Goal: Task Accomplishment & Management: Complete application form

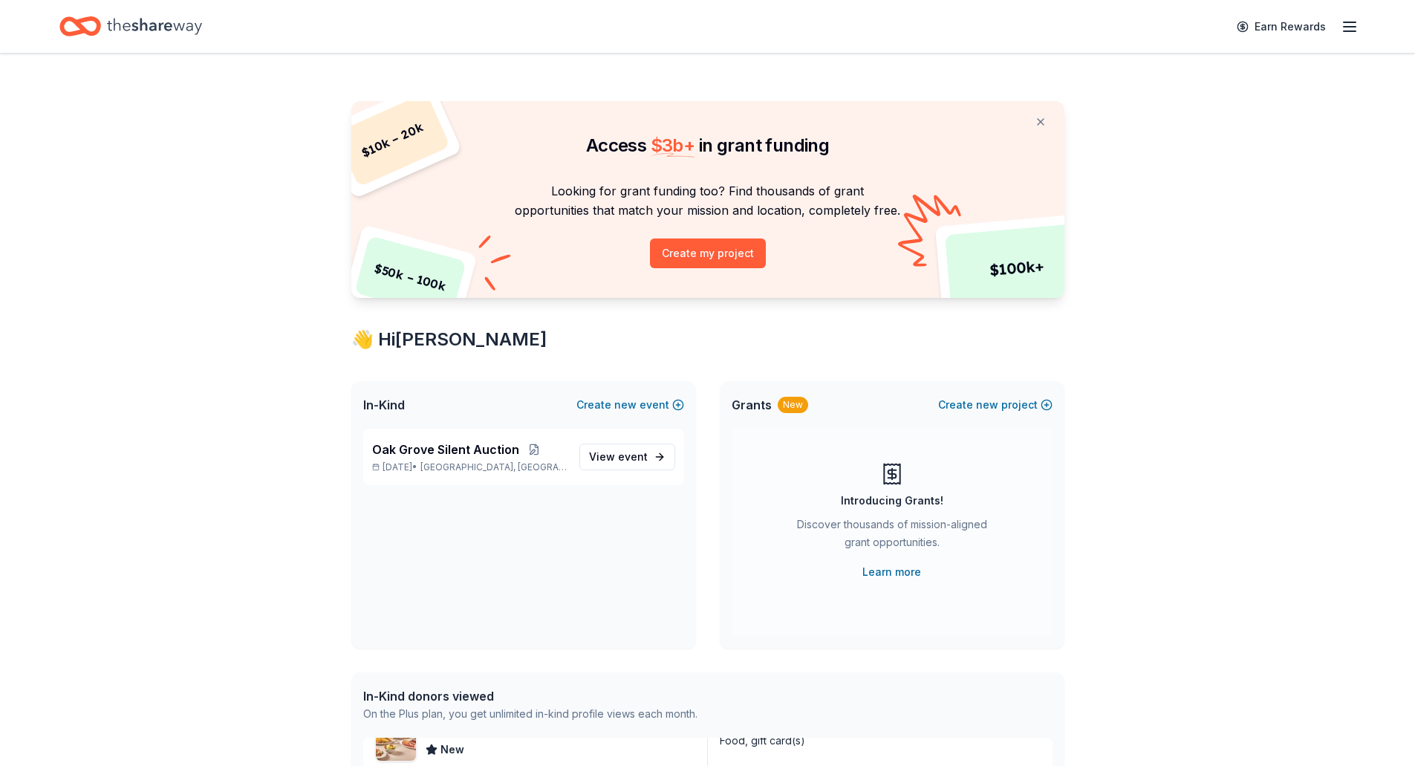
click at [1347, 22] on line "button" at bounding box center [1350, 22] width 12 height 0
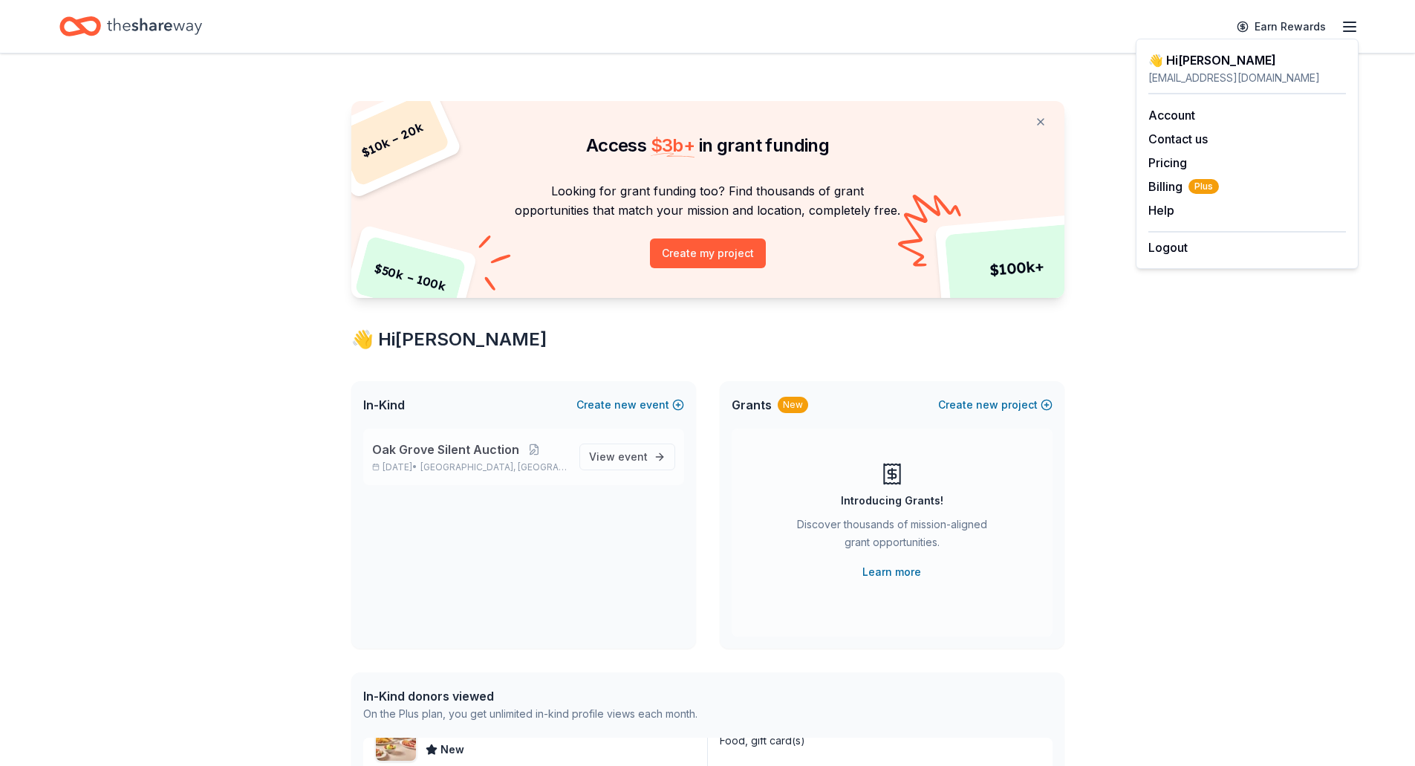
click at [449, 462] on p "Oct 25, 2025 • Oak Grove, KY" at bounding box center [469, 467] width 195 height 12
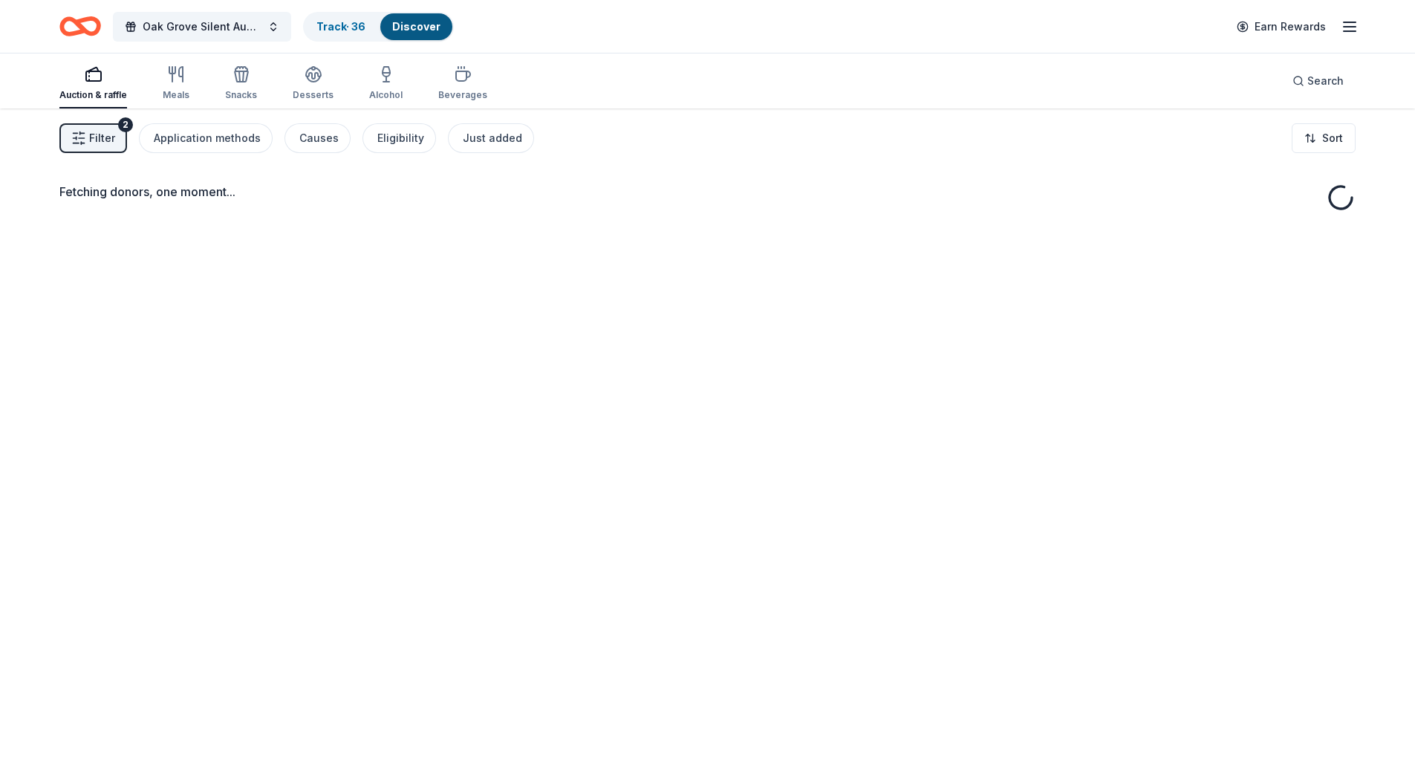
click at [97, 133] on span "Filter" at bounding box center [102, 138] width 26 height 18
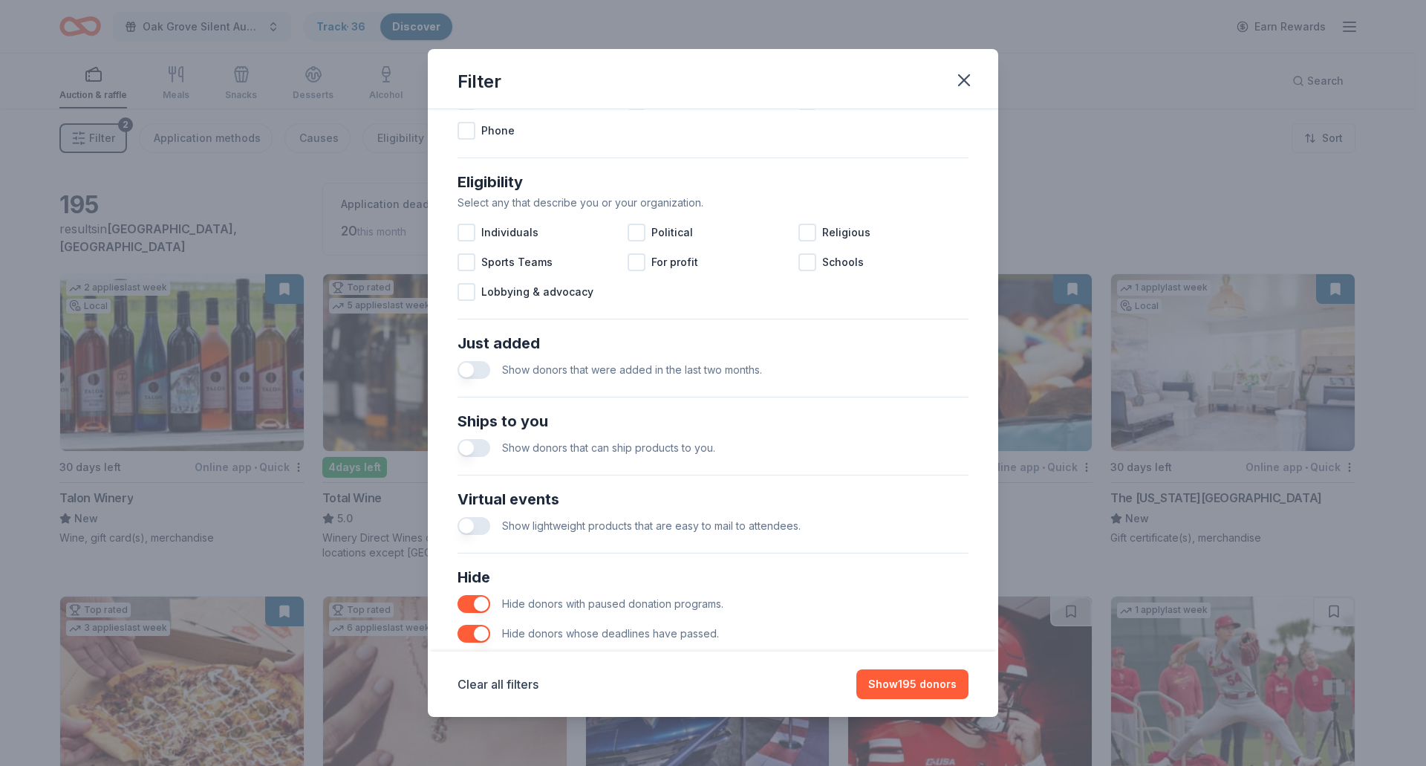
scroll to position [437, 0]
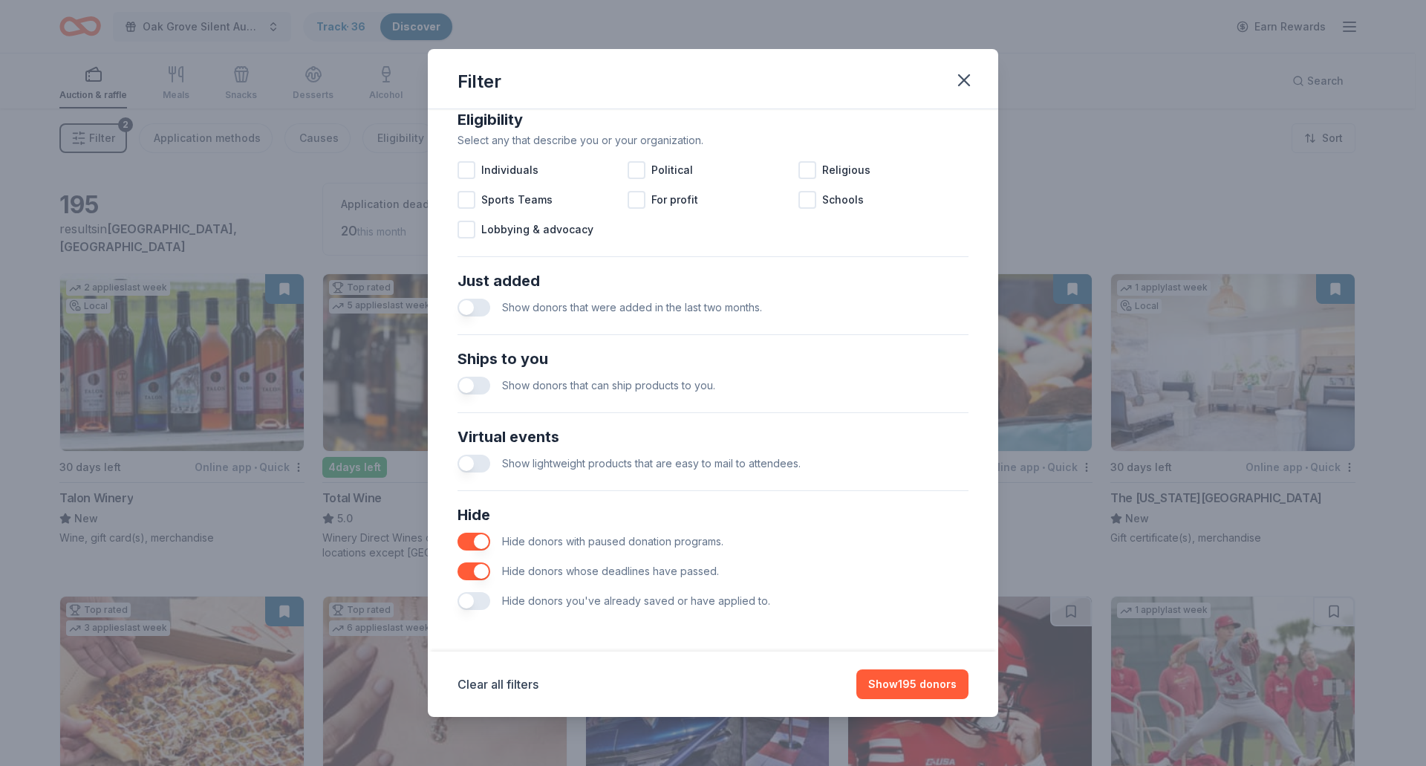
click at [478, 597] on button "button" at bounding box center [474, 601] width 33 height 18
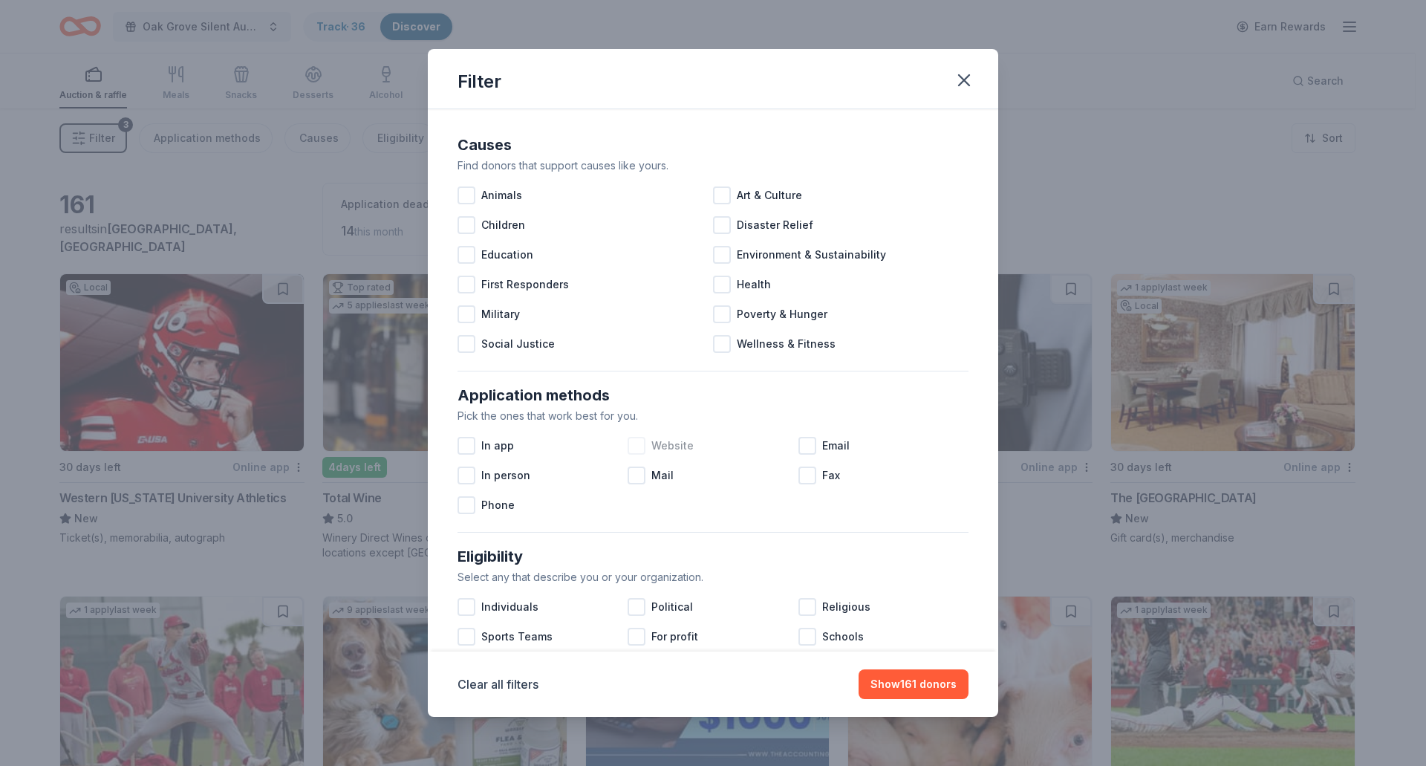
click at [672, 446] on span "Website" at bounding box center [672, 446] width 42 height 18
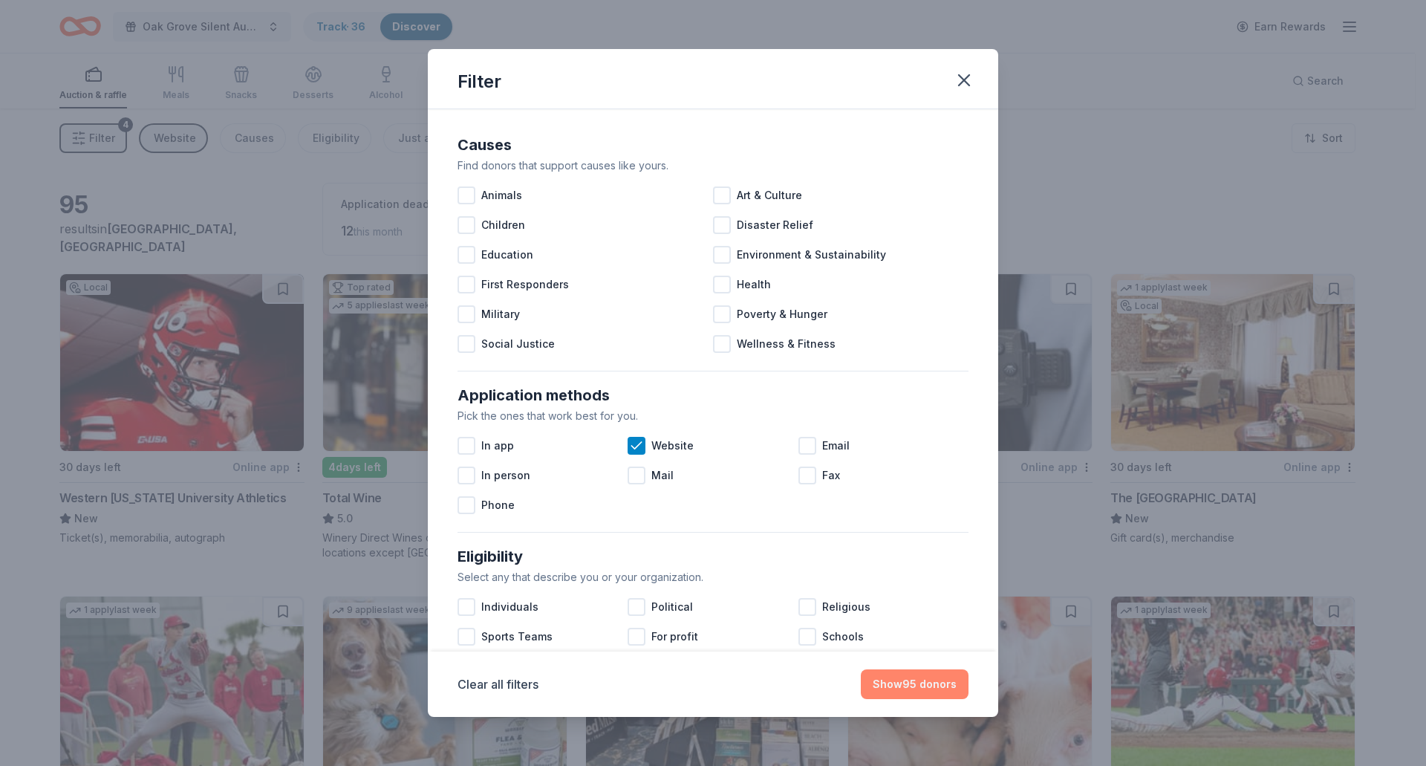
click at [926, 686] on button "Show 95 donors" at bounding box center [915, 684] width 108 height 30
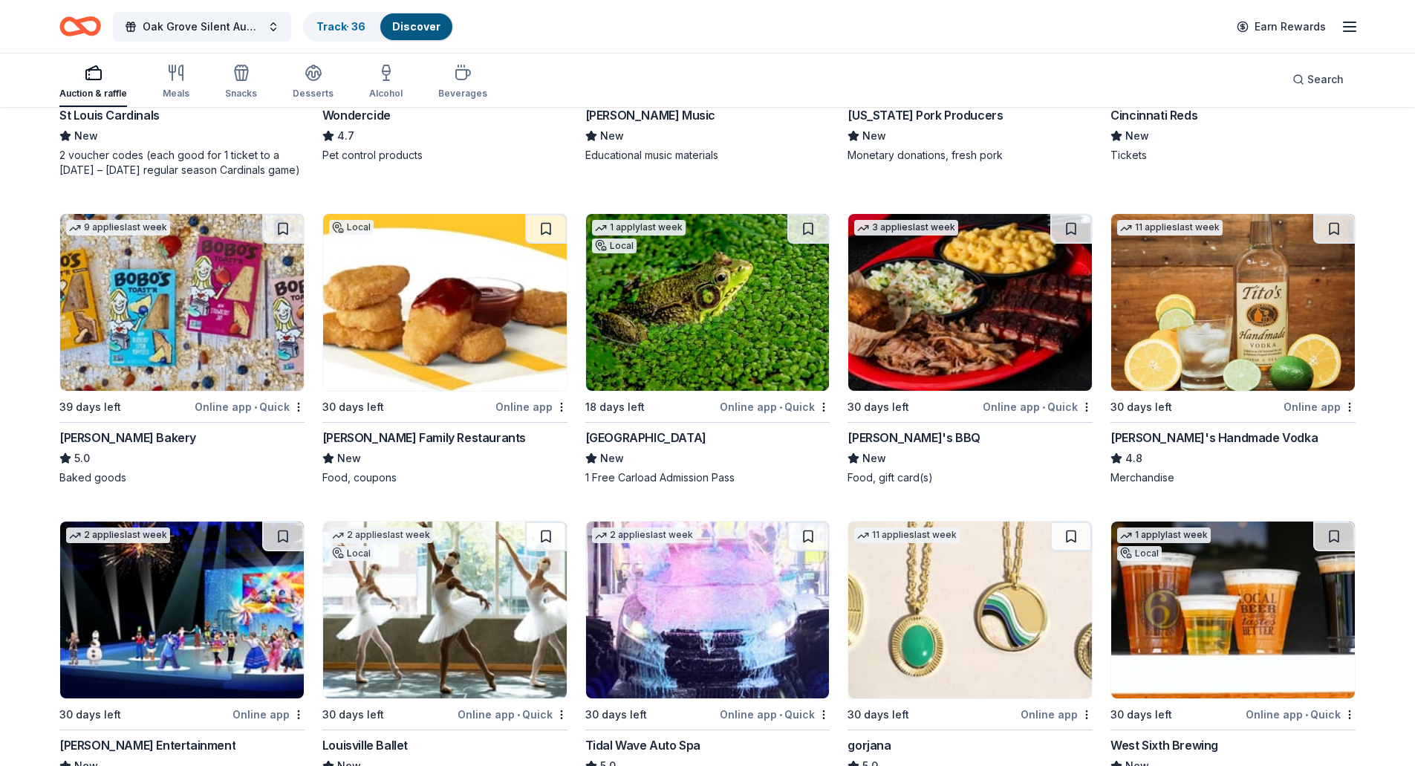
scroll to position [850, 0]
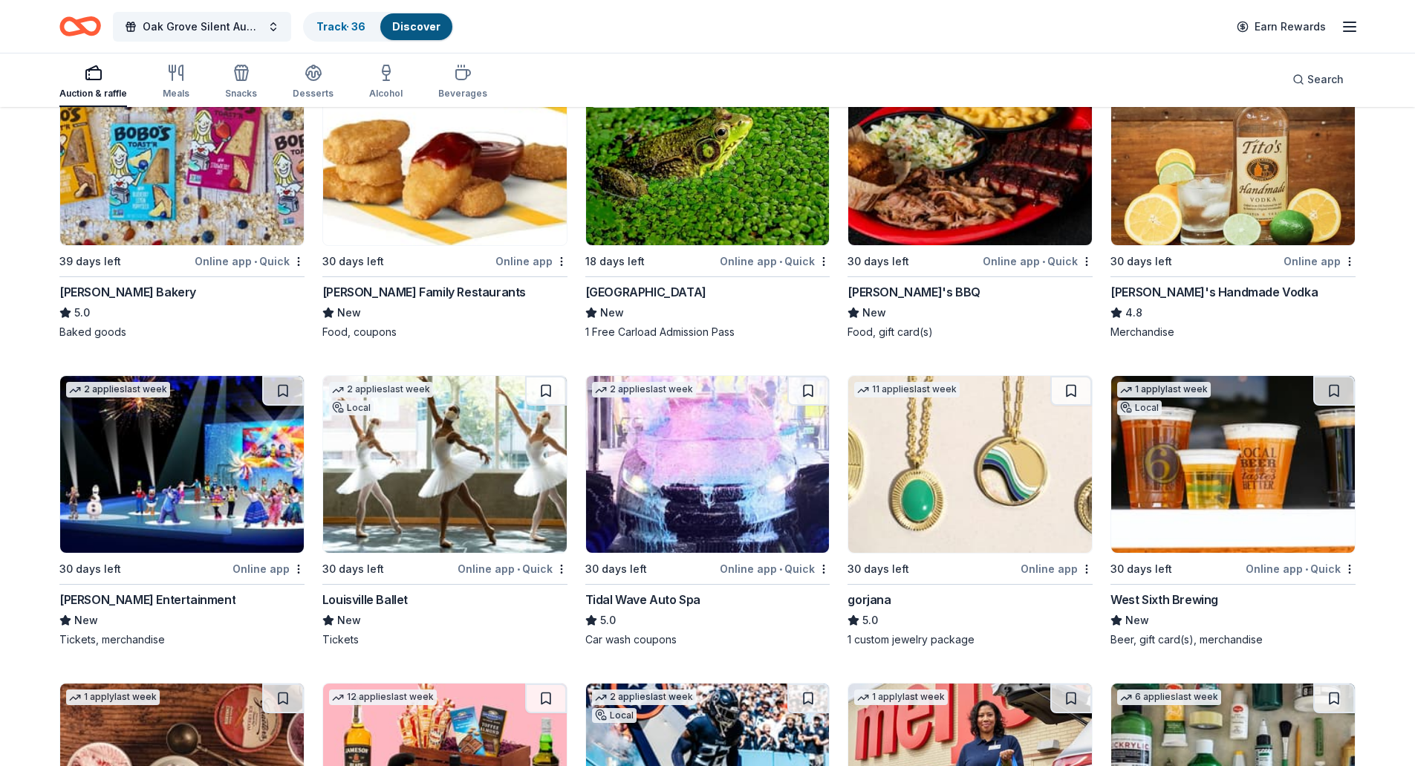
click at [1212, 179] on img at bounding box center [1233, 156] width 244 height 177
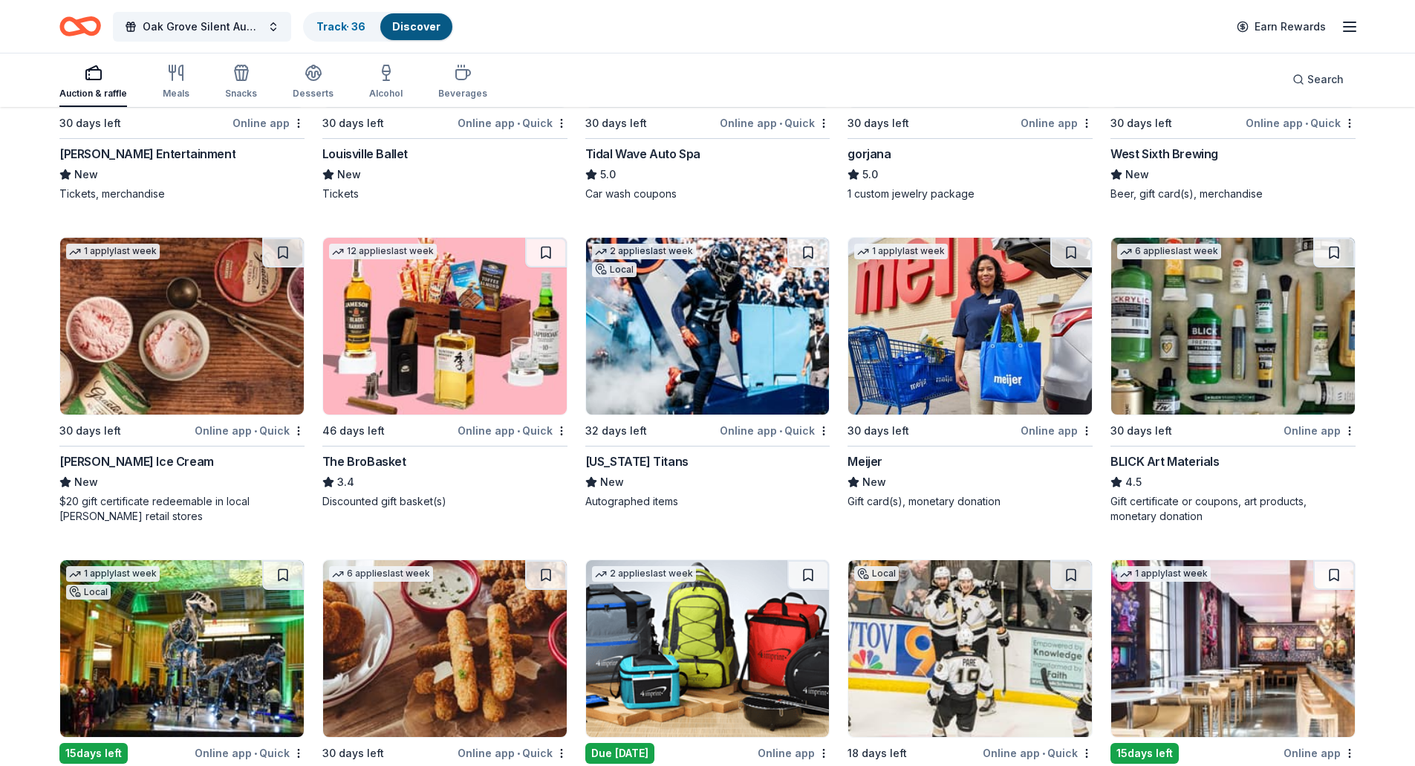
scroll to position [1445, 0]
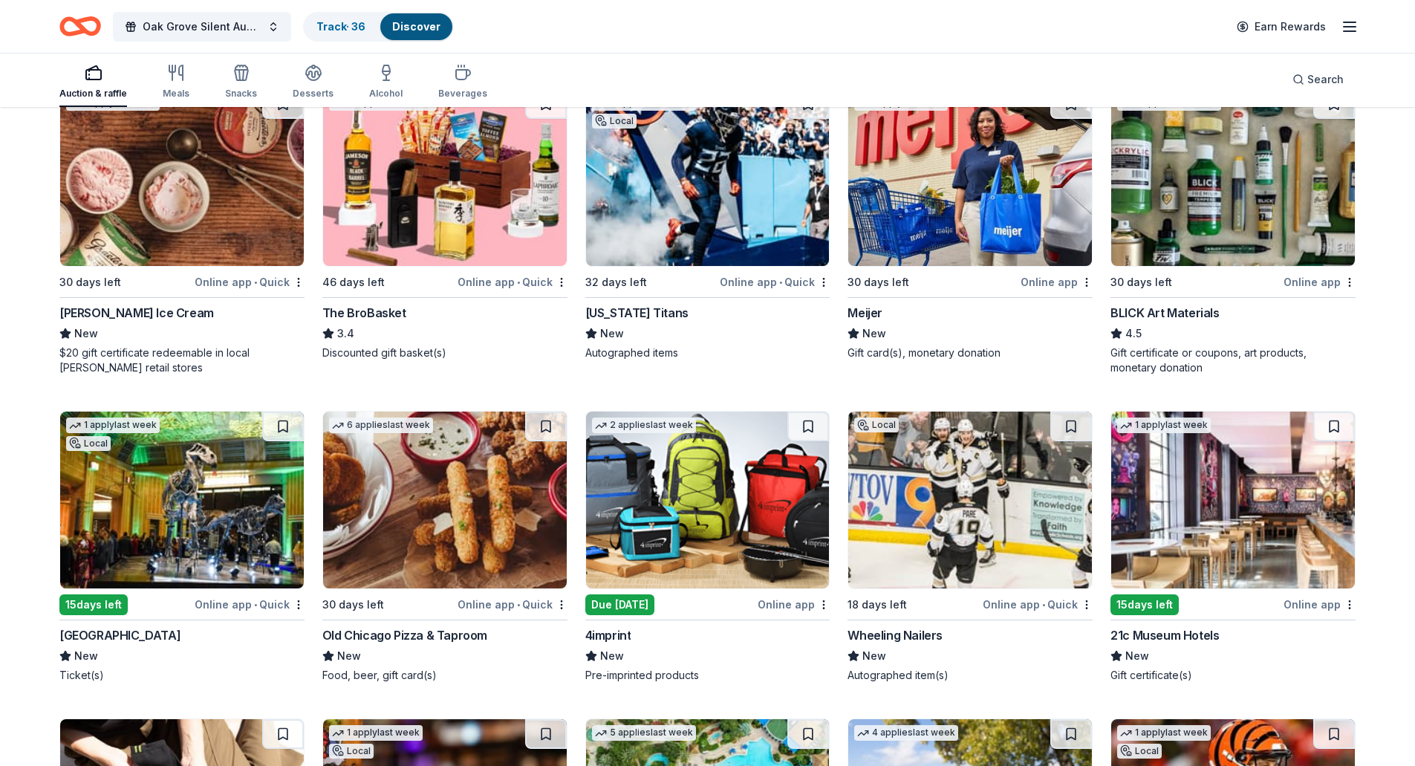
click at [812, 429] on button at bounding box center [808, 426] width 42 height 30
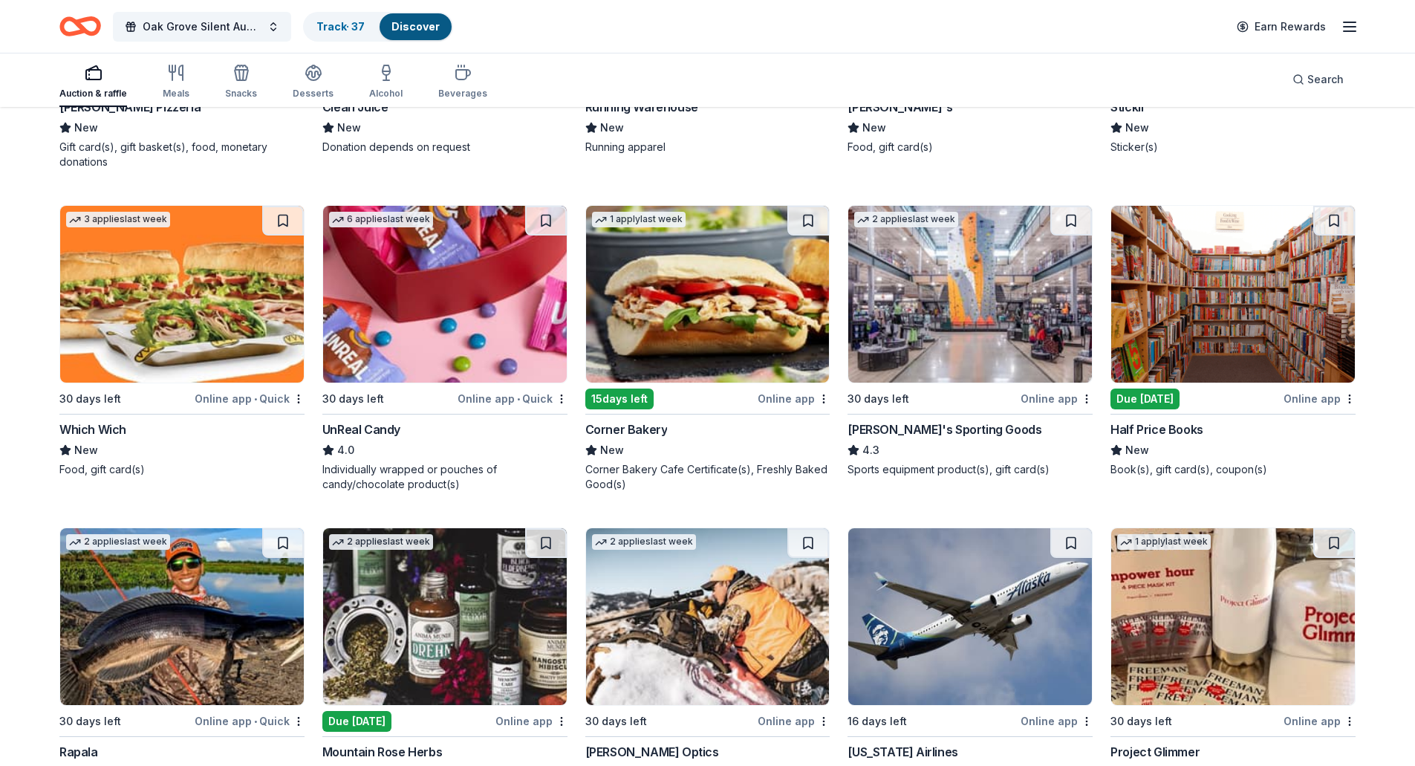
scroll to position [2903, 0]
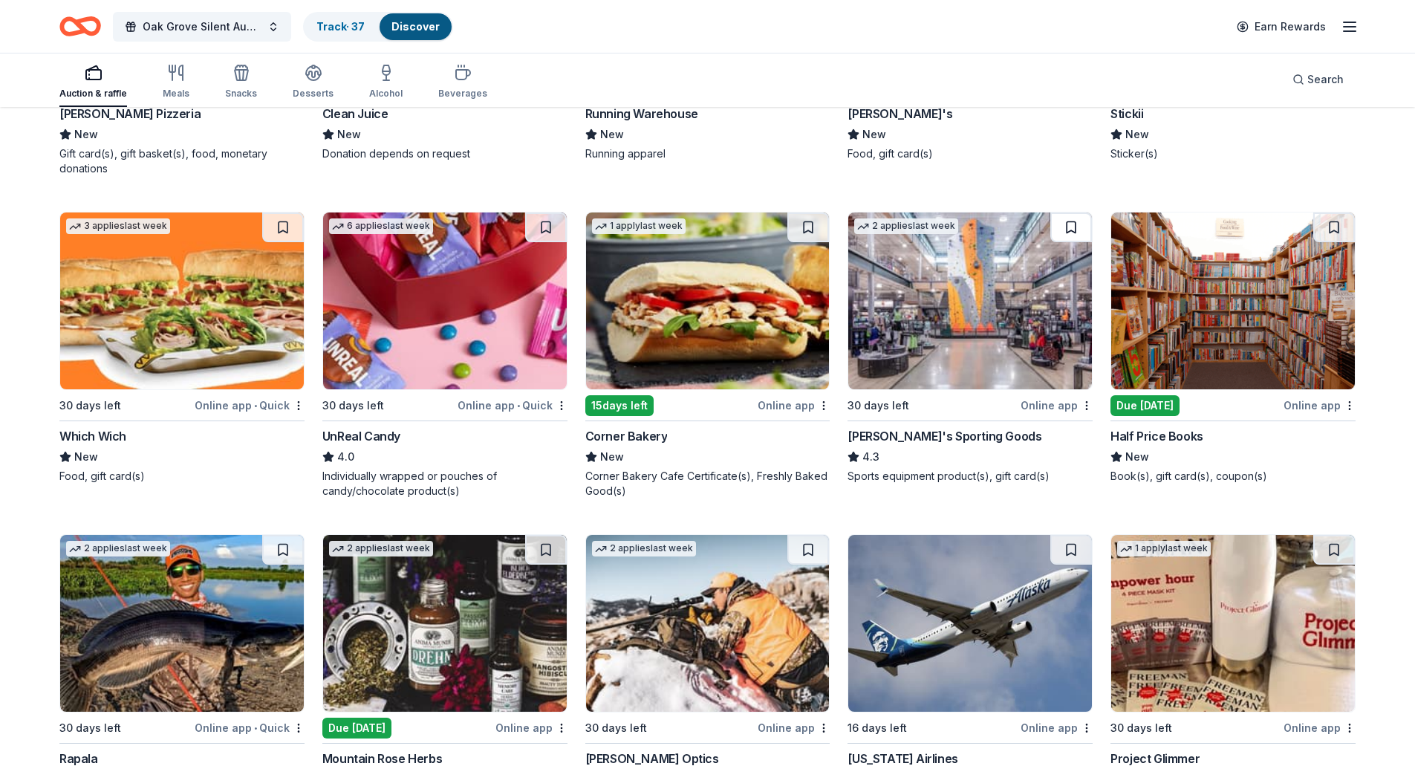
click at [1072, 227] on button at bounding box center [1071, 227] width 42 height 30
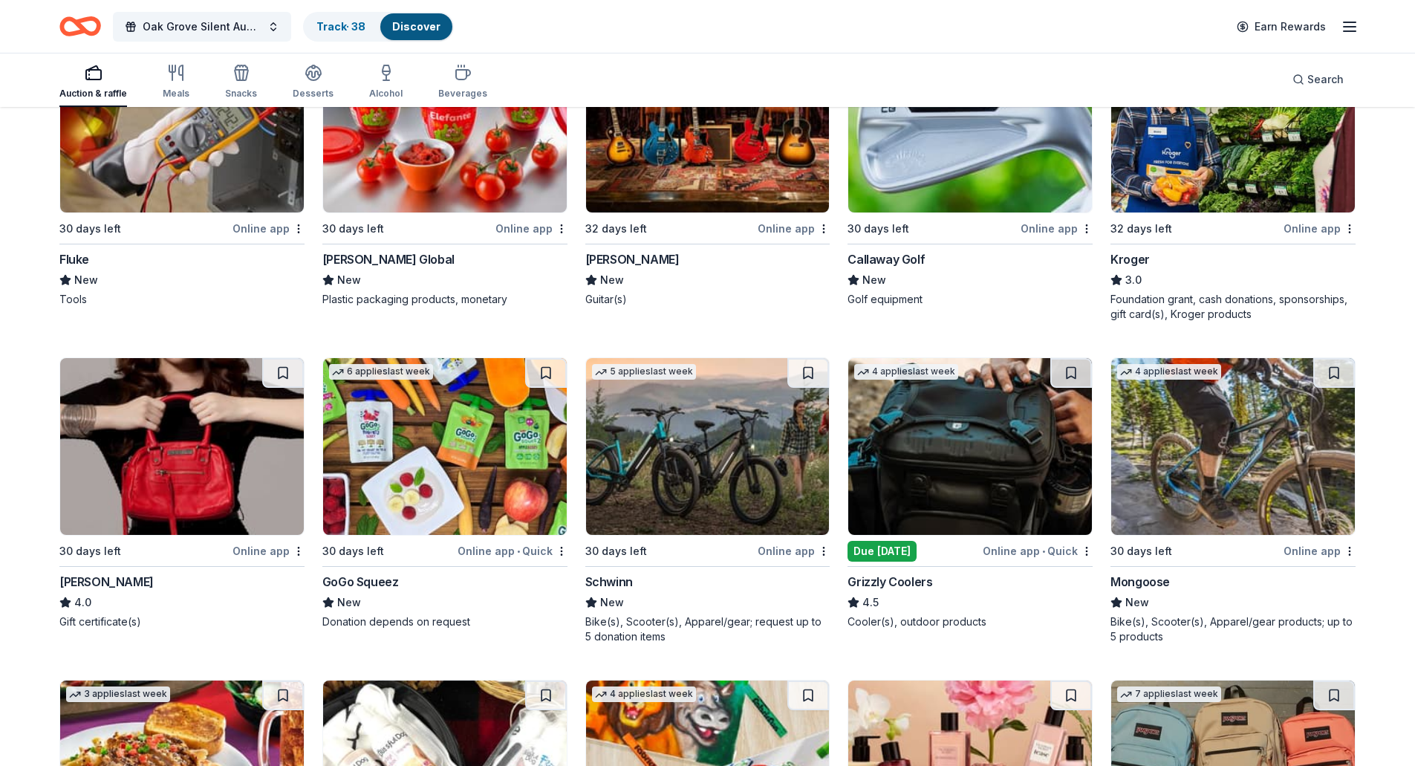
scroll to position [3771, 0]
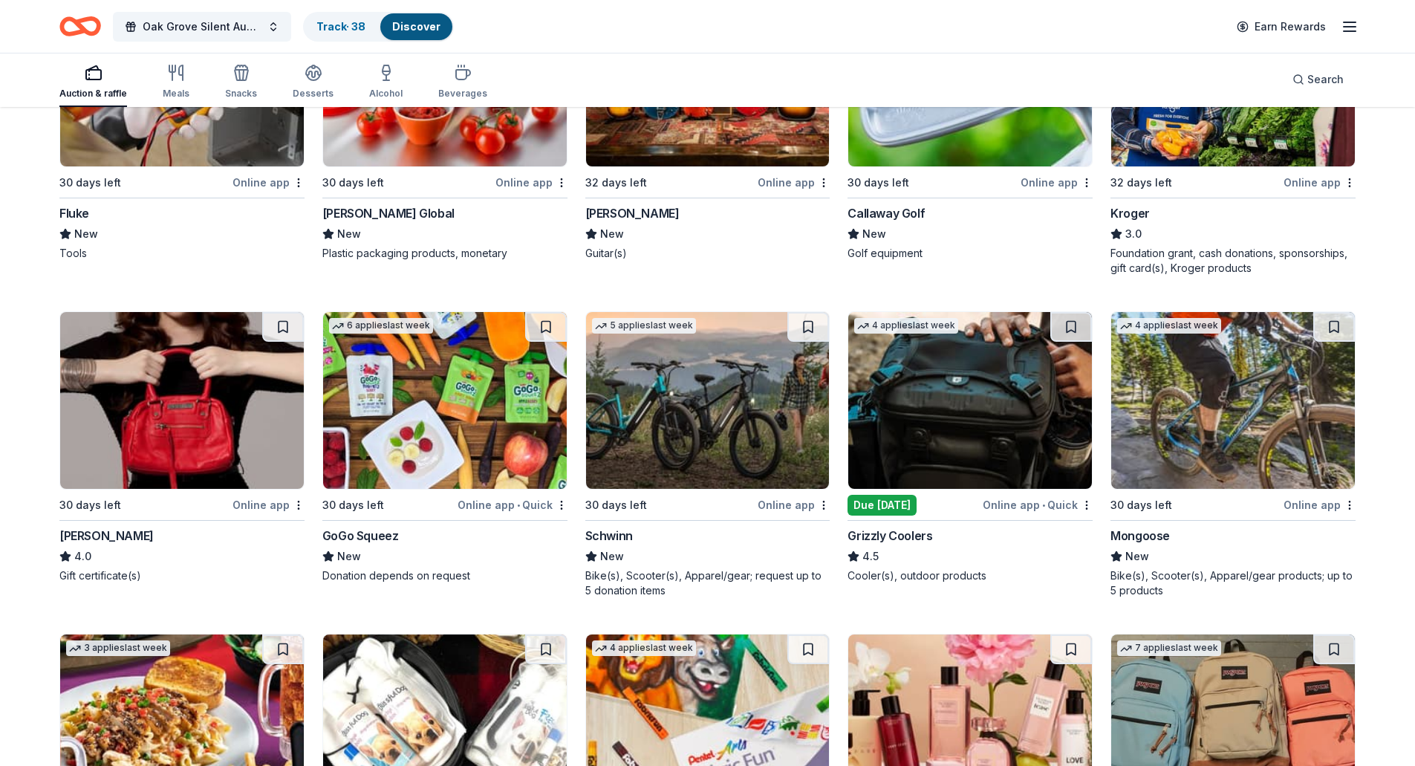
click at [989, 380] on img at bounding box center [970, 400] width 244 height 177
click at [1070, 324] on button at bounding box center [1071, 327] width 42 height 30
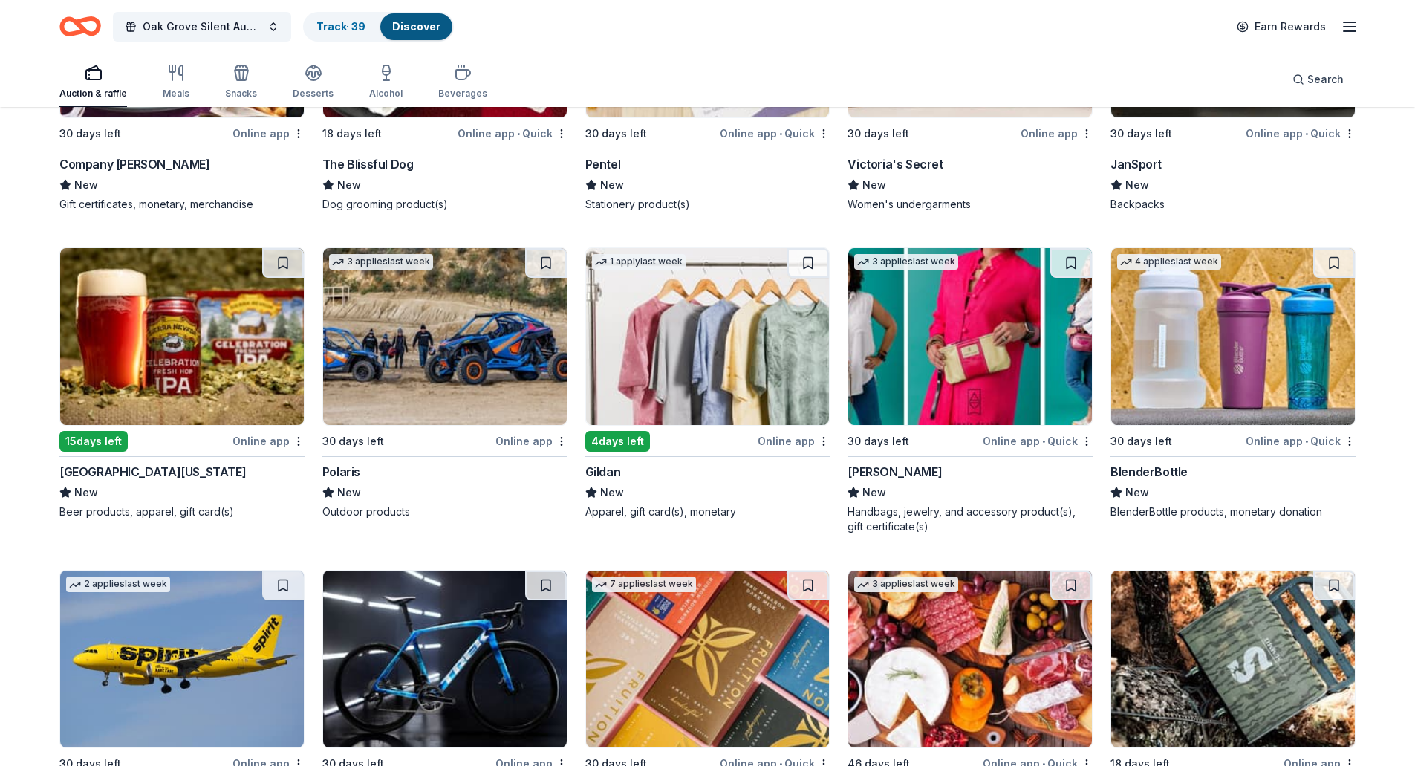
scroll to position [4475, 0]
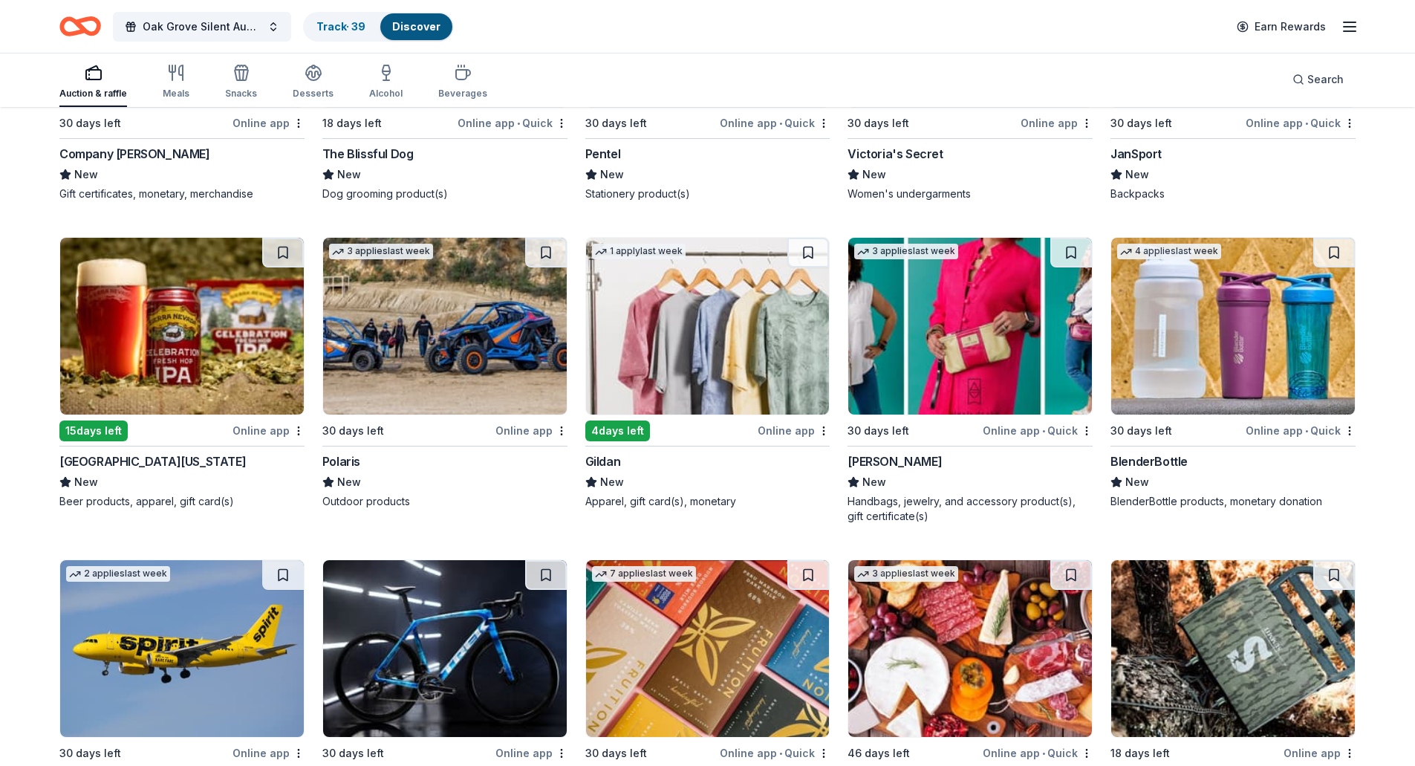
click at [763, 366] on img at bounding box center [708, 326] width 244 height 177
click at [807, 257] on button at bounding box center [808, 253] width 42 height 30
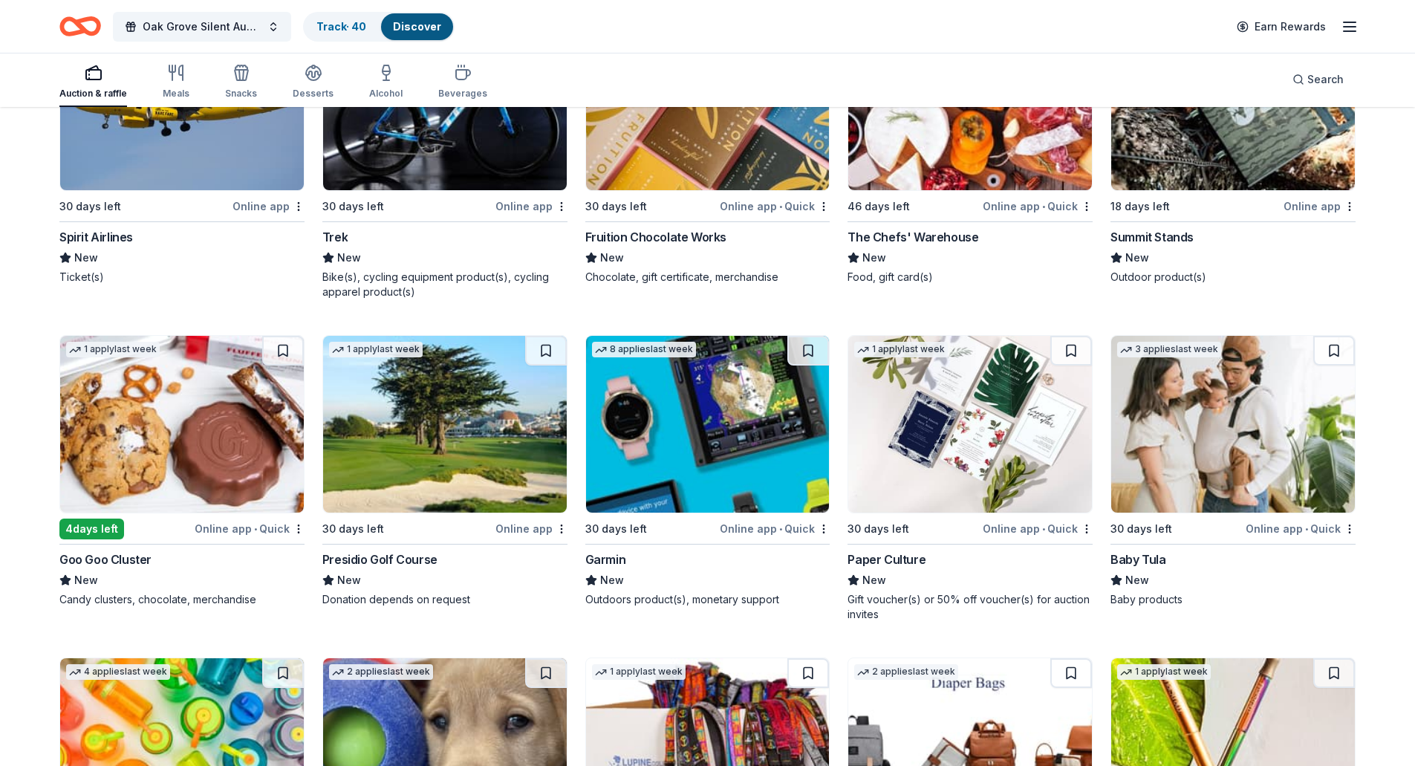
scroll to position [4943, 0]
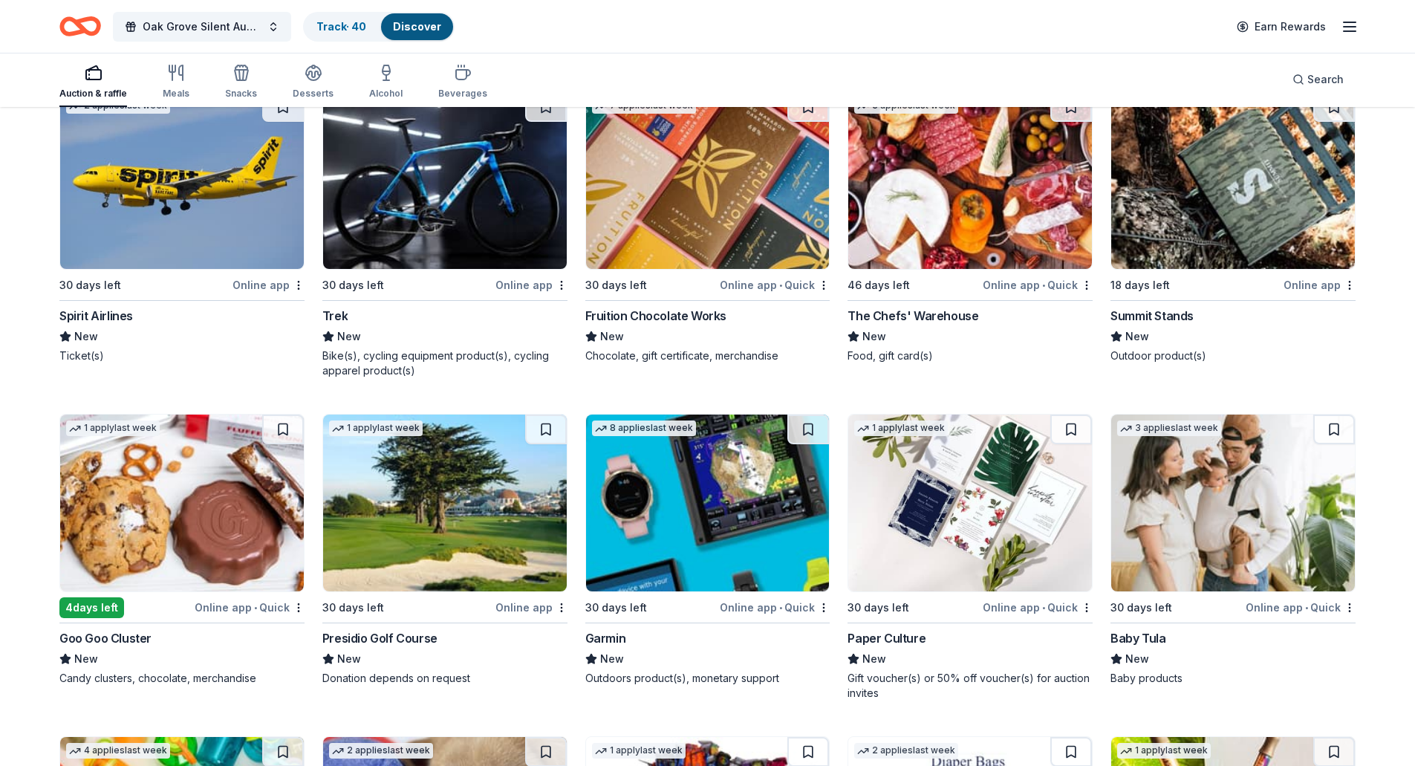
click at [171, 252] on img at bounding box center [182, 180] width 244 height 177
click at [276, 114] on button at bounding box center [283, 107] width 42 height 30
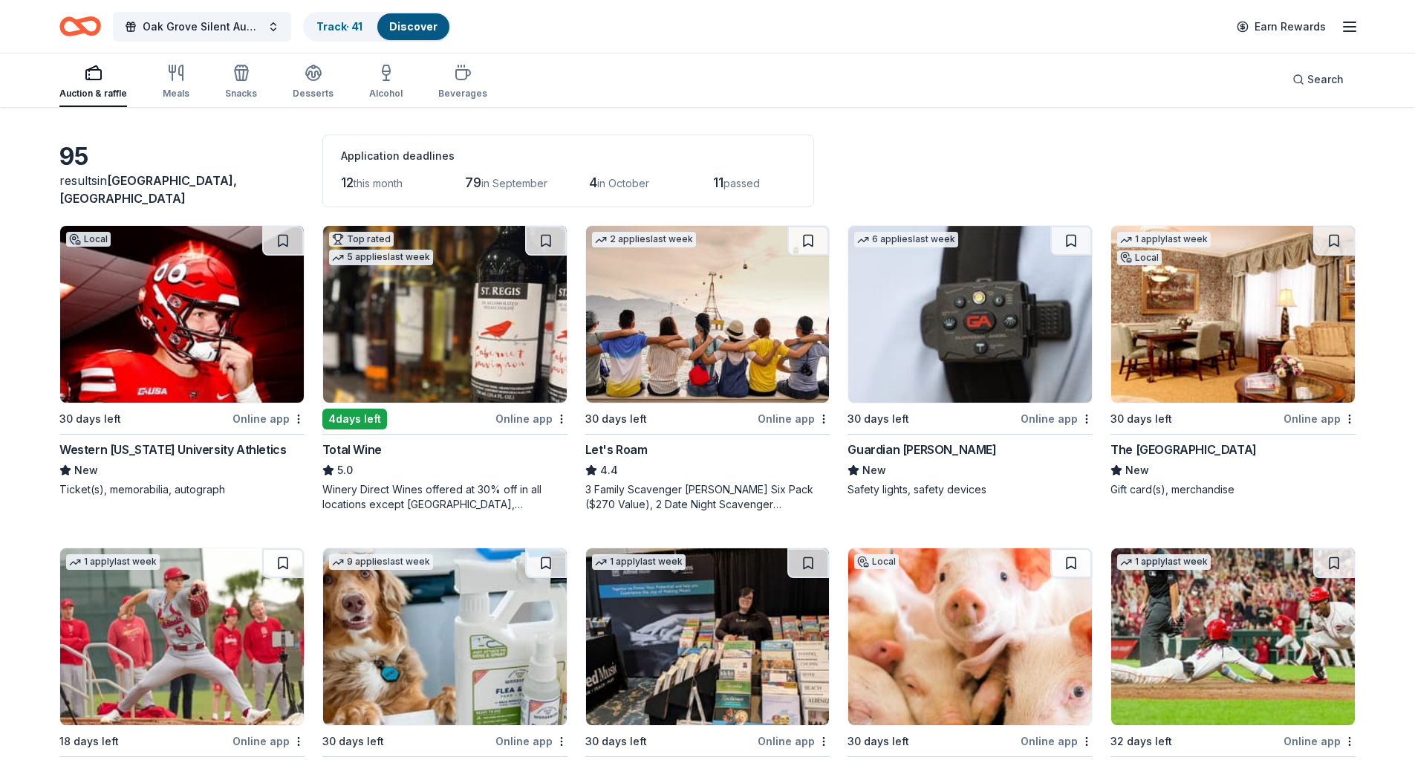
scroll to position [0, 0]
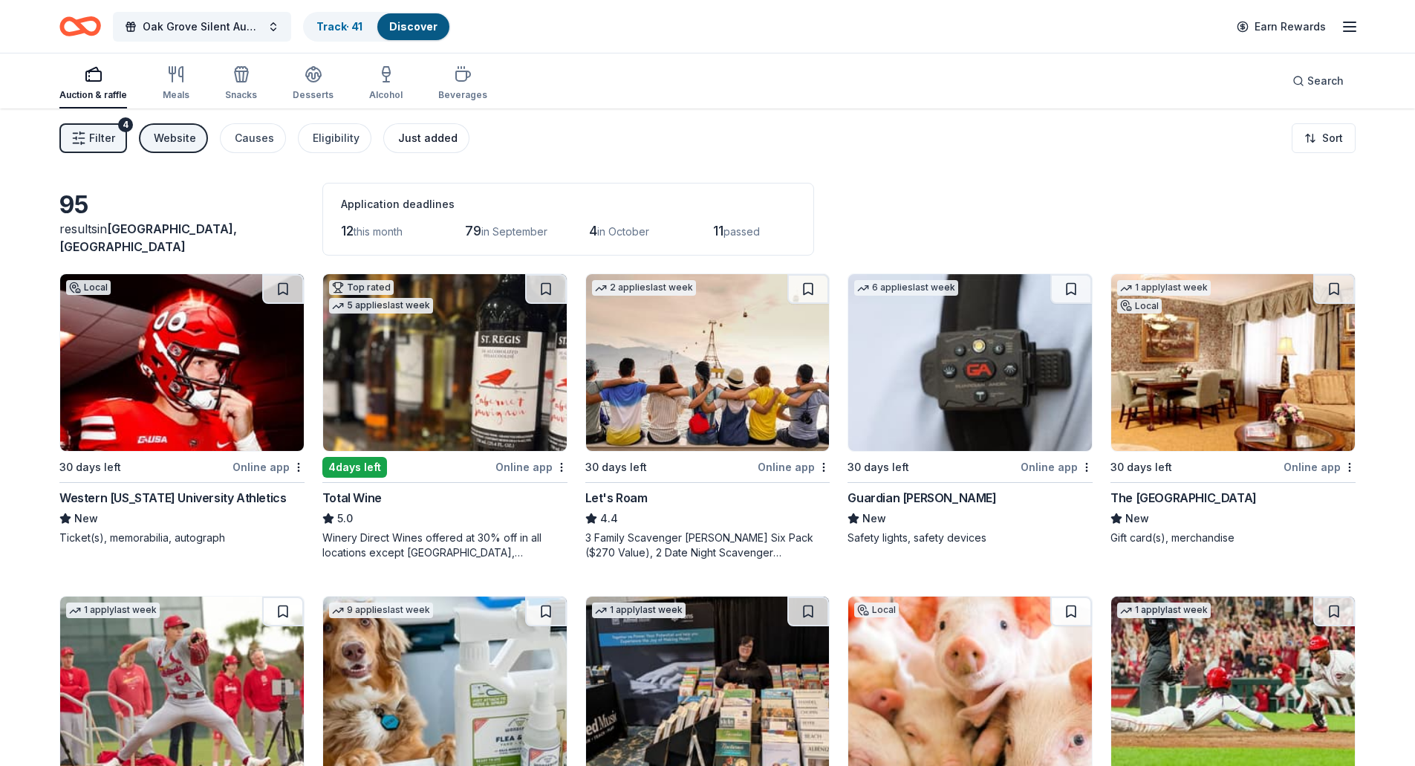
click at [446, 137] on div "Just added" at bounding box center [427, 138] width 59 height 18
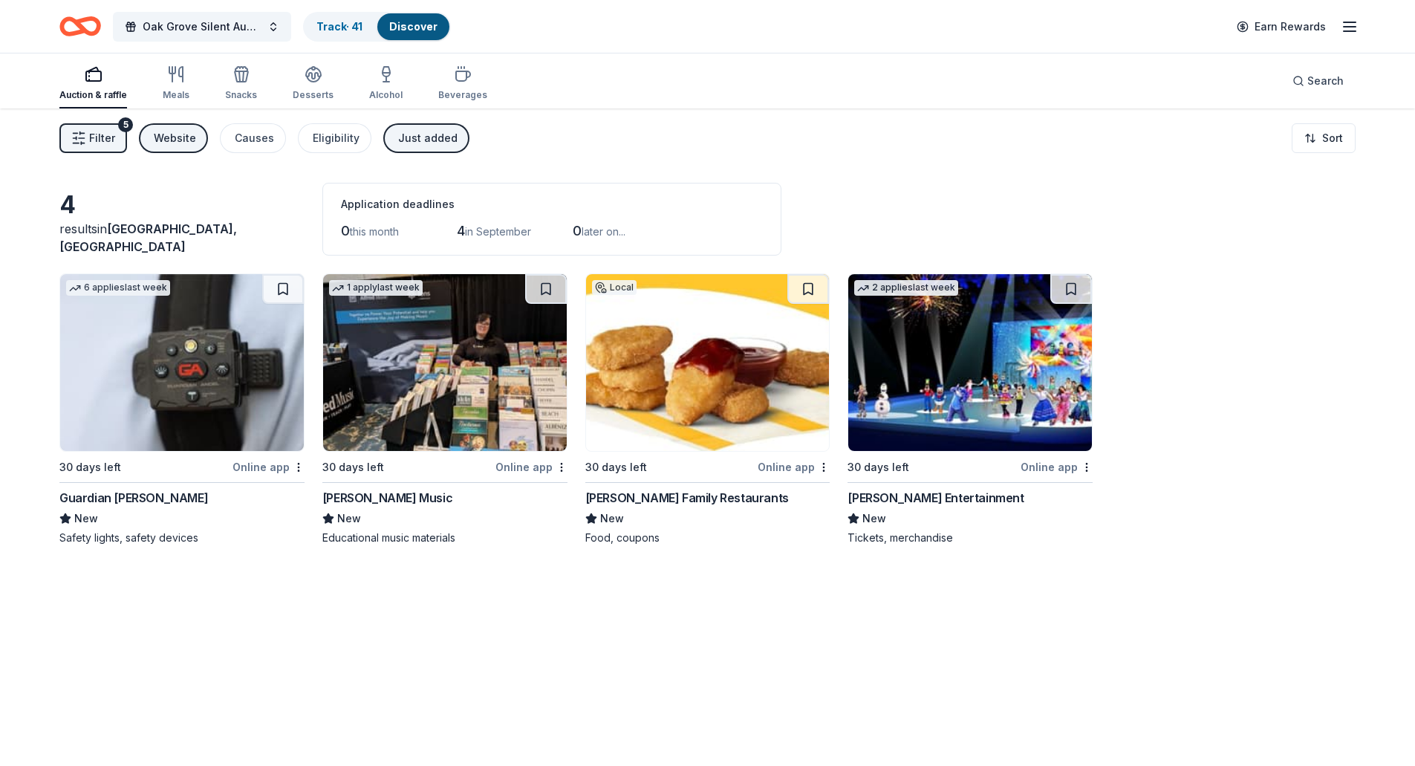
click at [958, 370] on img at bounding box center [970, 362] width 244 height 177
click at [410, 135] on div "Just added" at bounding box center [427, 138] width 59 height 18
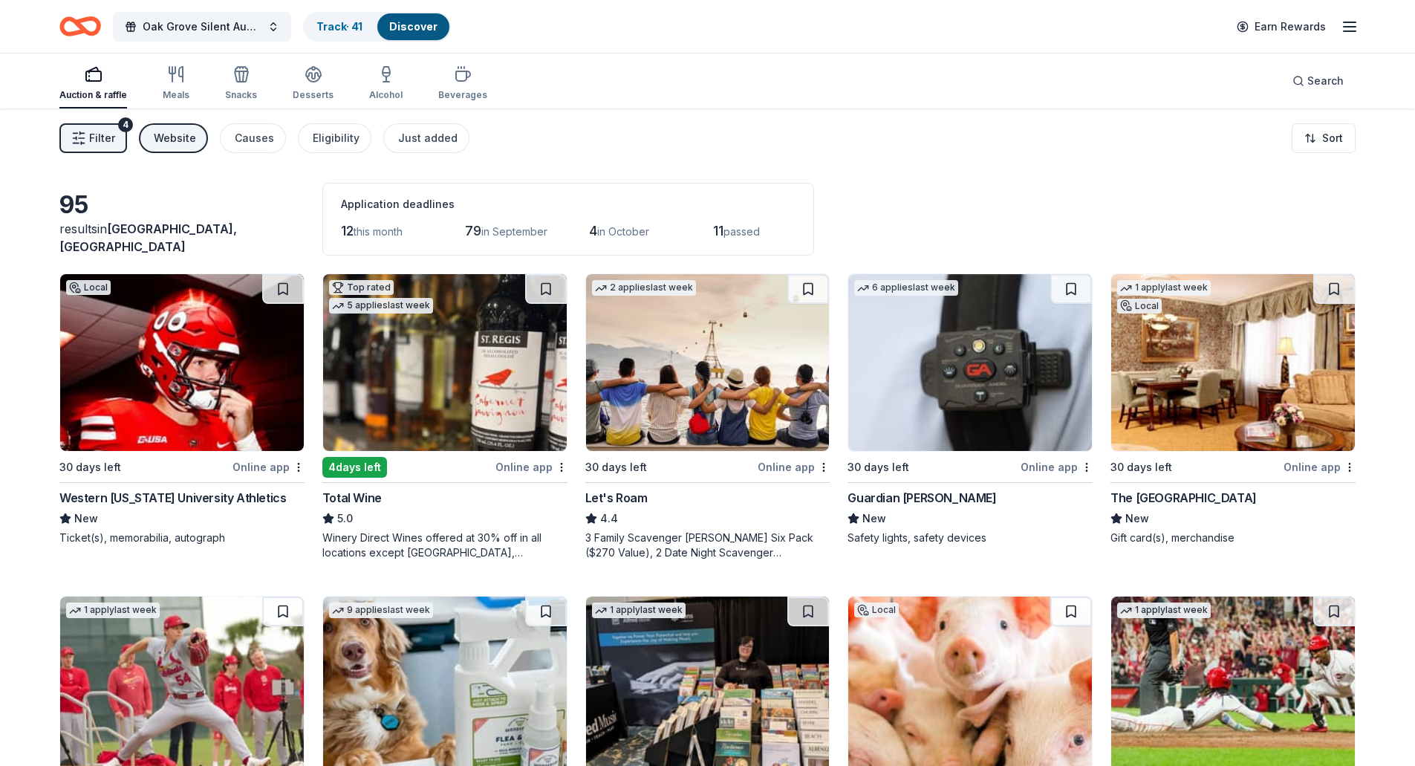
click at [347, 228] on span "12" at bounding box center [347, 231] width 13 height 16
click at [352, 23] on link "Track · 41" at bounding box center [339, 26] width 46 height 13
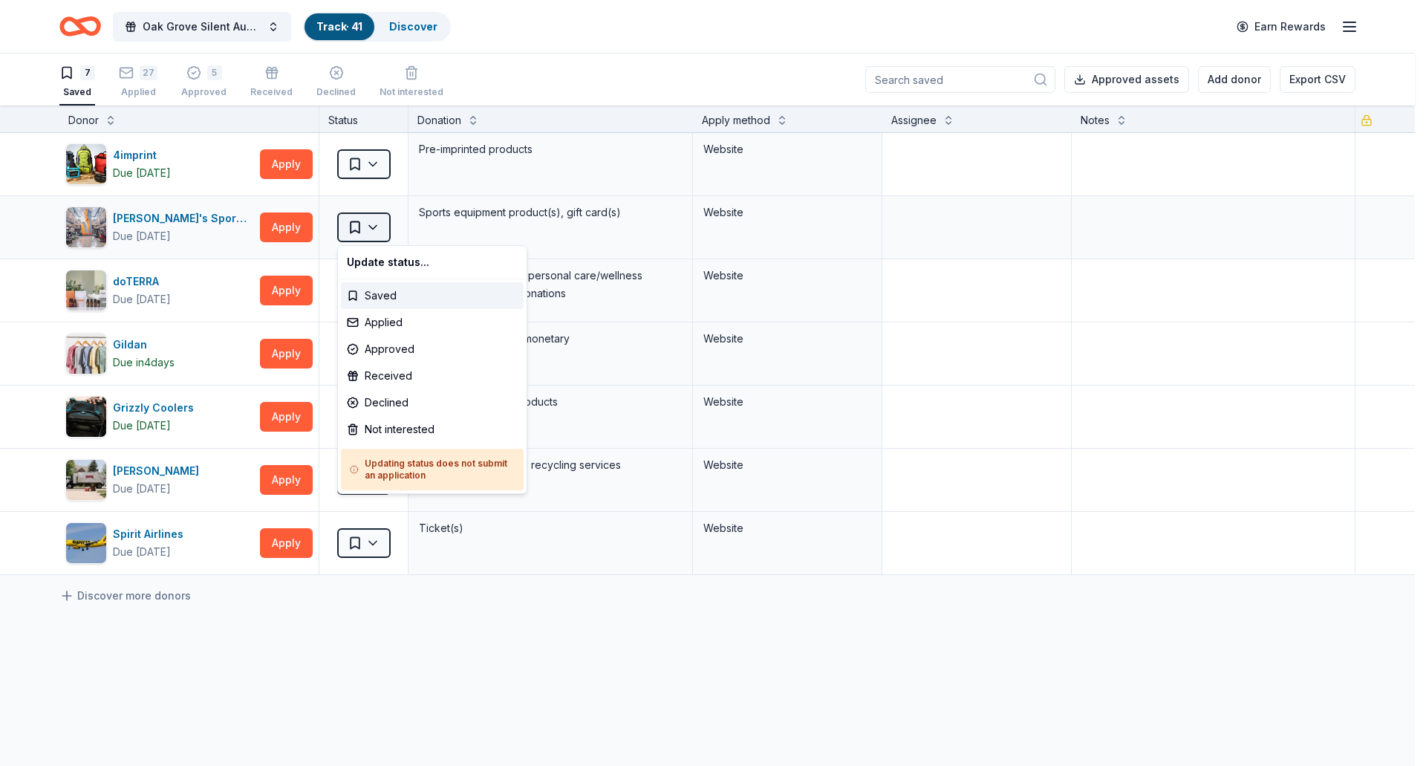
click at [382, 227] on html "Oak Grove Silent Auction Track · 41 Discover Earn Rewards 7 Saved 27 Applied 5 …" at bounding box center [713, 383] width 1426 height 766
click at [376, 326] on div "Applied" at bounding box center [432, 322] width 183 height 27
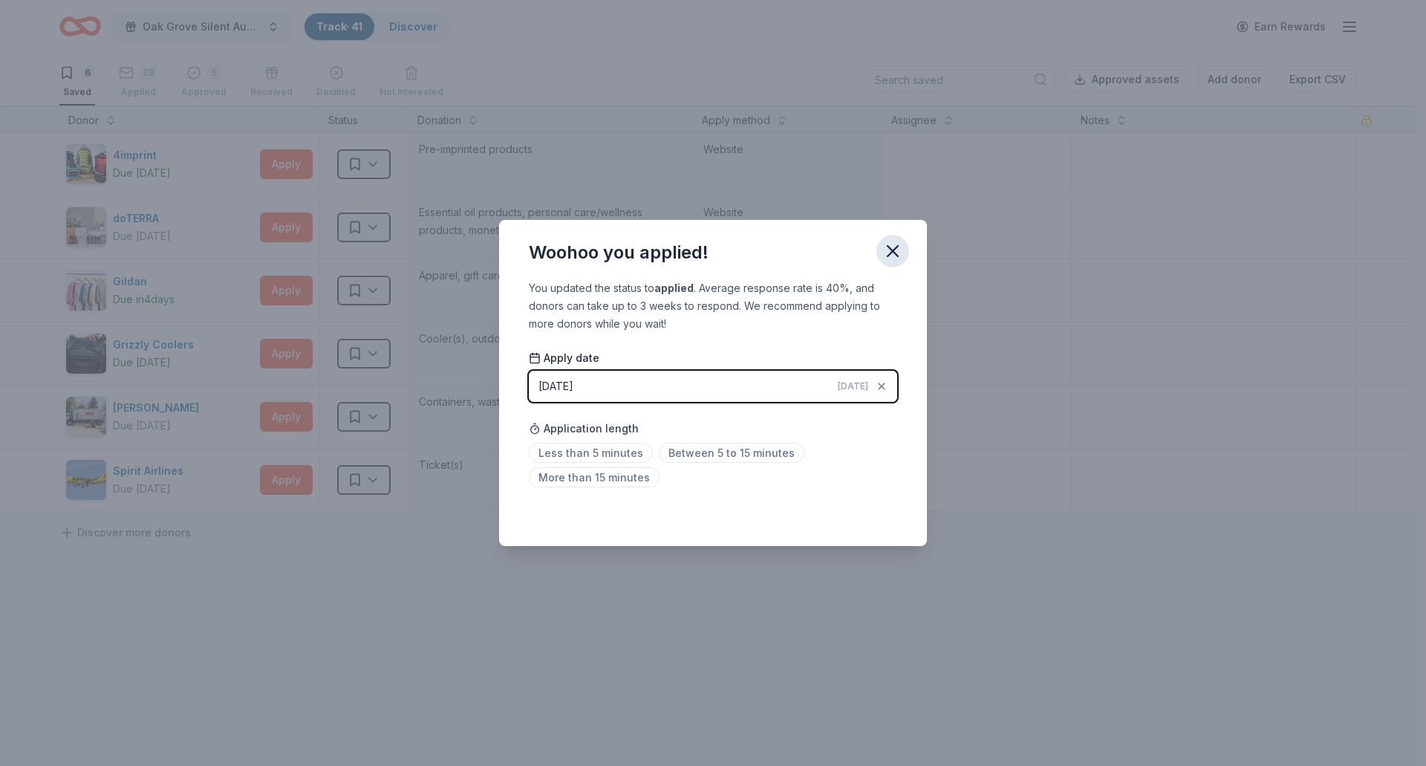
click at [888, 253] on icon "button" at bounding box center [892, 251] width 21 height 21
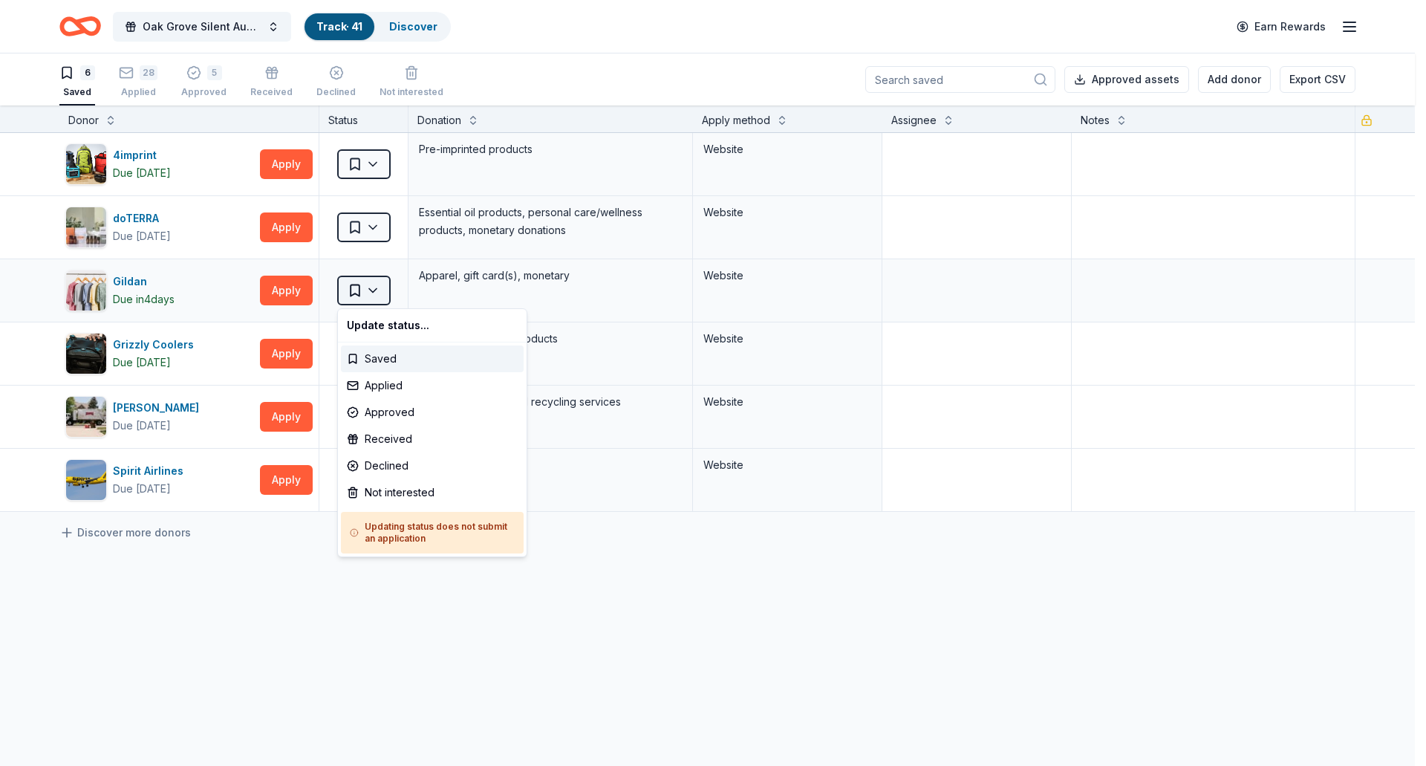
click at [374, 288] on html "Oak Grove Silent Auction Track · 41 Discover Earn Rewards 6 Saved 28 Applied 5 …" at bounding box center [713, 383] width 1426 height 766
click at [379, 384] on div "Applied" at bounding box center [432, 385] width 183 height 27
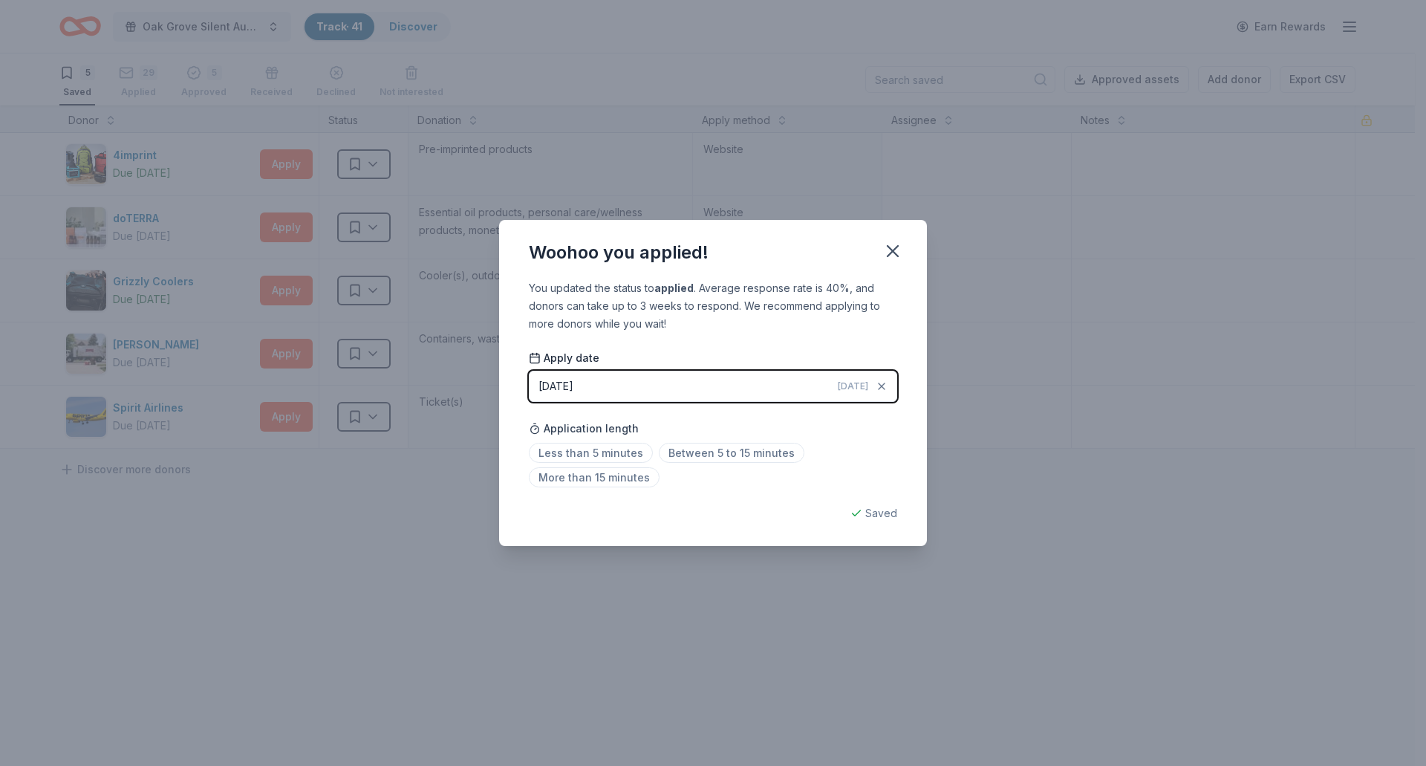
drag, startPoint x: 893, startPoint y: 247, endPoint x: 804, endPoint y: 270, distance: 91.9
click at [892, 247] on icon "button" at bounding box center [892, 251] width 21 height 21
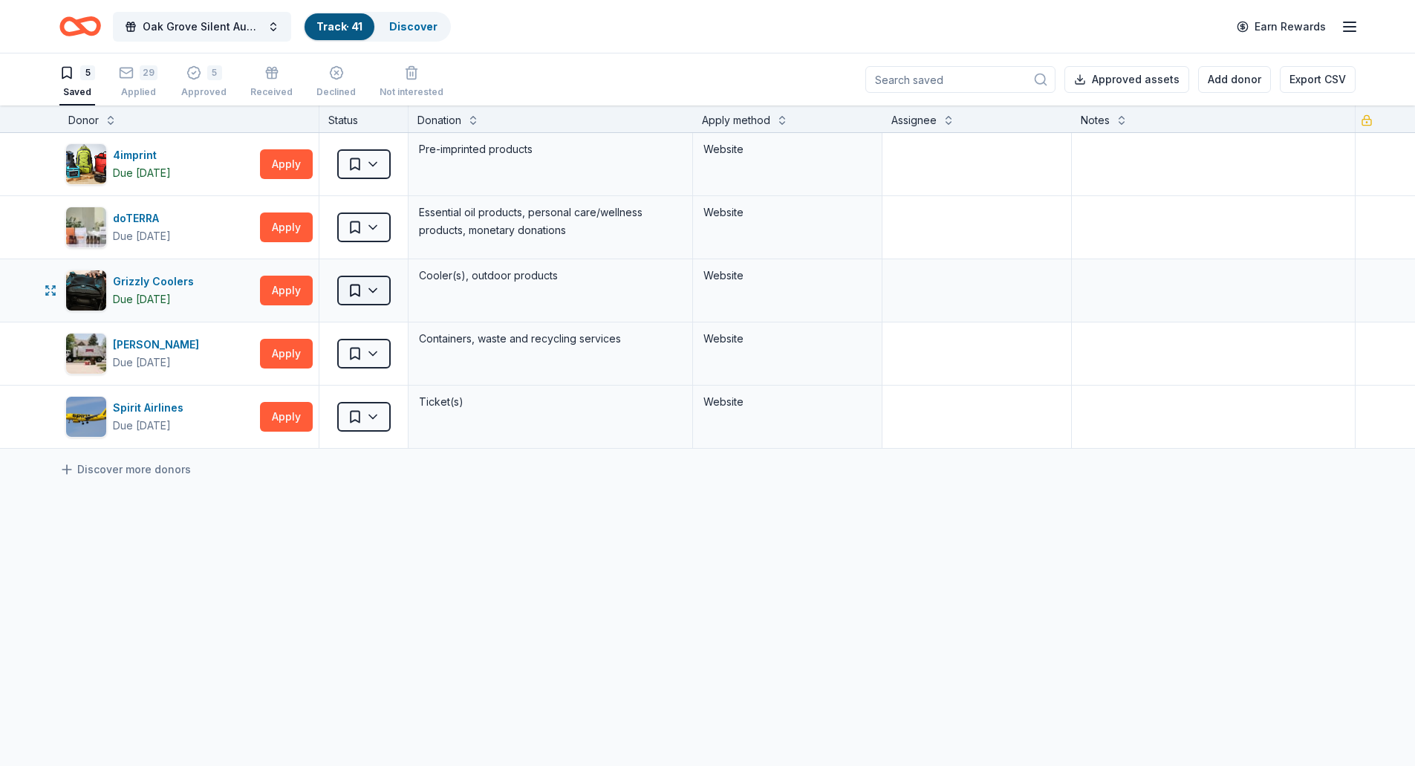
click at [374, 290] on html "Oak Grove Silent Auction Track · 41 Discover Earn Rewards 5 Saved 29 Applied 5 …" at bounding box center [707, 383] width 1415 height 766
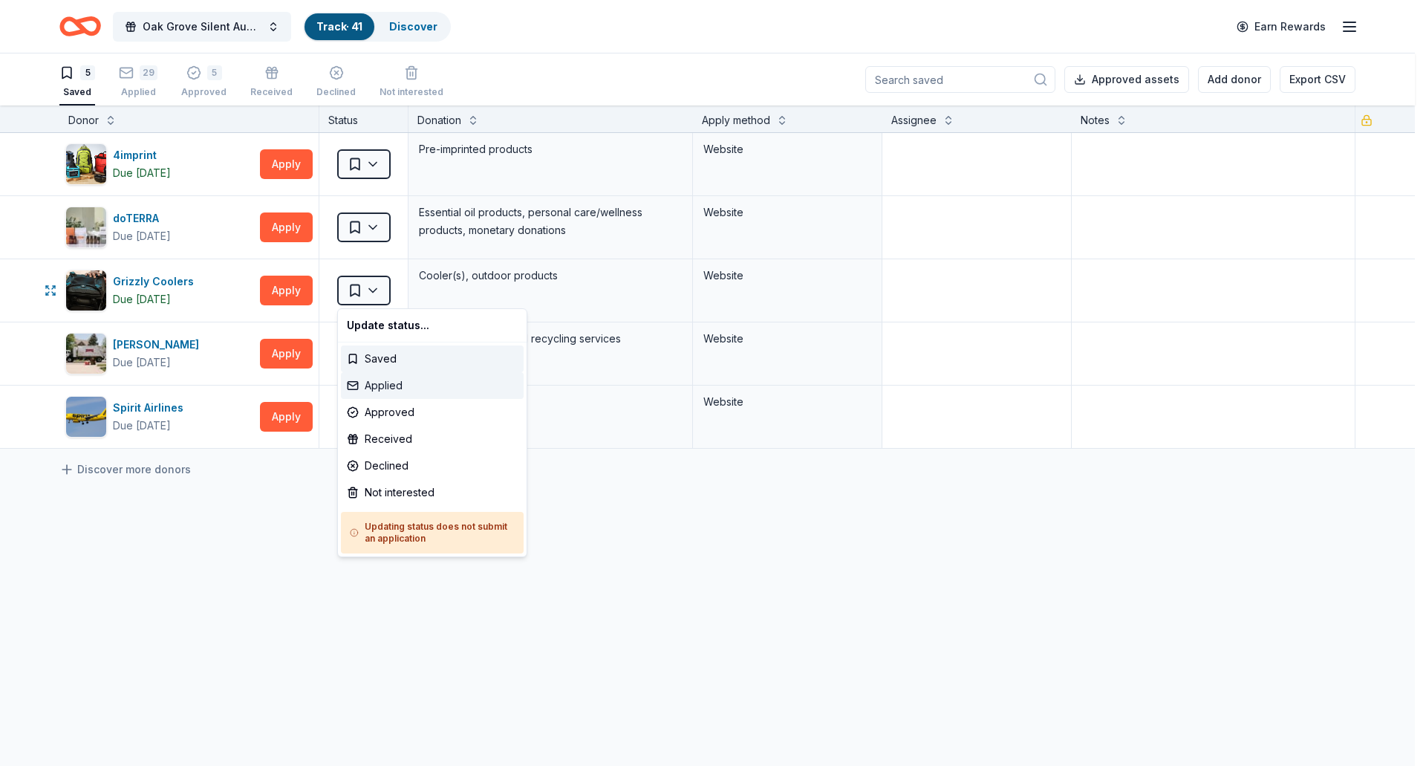
click at [381, 382] on div "Applied" at bounding box center [432, 385] width 183 height 27
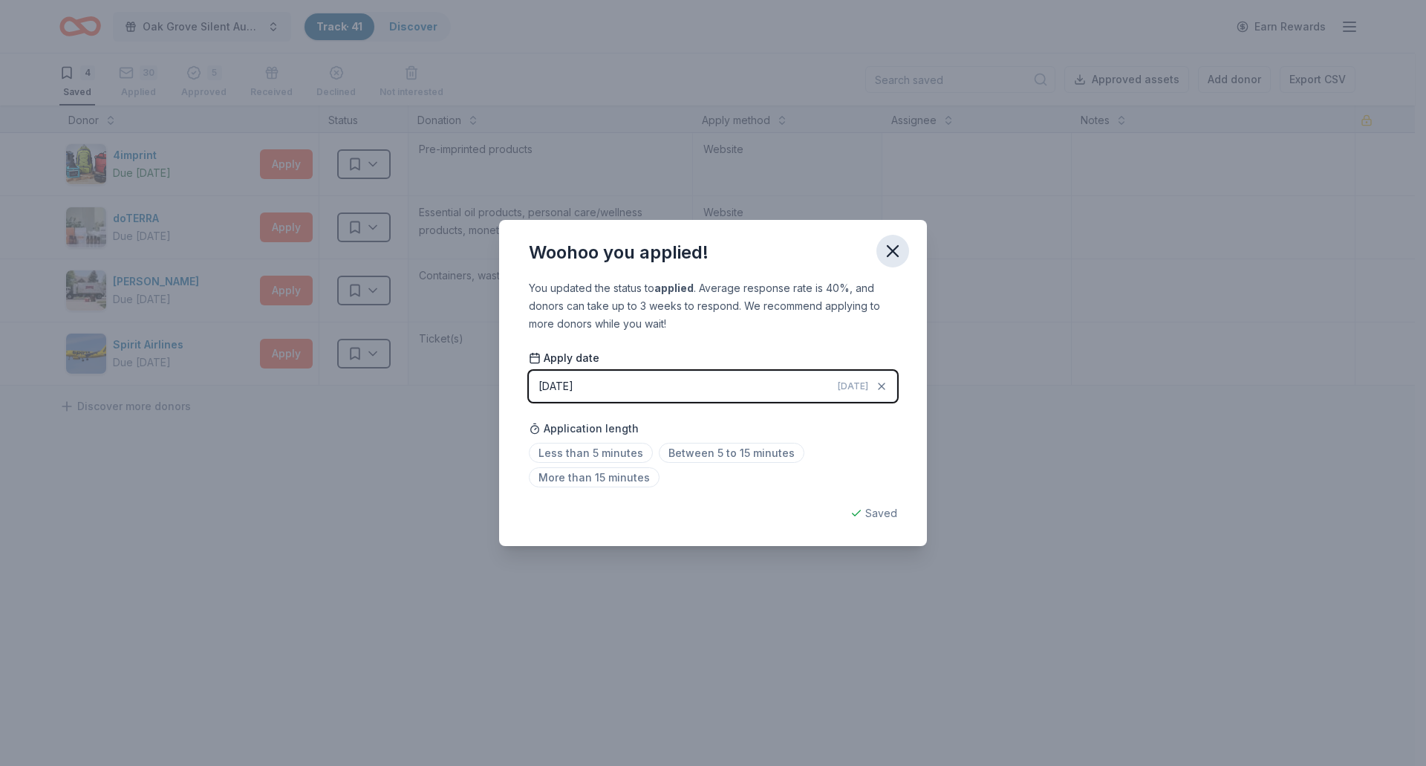
click at [895, 250] on icon "button" at bounding box center [892, 251] width 21 height 21
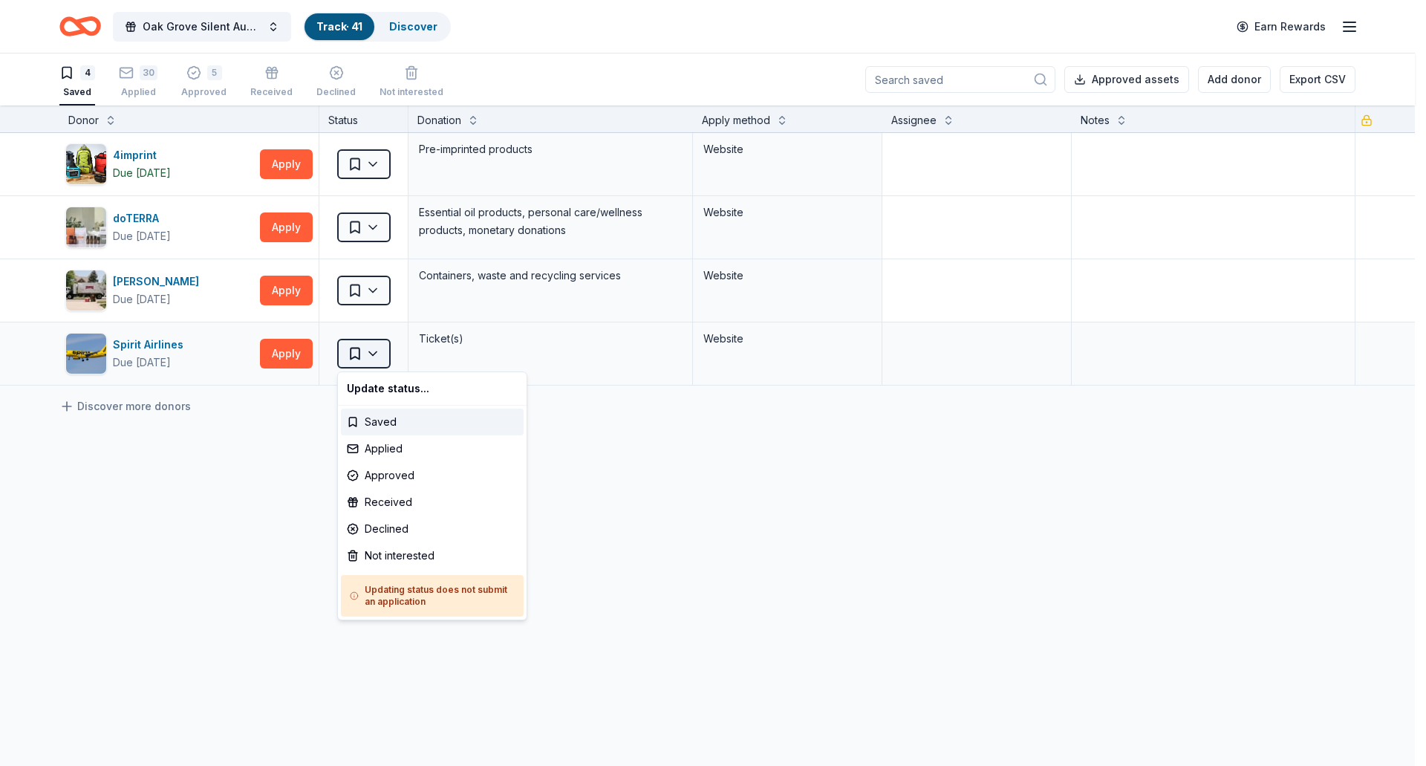
click at [375, 355] on html "Oak Grove Silent Auction Track · 41 Discover Earn Rewards 4 Saved 30 Applied 5 …" at bounding box center [713, 383] width 1426 height 766
click at [383, 529] on div "Declined" at bounding box center [432, 528] width 183 height 27
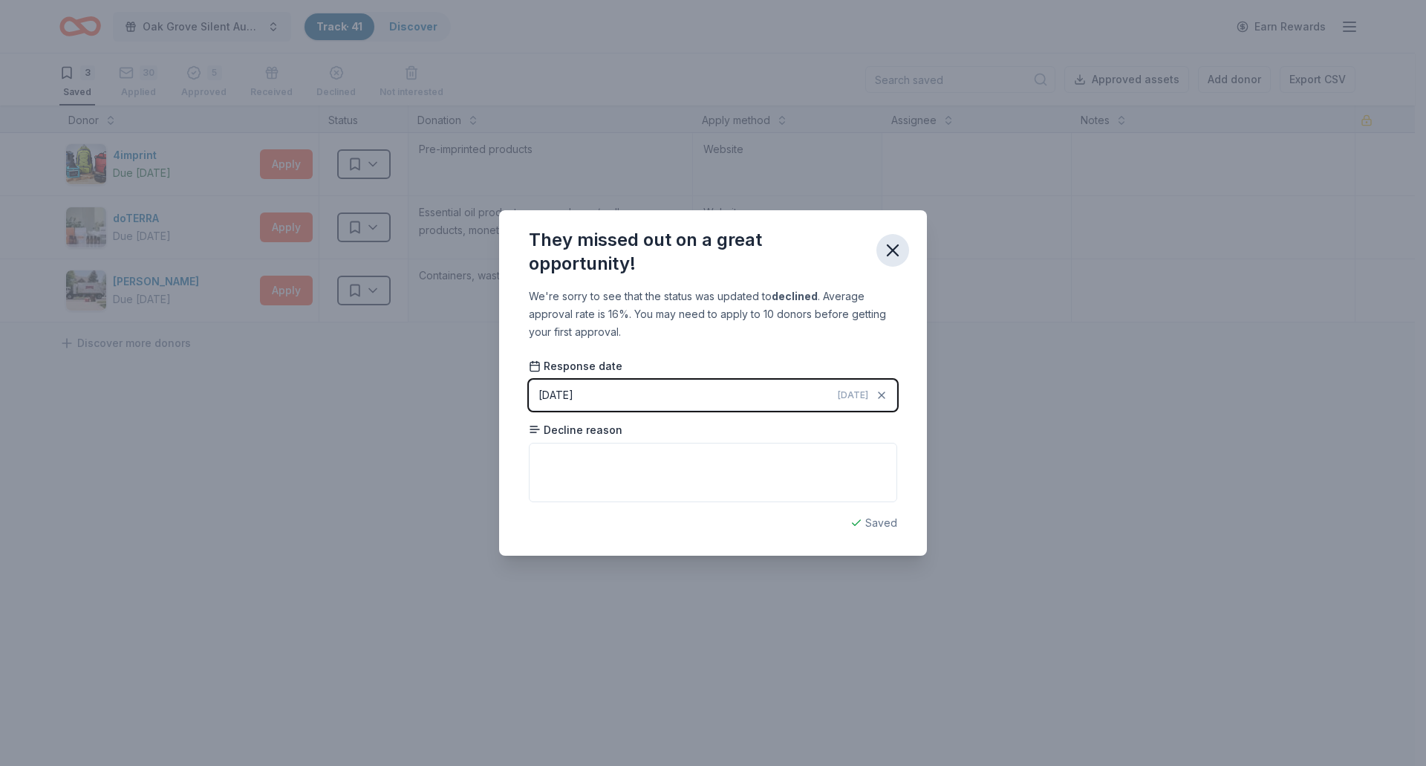
click at [901, 241] on icon "button" at bounding box center [892, 250] width 21 height 21
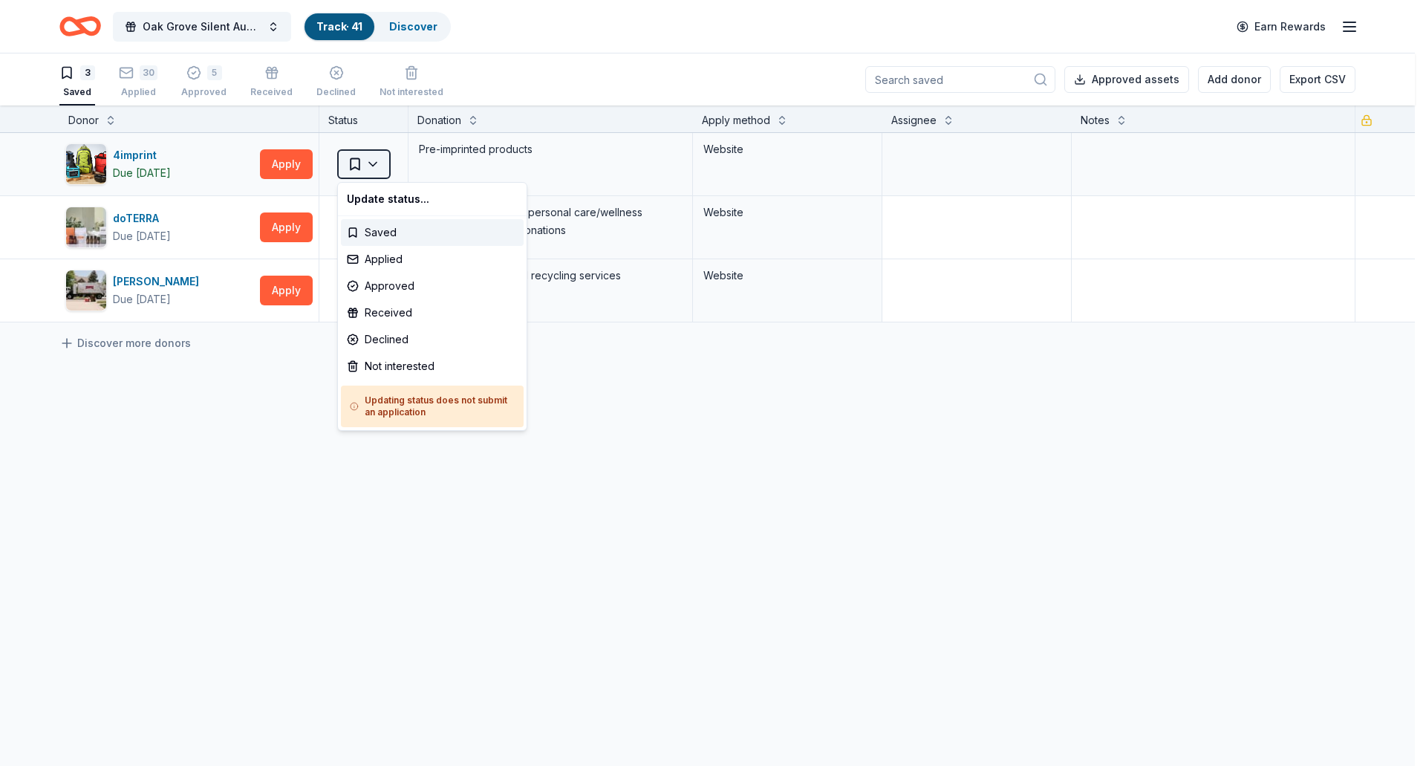
click at [374, 161] on html "Oak Grove Silent Auction Track · 41 Discover Earn Rewards 3 Saved 30 Applied 5 …" at bounding box center [713, 383] width 1426 height 766
click at [396, 259] on div "Applied" at bounding box center [432, 259] width 183 height 27
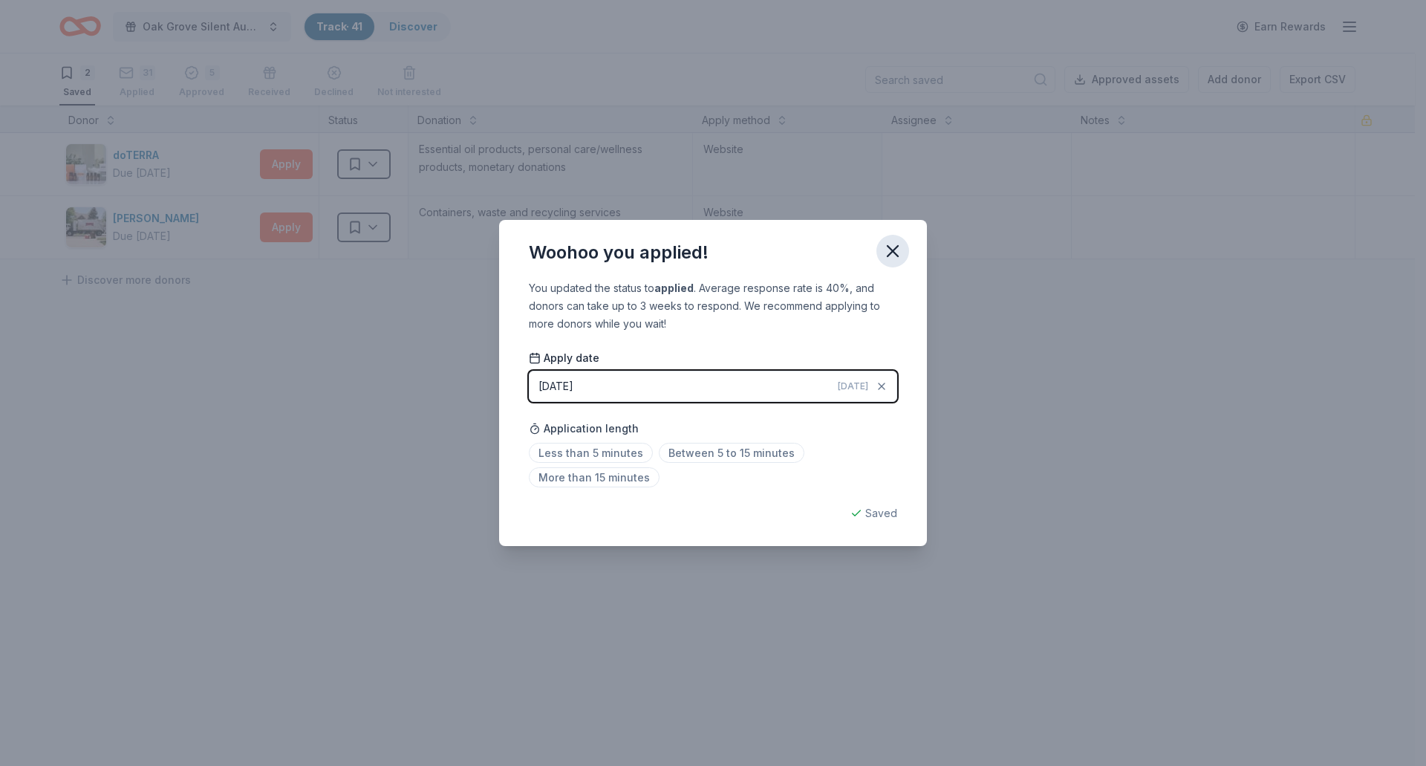
click at [892, 255] on icon "button" at bounding box center [892, 251] width 21 height 21
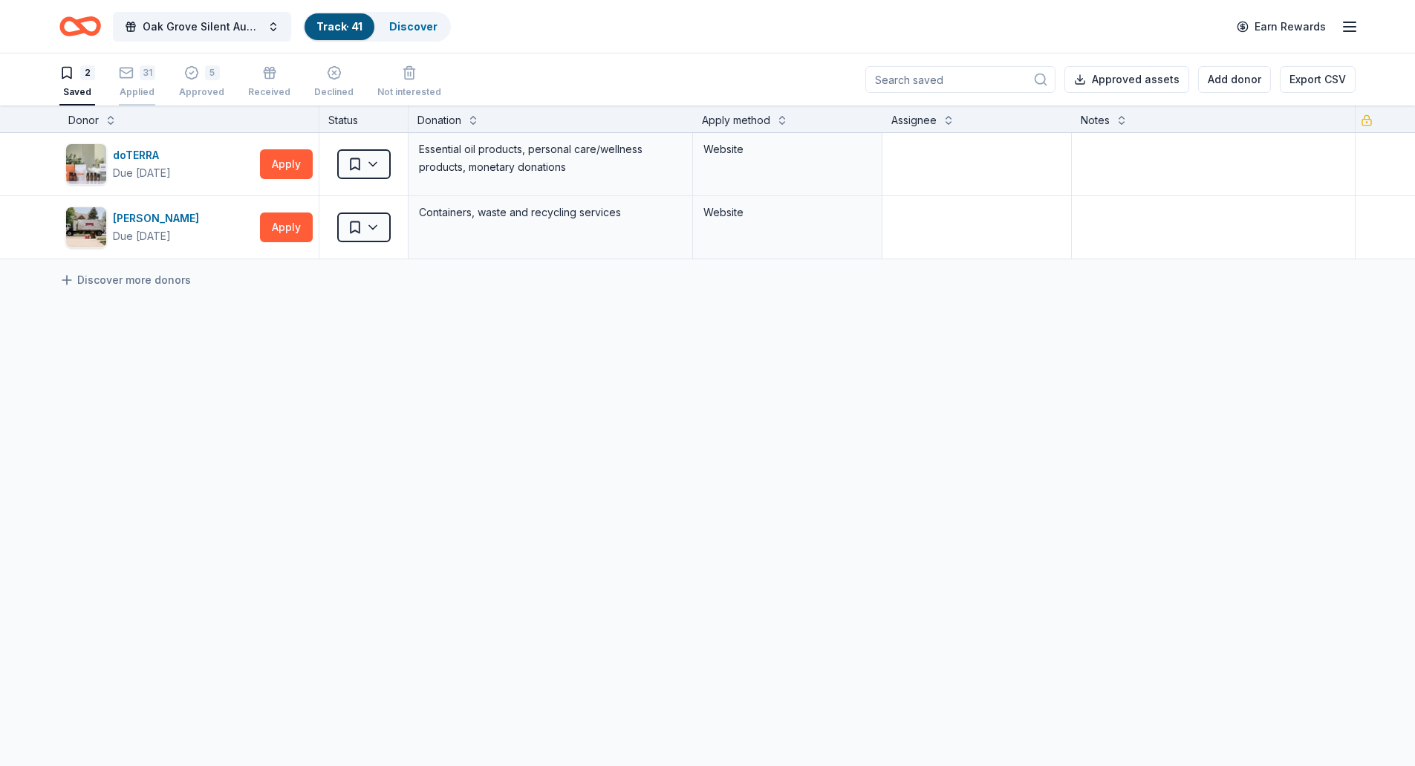
click at [134, 82] on div "Applied" at bounding box center [137, 84] width 36 height 12
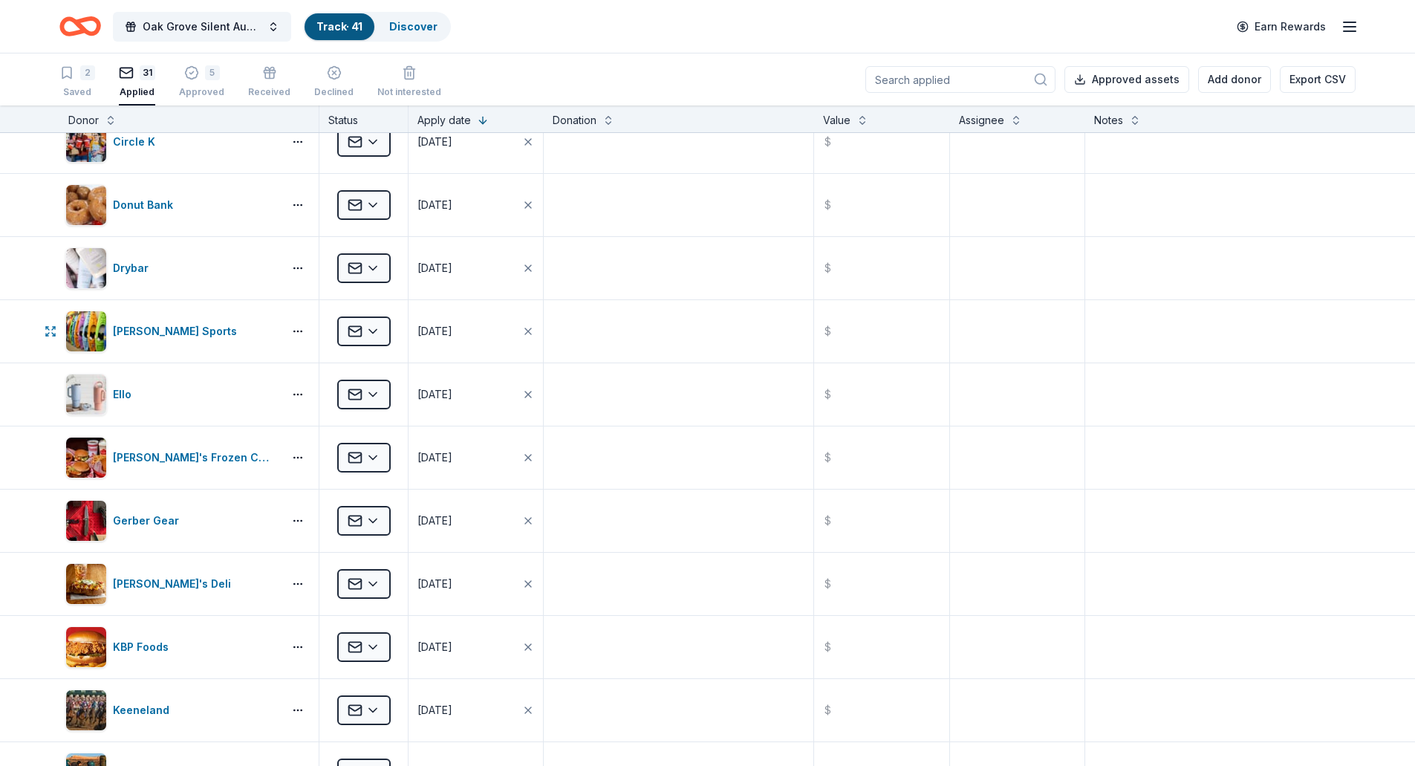
scroll to position [743, 0]
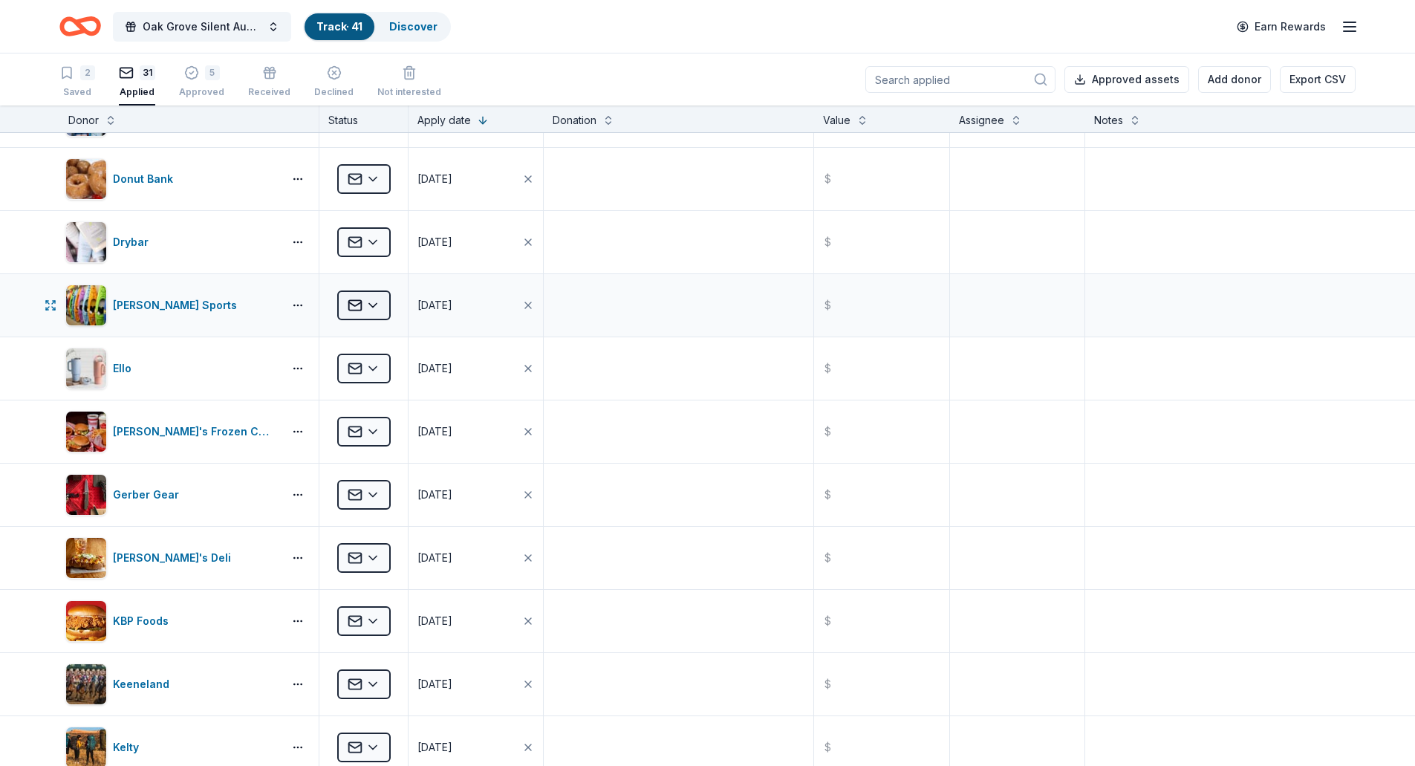
click at [379, 306] on html "Oak Grove Silent Auction Track · 41 Discover Earn Rewards 2 Saved 31 Applied 5 …" at bounding box center [707, 383] width 1415 height 766
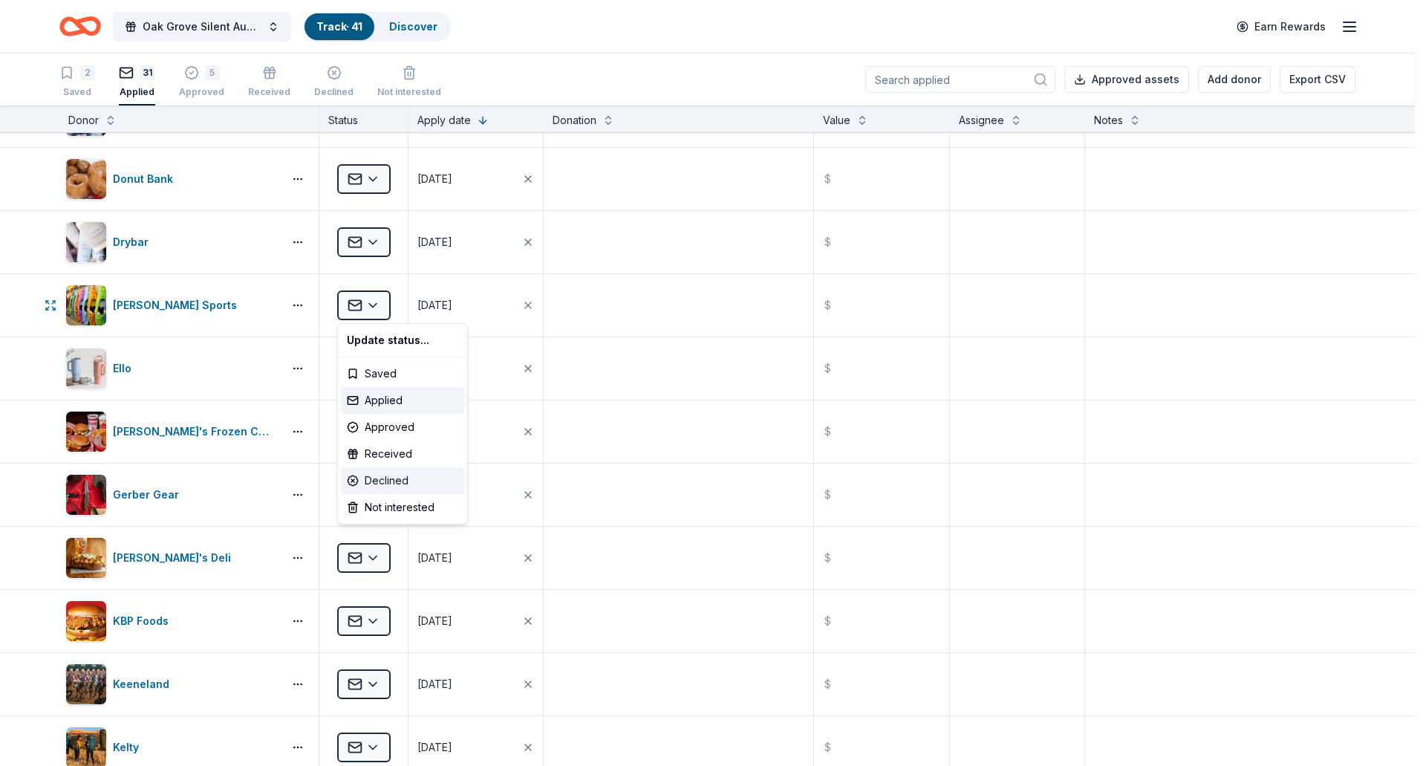
click at [382, 484] on div "Declined" at bounding box center [402, 480] width 123 height 27
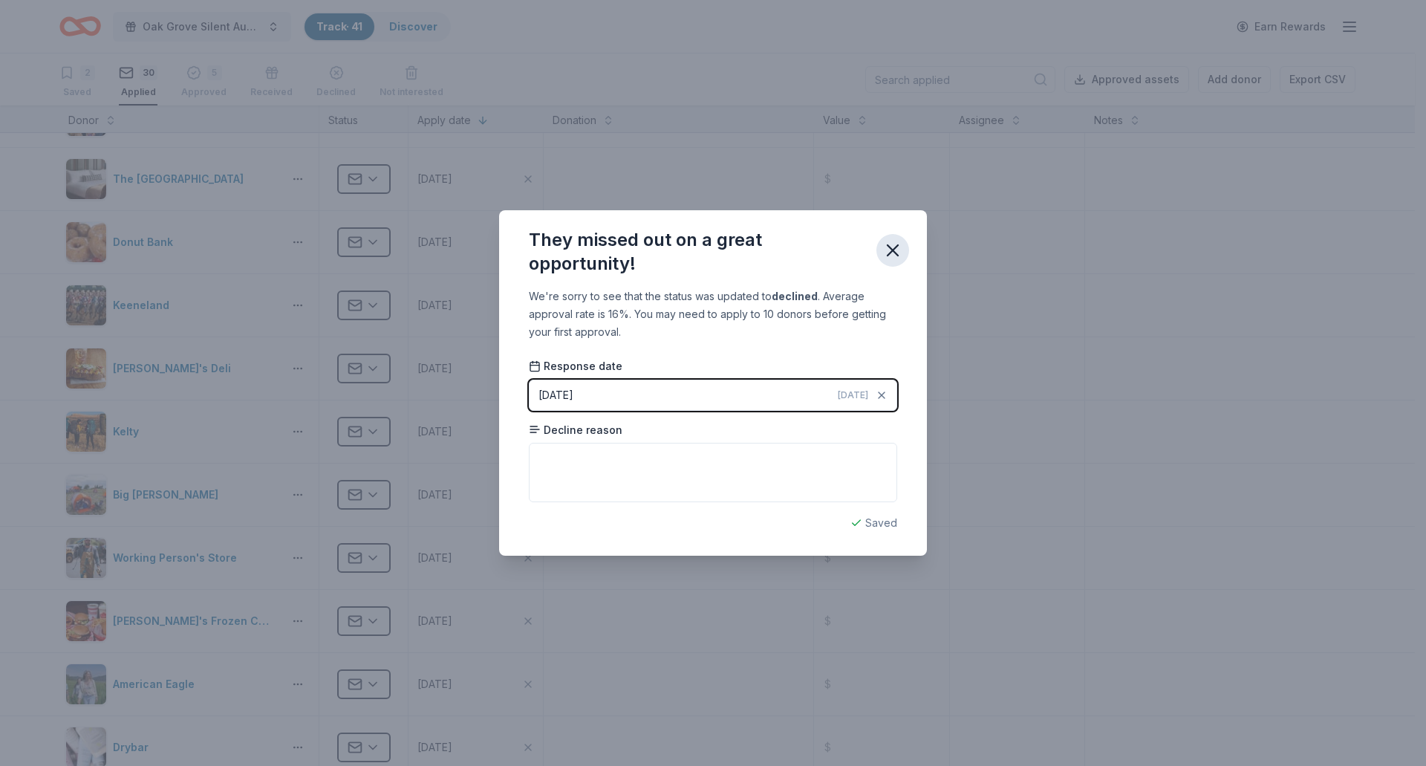
click at [892, 247] on icon "button" at bounding box center [892, 250] width 21 height 21
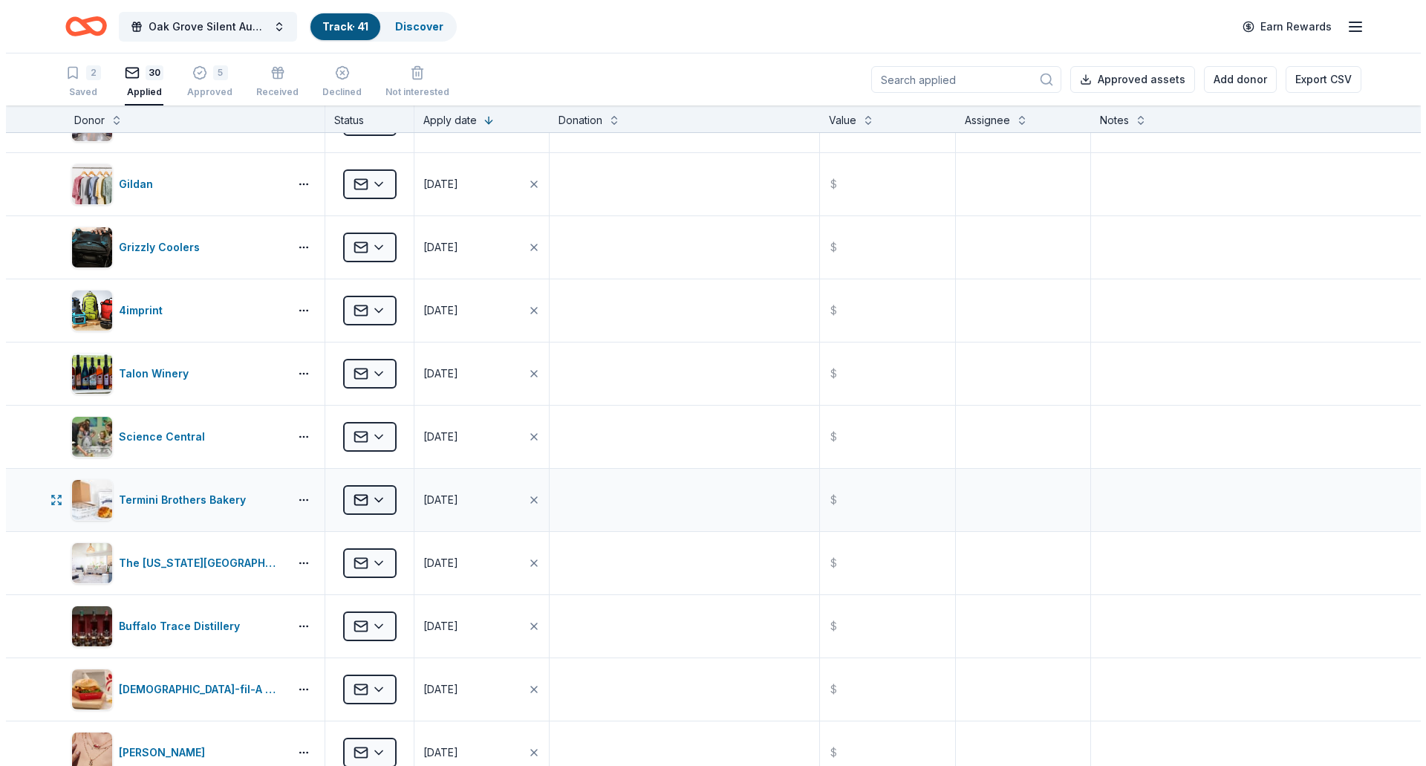
scroll to position [0, 0]
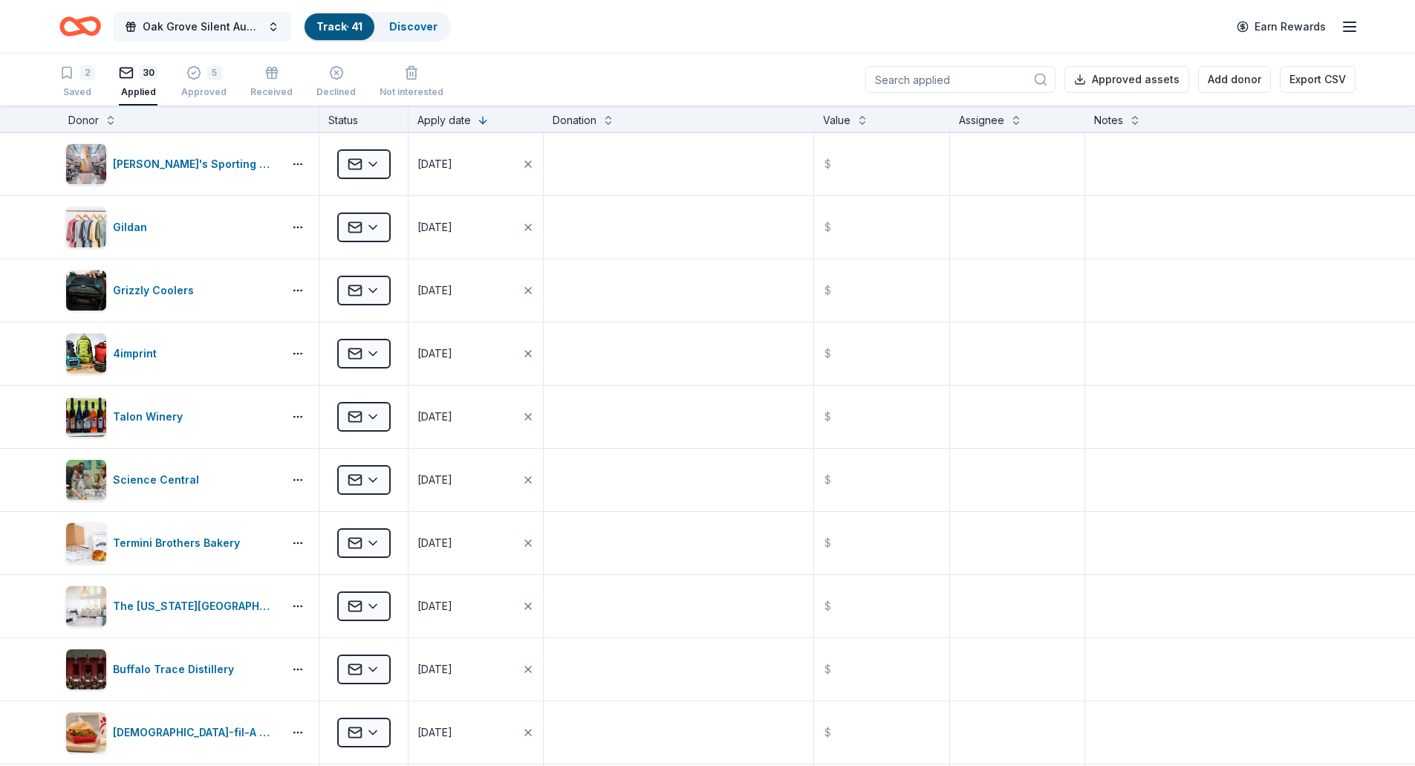
click at [174, 25] on span "Oak Grove Silent Auction" at bounding box center [202, 27] width 119 height 18
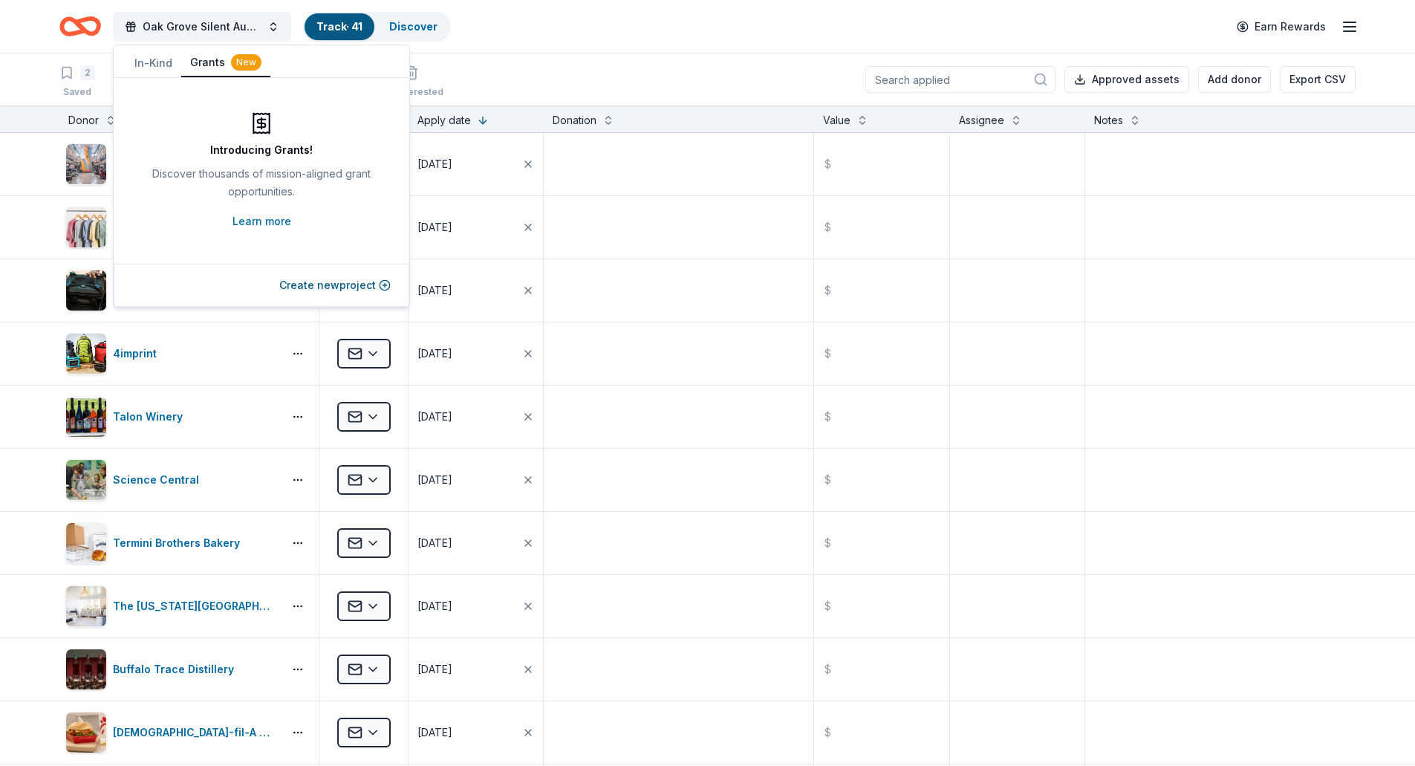
click at [219, 59] on button "Grants New" at bounding box center [225, 63] width 89 height 28
click at [302, 280] on button "Create new project" at bounding box center [334, 285] width 111 height 18
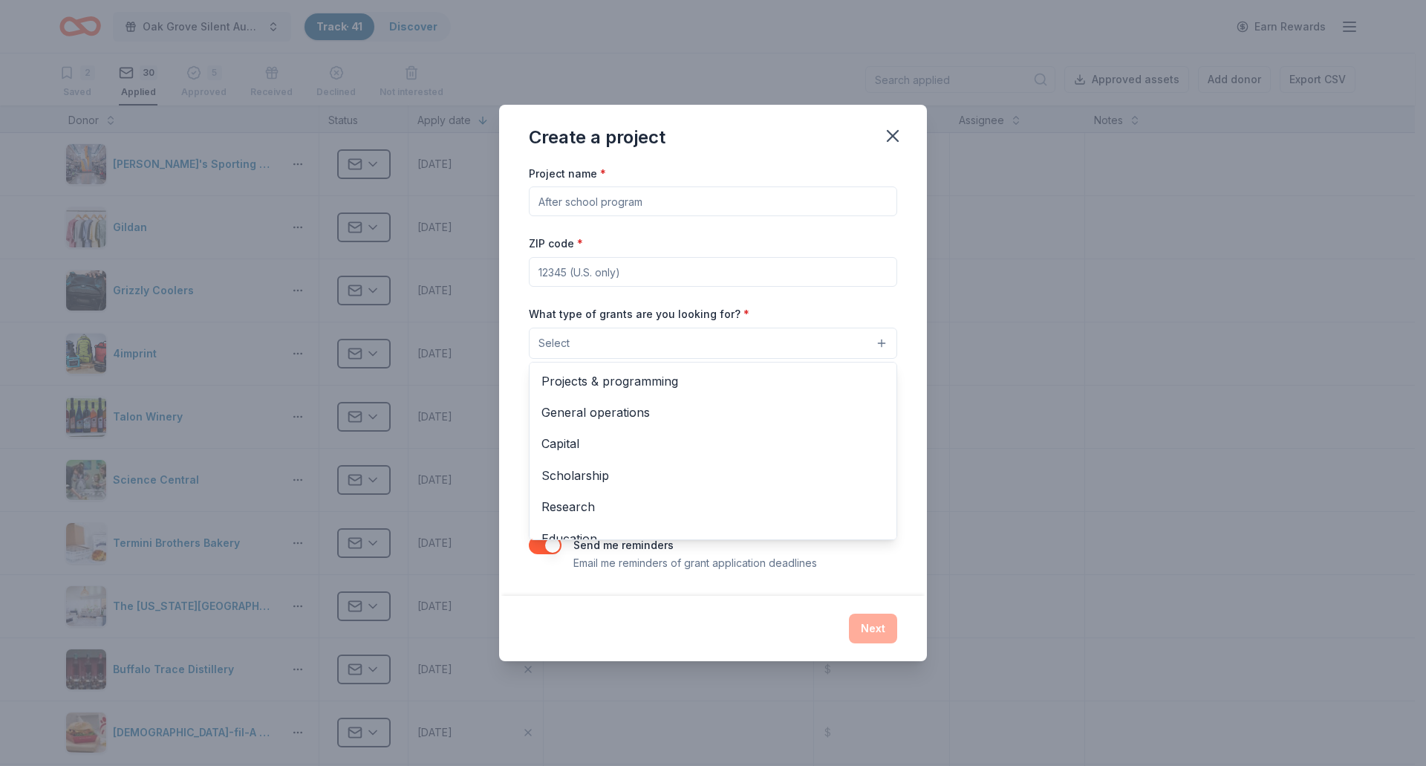
click at [585, 331] on button "Select" at bounding box center [713, 343] width 368 height 31
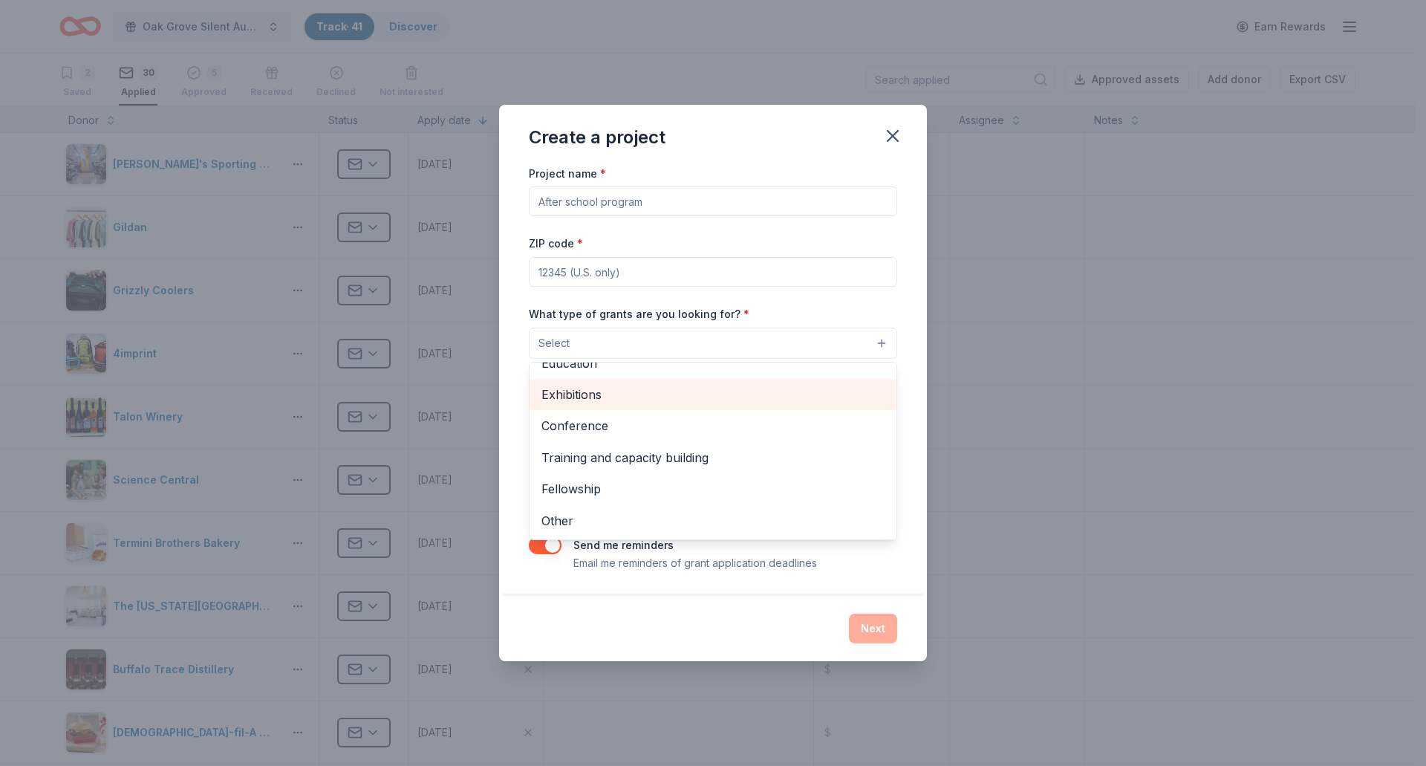
scroll to position [101, 0]
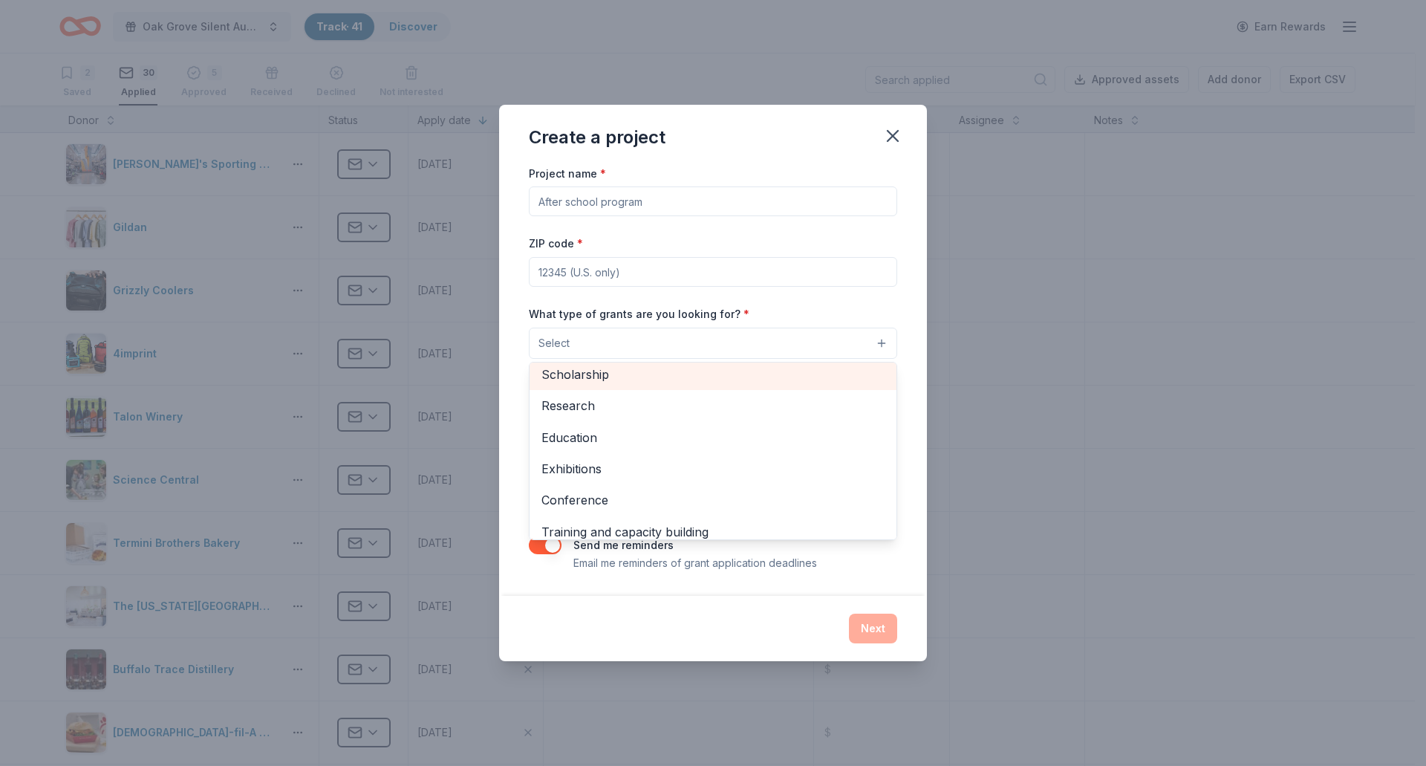
click at [608, 379] on span "Scholarship" at bounding box center [712, 374] width 343 height 19
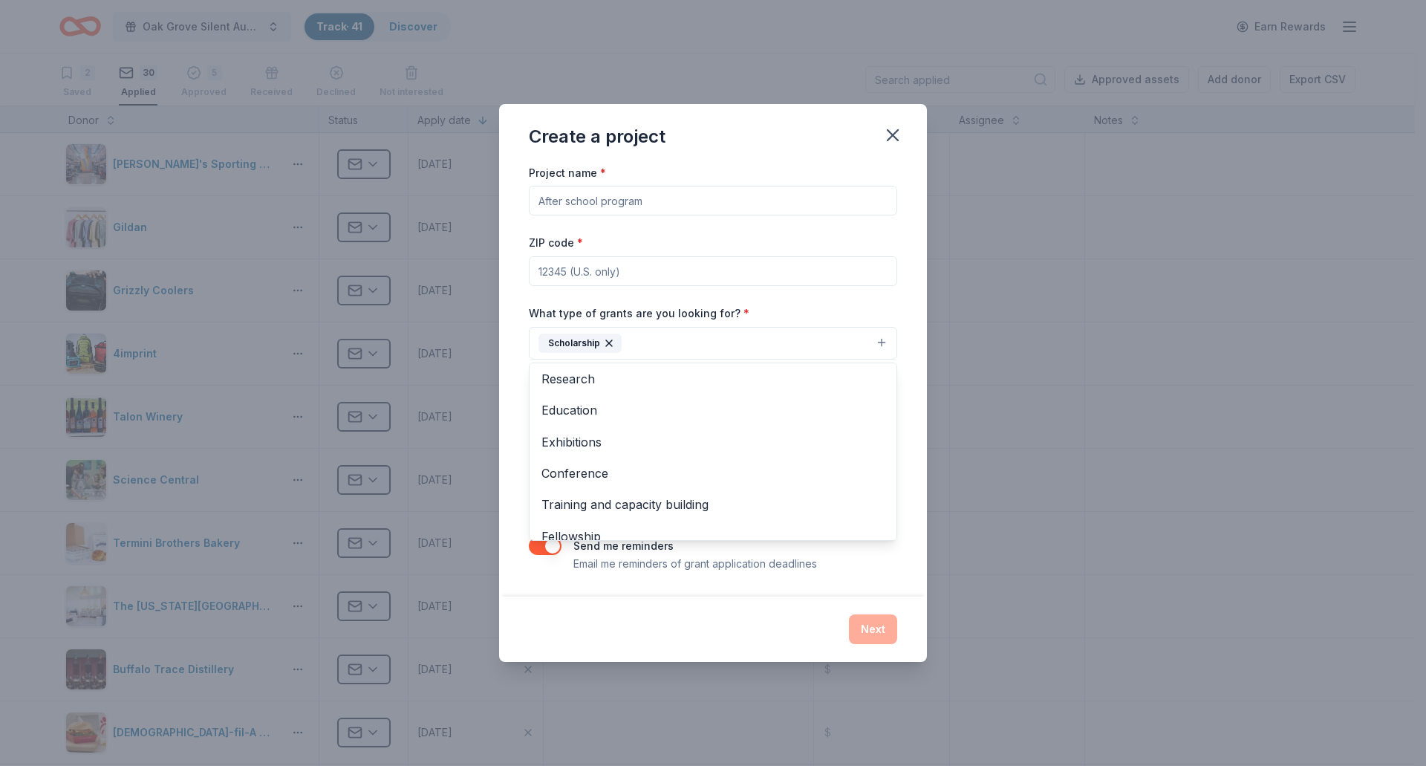
click at [590, 198] on div "Project name * ZIP code * What type of grants are you looking for? * Scholarshi…" at bounding box center [713, 367] width 368 height 409
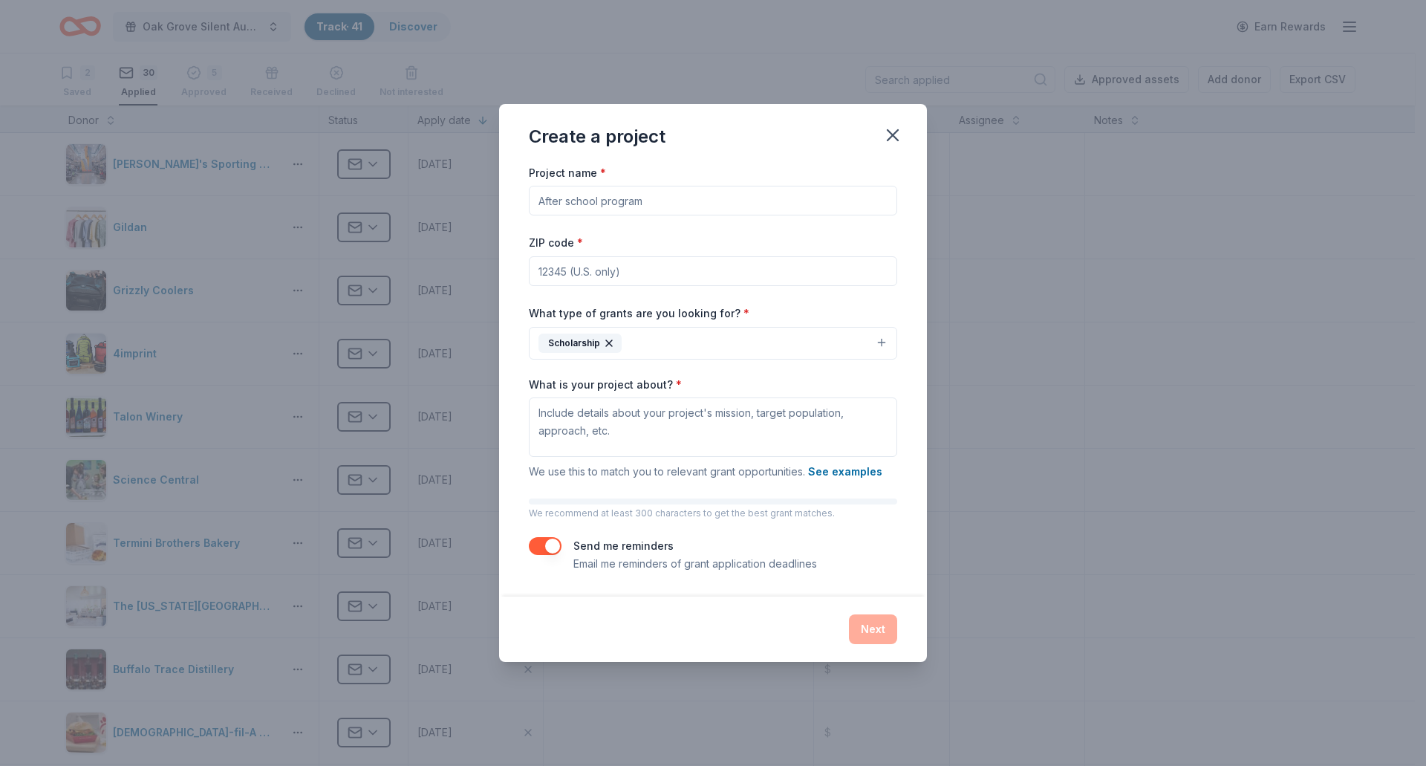
click at [554, 204] on input "Project name *" at bounding box center [713, 201] width 368 height 30
type input "Kentucky High School Rodeo Association Scholarship Fund"
click at [551, 273] on input "ZIP code *" at bounding box center [713, 271] width 368 height 30
type input "42437"
paste textarea "I’m writing on behalf of our organization, Kentucky High School Rodeo Associati…"
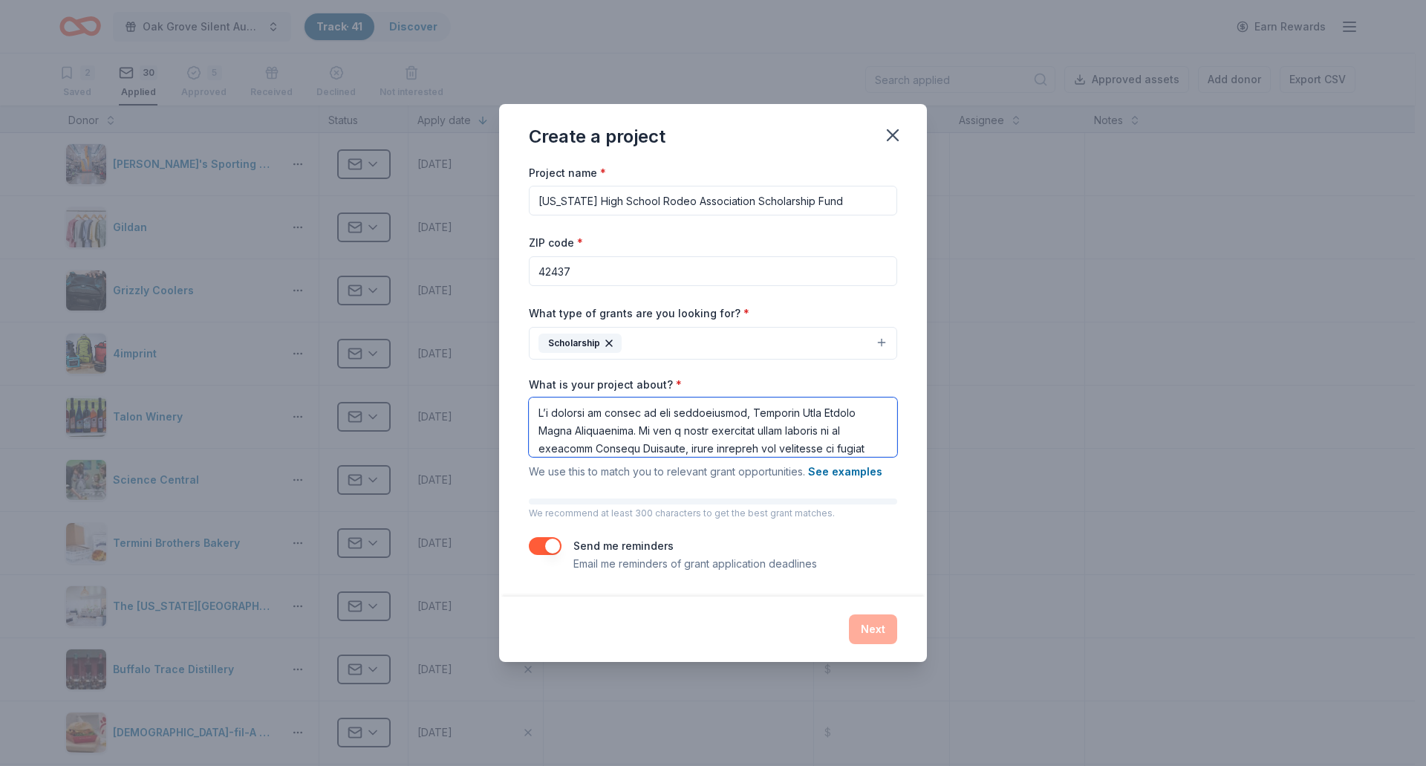
scroll to position [656, 0]
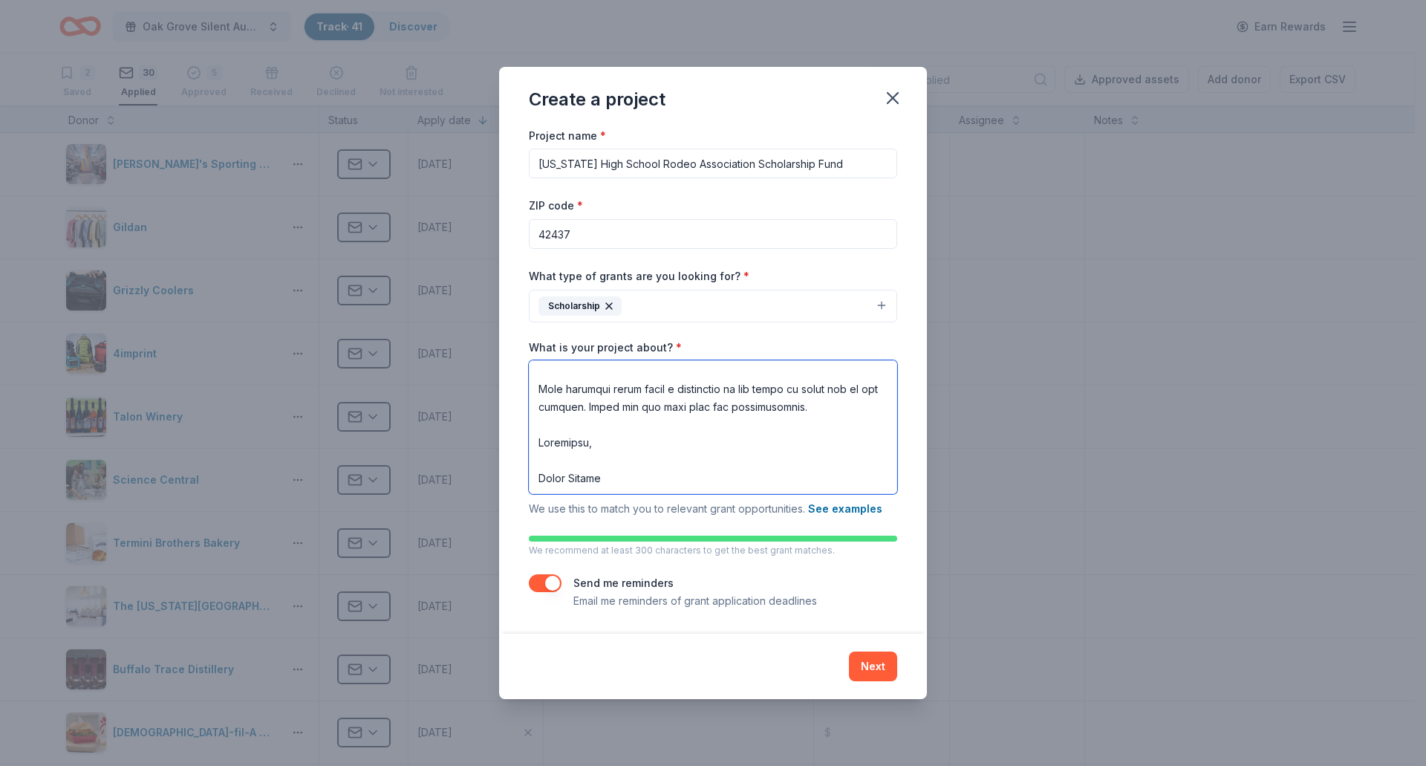
type textarea "I’m writing on behalf of our organization, Kentucky High School Rodeo Associati…"
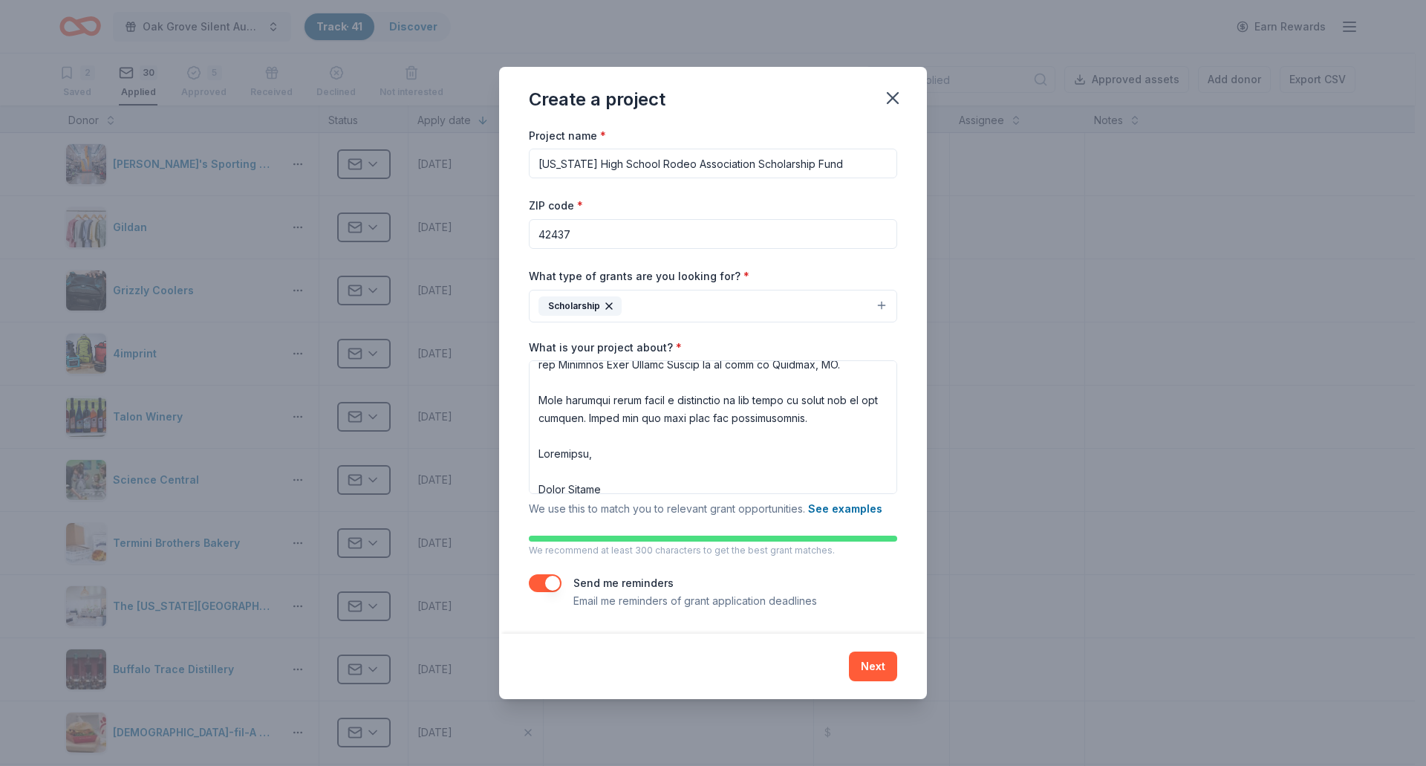
click at [671, 299] on button "Scholarship" at bounding box center [713, 306] width 368 height 33
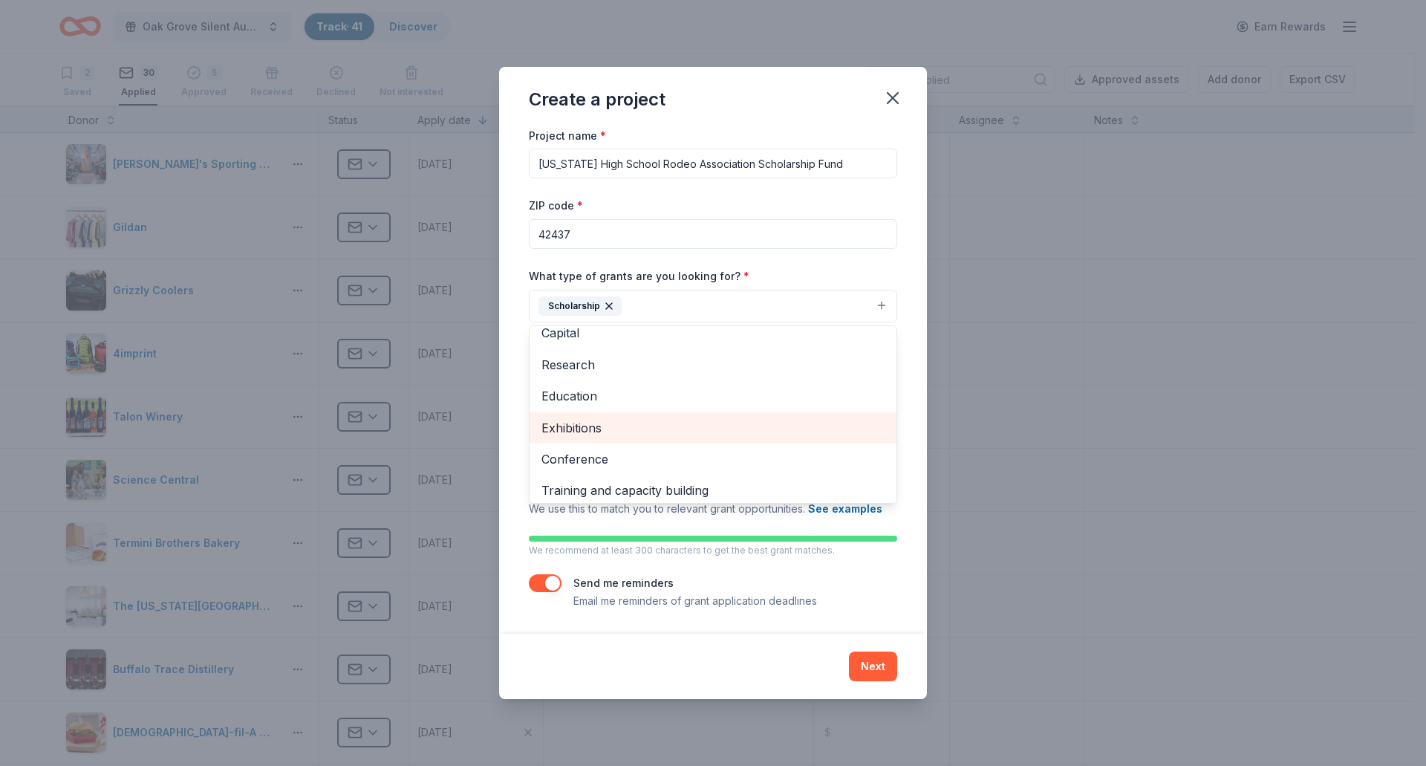
scroll to position [144, 0]
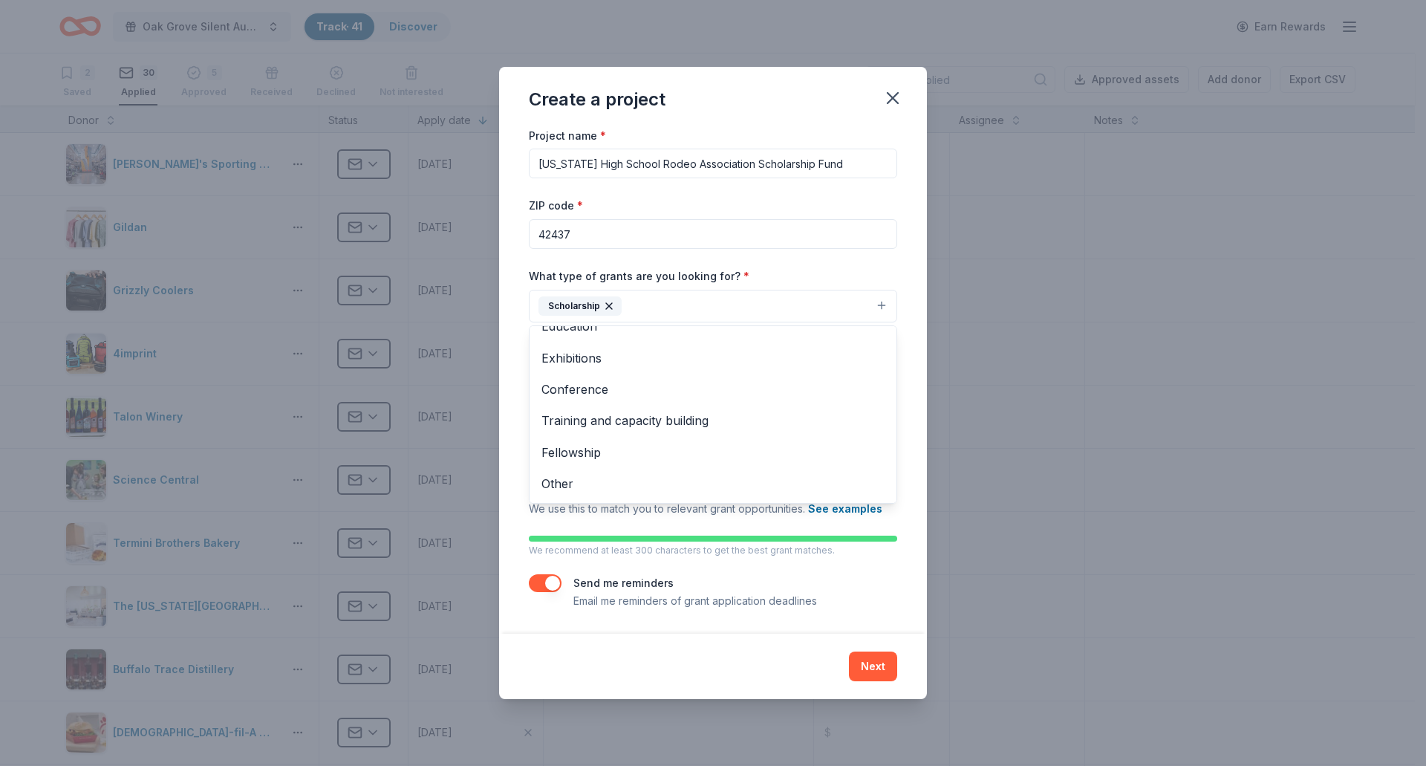
click at [924, 431] on div "Project name * Kentucky High School Rodeo Association Scholarship Fund ZIP code…" at bounding box center [713, 379] width 428 height 507
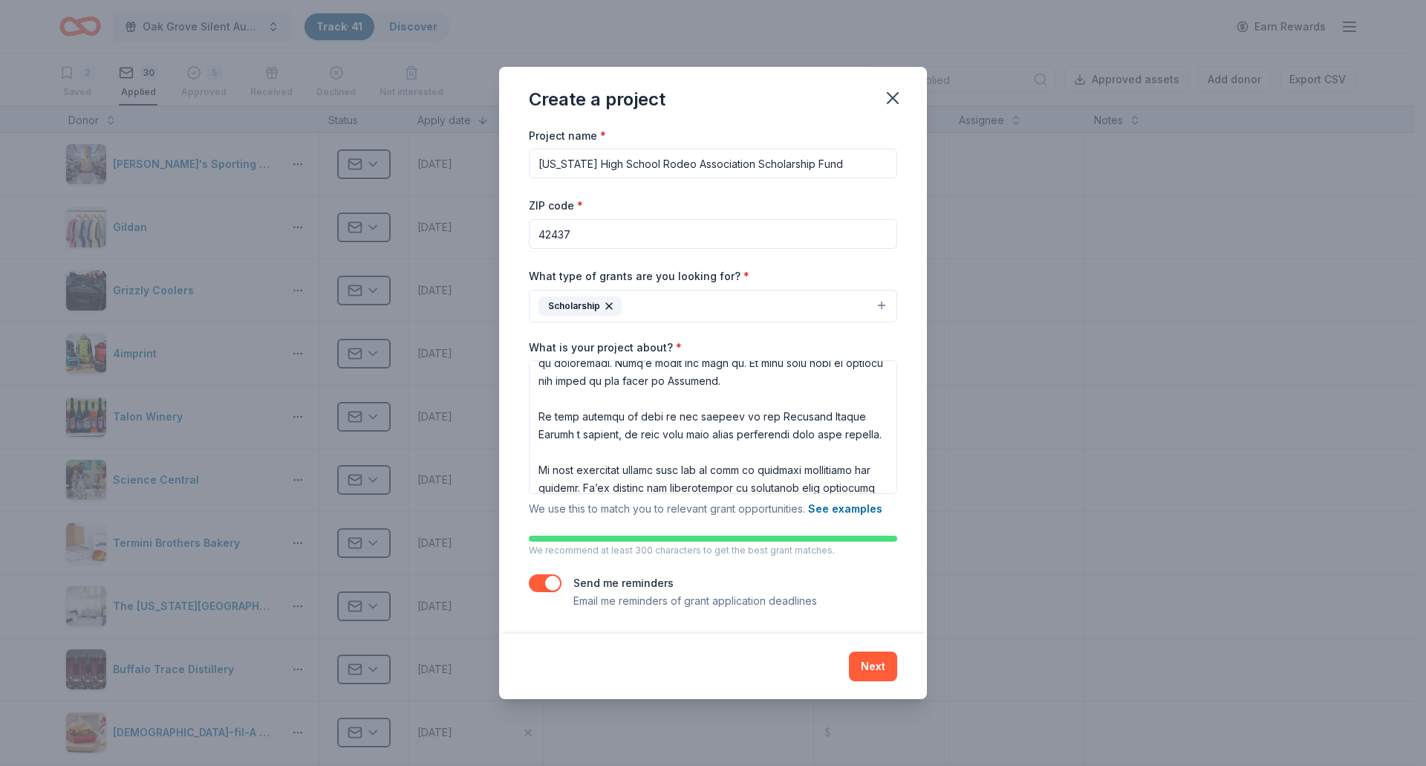
scroll to position [136, 0]
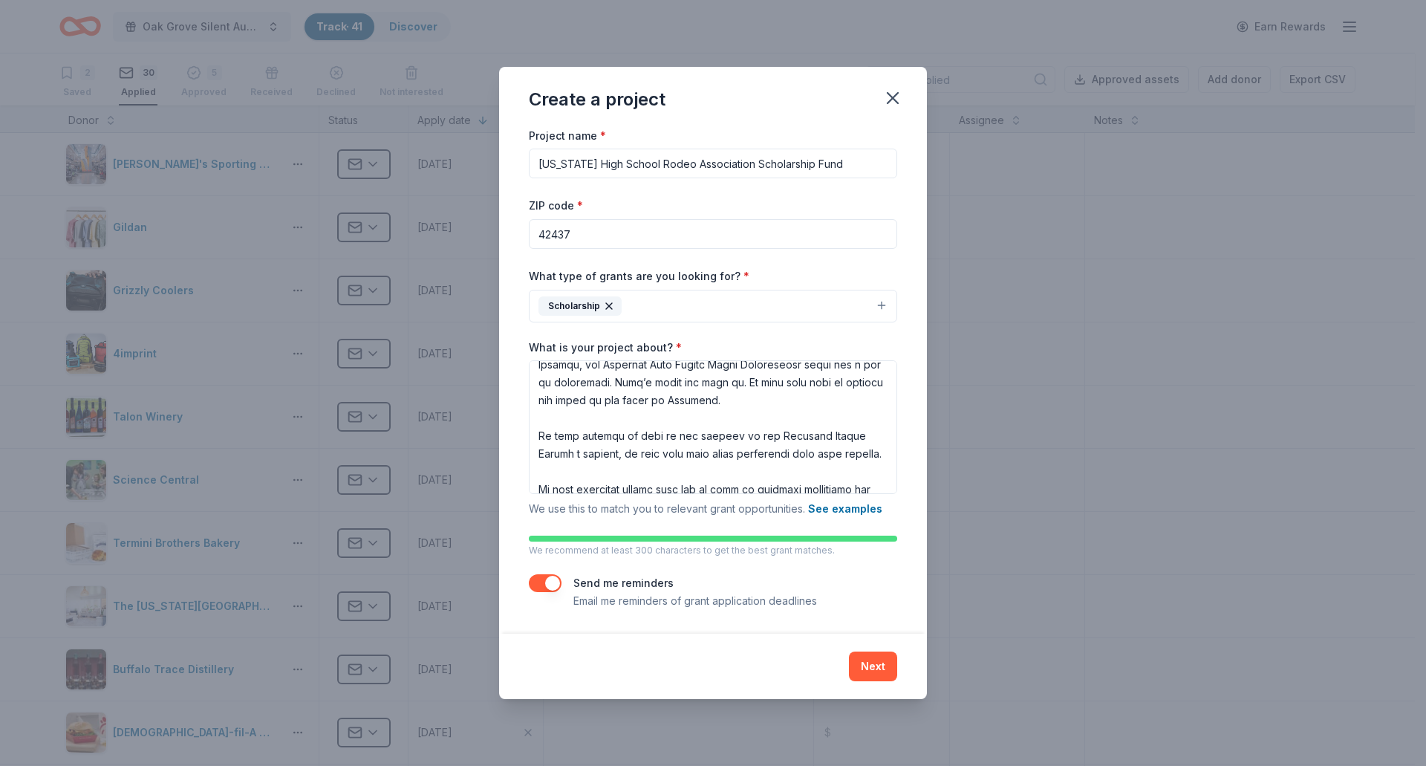
click at [612, 303] on icon "button" at bounding box center [609, 306] width 12 height 12
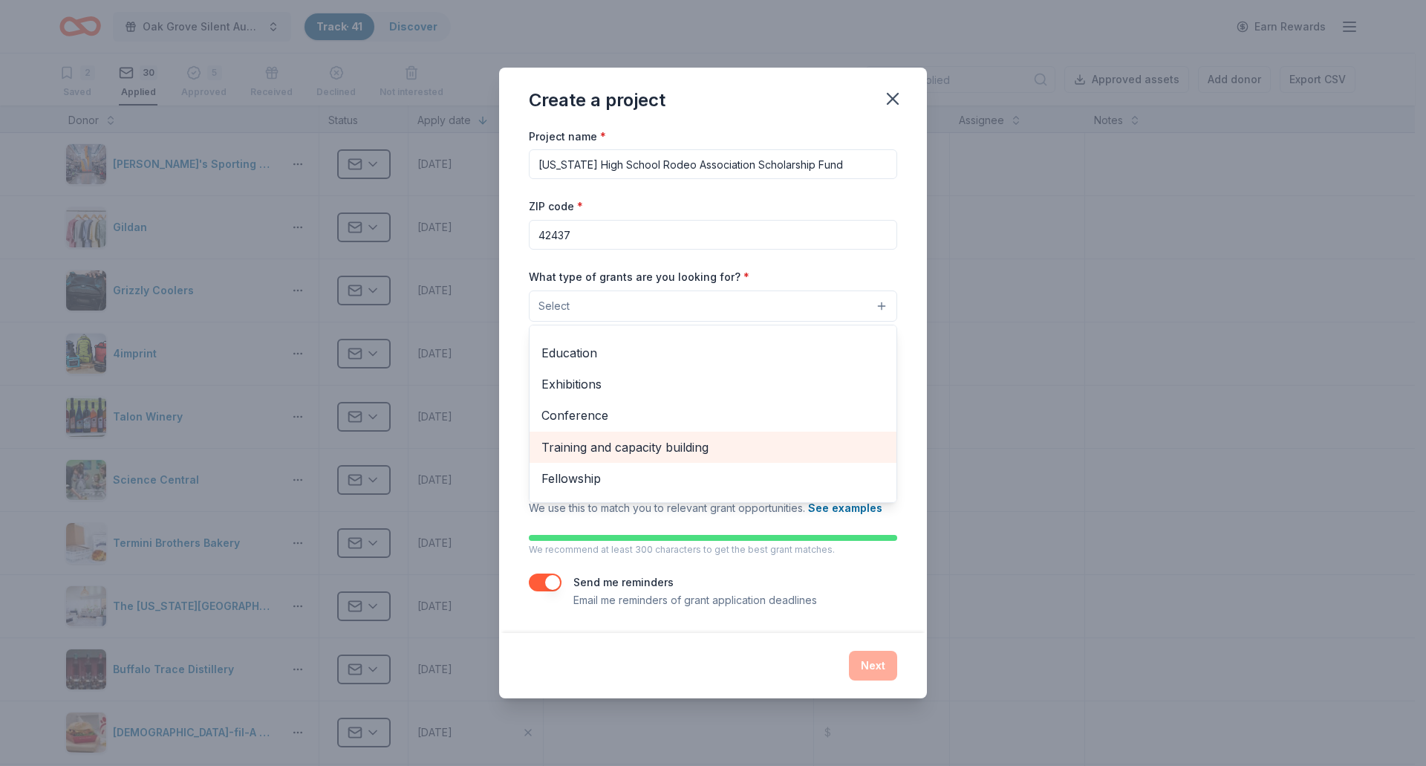
scroll to position [175, 0]
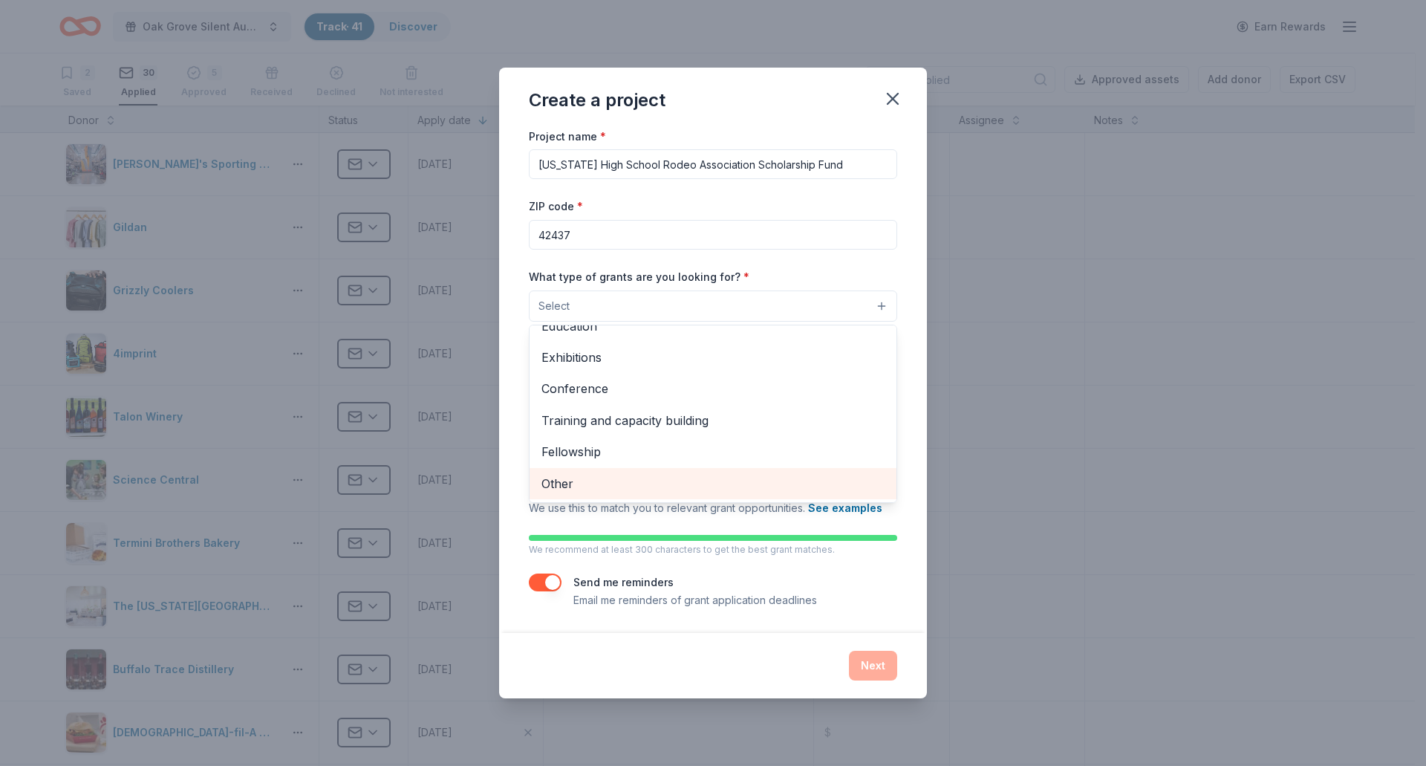
click at [587, 488] on span "Other" at bounding box center [712, 483] width 343 height 19
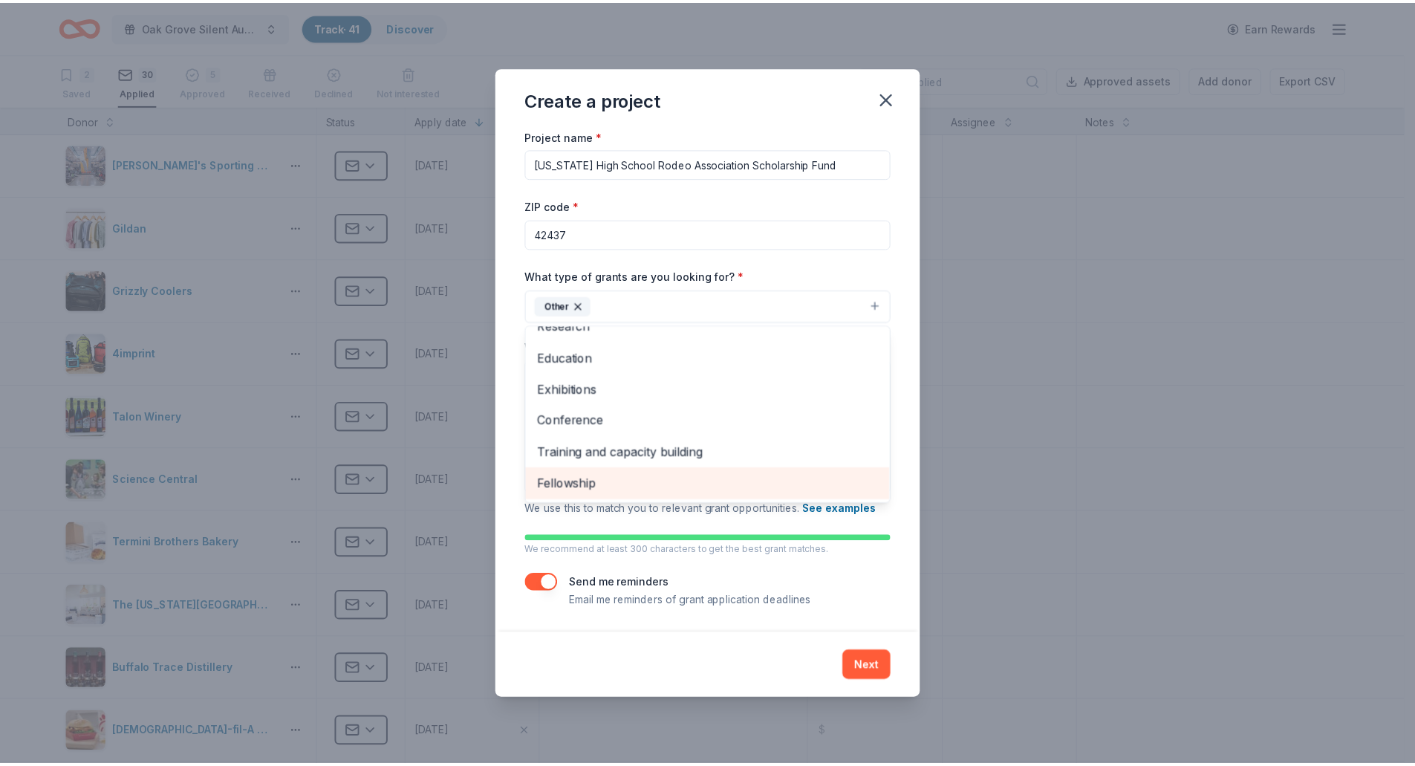
scroll to position [144, 0]
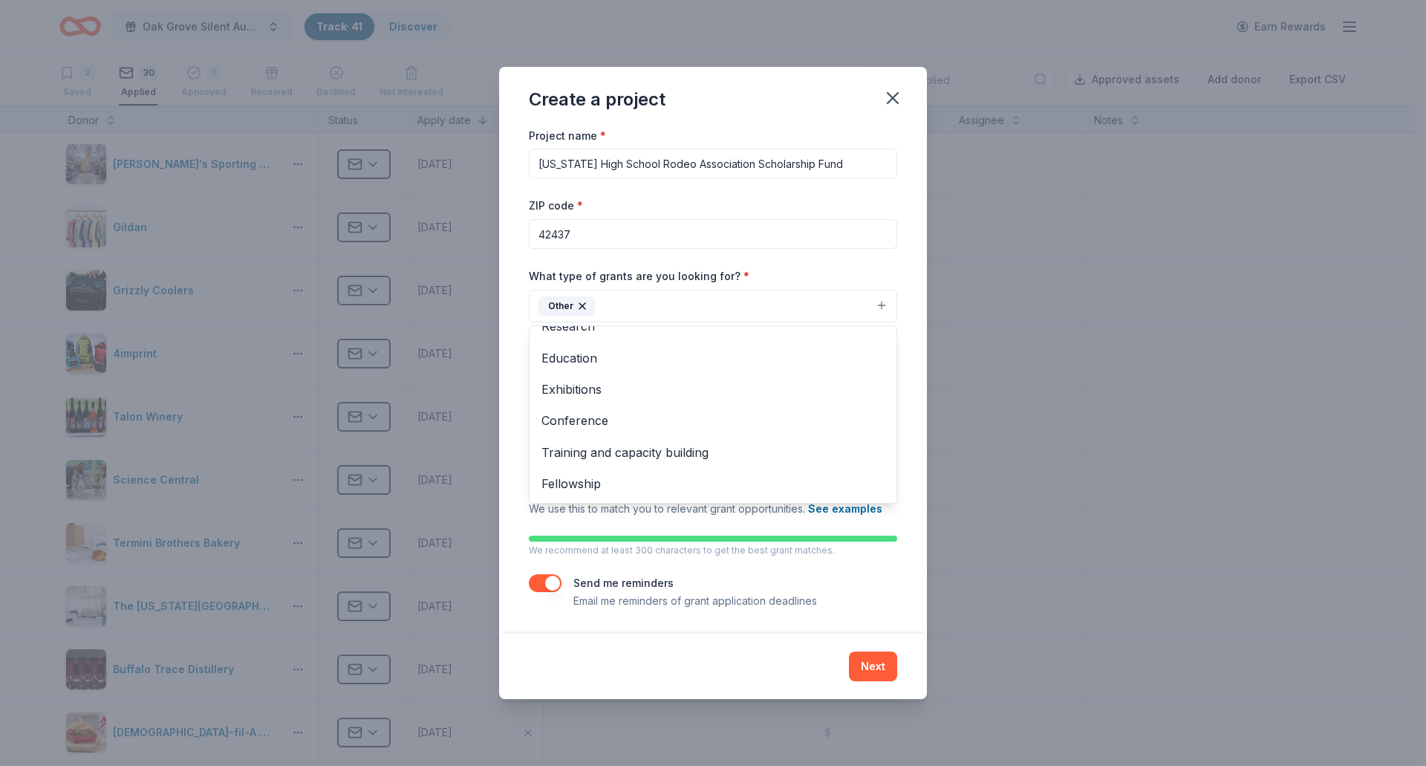
click at [880, 666] on div "Create a project Project name * Kentucky High School Rodeo Association Scholars…" at bounding box center [713, 383] width 428 height 632
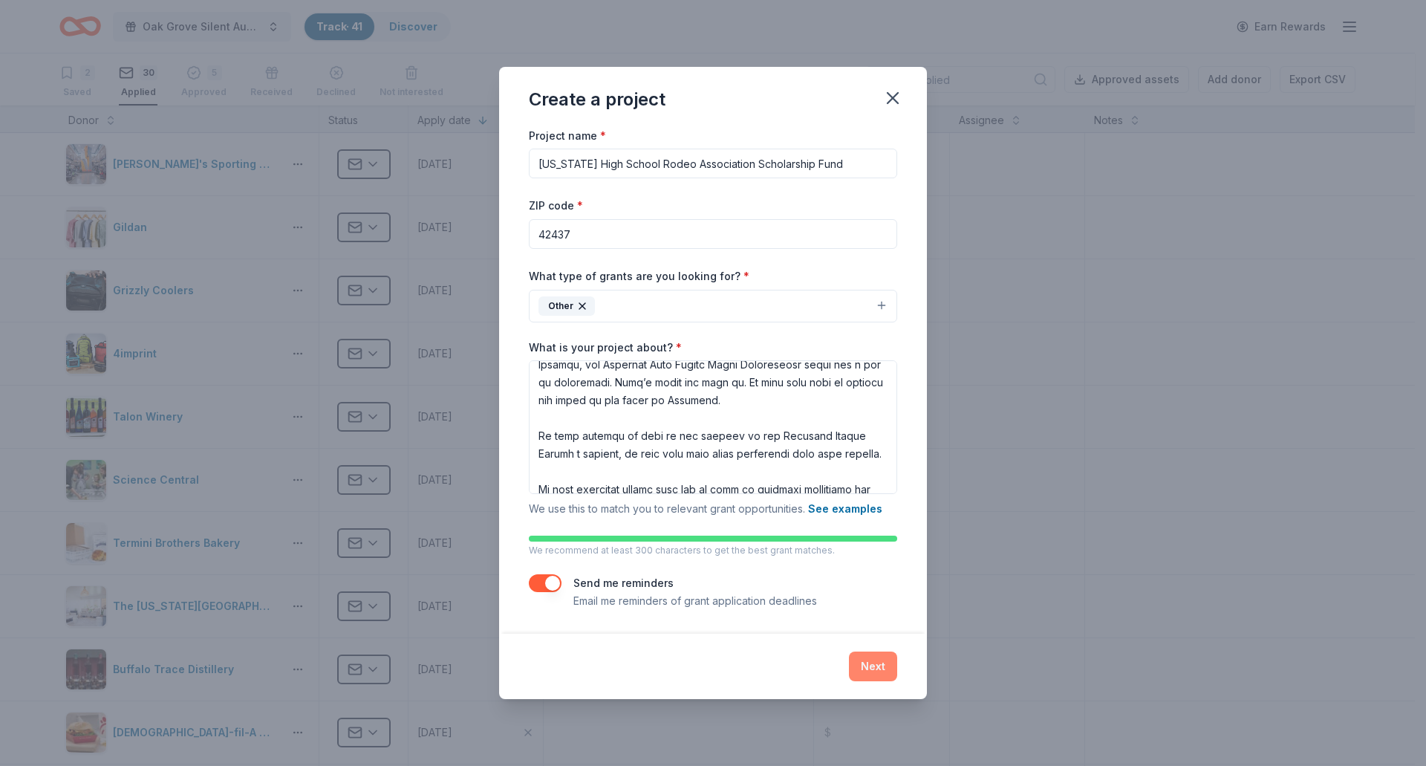
click at [883, 663] on button "Next" at bounding box center [873, 666] width 48 height 30
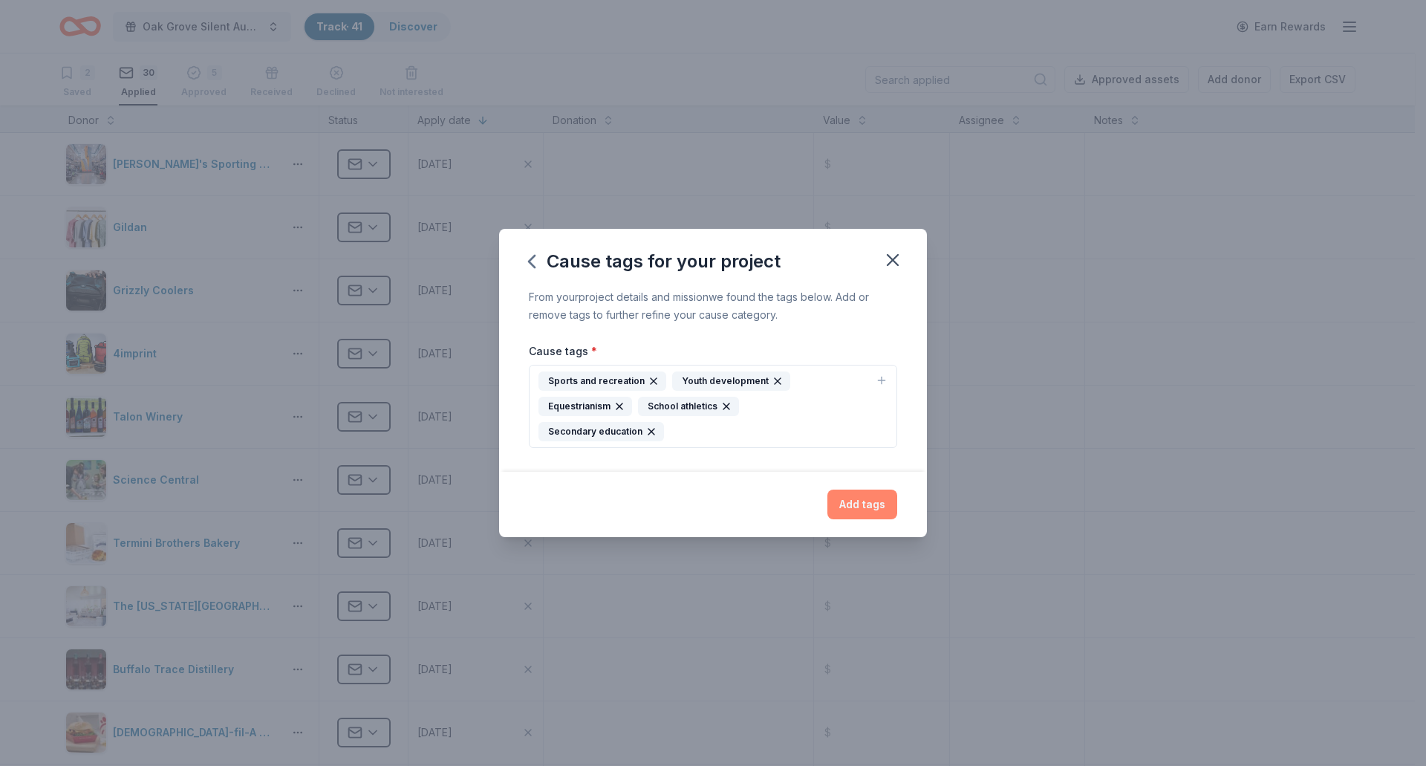
click at [858, 489] on button "Add tags" at bounding box center [862, 504] width 70 height 30
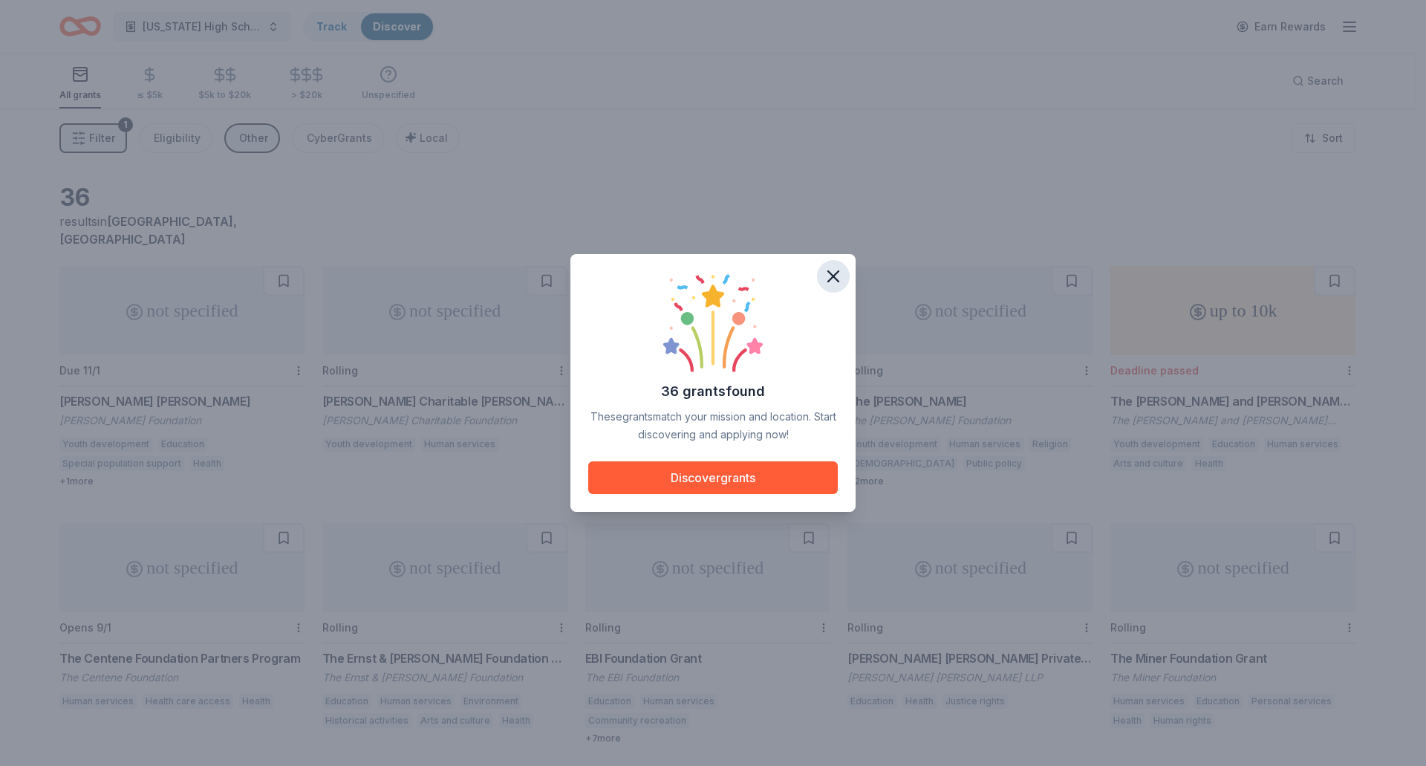
click at [828, 276] on icon "button" at bounding box center [833, 276] width 21 height 21
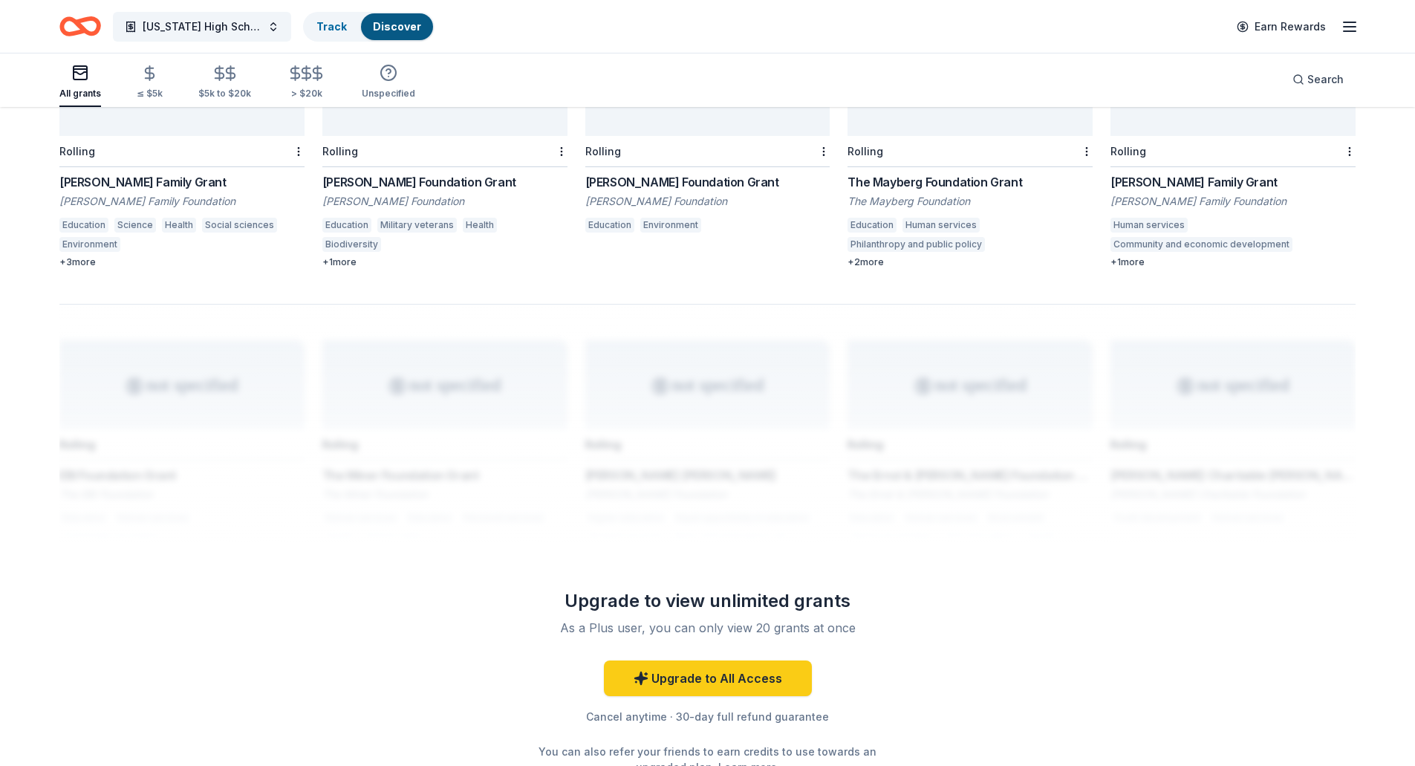
scroll to position [966, 0]
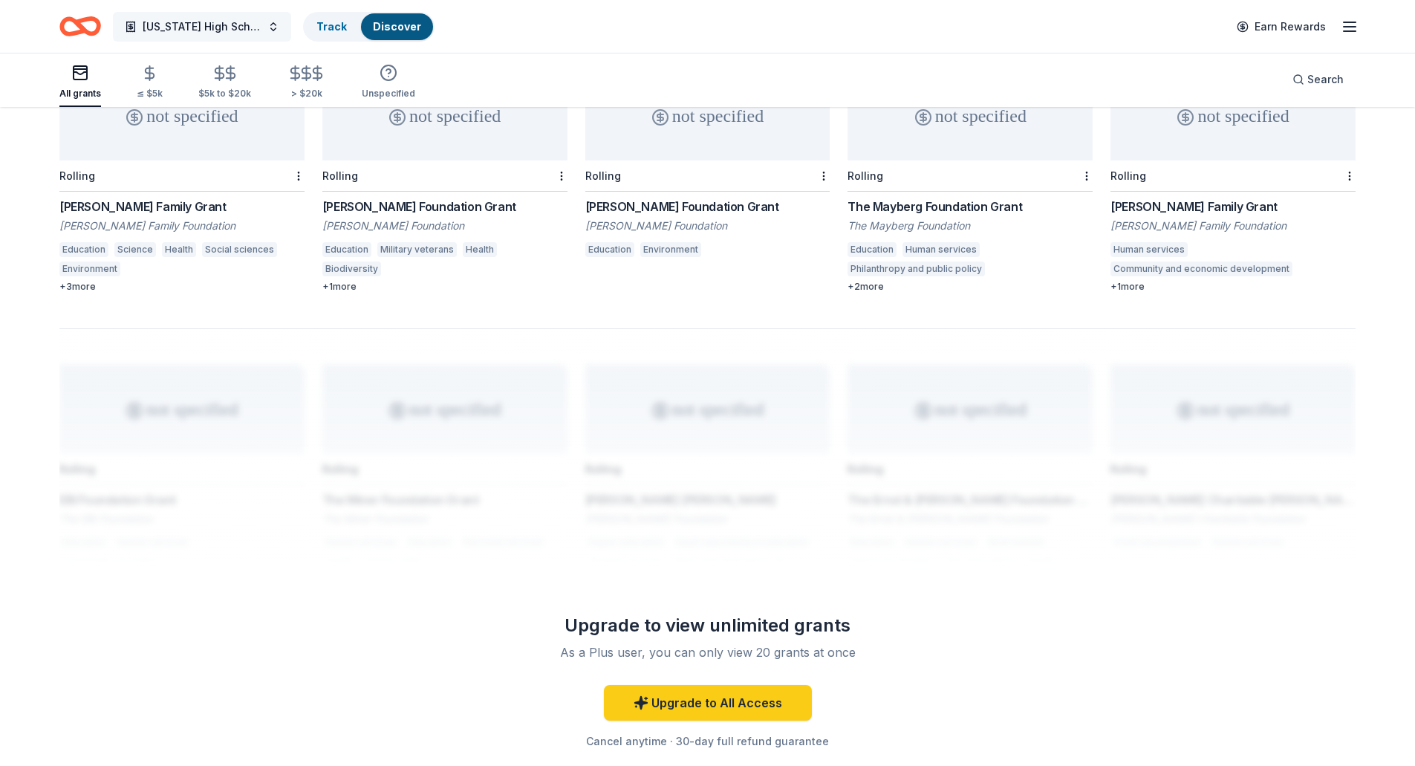
click at [265, 23] on button "Kentucky High School Rodeo Association Scholarship Fund" at bounding box center [202, 27] width 178 height 30
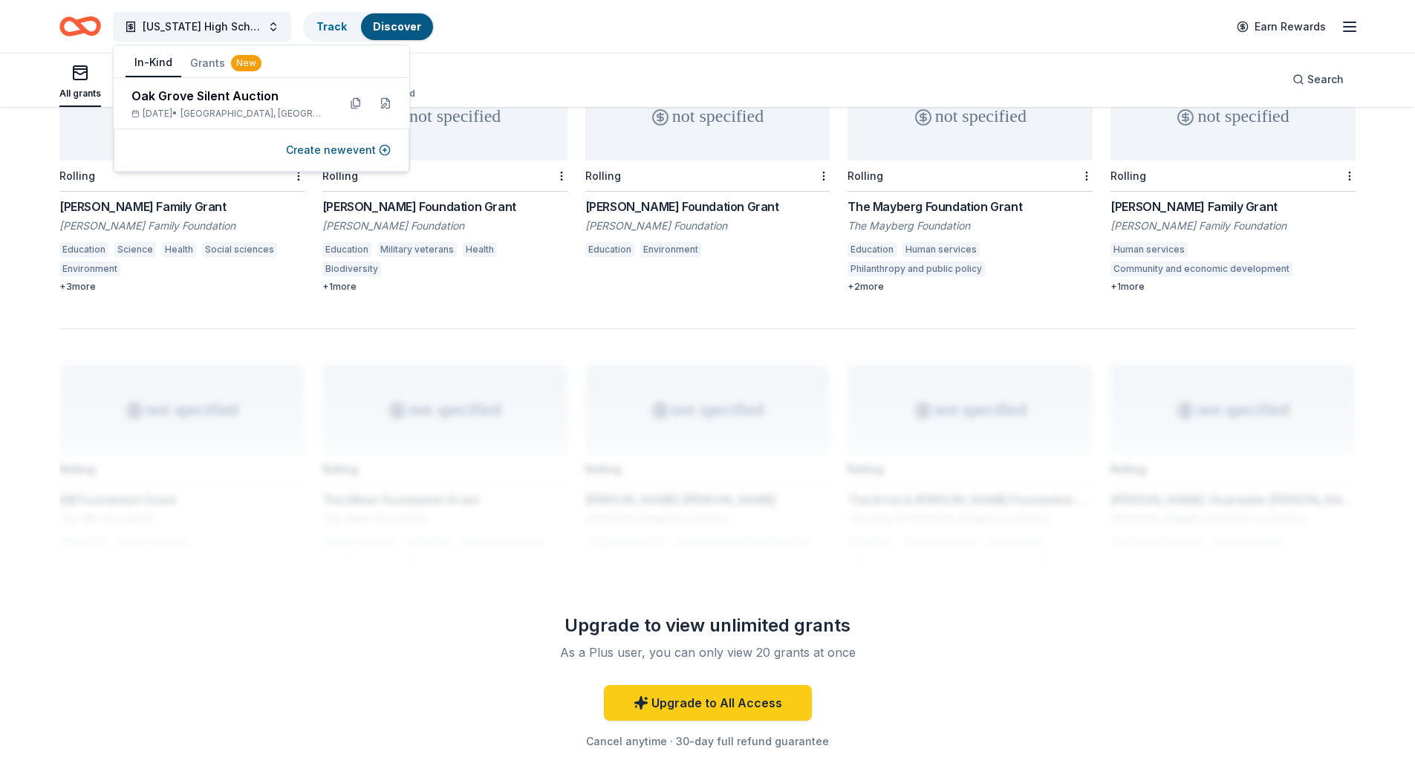
click at [141, 62] on button "In-Kind" at bounding box center [154, 63] width 56 height 28
click at [154, 108] on div "Oct 25, 2025 • Oak Grove, KY" at bounding box center [228, 114] width 195 height 12
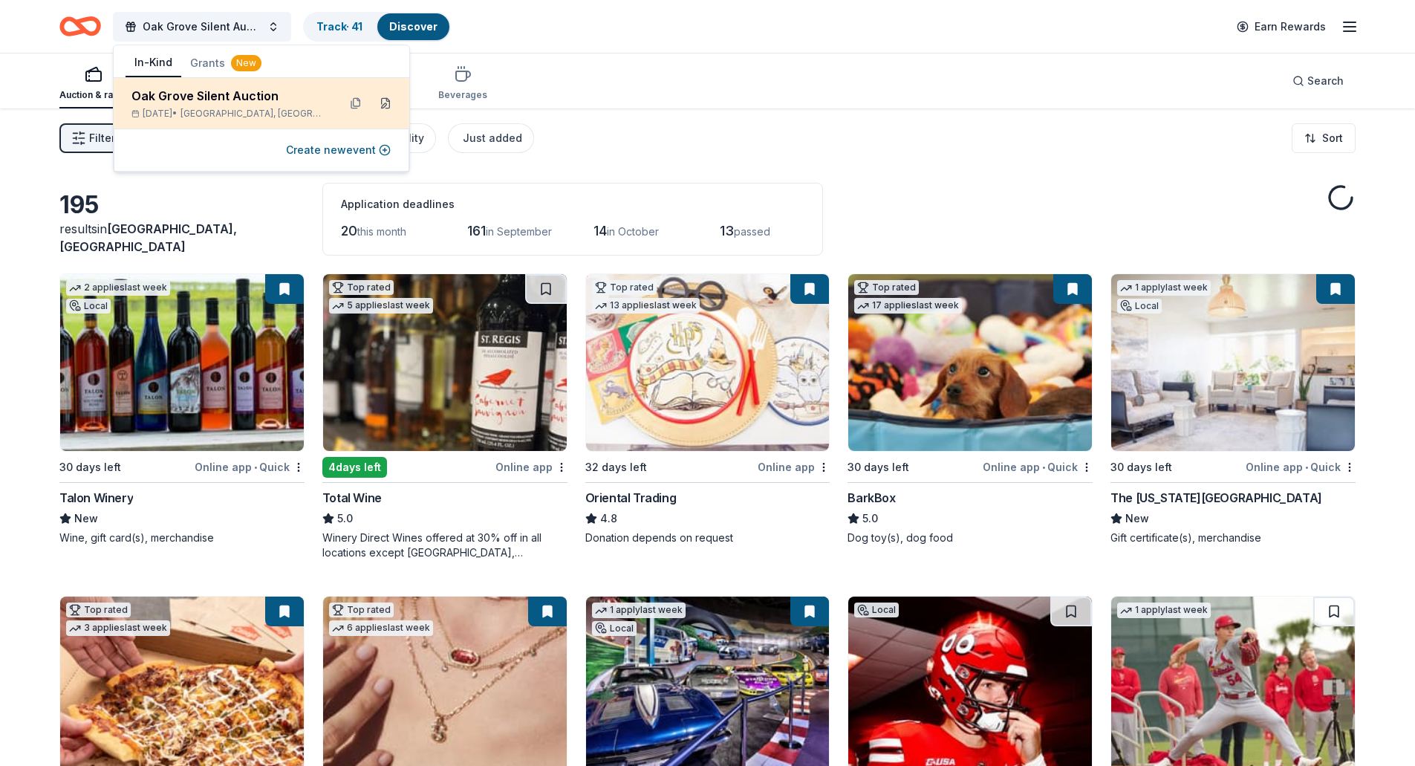
click at [383, 102] on button at bounding box center [386, 103] width 24 height 24
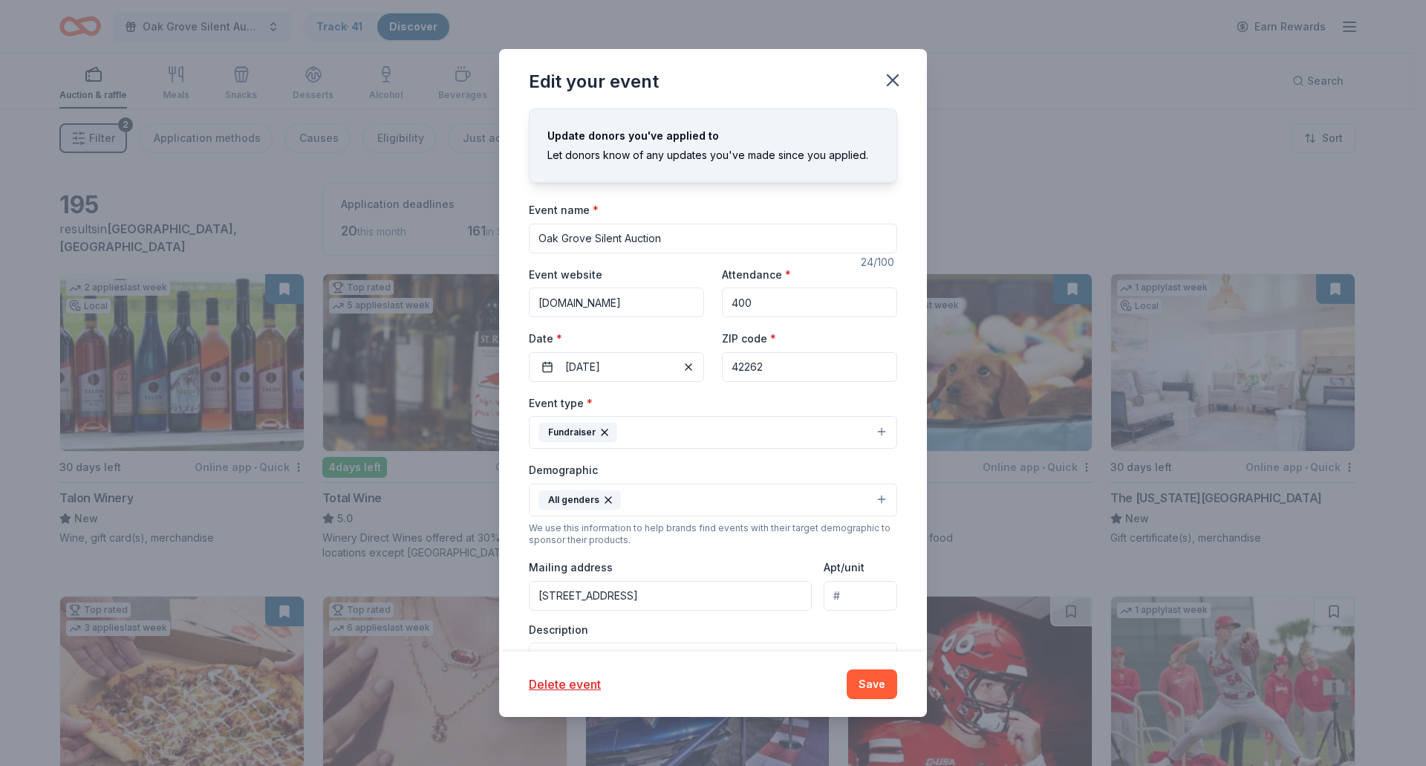
click at [719, 432] on button "Fundraiser" at bounding box center [713, 432] width 368 height 33
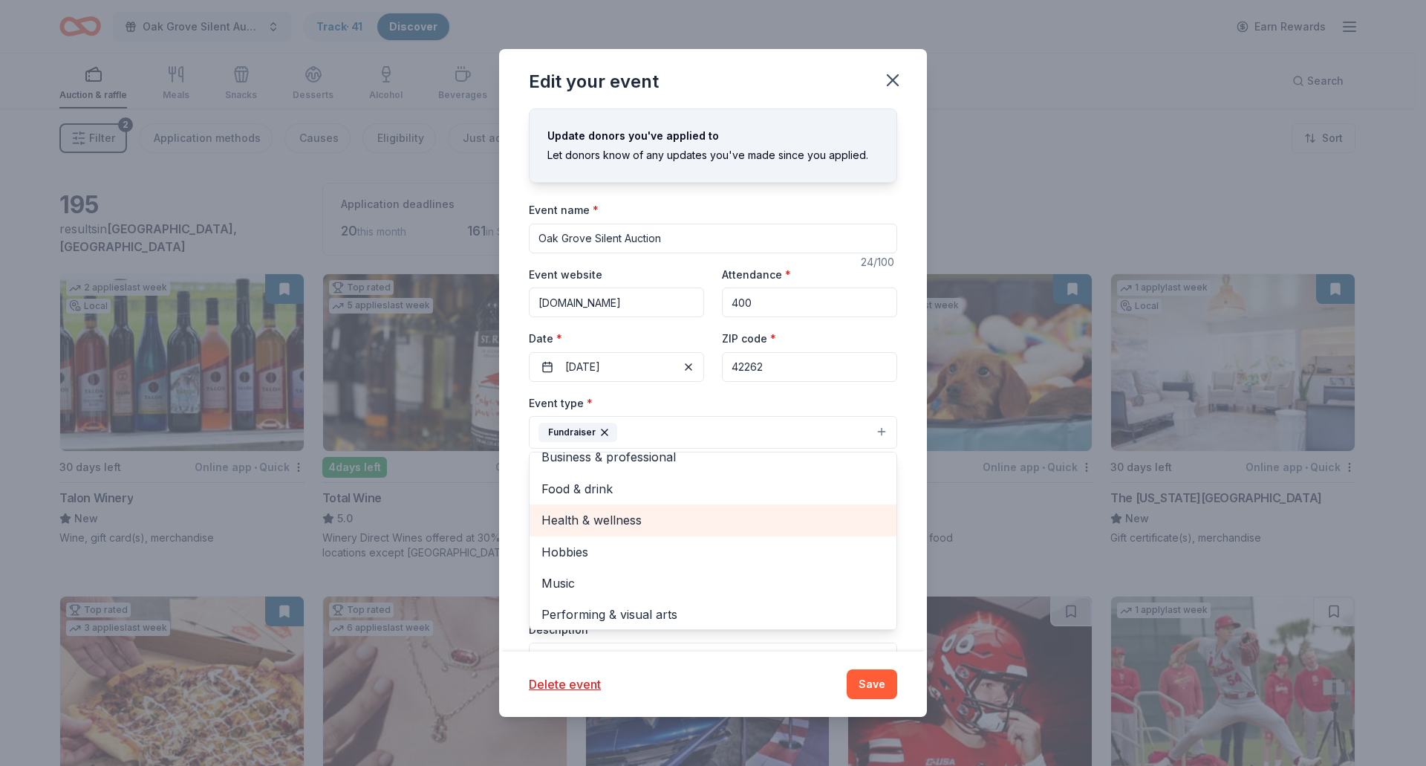
scroll to position [18, 0]
click at [675, 398] on div "Event type * Fundraiser Business & professional Food & drink Health & wellness …" at bounding box center [713, 422] width 368 height 56
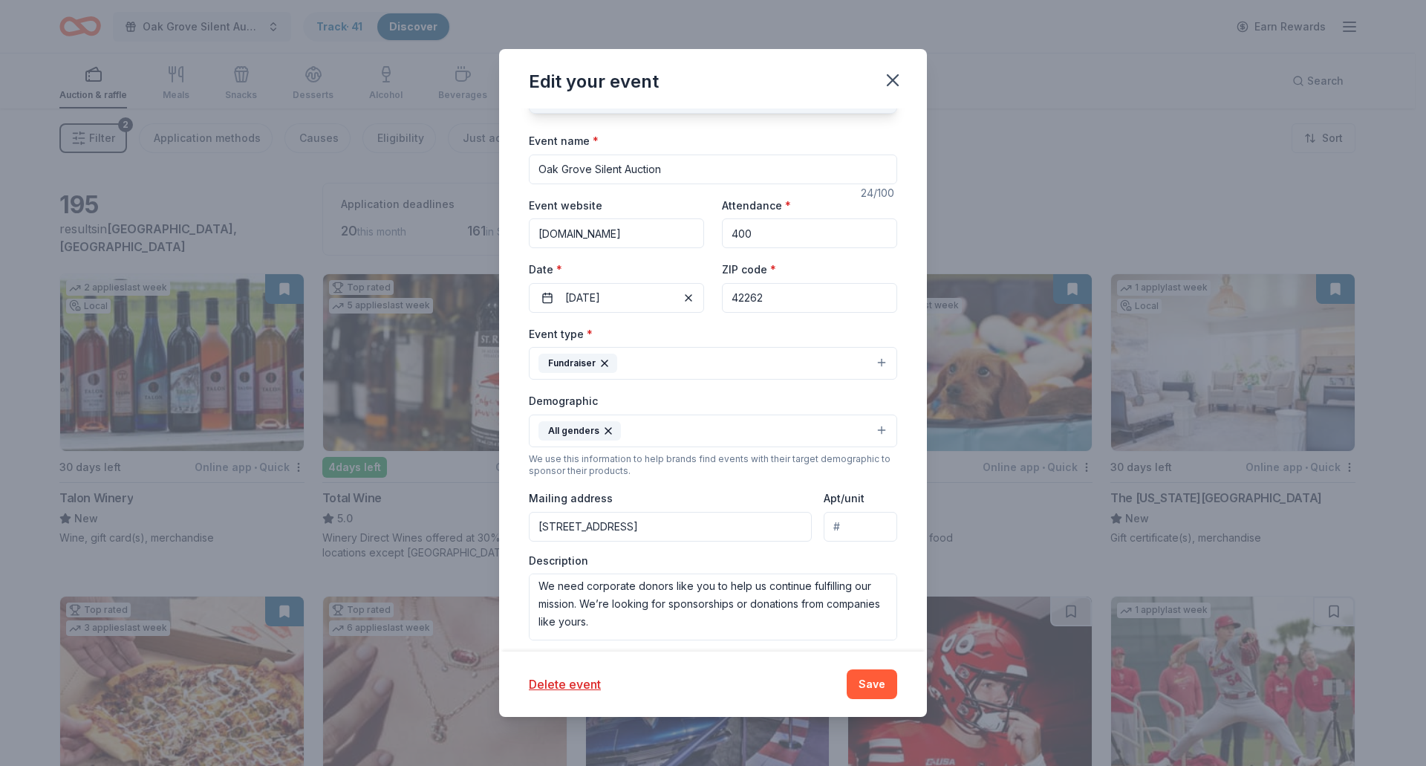
scroll to position [0, 0]
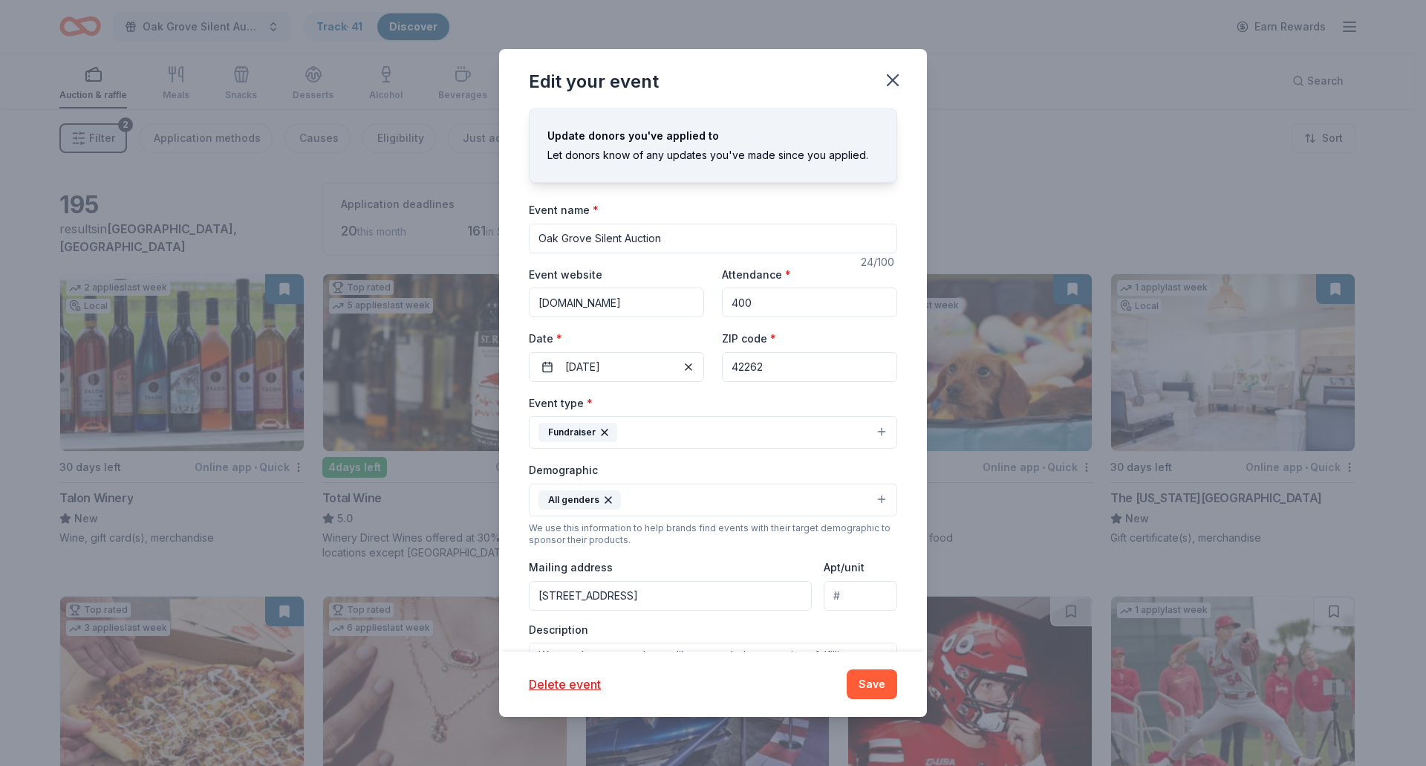
click at [691, 430] on button "Fundraiser" at bounding box center [713, 432] width 368 height 33
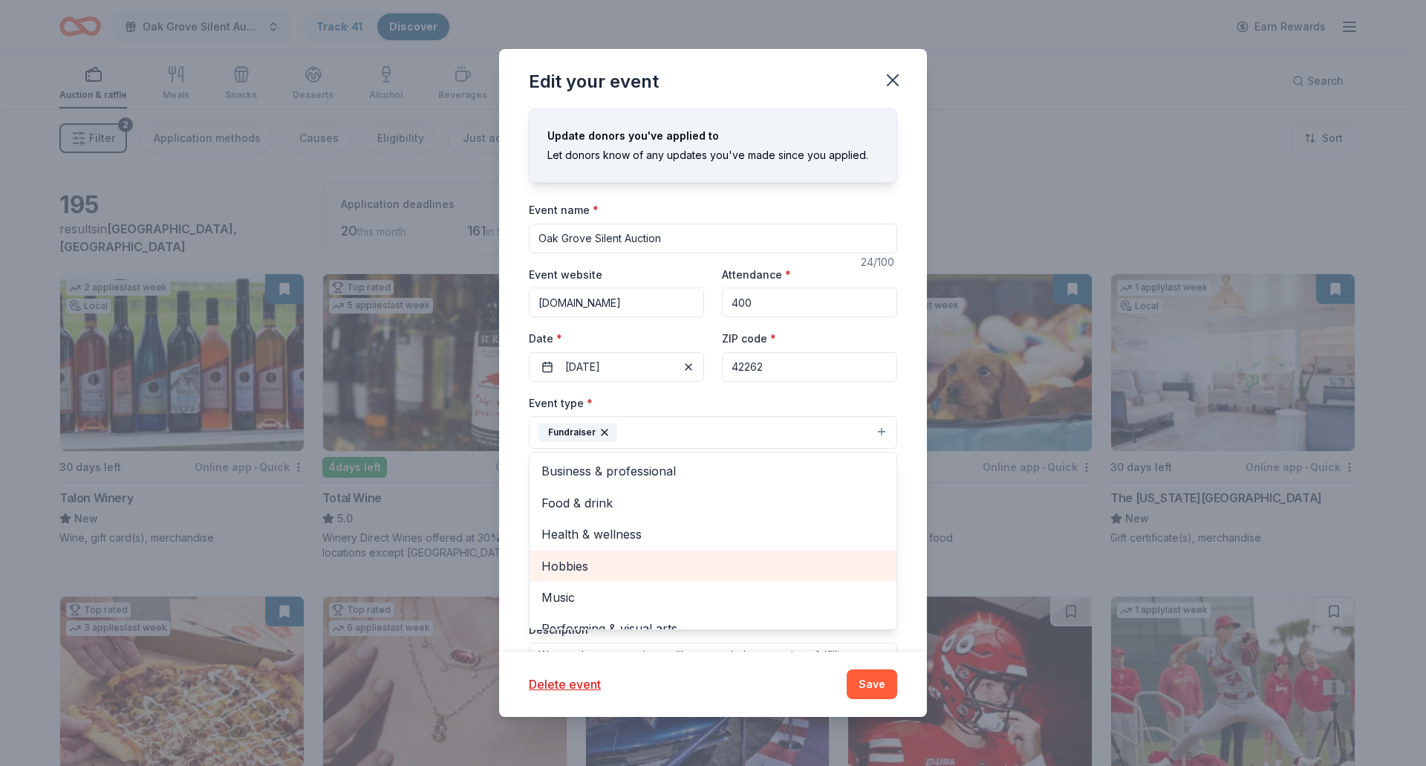
click at [663, 561] on span "Hobbies" at bounding box center [712, 565] width 343 height 19
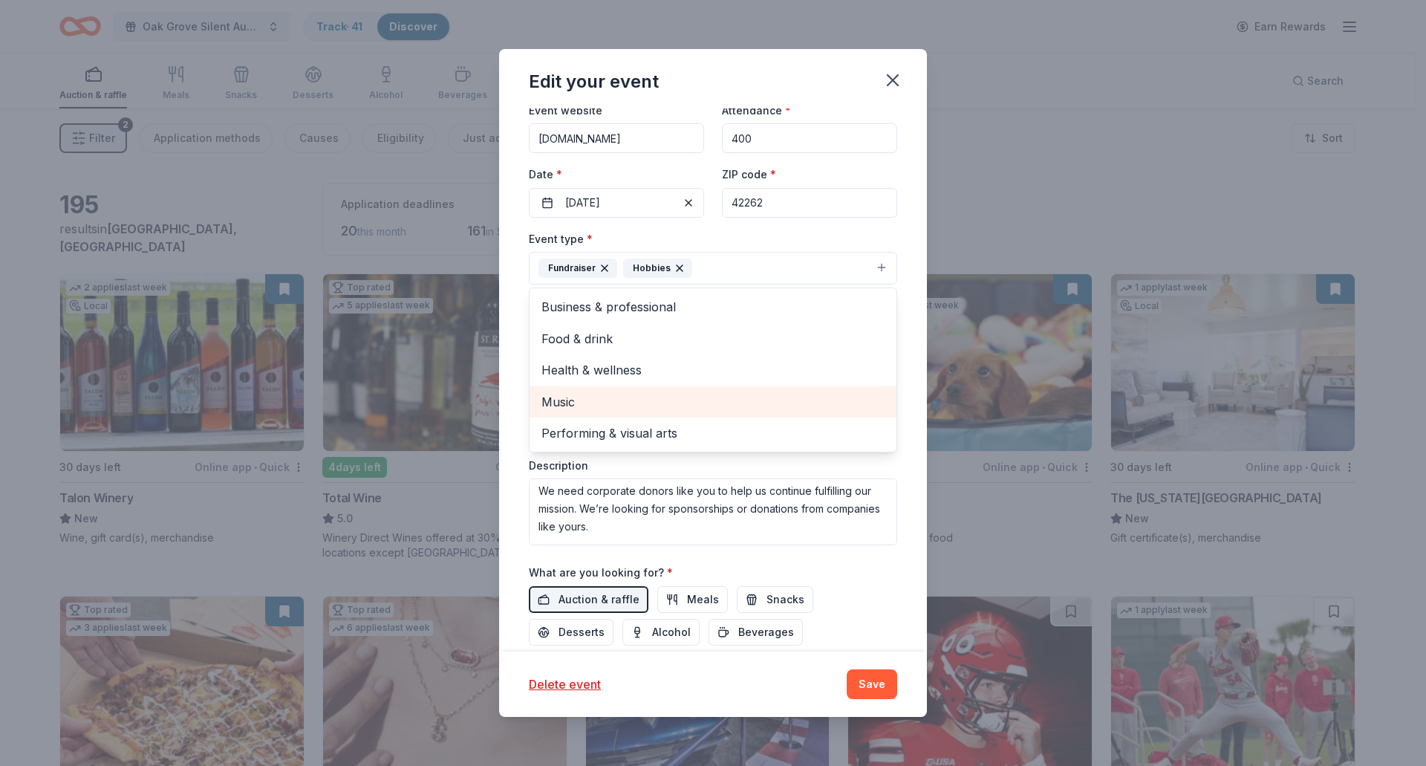
scroll to position [223, 0]
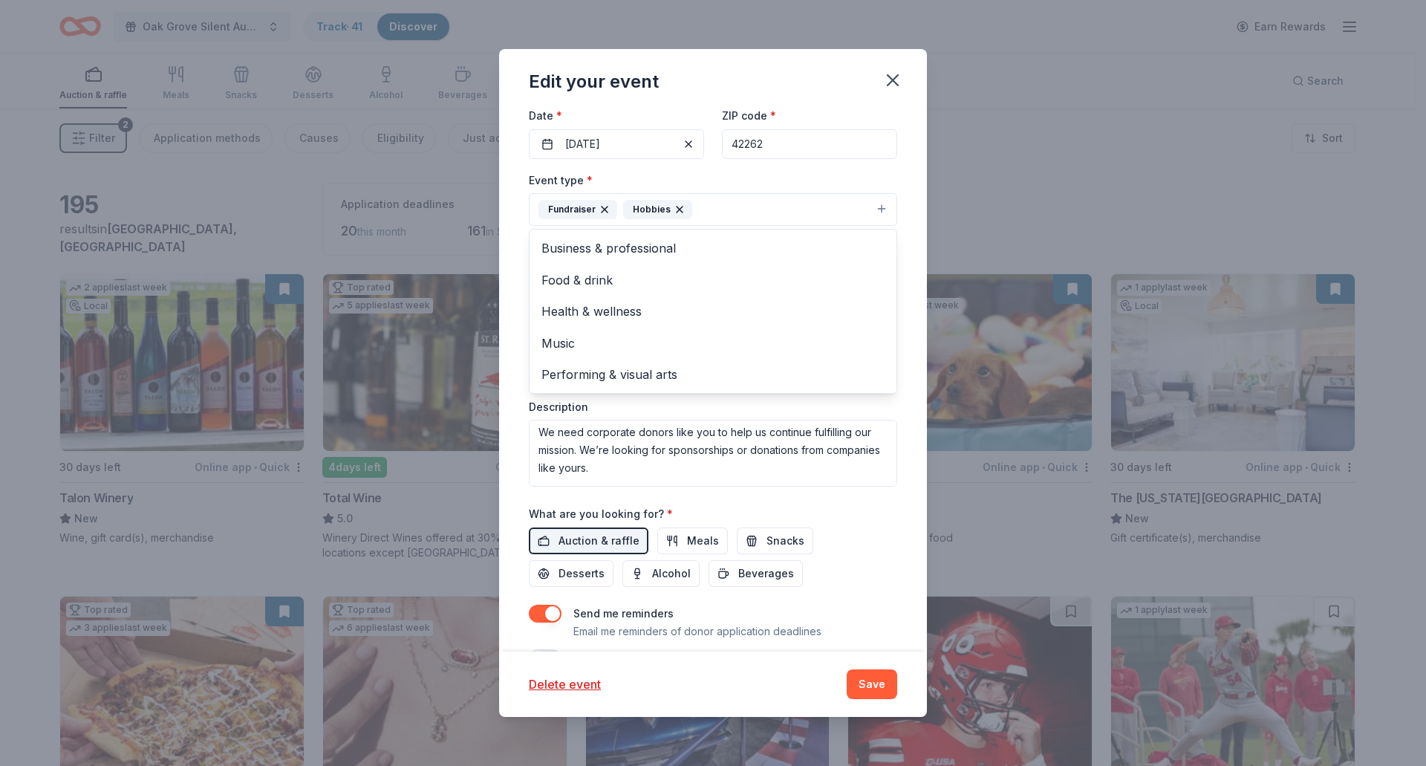
click at [849, 560] on div "Event name * Oak Grove Silent Auction 24 /100 Event website www.kyhsr.com Atten…" at bounding box center [713, 322] width 368 height 689
click at [880, 683] on button "Save" at bounding box center [872, 684] width 51 height 30
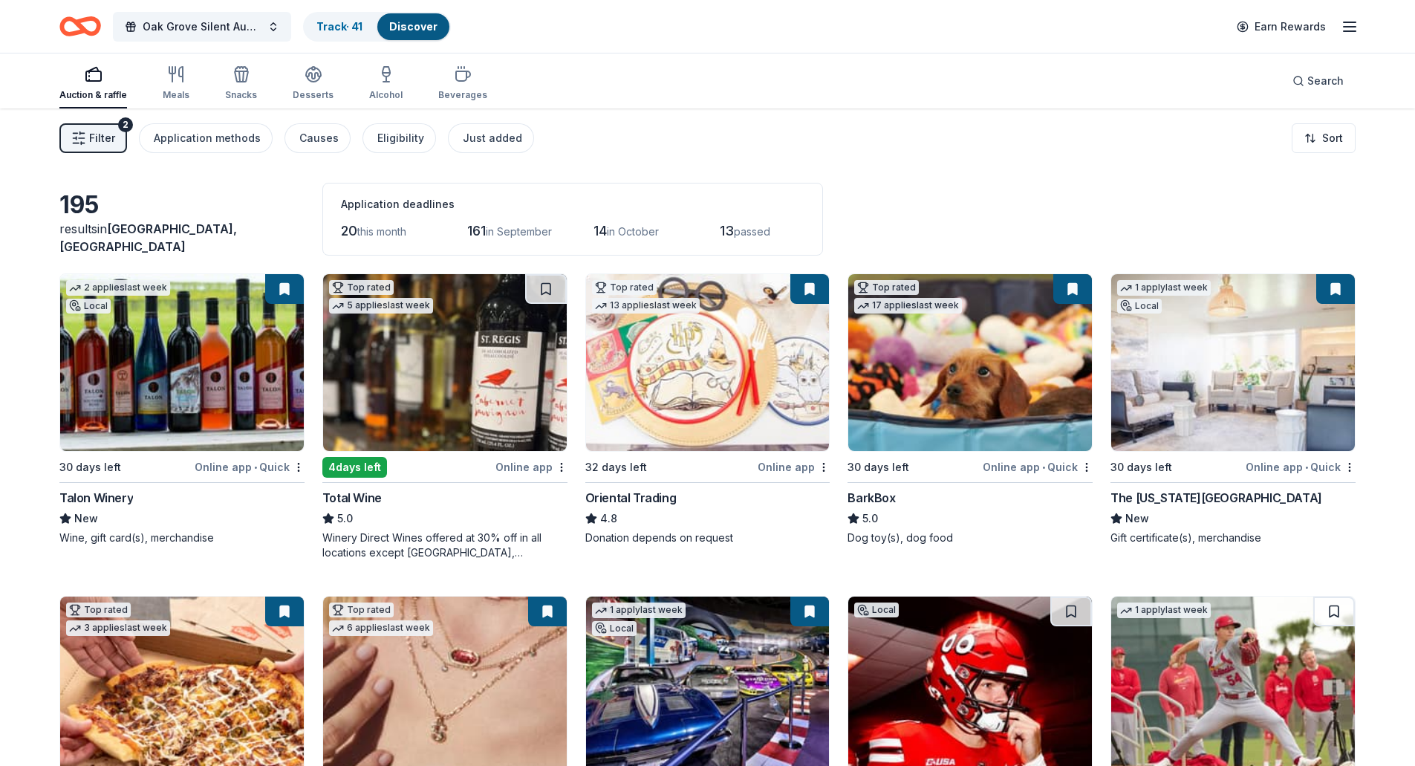
click at [90, 139] on span "Filter" at bounding box center [102, 138] width 26 height 18
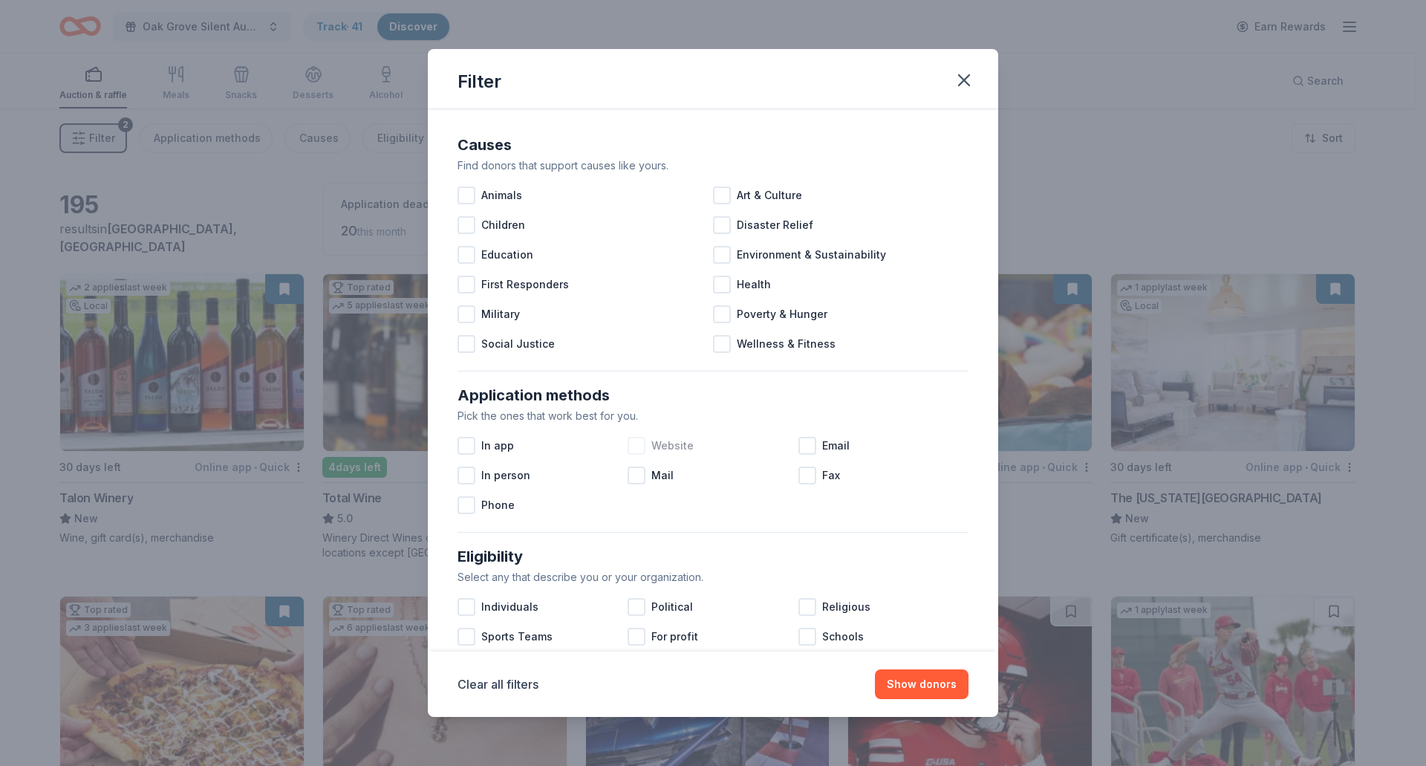
click at [665, 446] on span "Website" at bounding box center [672, 446] width 42 height 18
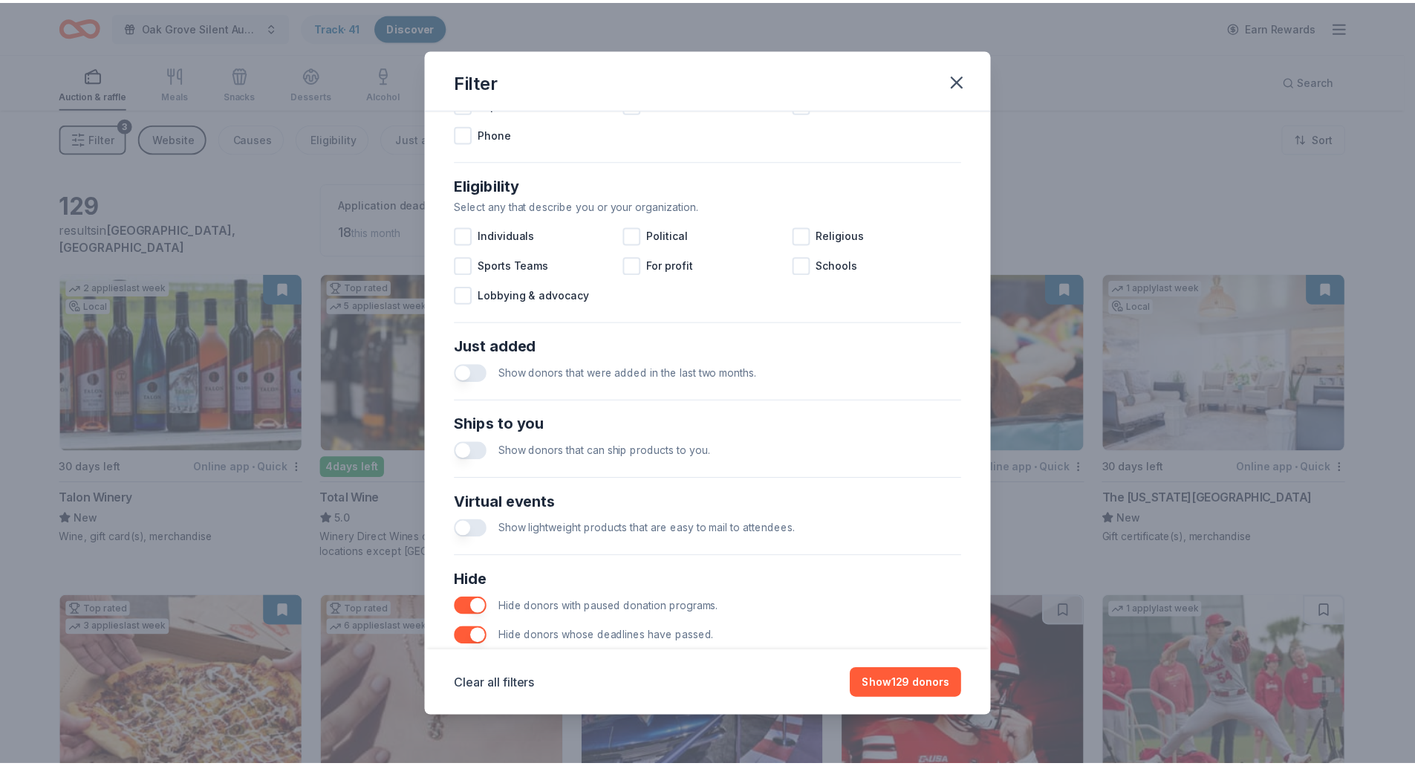
scroll to position [437, 0]
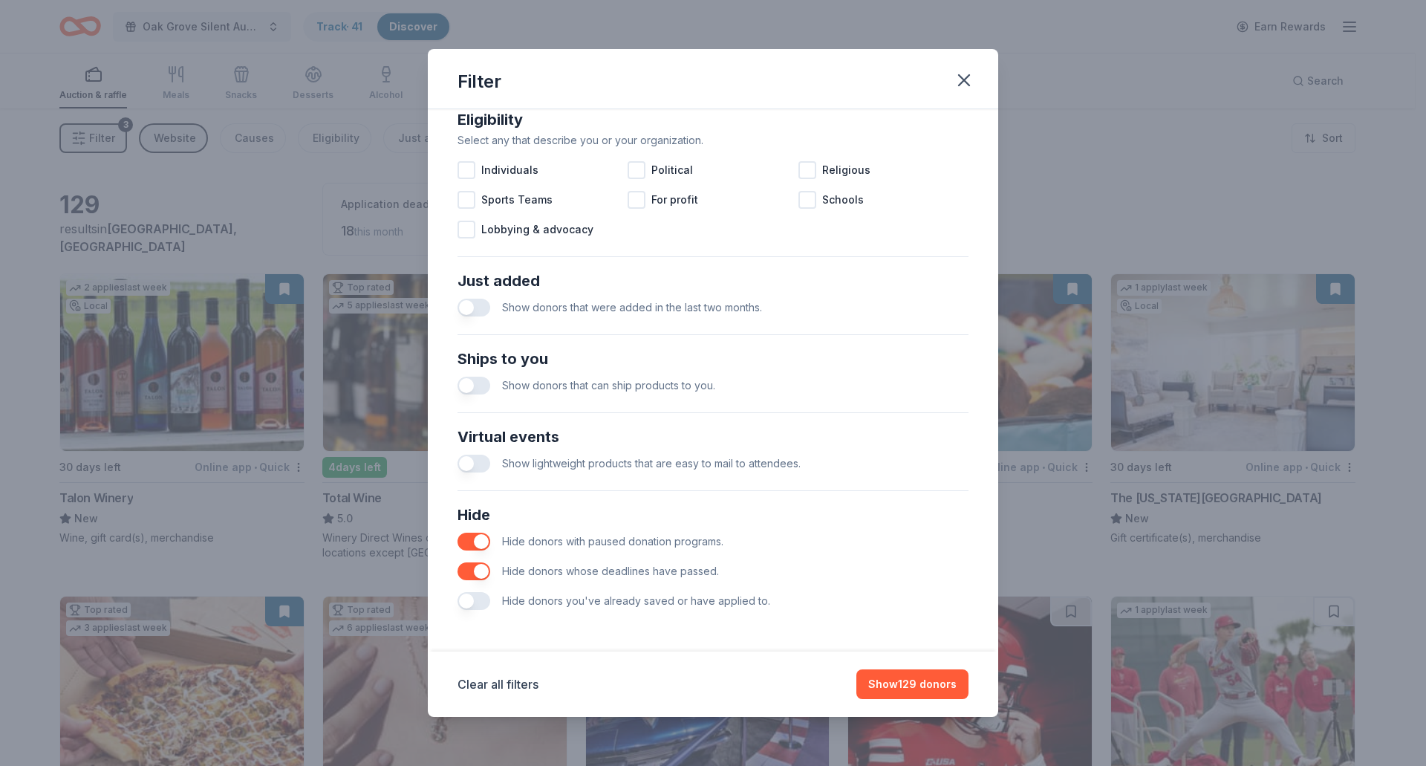
click at [490, 603] on div "Hide donors you've already saved or have applied to." at bounding box center [713, 601] width 511 height 30
click at [484, 601] on button "button" at bounding box center [474, 601] width 33 height 18
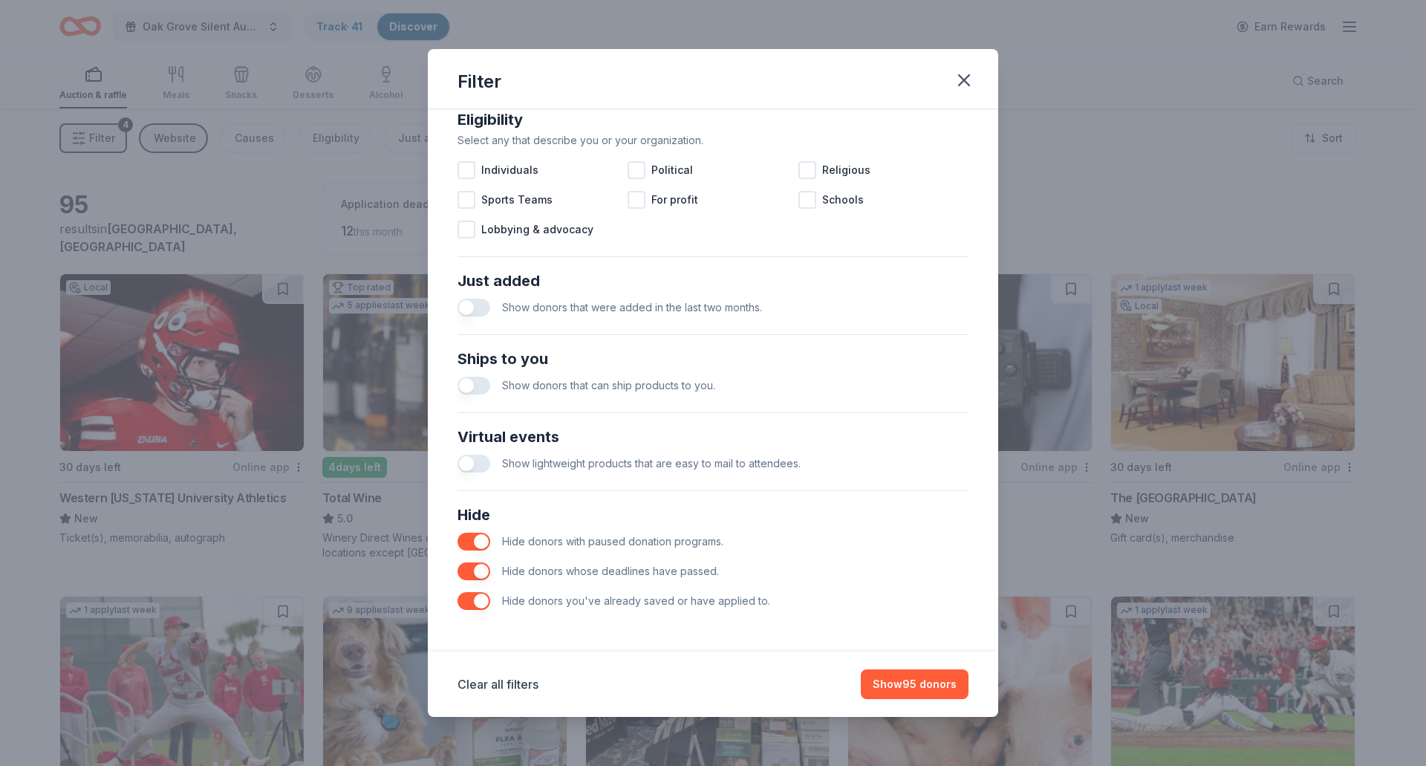
click at [468, 600] on button "button" at bounding box center [474, 601] width 33 height 18
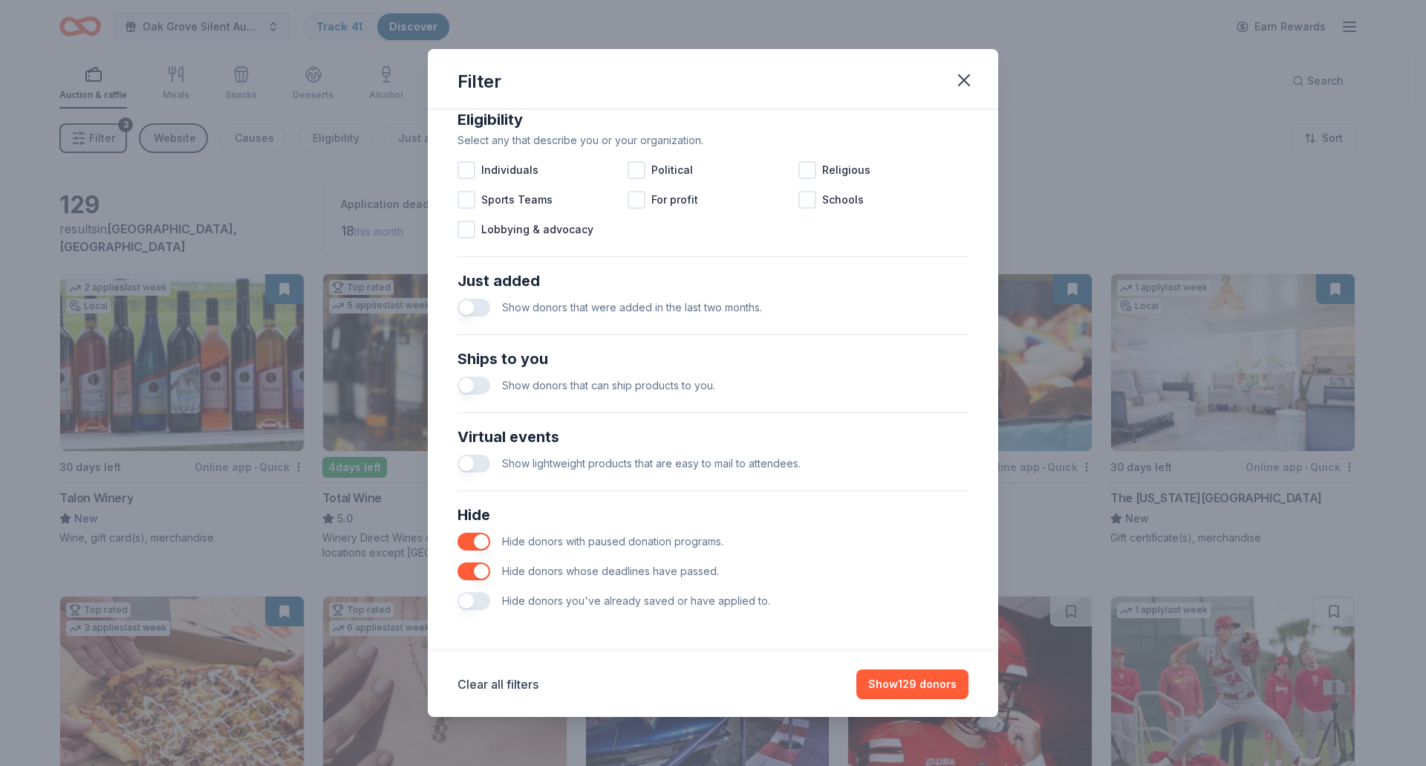
click at [475, 605] on button "button" at bounding box center [474, 601] width 33 height 18
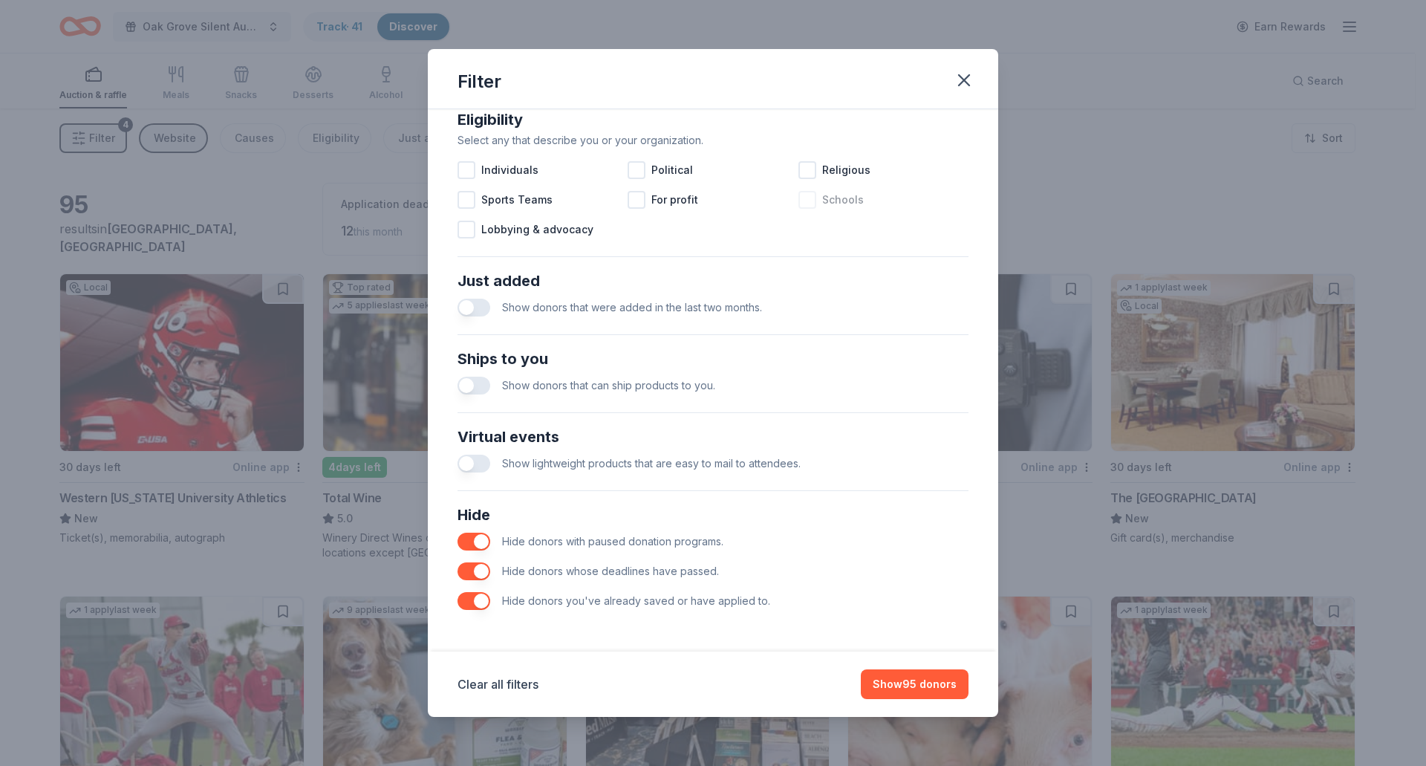
drag, startPoint x: 966, startPoint y: 79, endPoint x: 945, endPoint y: 186, distance: 109.0
click at [966, 82] on icon "button" at bounding box center [964, 80] width 21 height 21
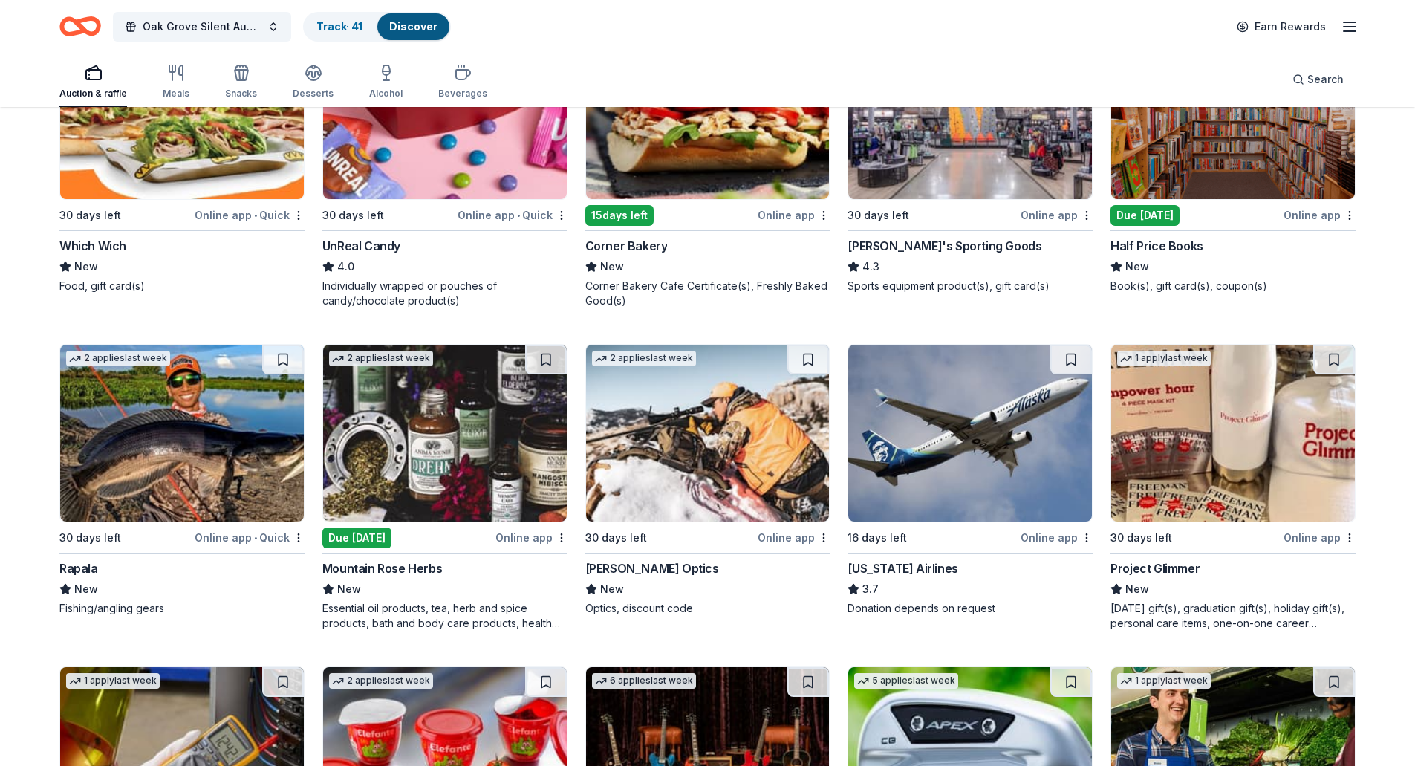
scroll to position [3119, 0]
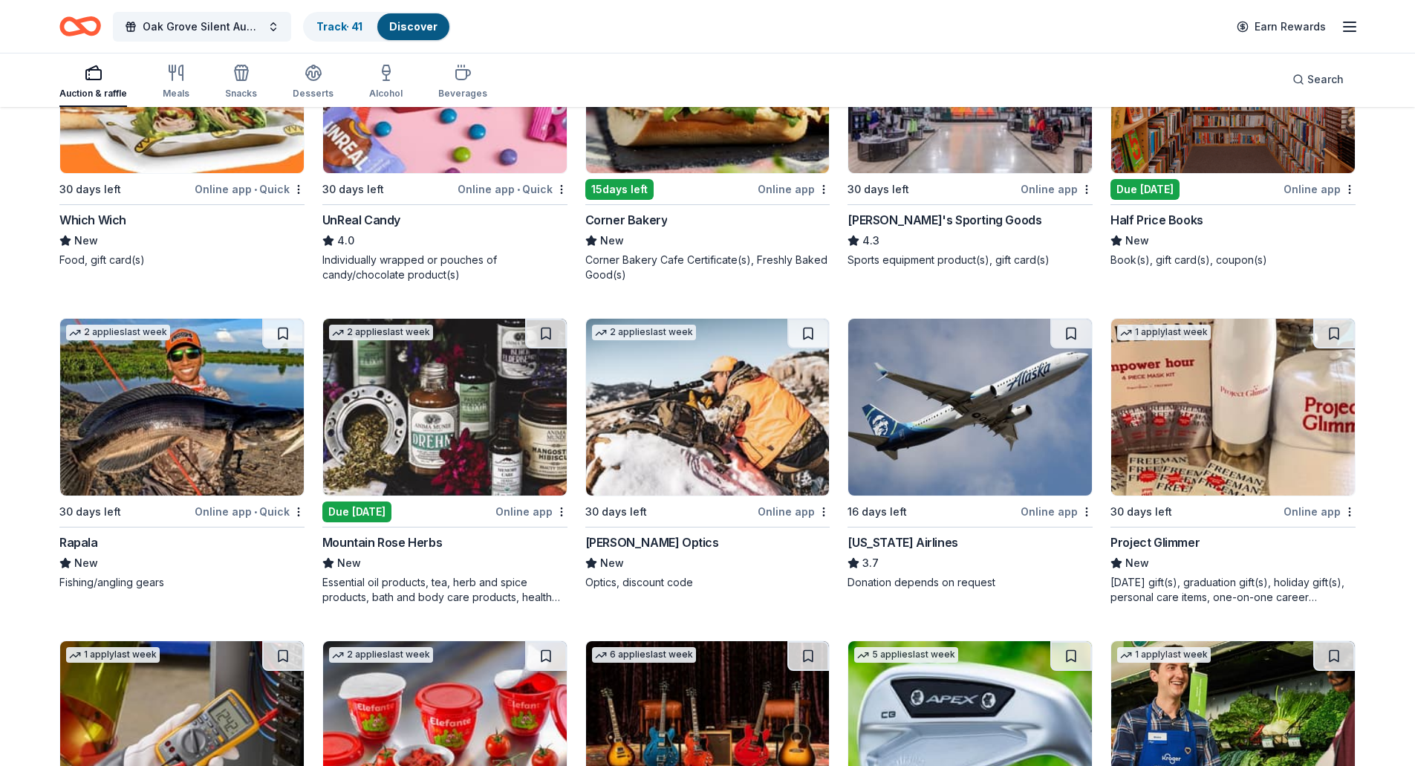
click at [474, 412] on img at bounding box center [445, 407] width 244 height 177
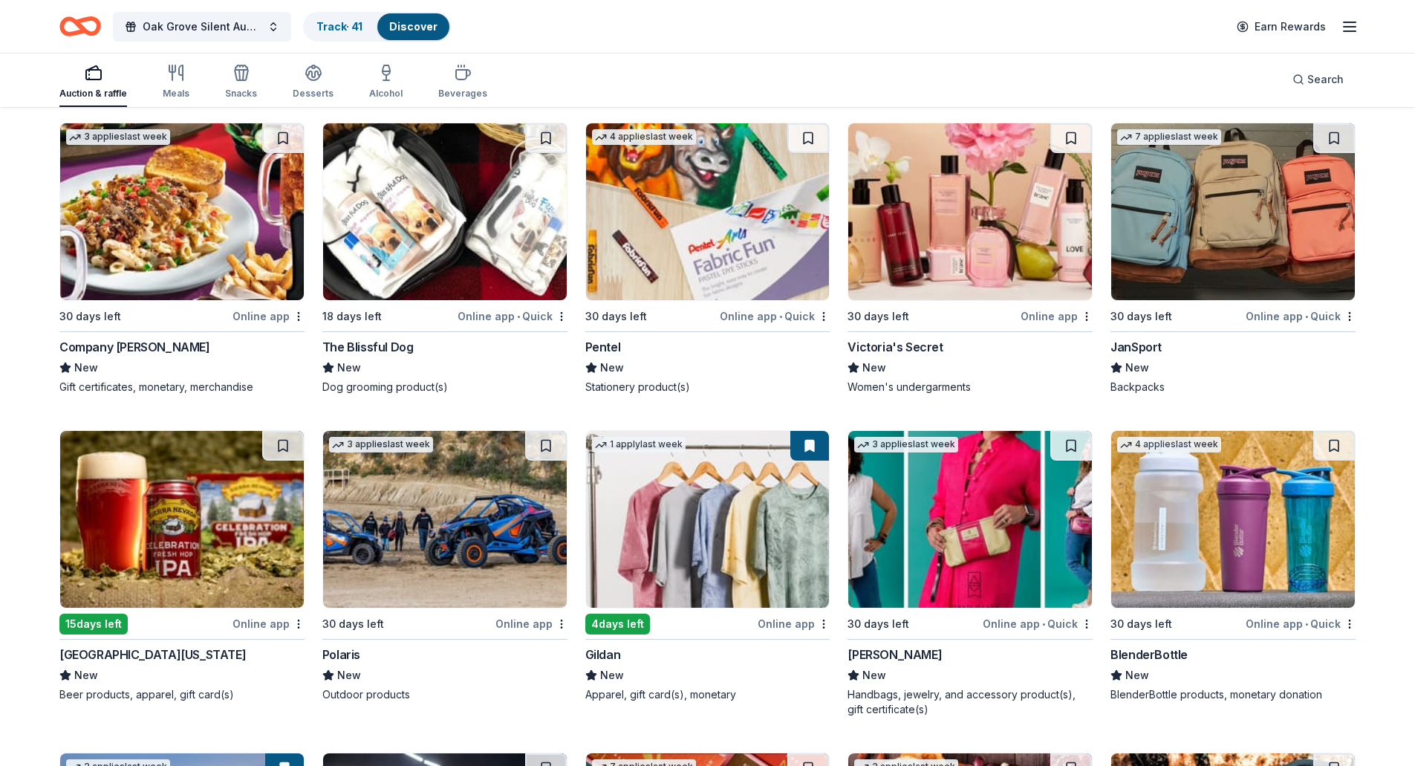
scroll to position [4308, 0]
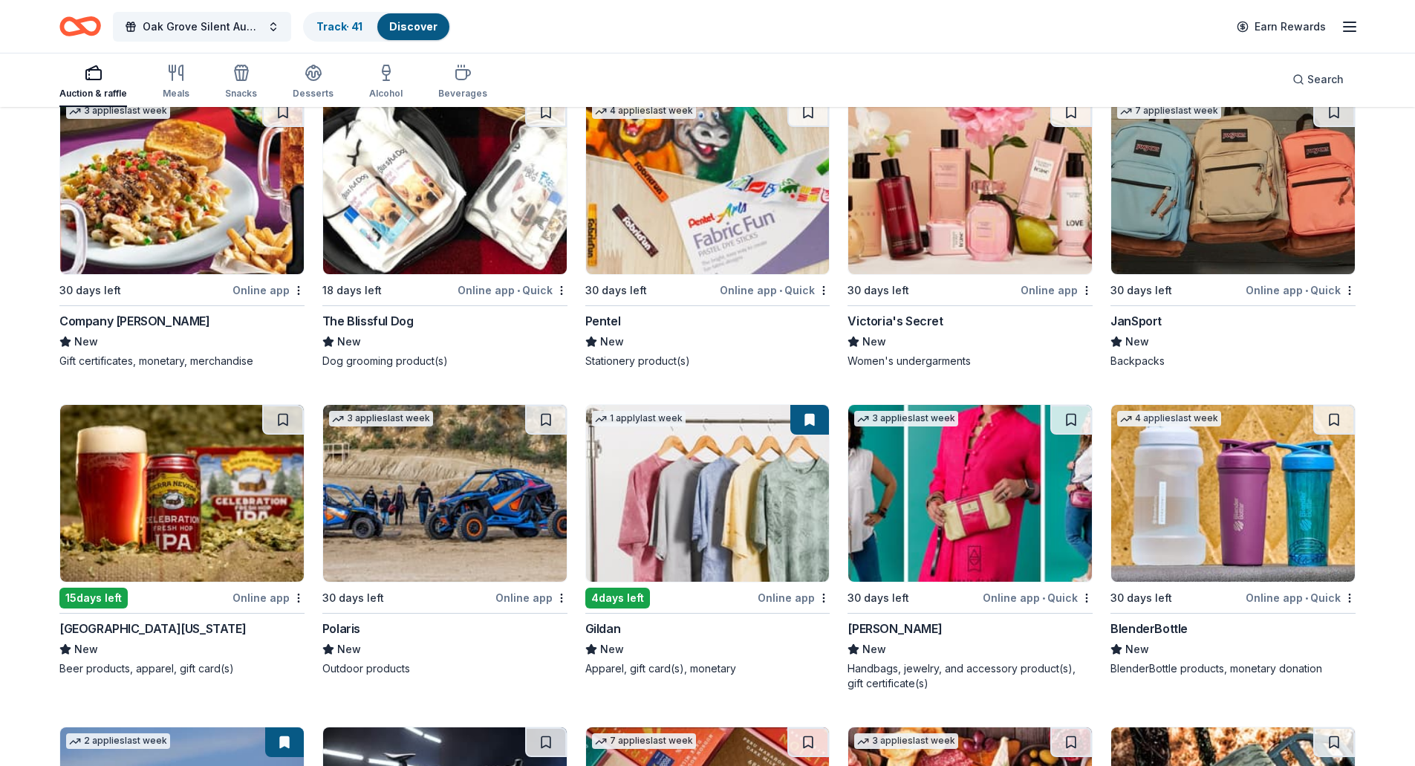
click at [504, 533] on img at bounding box center [445, 493] width 244 height 177
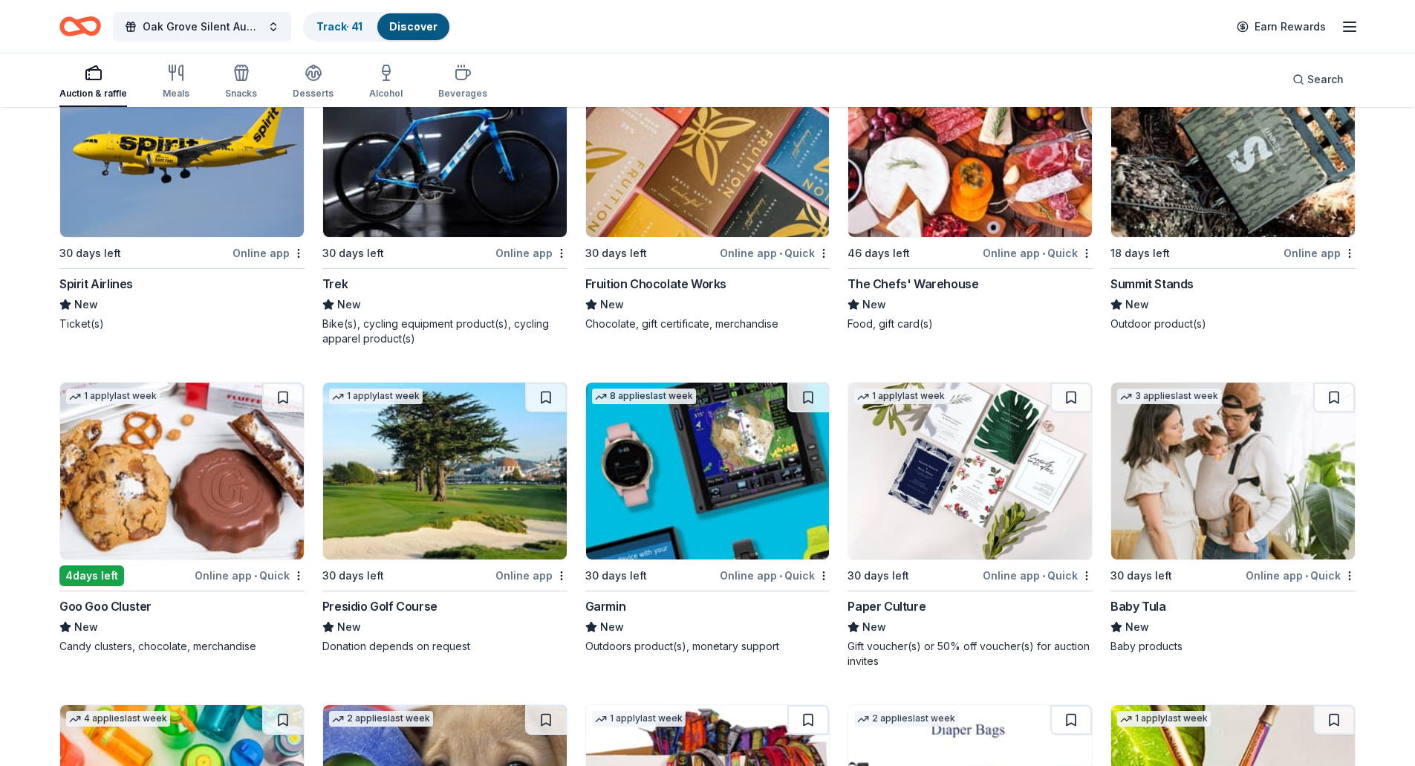
scroll to position [4976, 0]
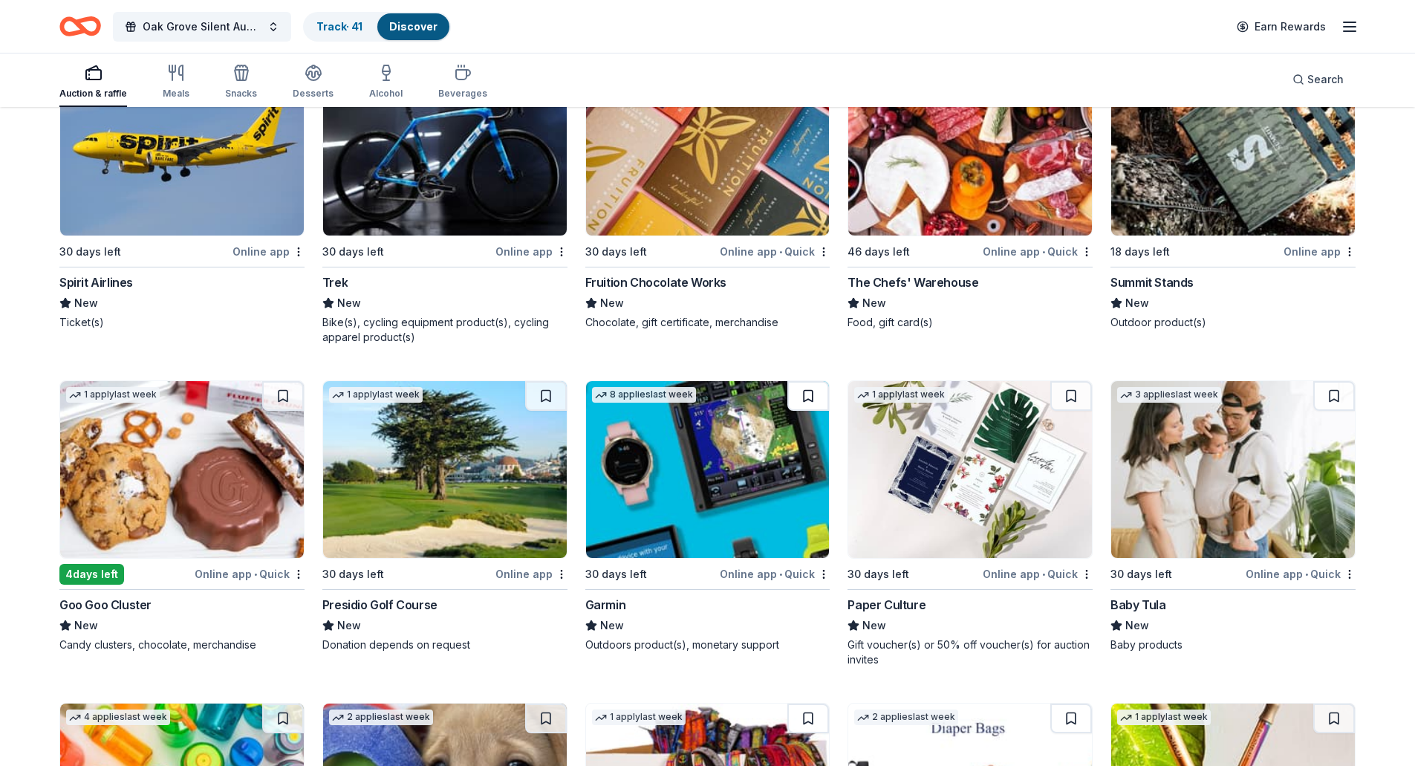
click at [810, 397] on button at bounding box center [808, 396] width 42 height 30
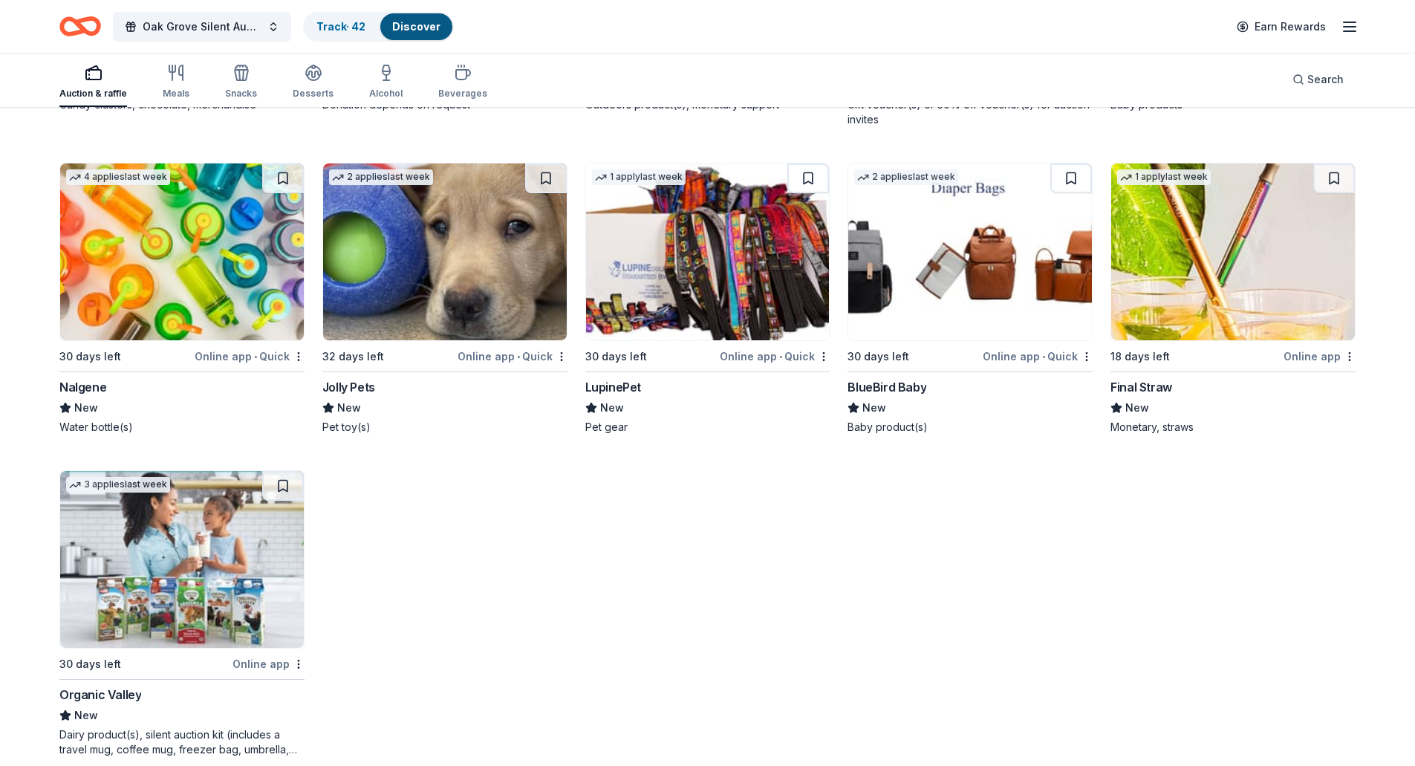
scroll to position [5537, 0]
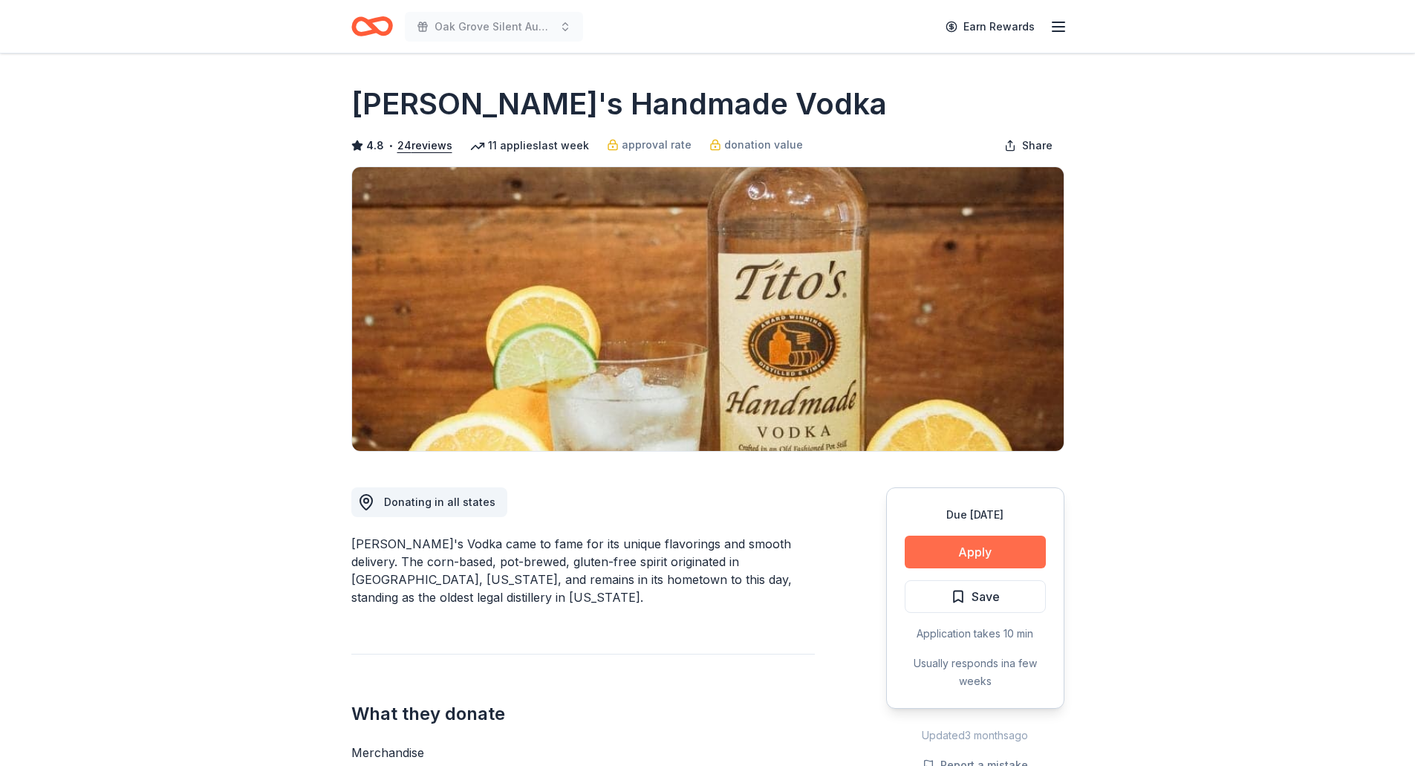
click at [1001, 552] on button "Apply" at bounding box center [975, 551] width 141 height 33
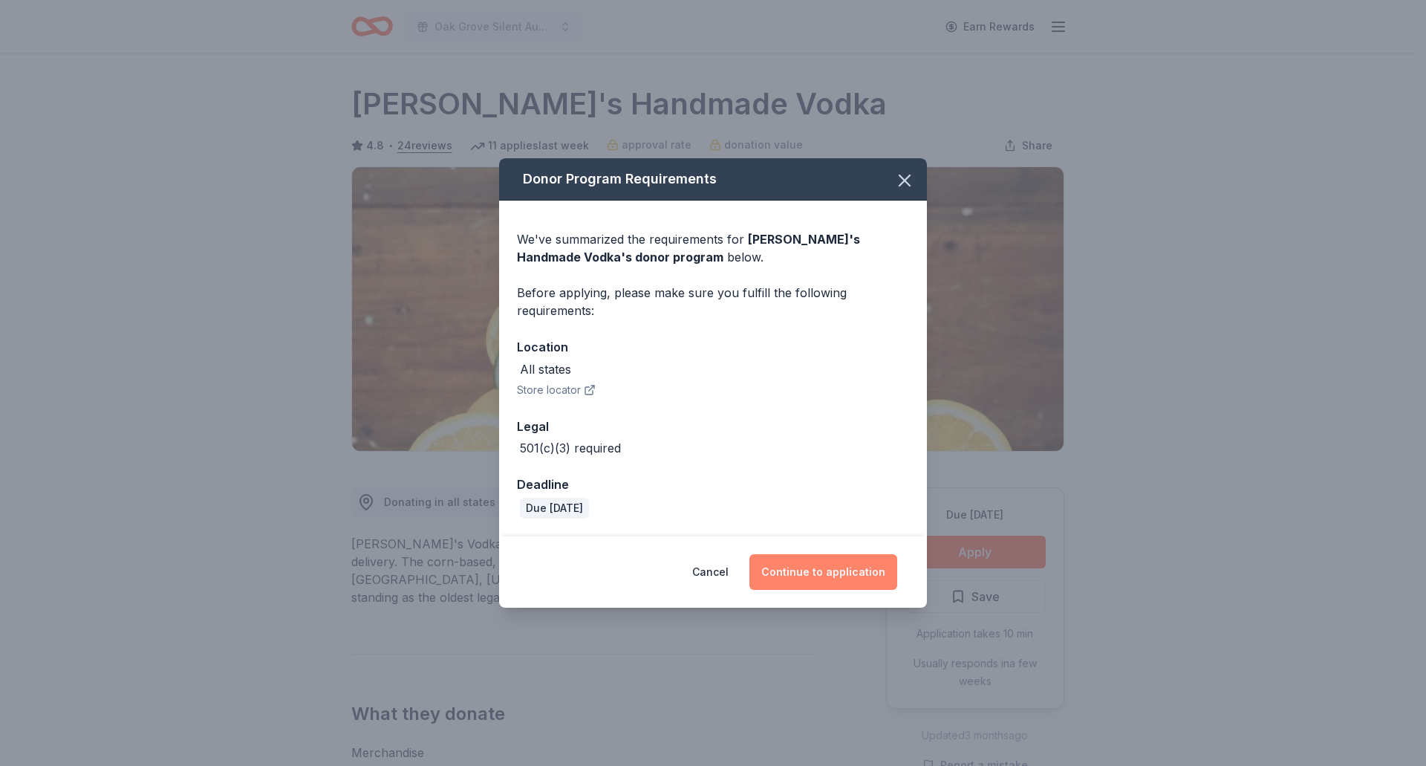
click at [814, 574] on button "Continue to application" at bounding box center [823, 572] width 148 height 36
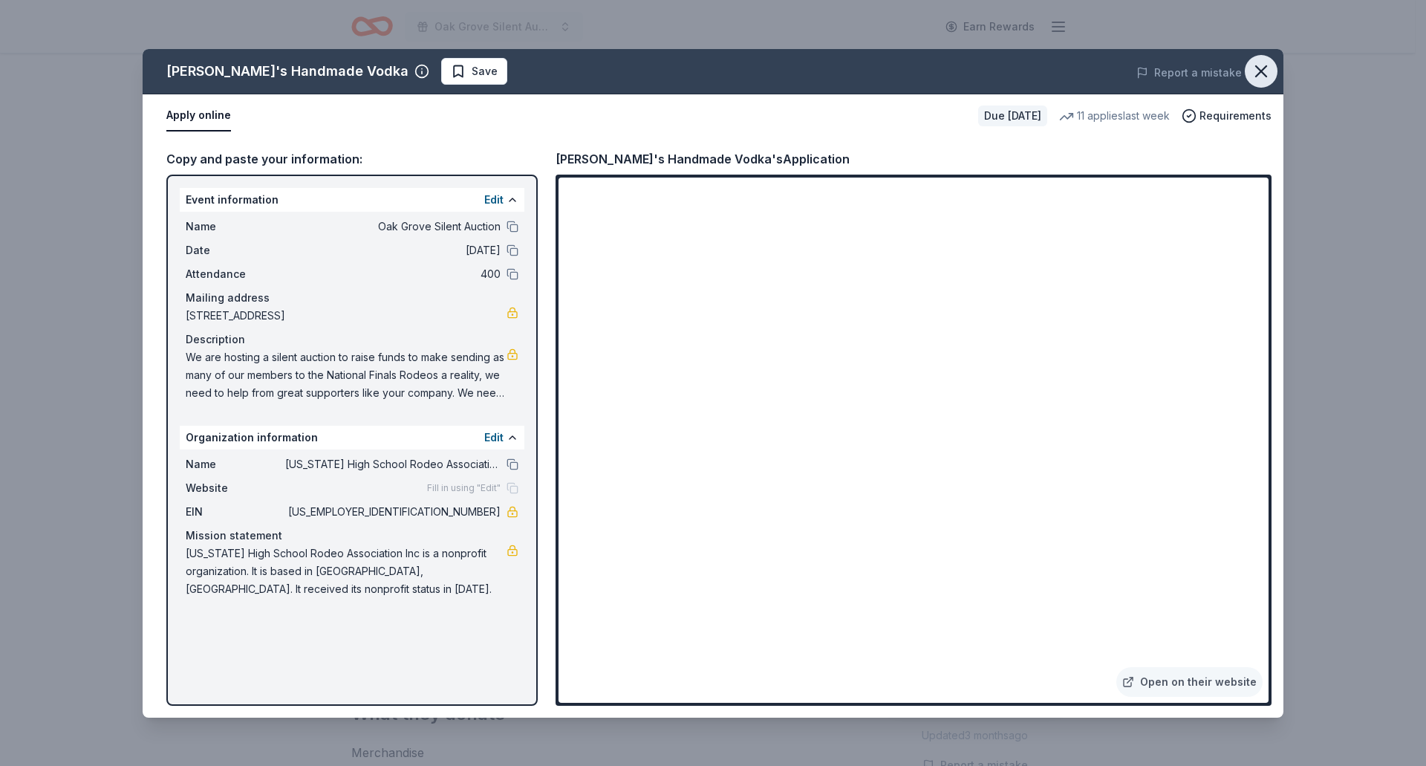
click at [1262, 65] on icon "button" at bounding box center [1261, 71] width 21 height 21
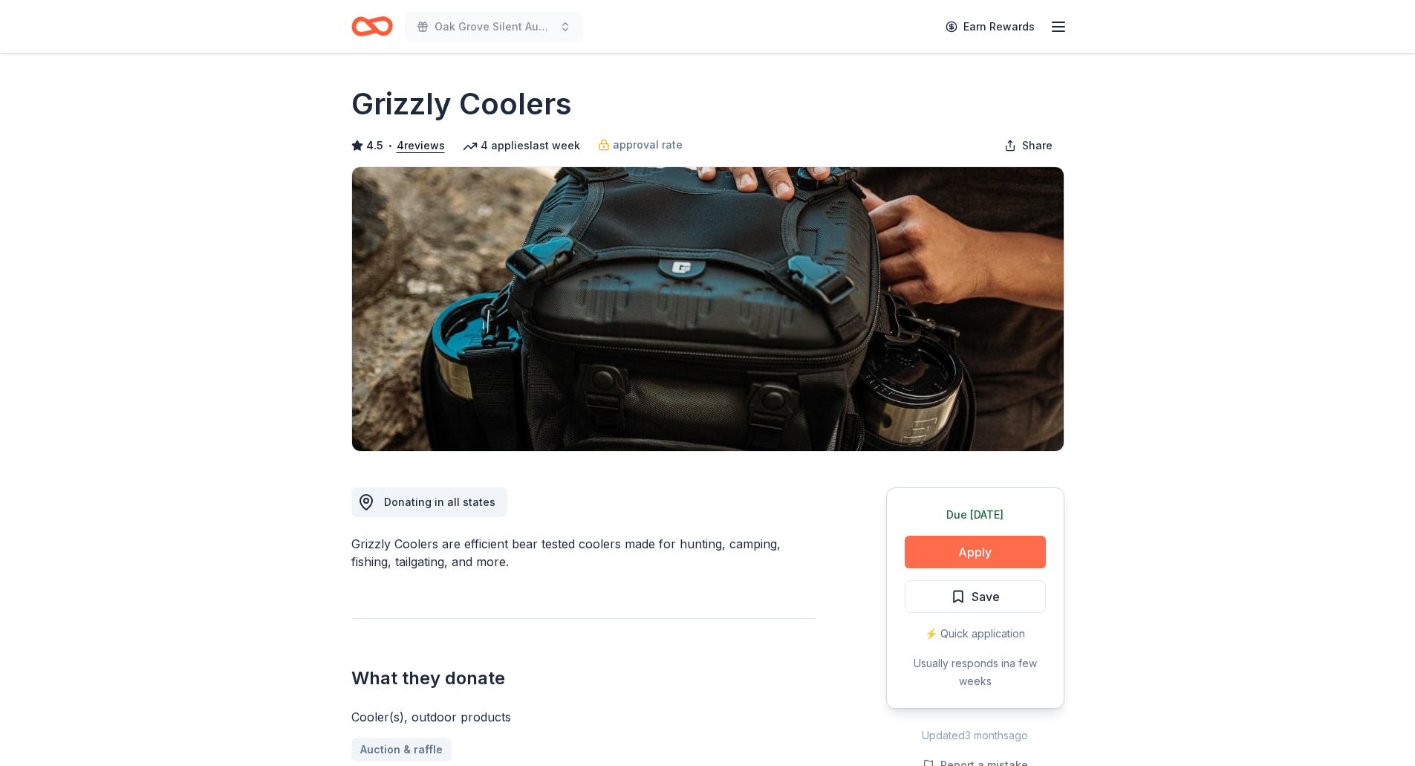
click at [975, 546] on button "Apply" at bounding box center [975, 551] width 141 height 33
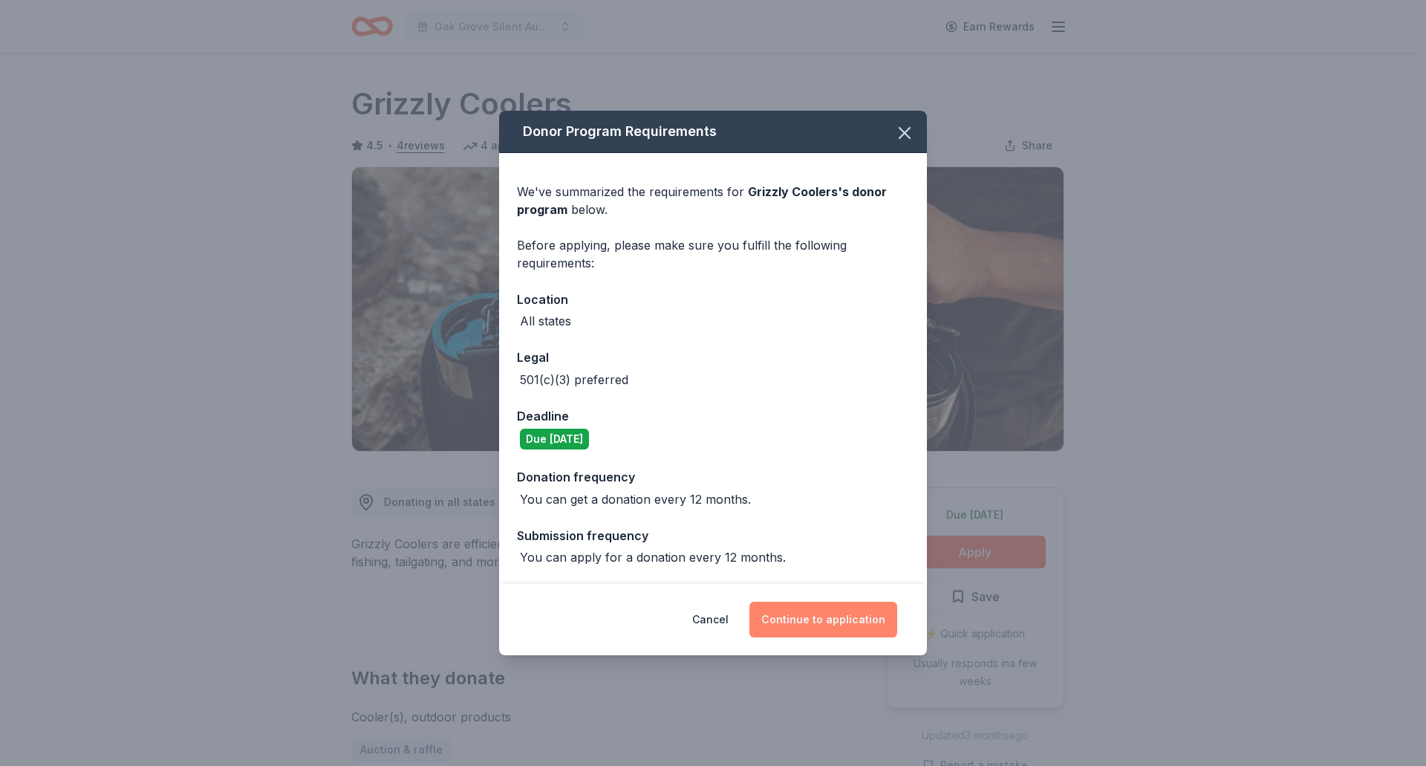
click at [811, 627] on button "Continue to application" at bounding box center [823, 620] width 148 height 36
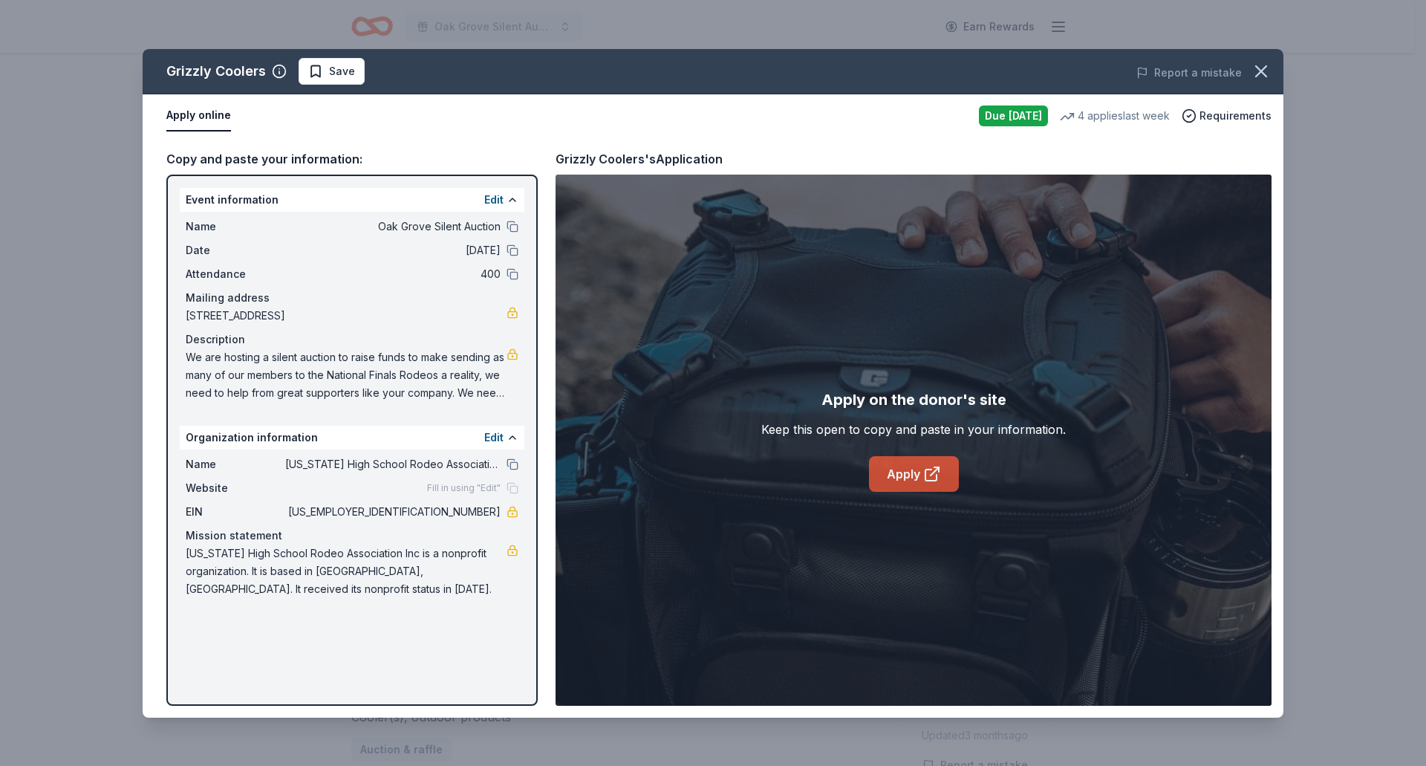
click at [927, 482] on icon at bounding box center [932, 474] width 18 height 18
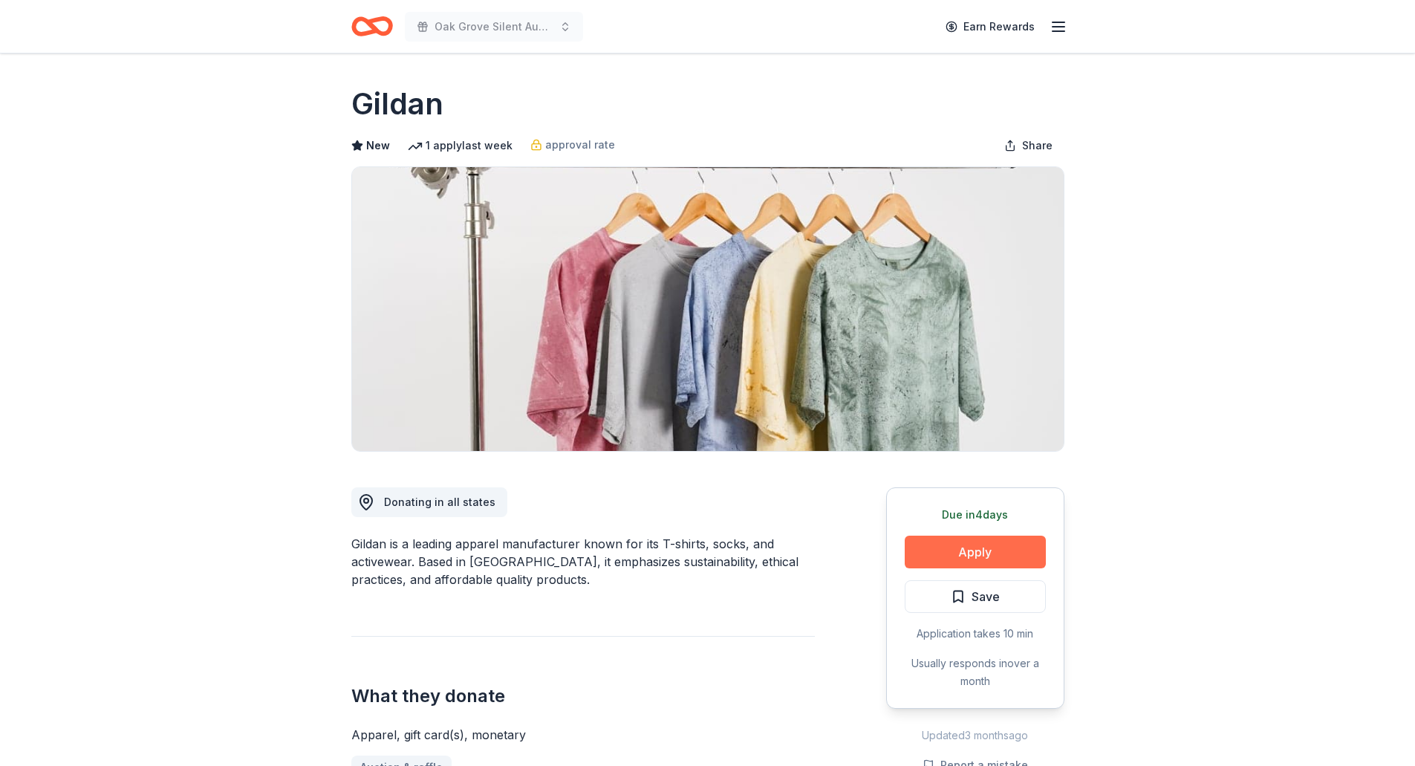
click at [957, 555] on button "Apply" at bounding box center [975, 551] width 141 height 33
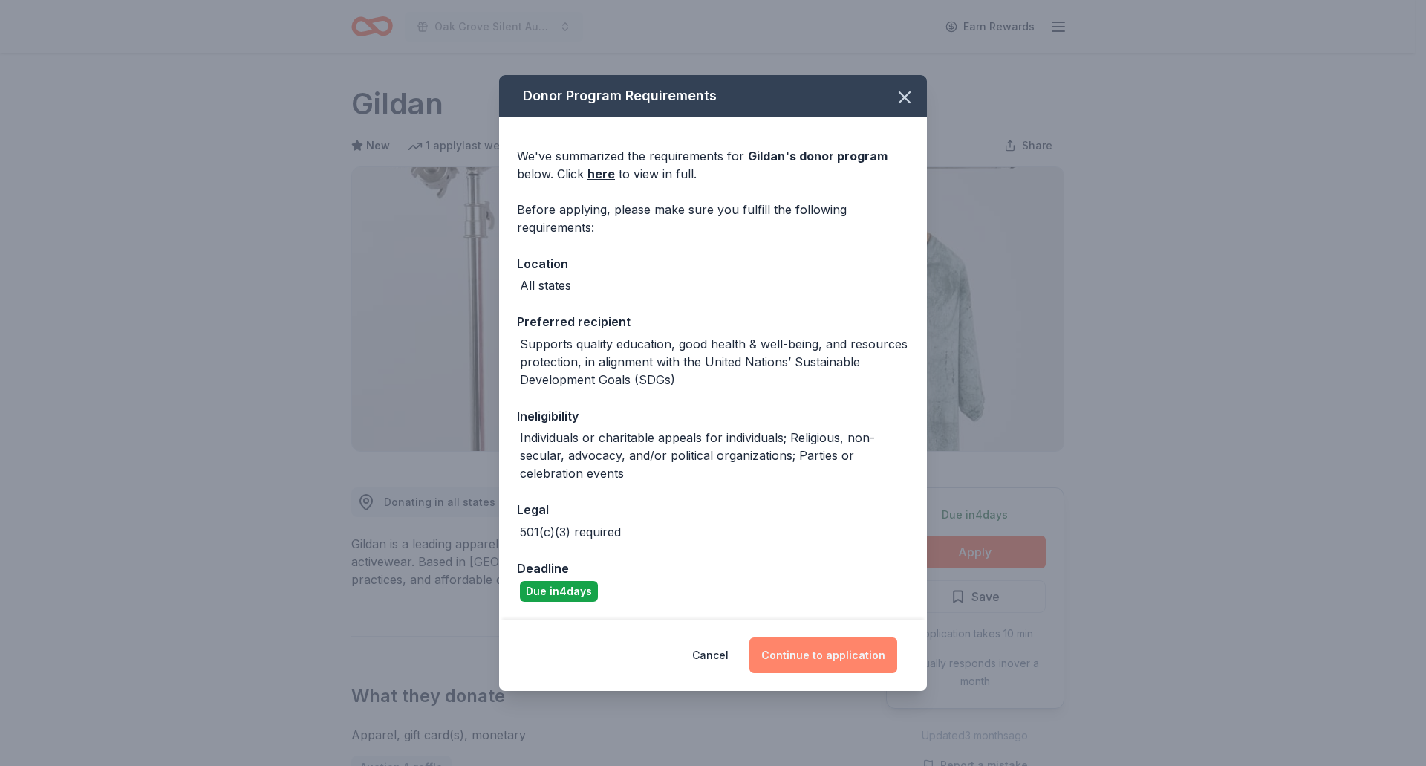
click at [813, 660] on button "Continue to application" at bounding box center [823, 655] width 148 height 36
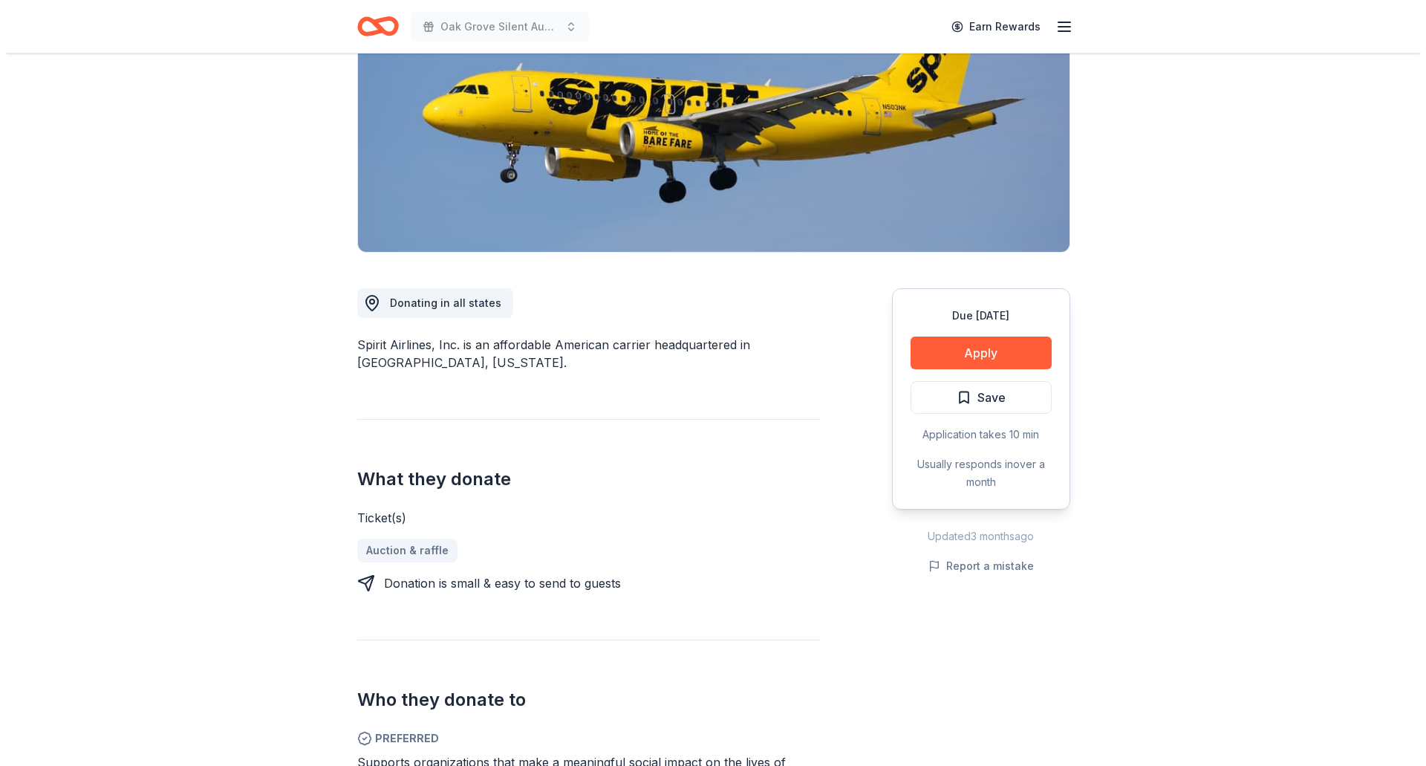
scroll to position [223, 0]
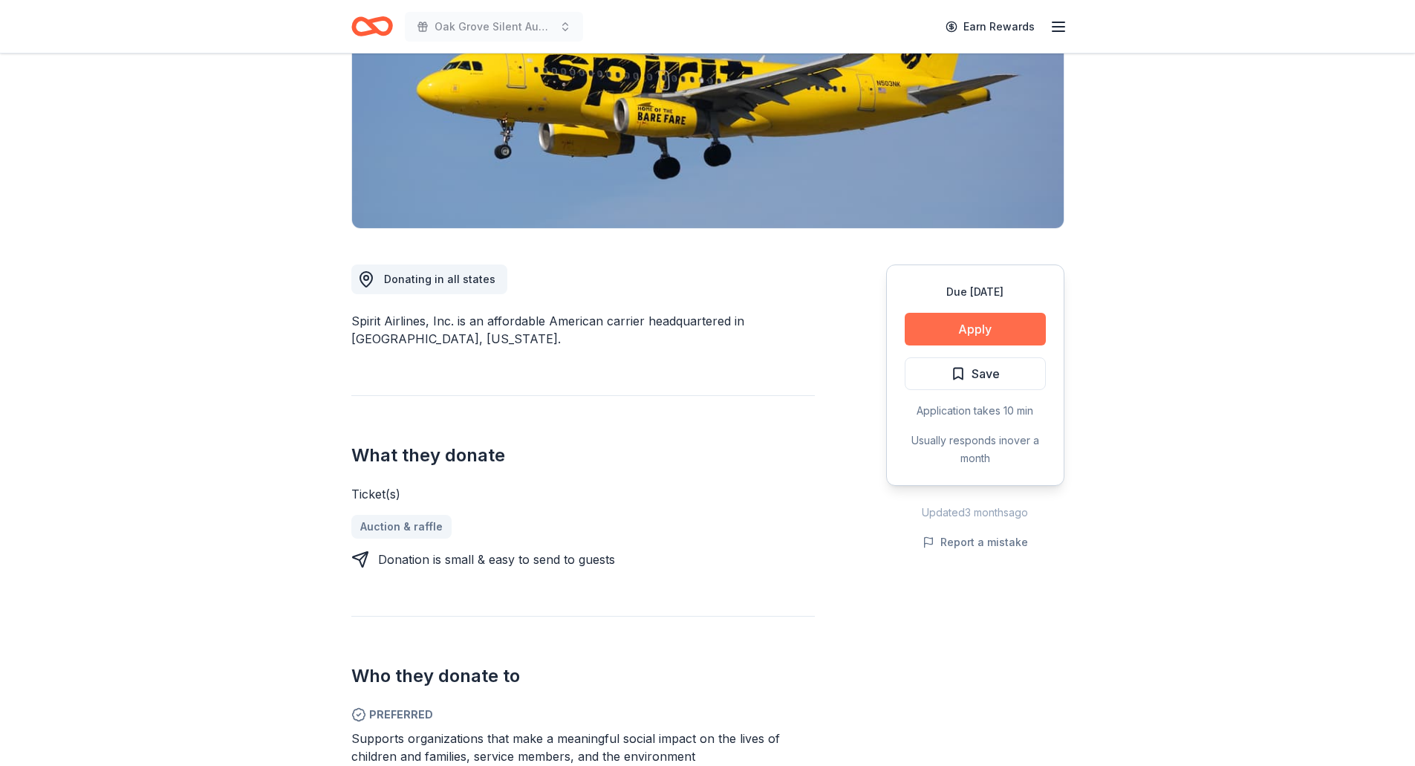
click at [983, 332] on button "Apply" at bounding box center [975, 329] width 141 height 33
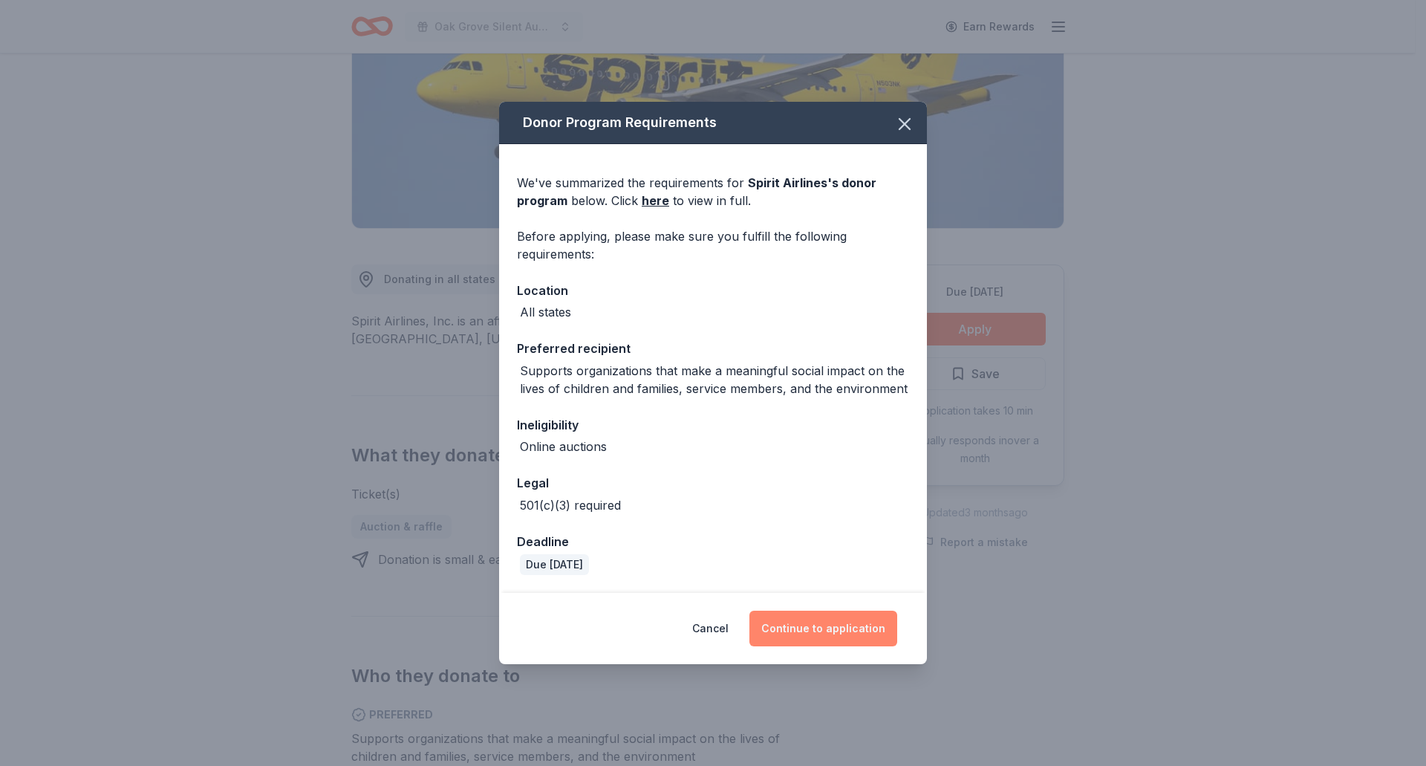
click at [800, 617] on button "Continue to application" at bounding box center [823, 629] width 148 height 36
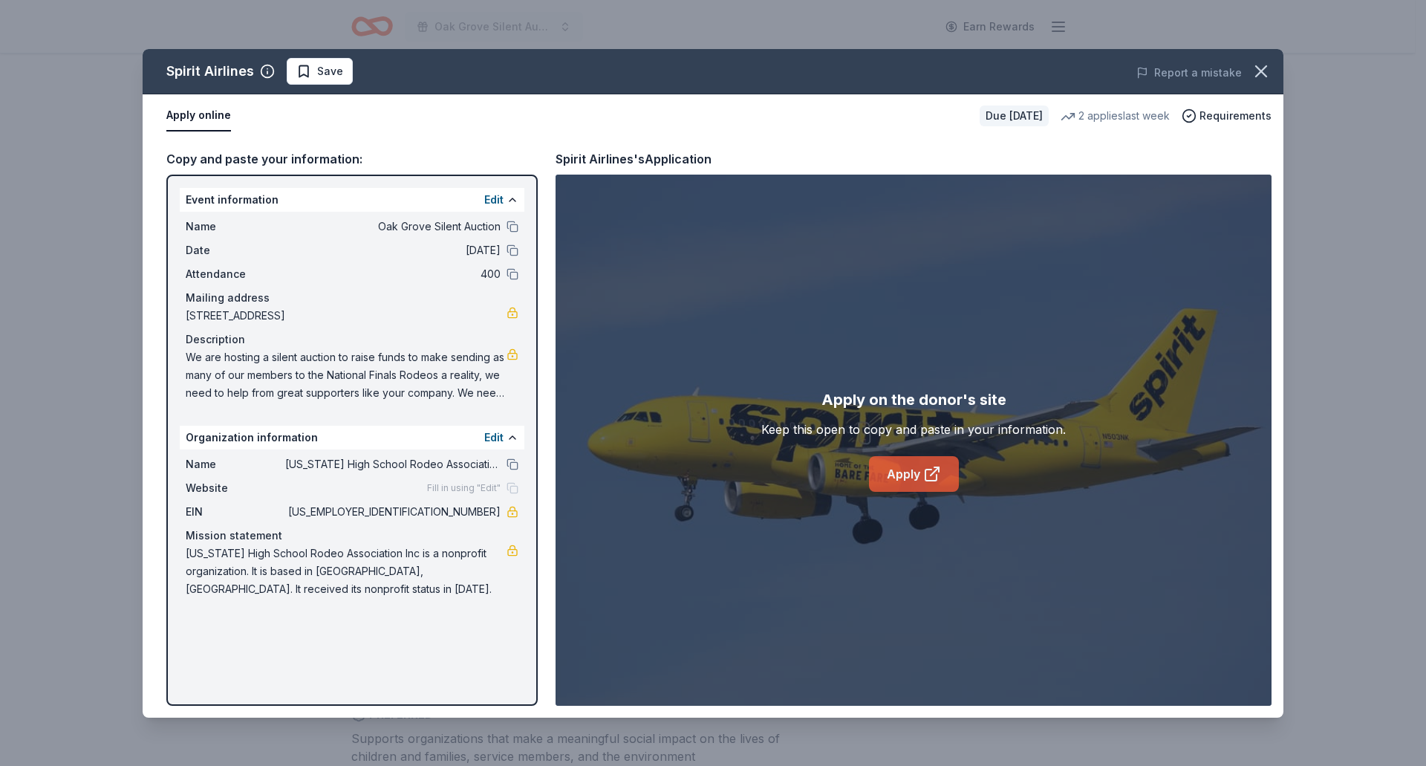
click at [909, 463] on link "Apply" at bounding box center [914, 474] width 90 height 36
click at [919, 475] on link "Apply" at bounding box center [914, 474] width 90 height 36
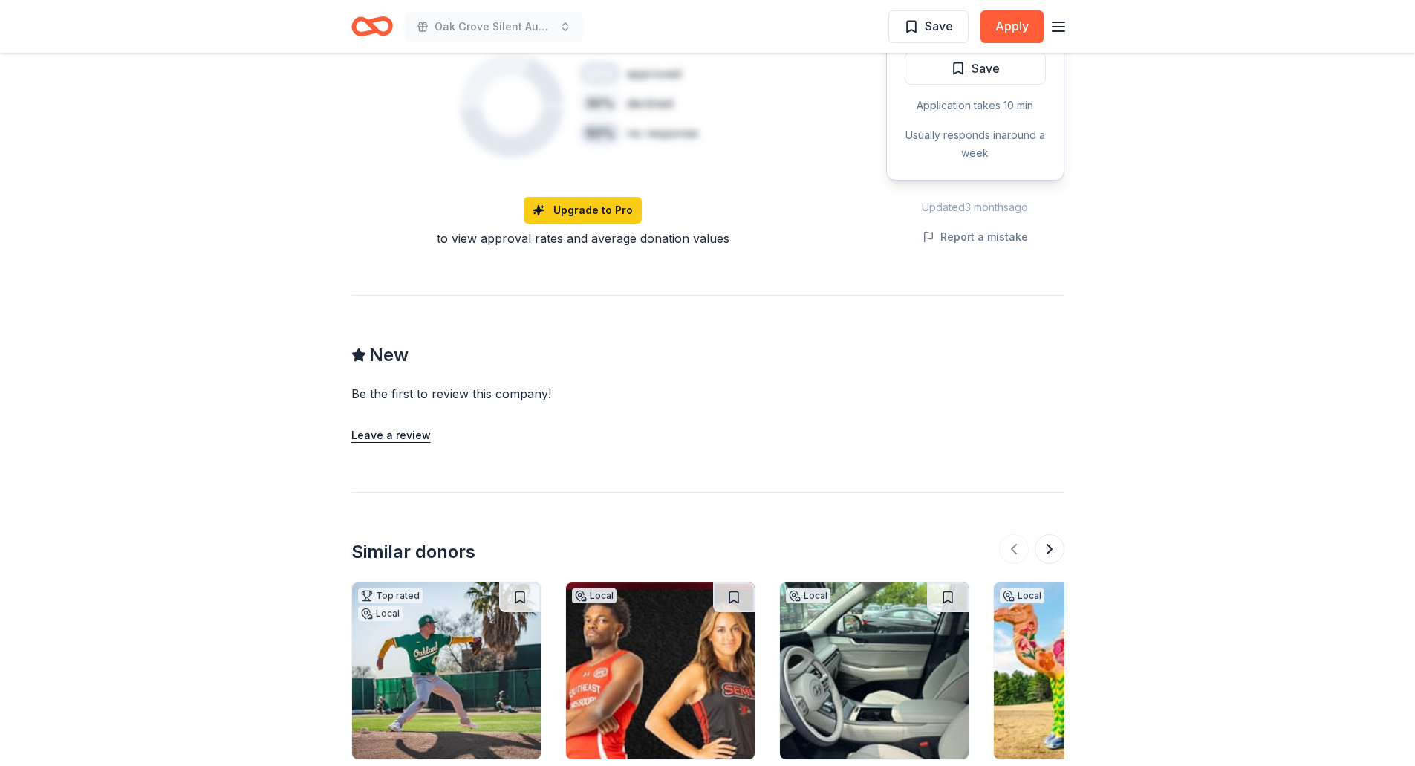
scroll to position [1188, 0]
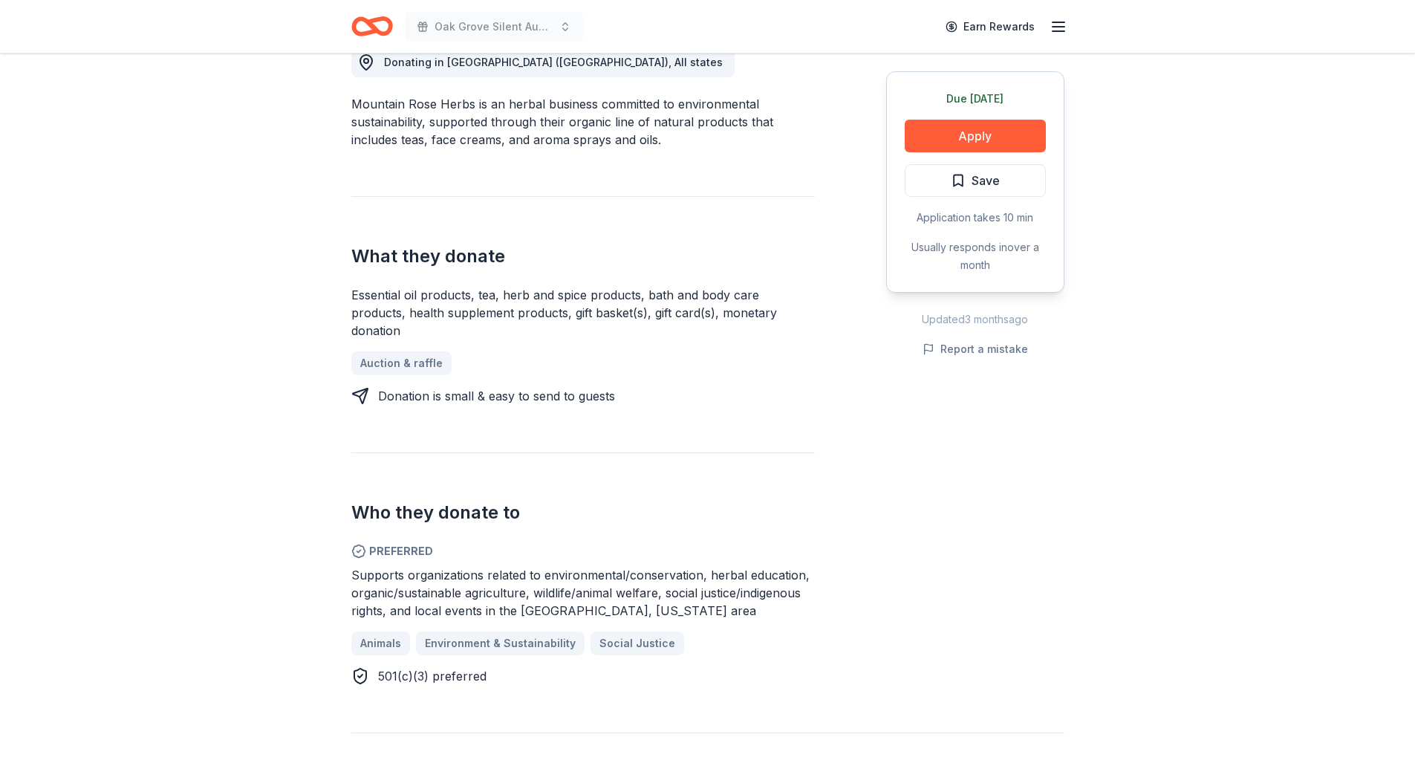
scroll to position [446, 0]
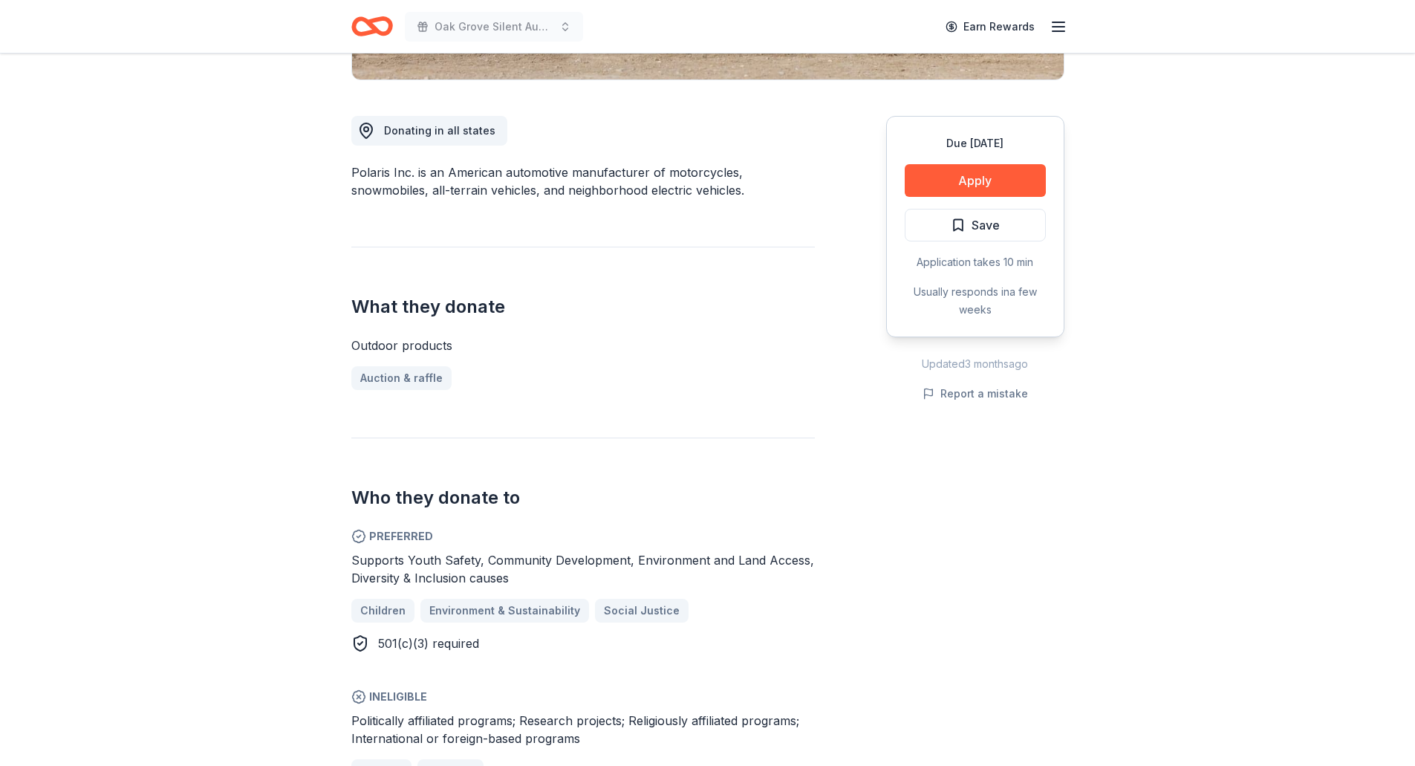
scroll to position [520, 0]
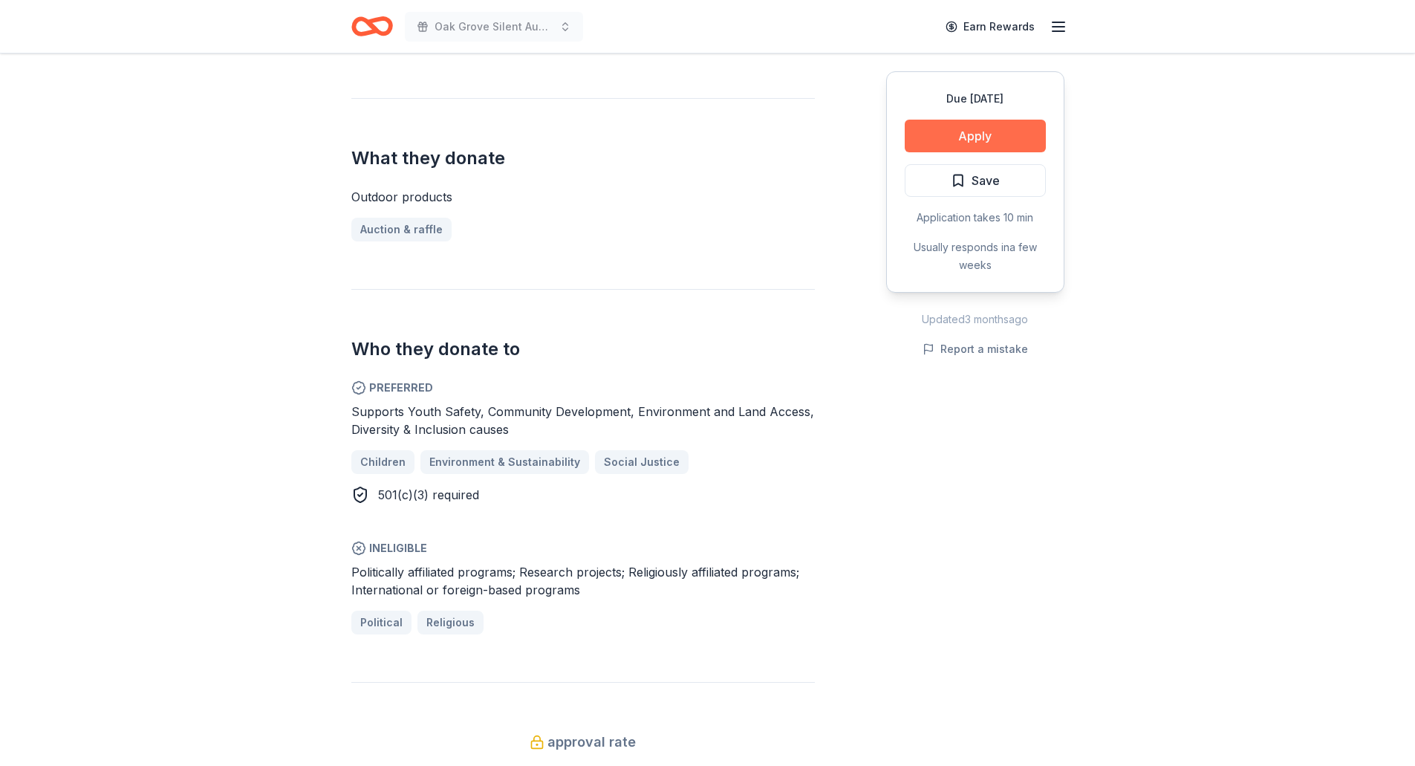
click at [966, 126] on button "Apply" at bounding box center [975, 136] width 141 height 33
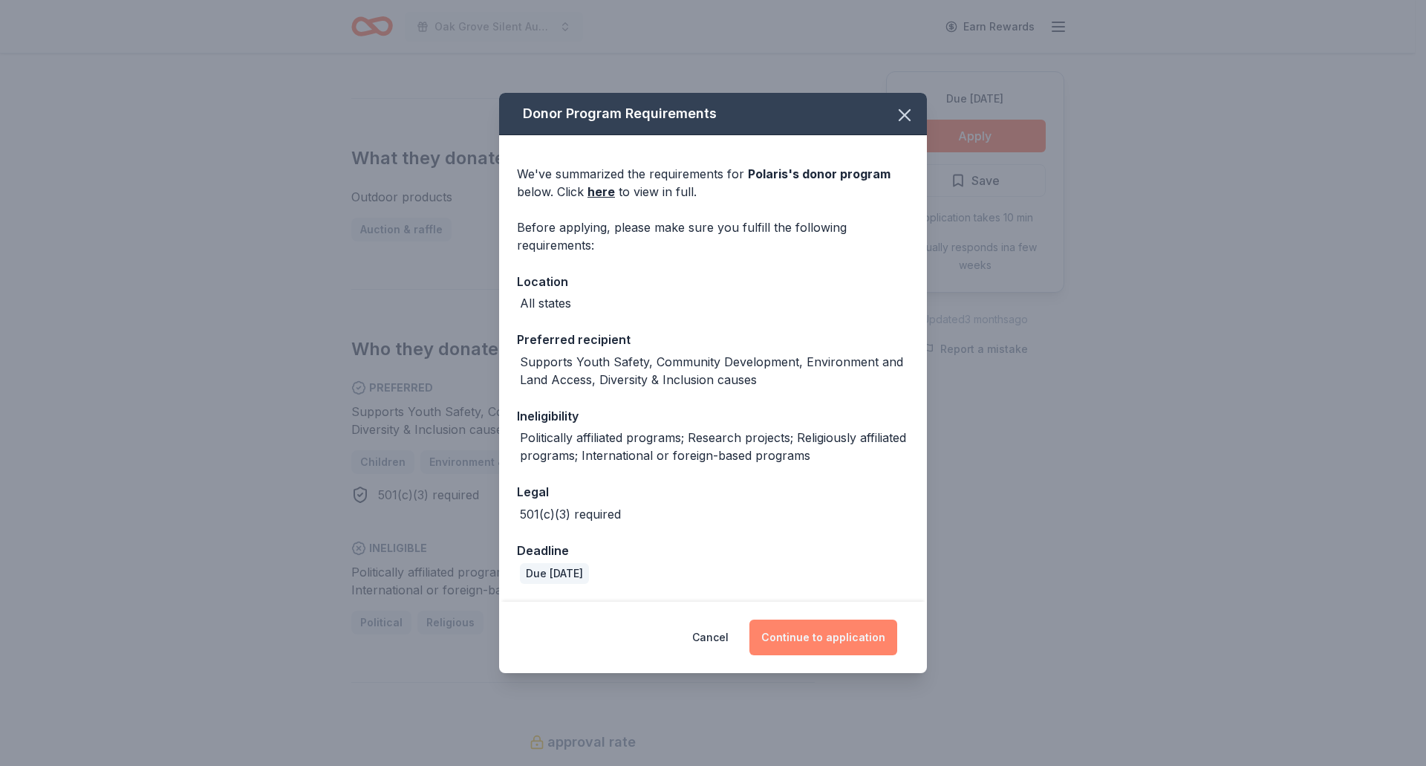
click at [814, 632] on button "Continue to application" at bounding box center [823, 637] width 148 height 36
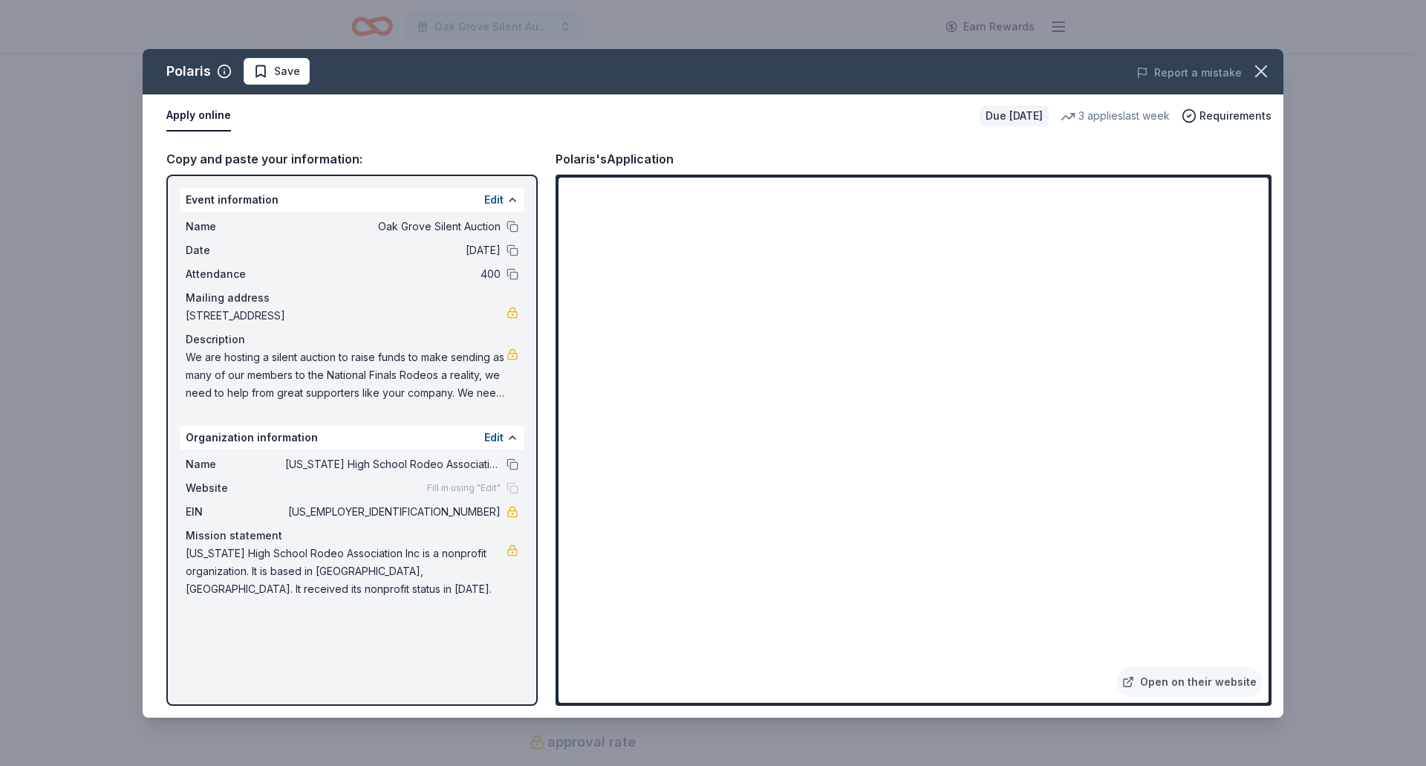
drag, startPoint x: 1253, startPoint y: 79, endPoint x: 1147, endPoint y: 2, distance: 130.9
click at [1252, 78] on icon "button" at bounding box center [1261, 71] width 21 height 21
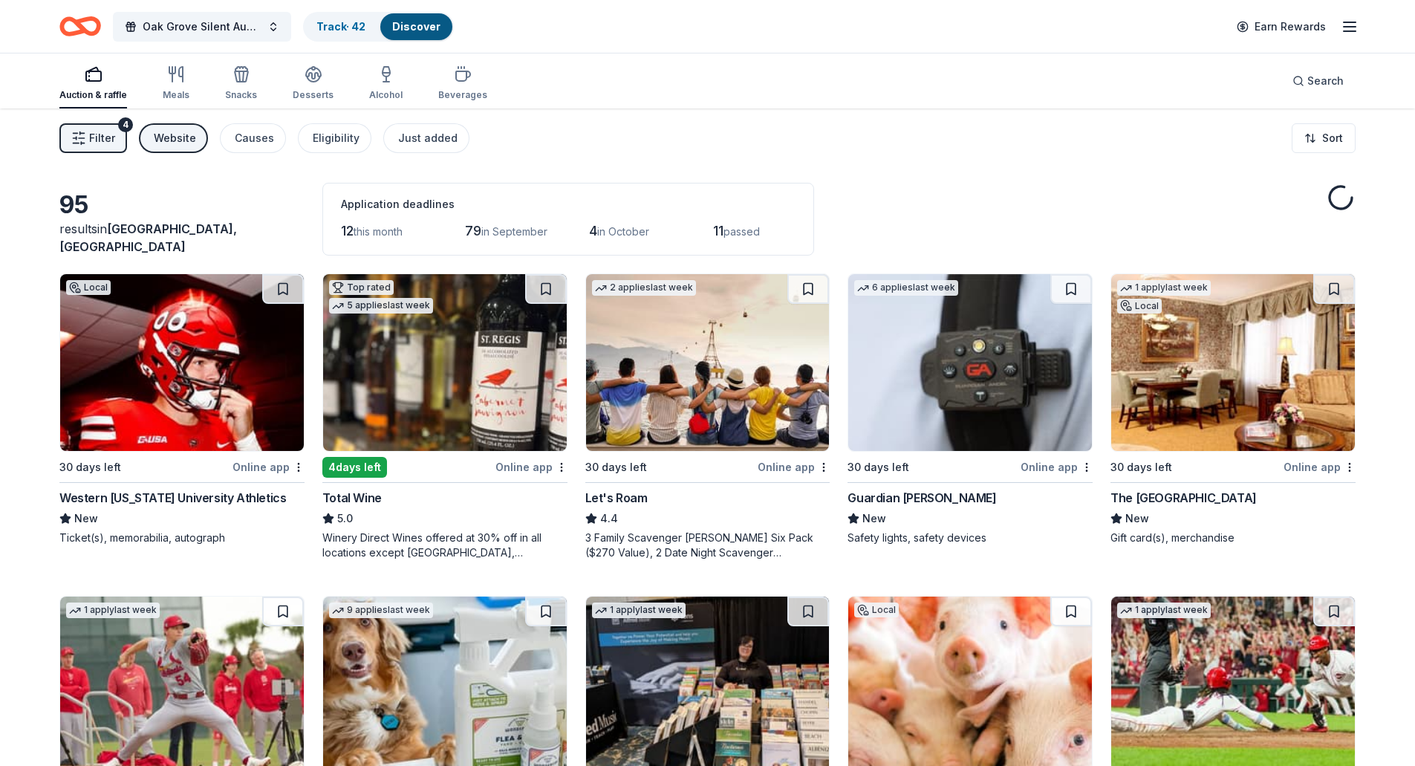
scroll to position [850, 0]
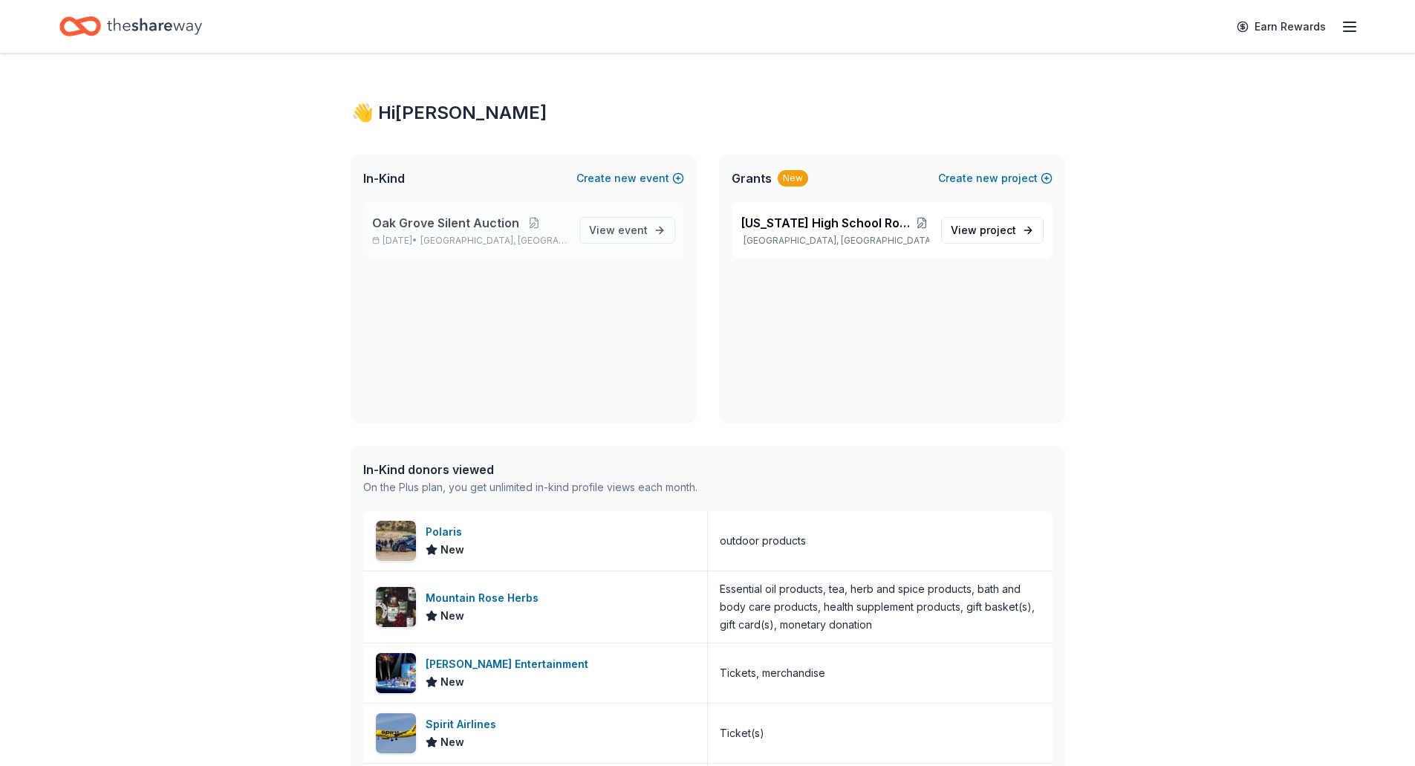
click at [468, 234] on div "Oak Grove Silent Auction Oct 25, 2025 • Oak Grove, KY" at bounding box center [469, 230] width 195 height 33
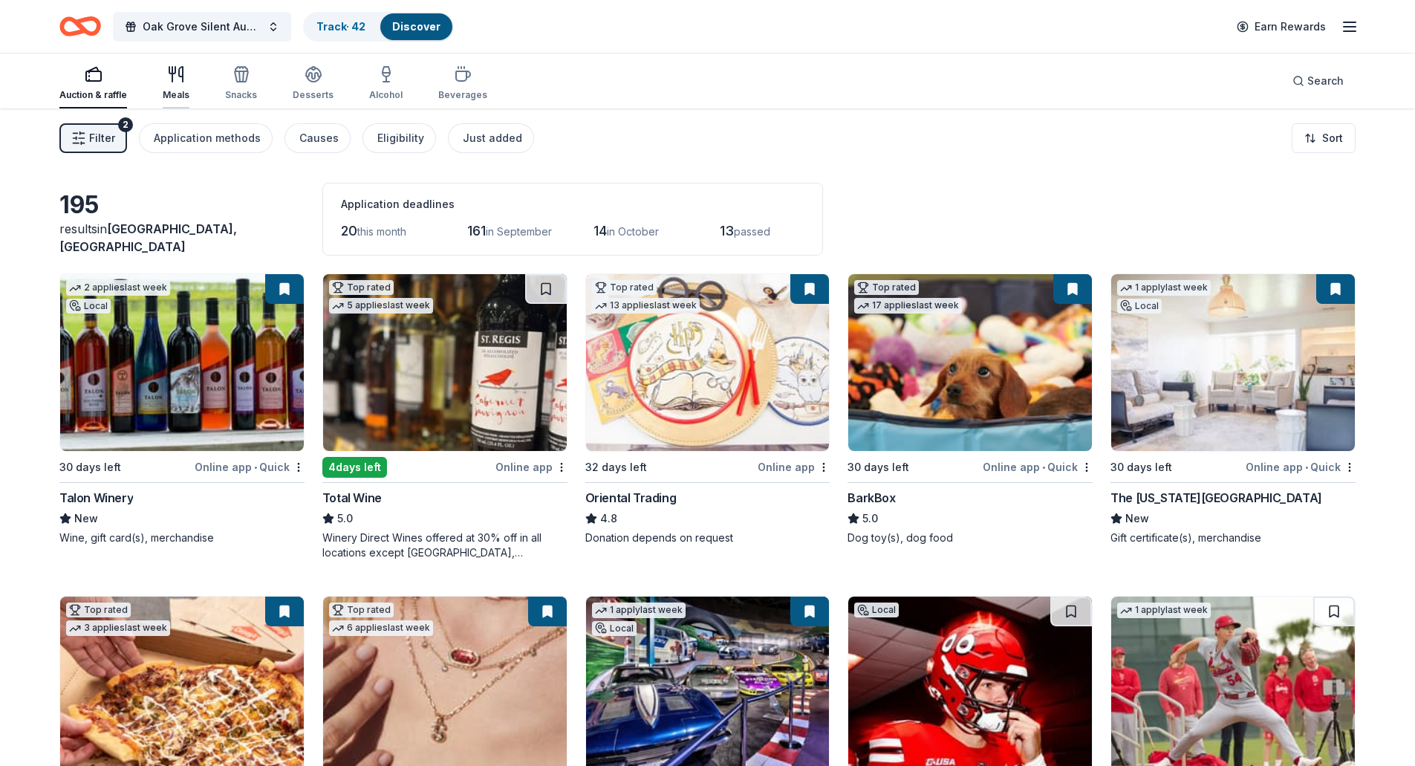
click at [167, 79] on icon "button" at bounding box center [176, 74] width 18 height 18
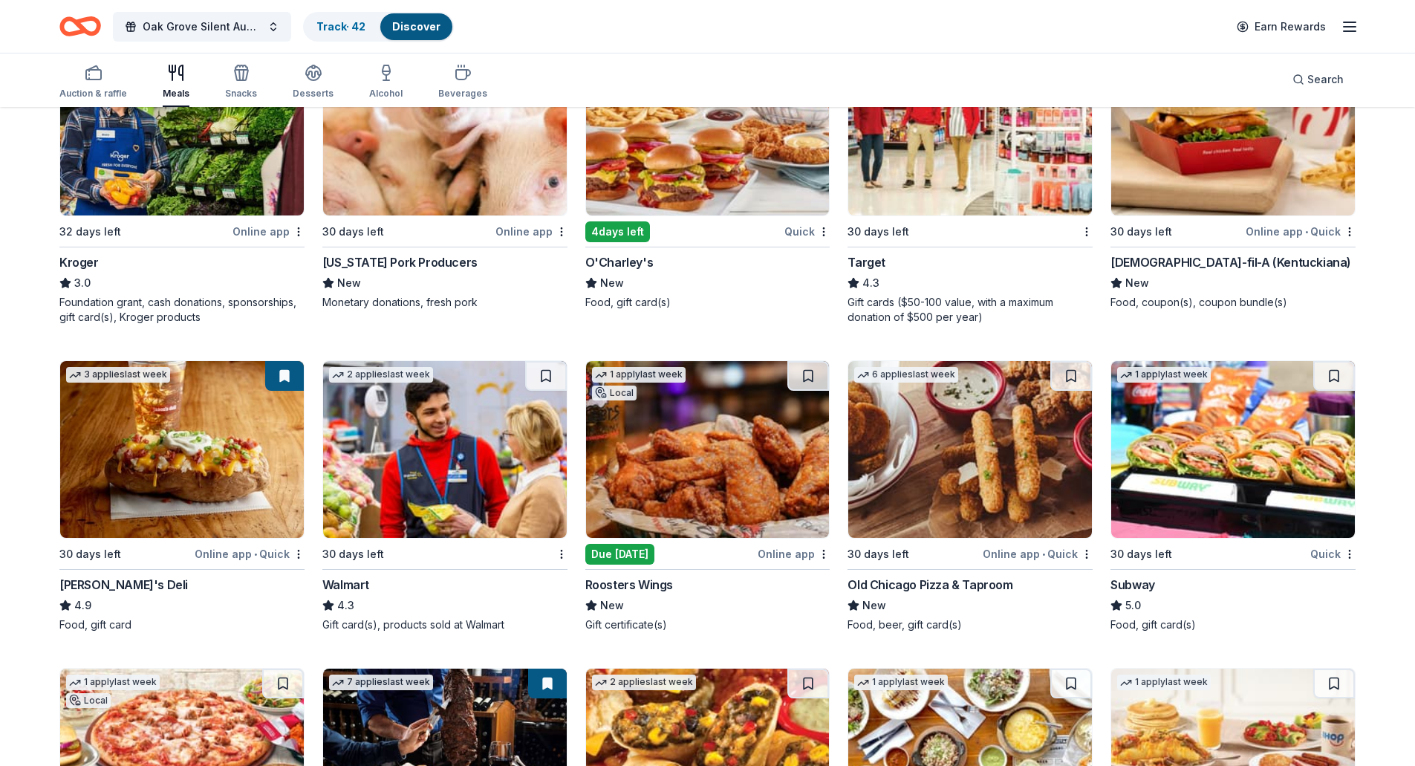
scroll to position [891, 0]
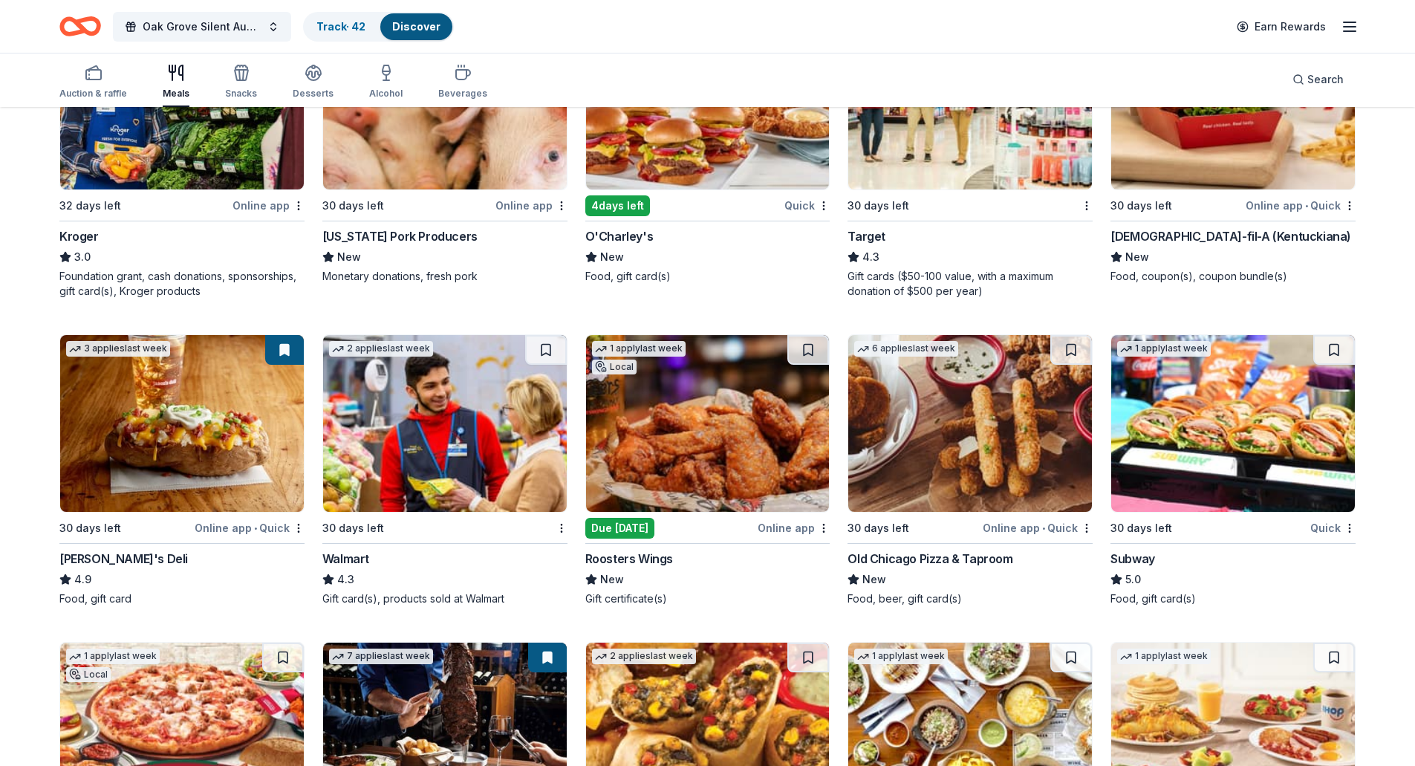
click at [388, 470] on img at bounding box center [445, 423] width 244 height 177
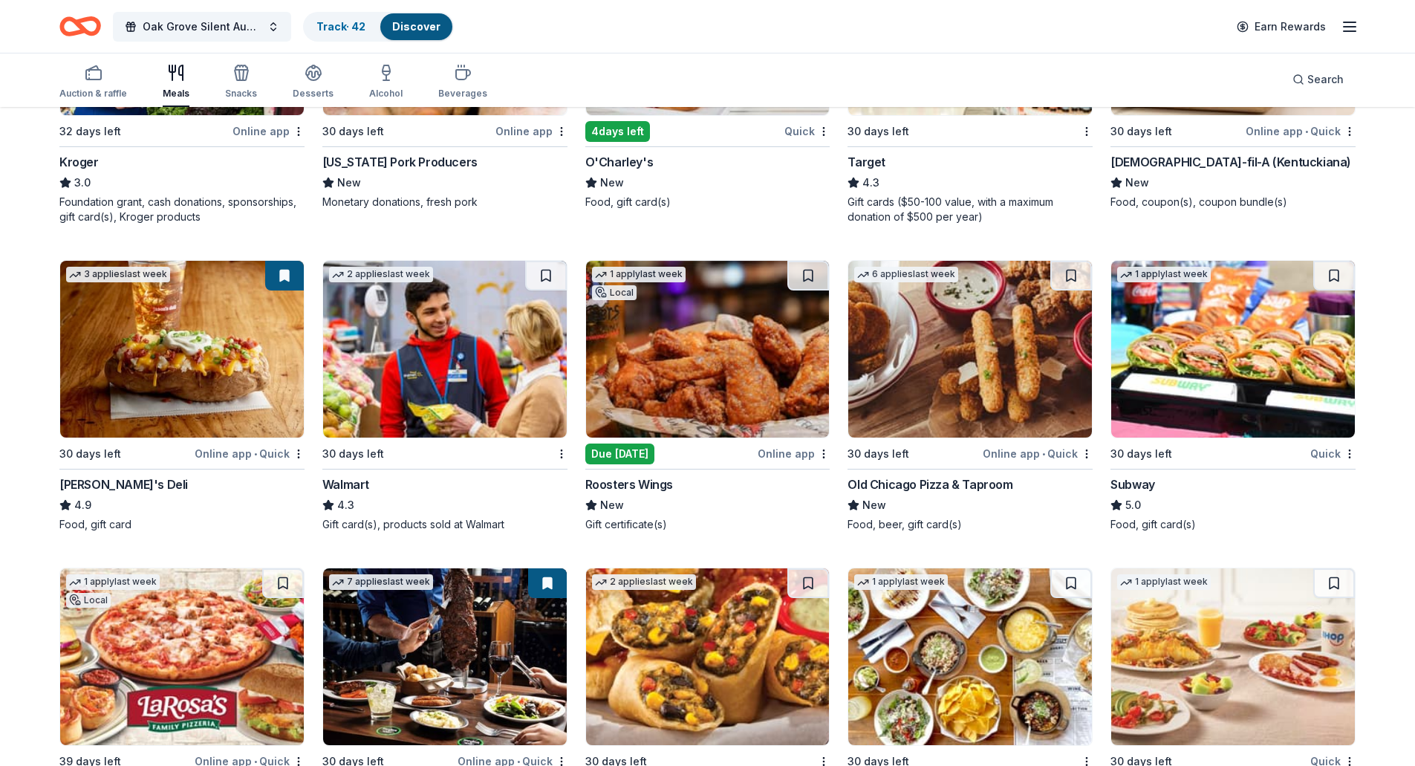
click at [1228, 400] on img at bounding box center [1233, 349] width 244 height 177
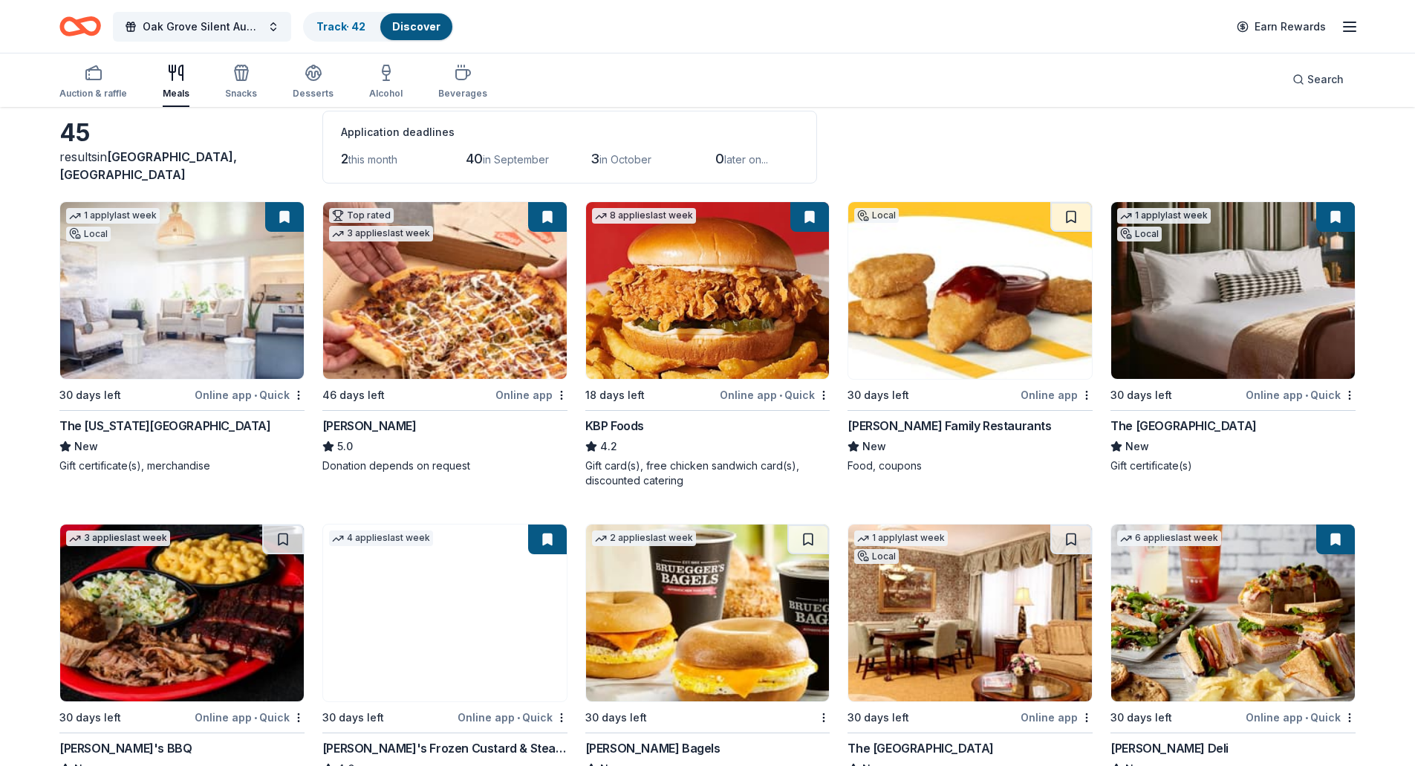
scroll to position [0, 0]
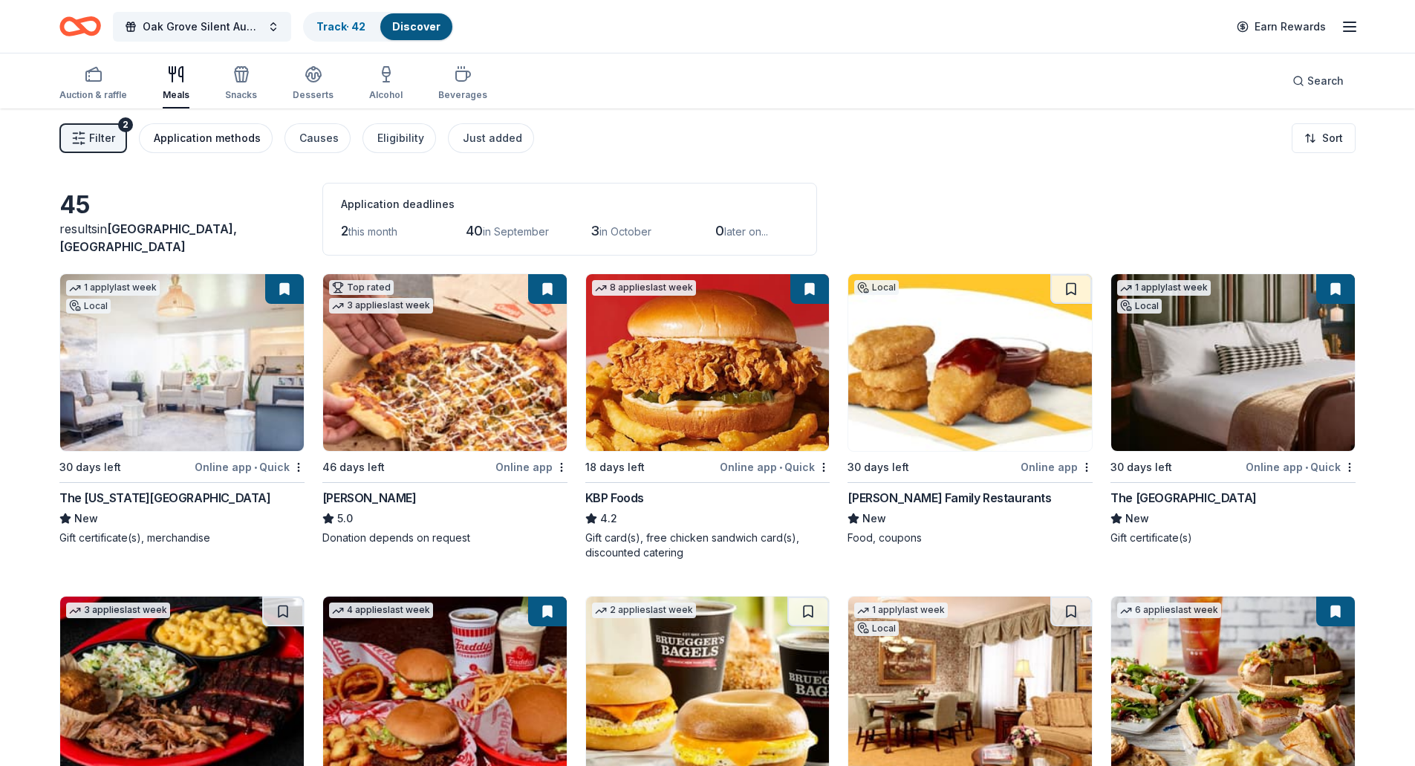
click at [242, 136] on div "Application methods" at bounding box center [207, 138] width 107 height 18
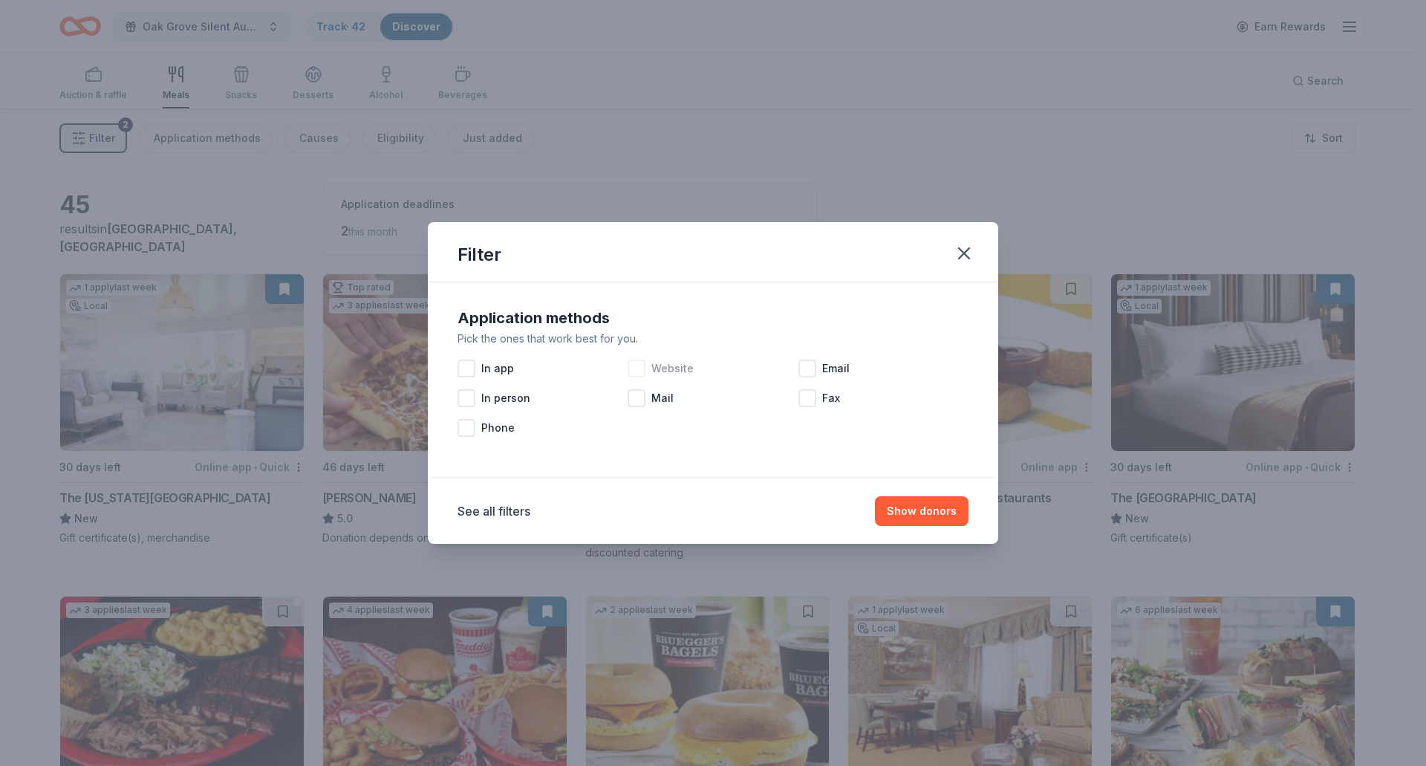
drag, startPoint x: 680, startPoint y: 365, endPoint x: 687, endPoint y: 374, distance: 11.7
click at [682, 363] on span "Website" at bounding box center [672, 368] width 42 height 18
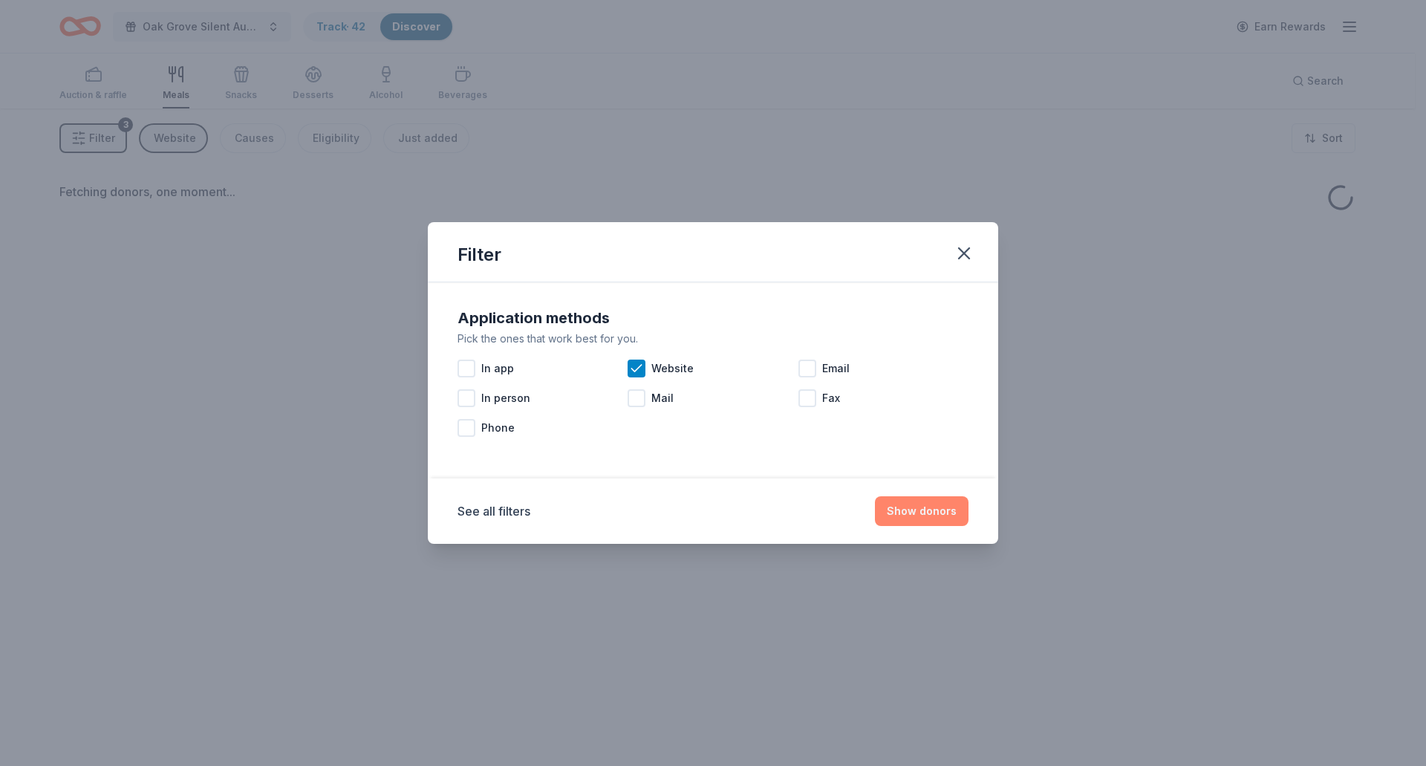
click at [947, 514] on button "Show donors" at bounding box center [922, 511] width 94 height 30
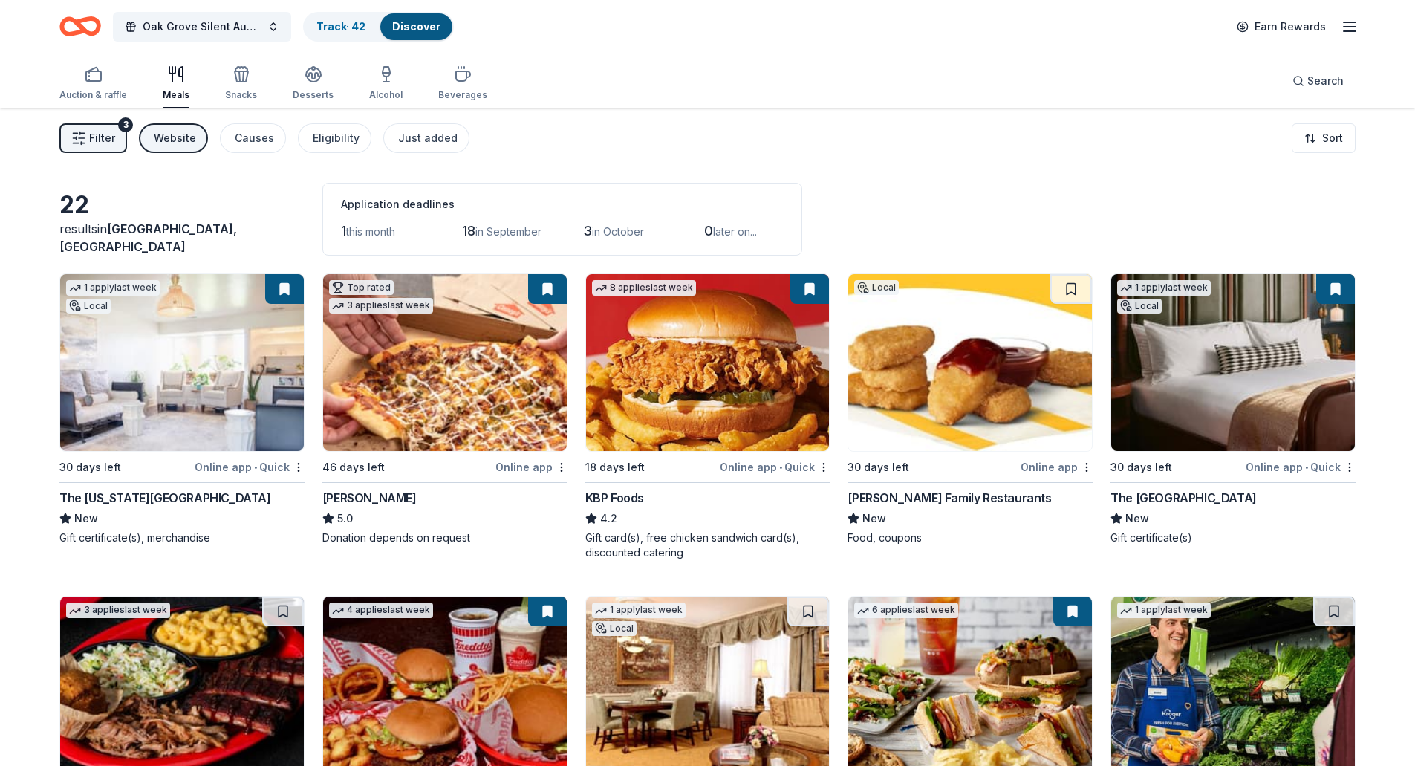
click at [1002, 373] on img at bounding box center [970, 362] width 244 height 177
click at [1069, 281] on button at bounding box center [1071, 289] width 42 height 30
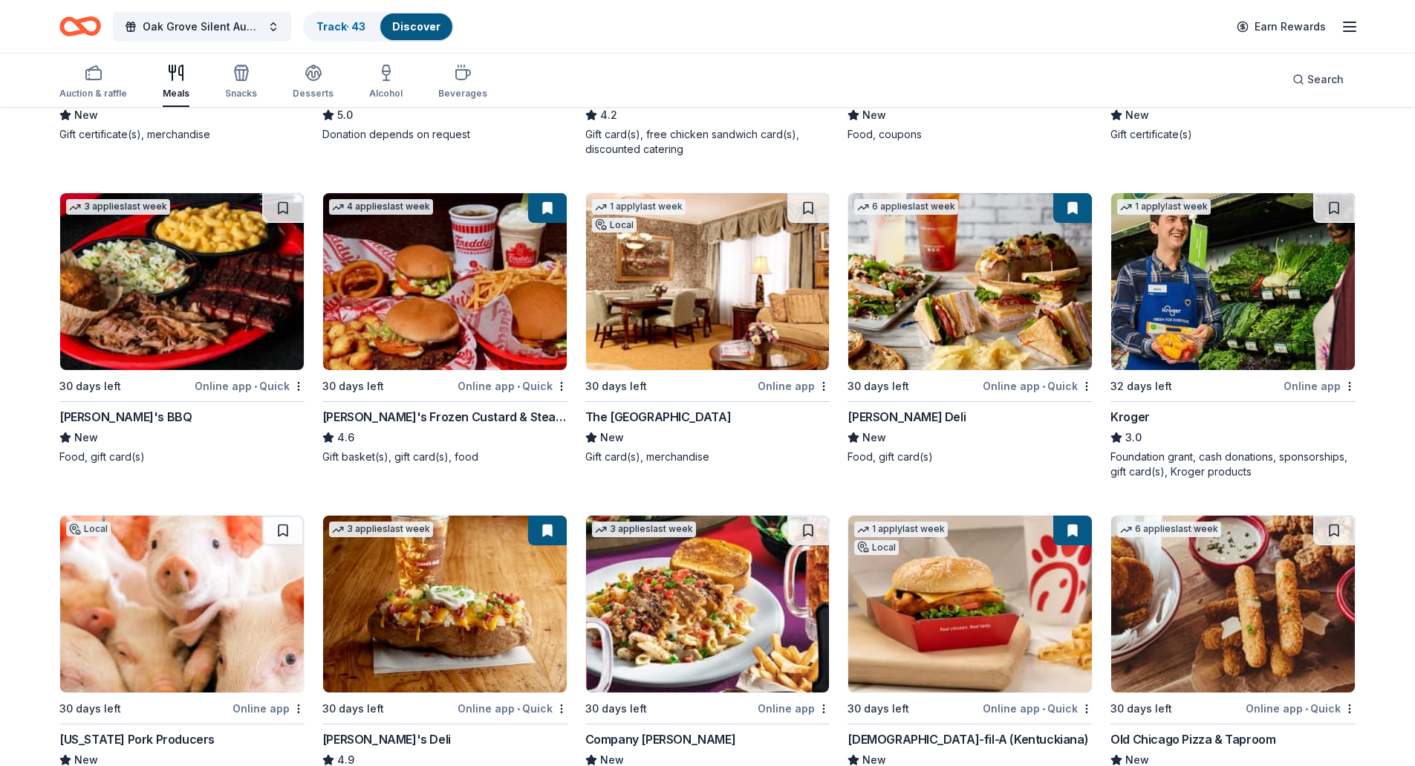
scroll to position [446, 0]
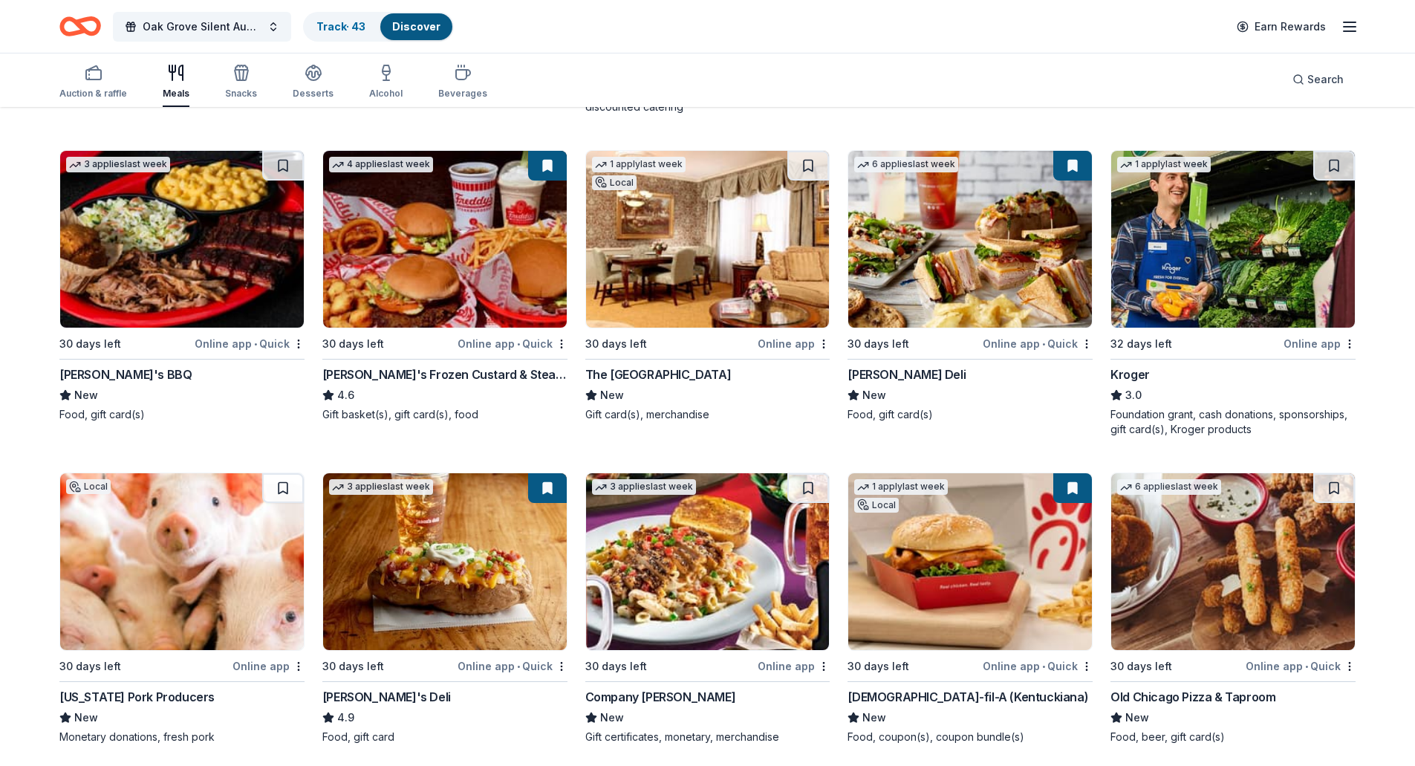
click at [149, 257] on img at bounding box center [182, 239] width 244 height 177
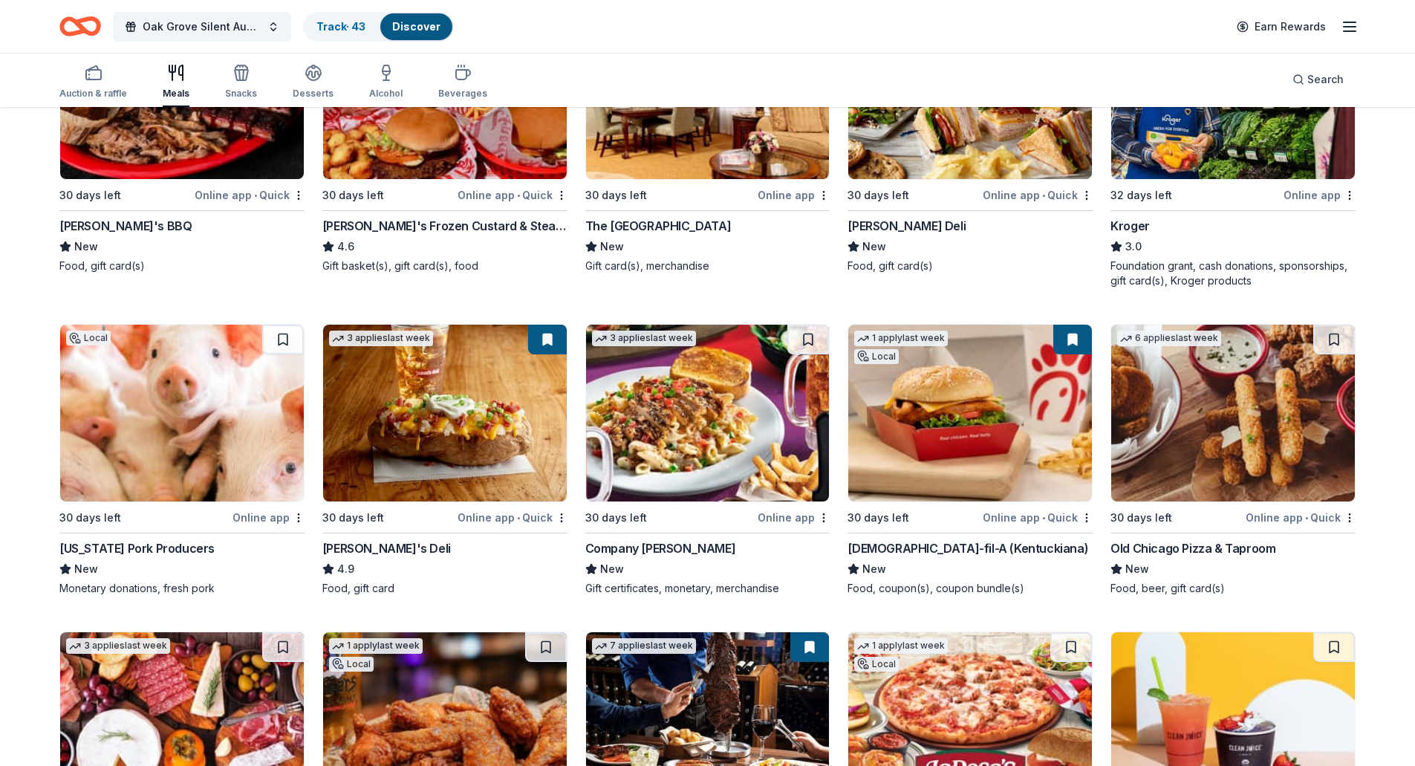
scroll to position [743, 0]
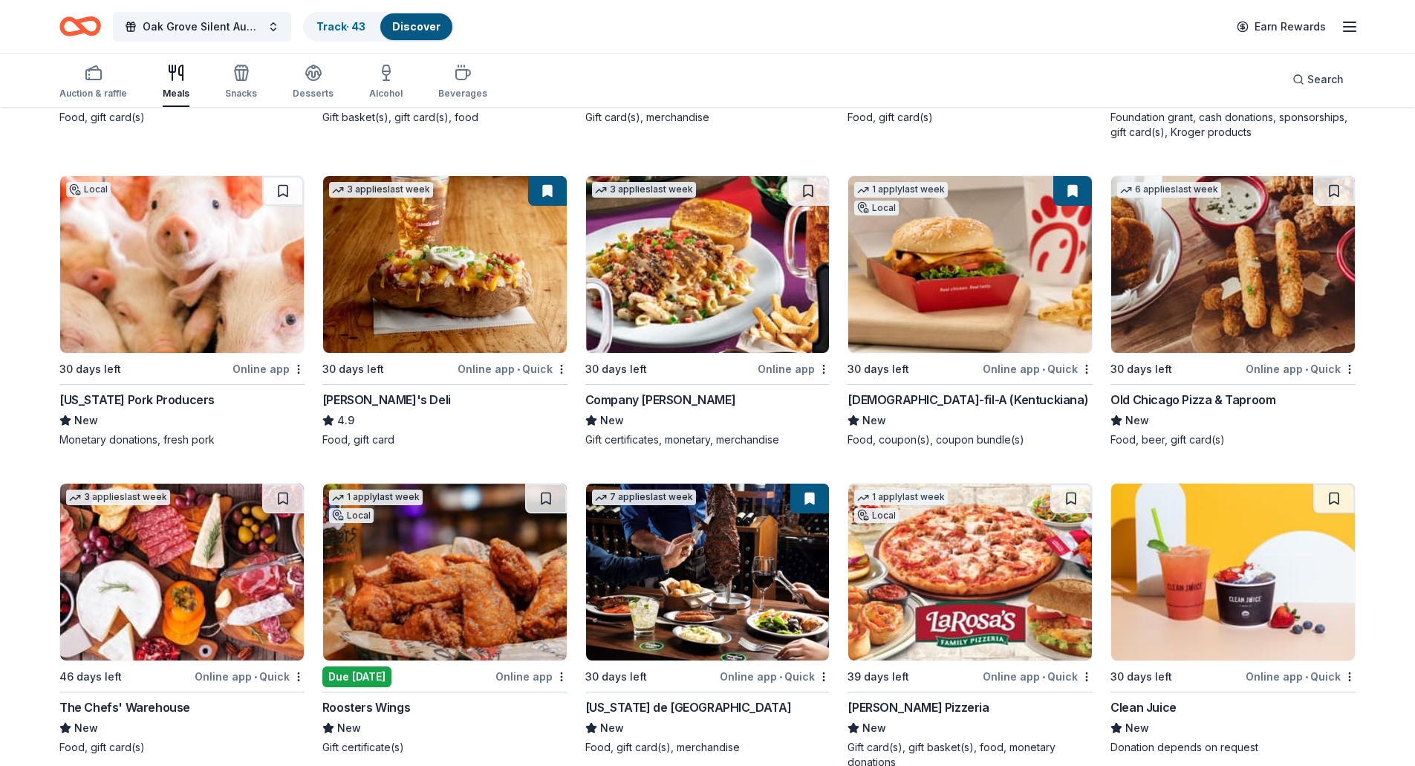
click at [389, 595] on img at bounding box center [445, 572] width 244 height 177
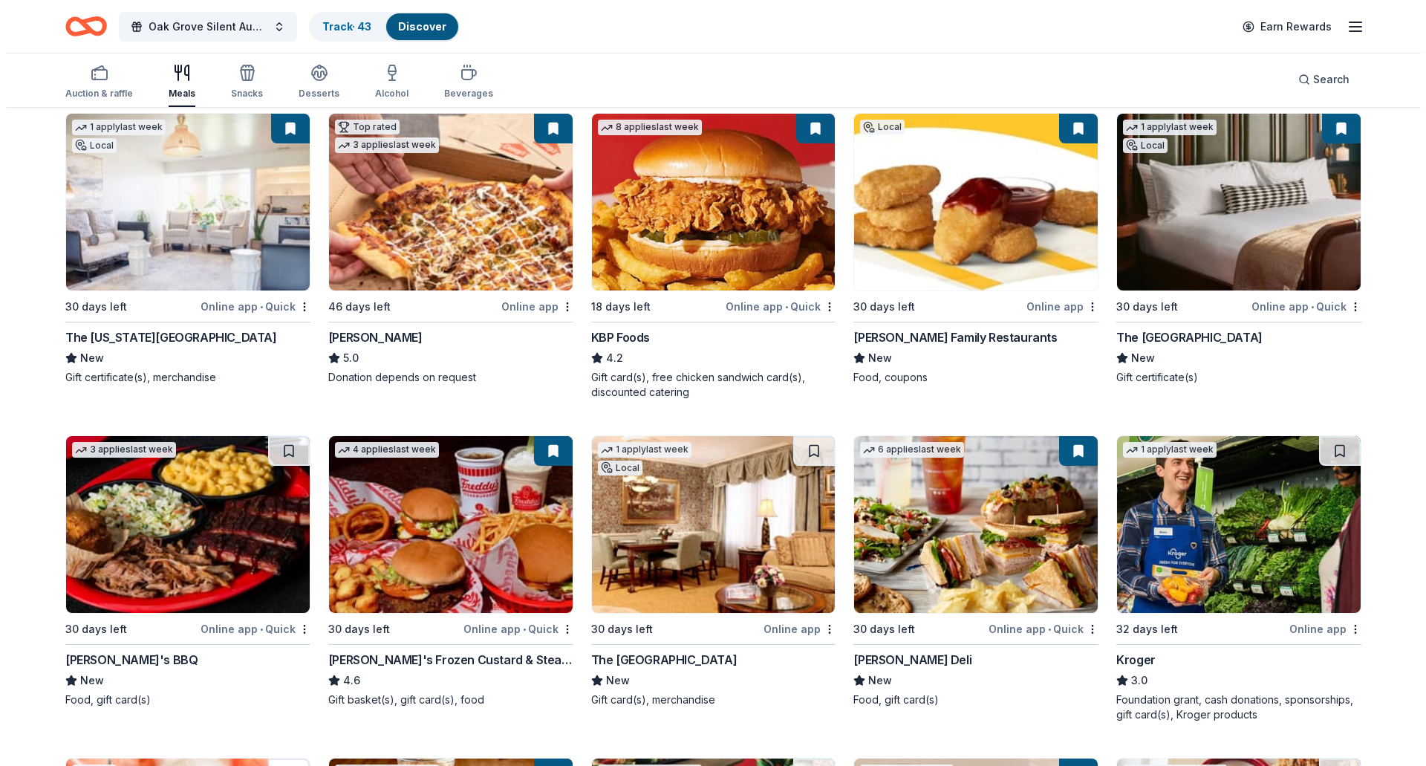
scroll to position [0, 0]
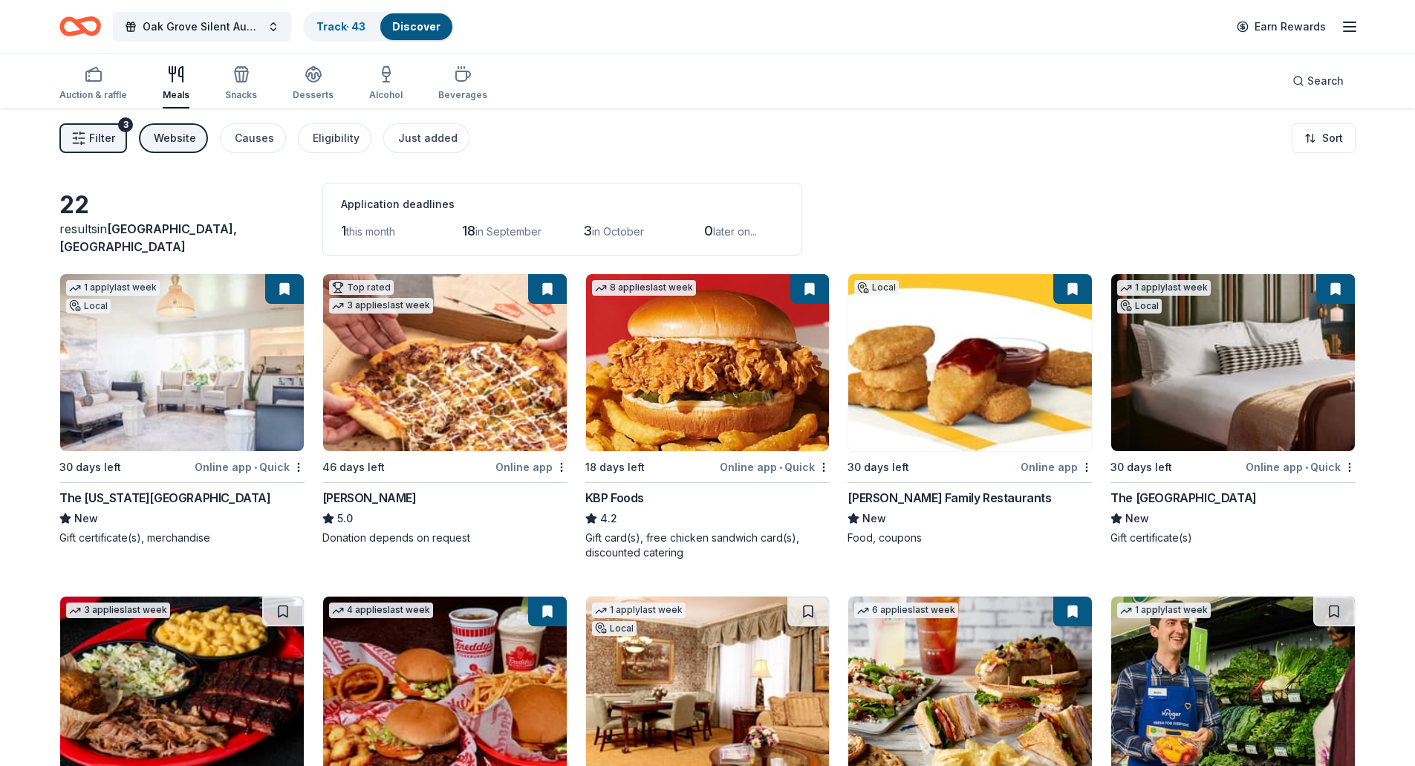
click at [92, 140] on span "Filter" at bounding box center [102, 138] width 26 height 18
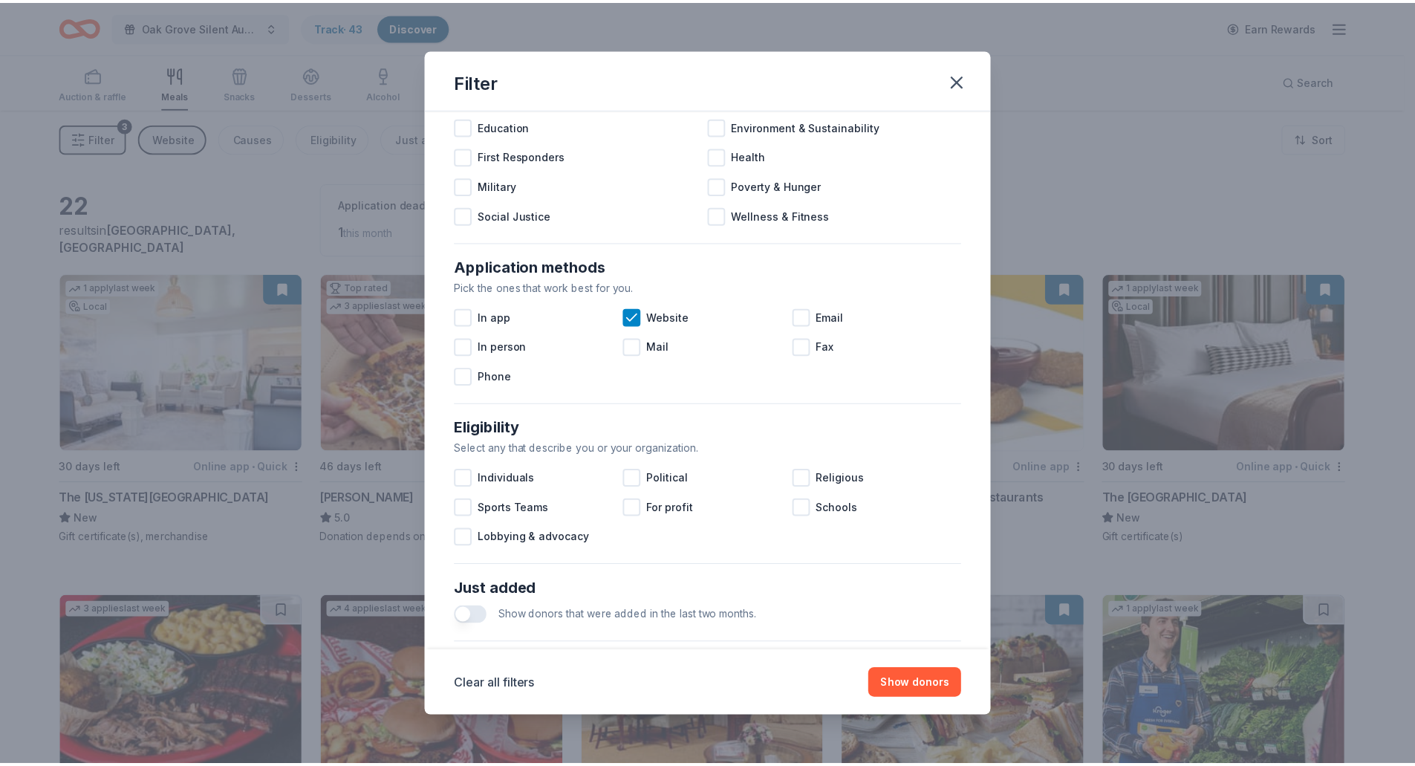
scroll to position [437, 0]
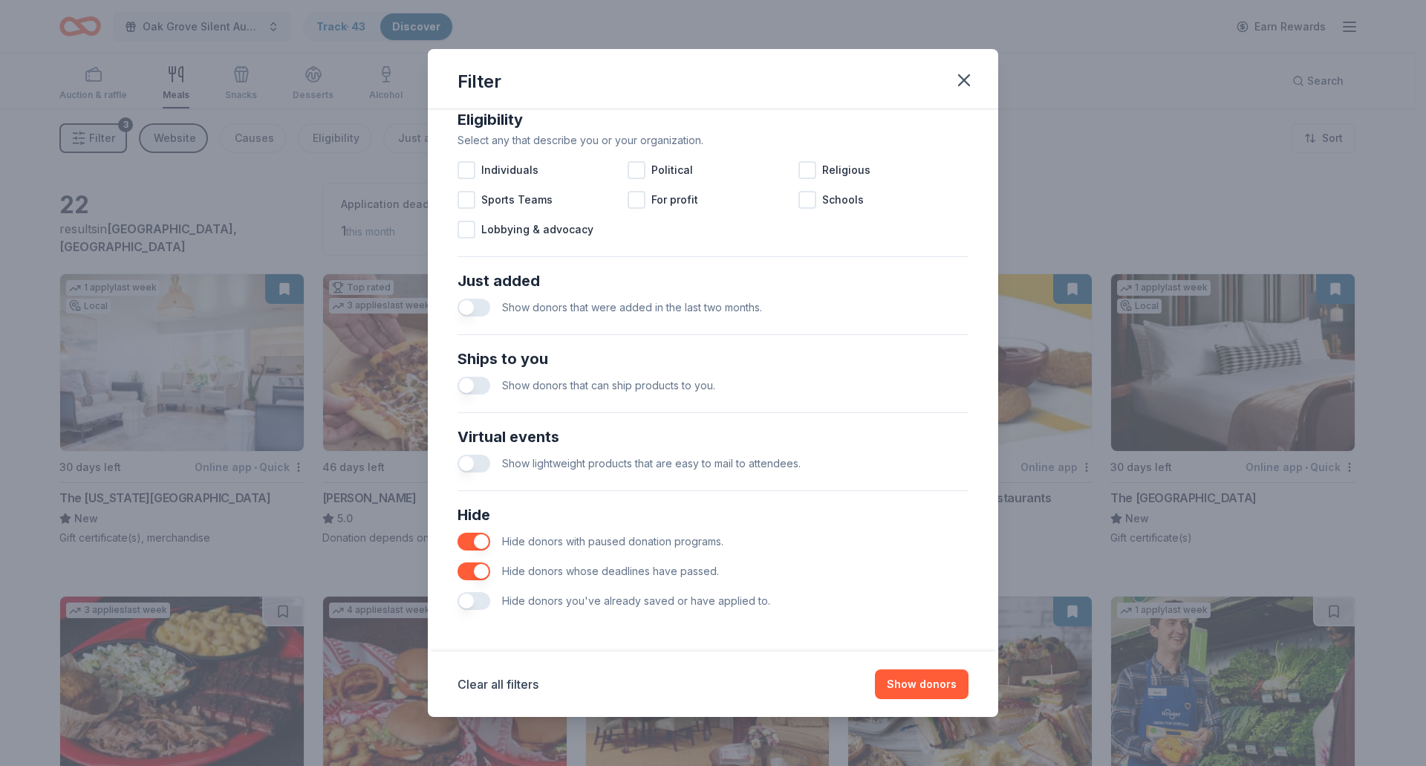
click at [479, 604] on button "button" at bounding box center [474, 601] width 33 height 18
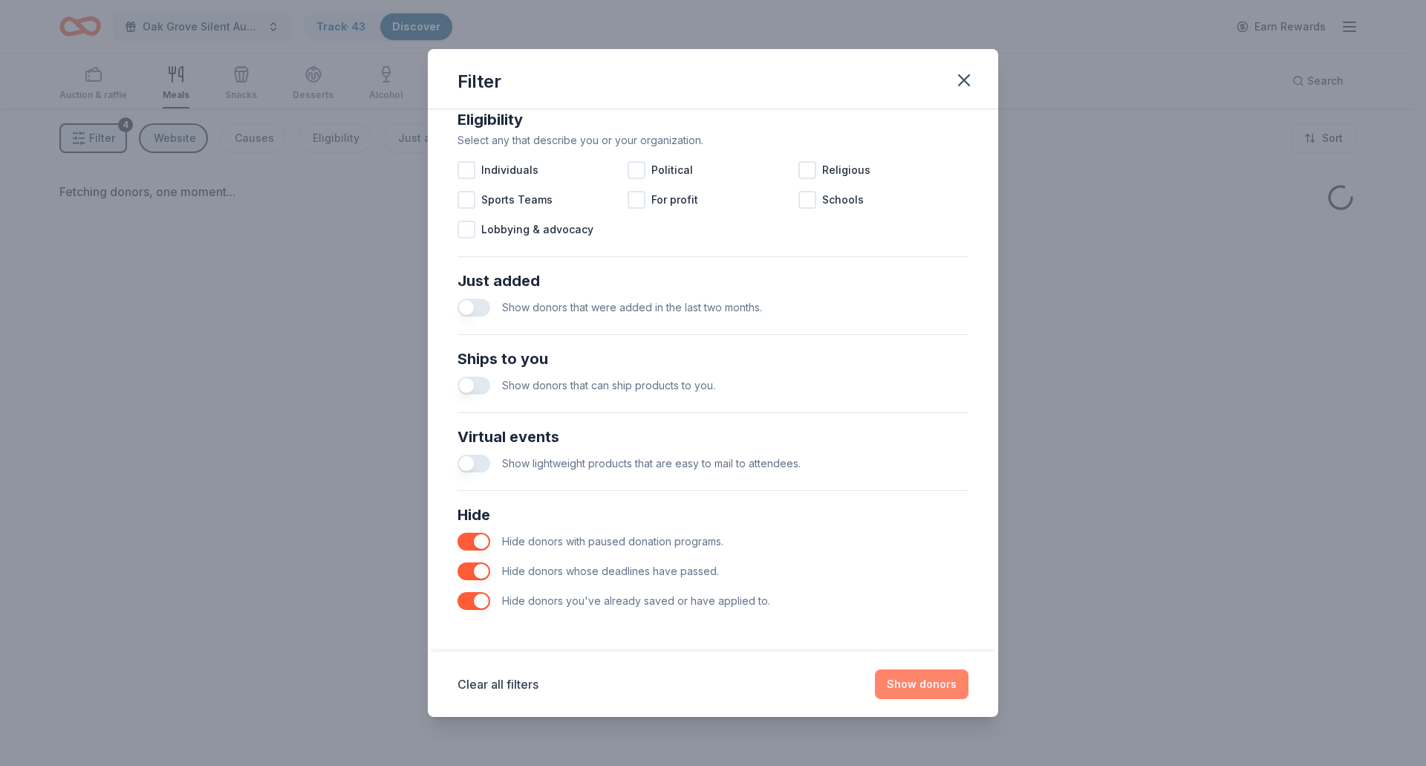
click at [911, 684] on button "Show donors" at bounding box center [922, 684] width 94 height 30
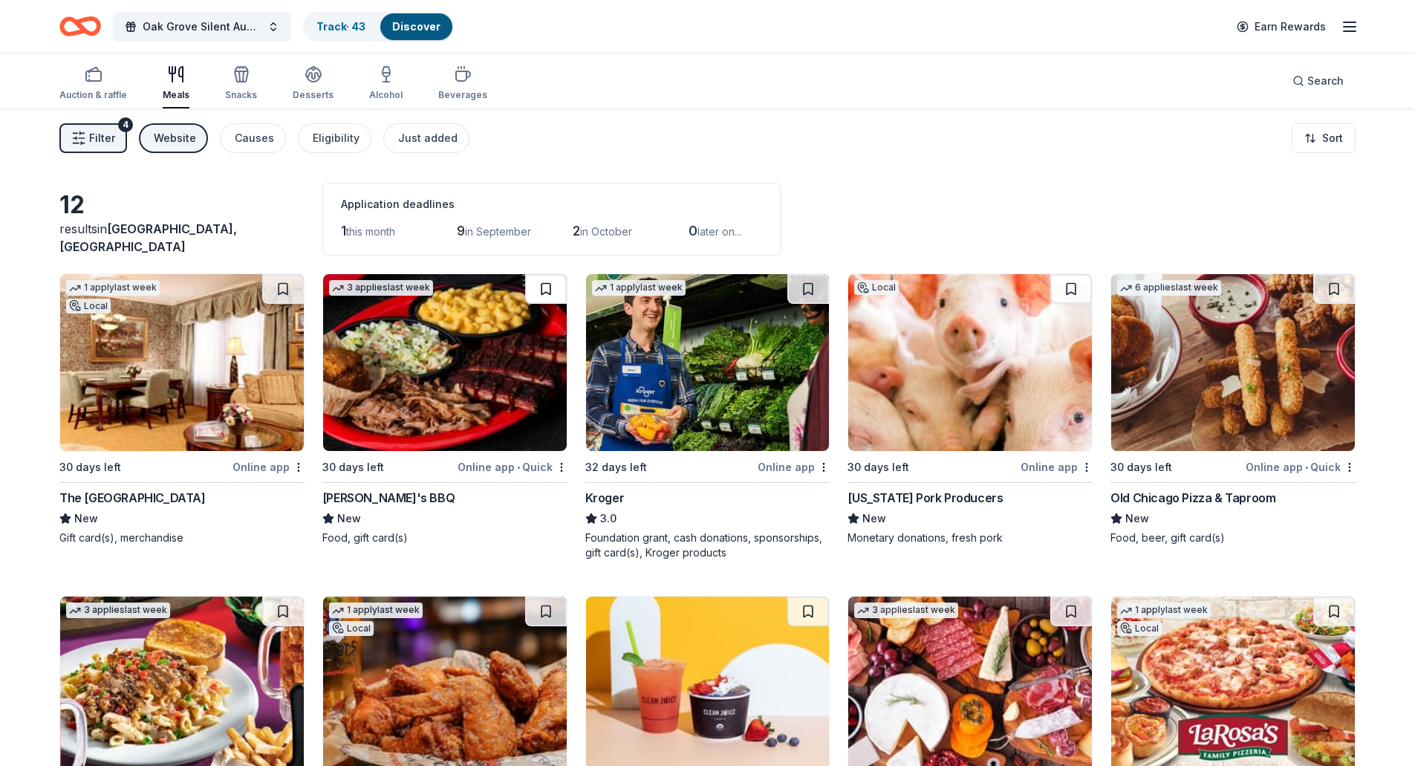
click at [541, 292] on button at bounding box center [546, 289] width 42 height 30
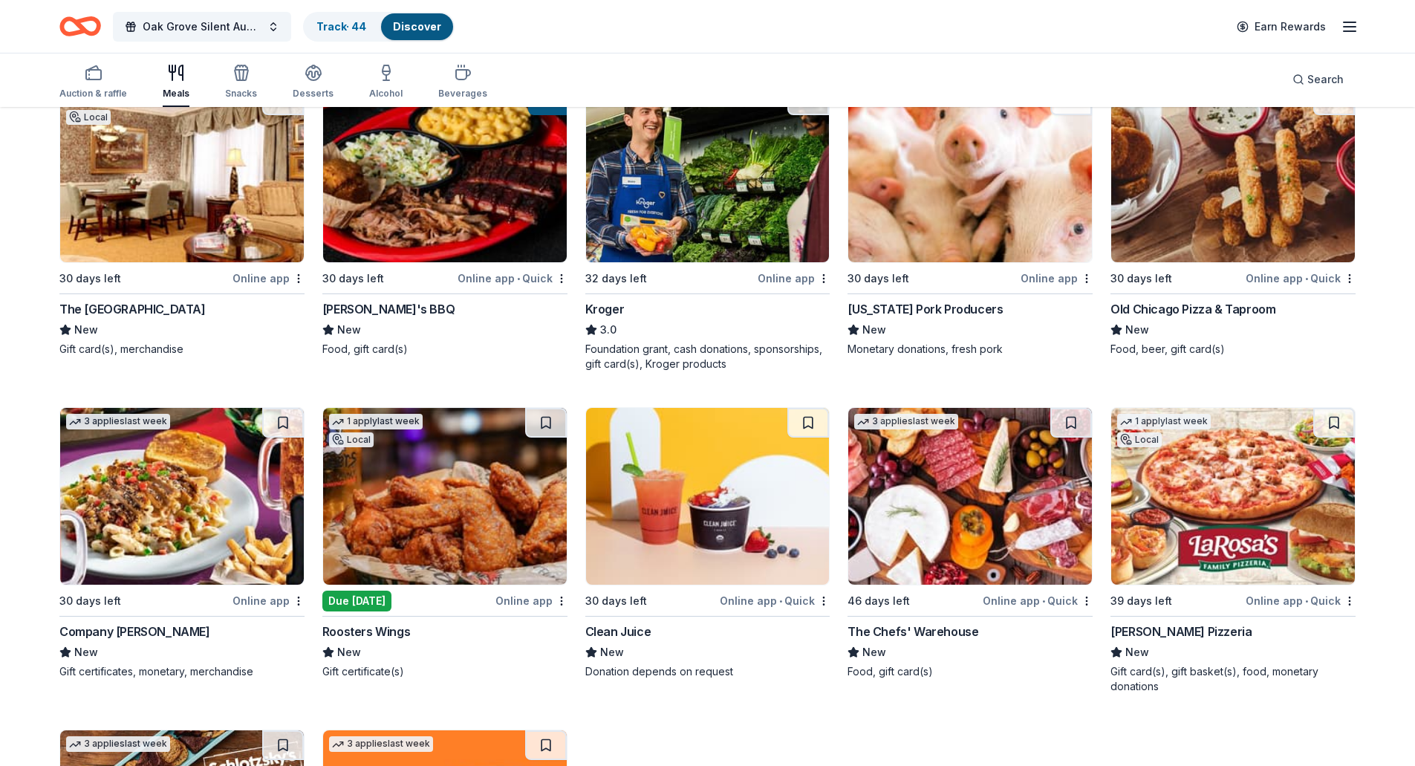
scroll to position [223, 0]
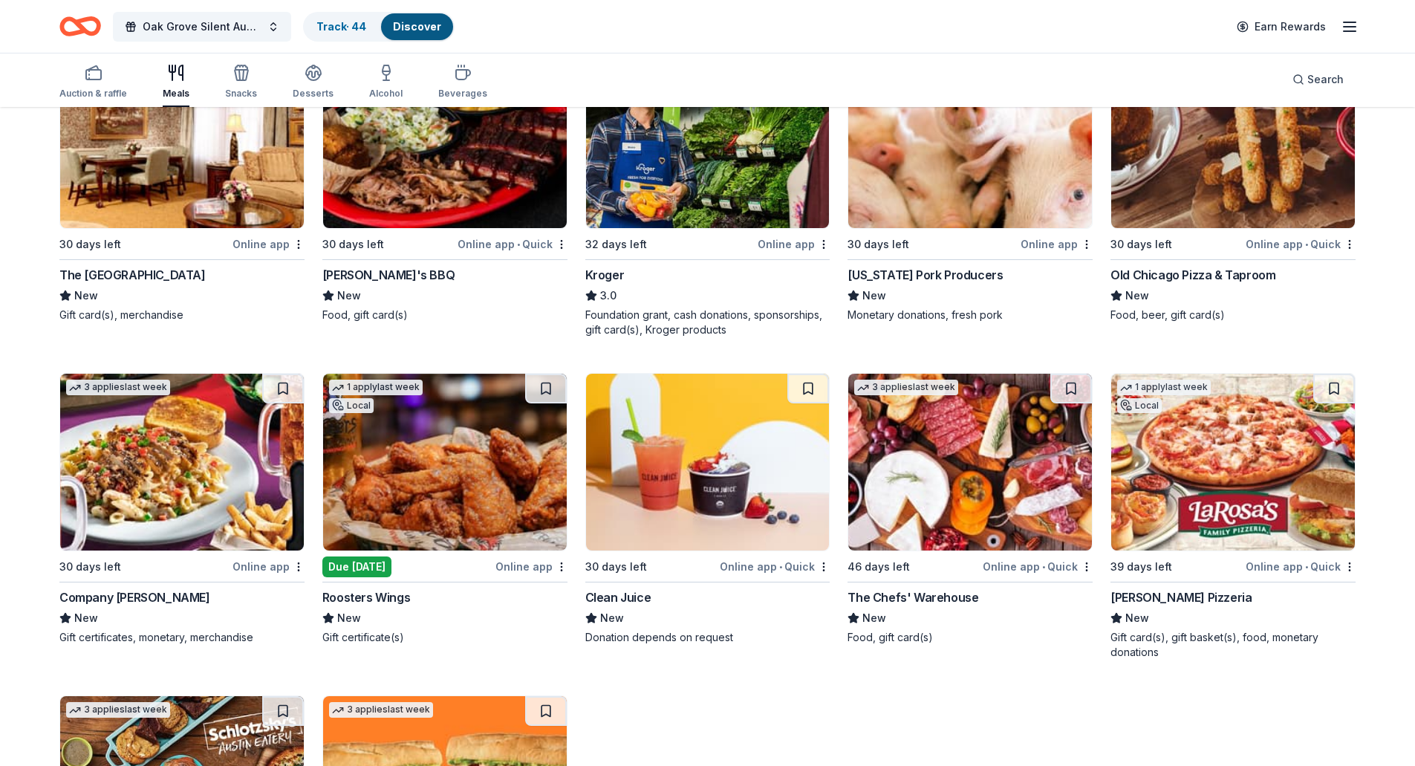
click at [468, 463] on img at bounding box center [445, 462] width 244 height 177
click at [542, 390] on button at bounding box center [546, 389] width 42 height 30
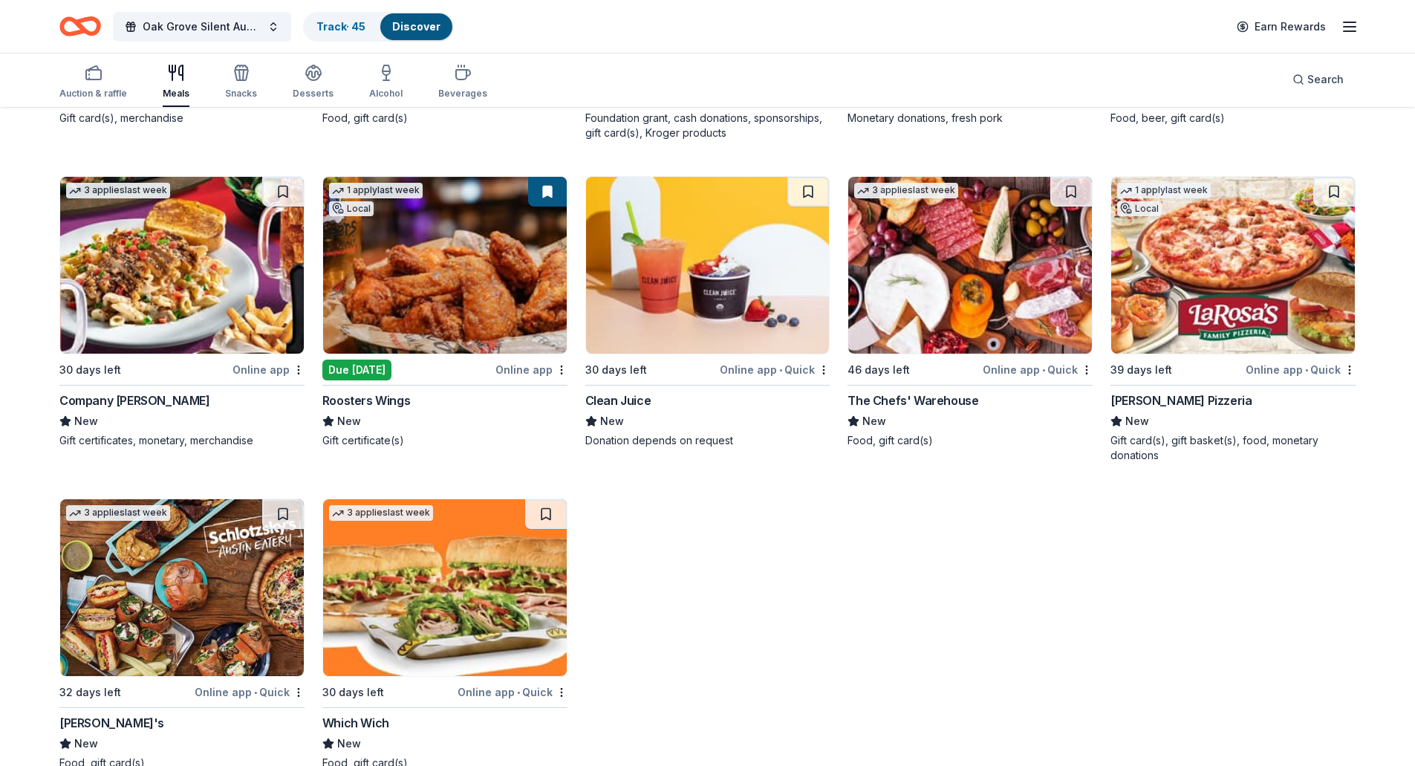
scroll to position [446, 0]
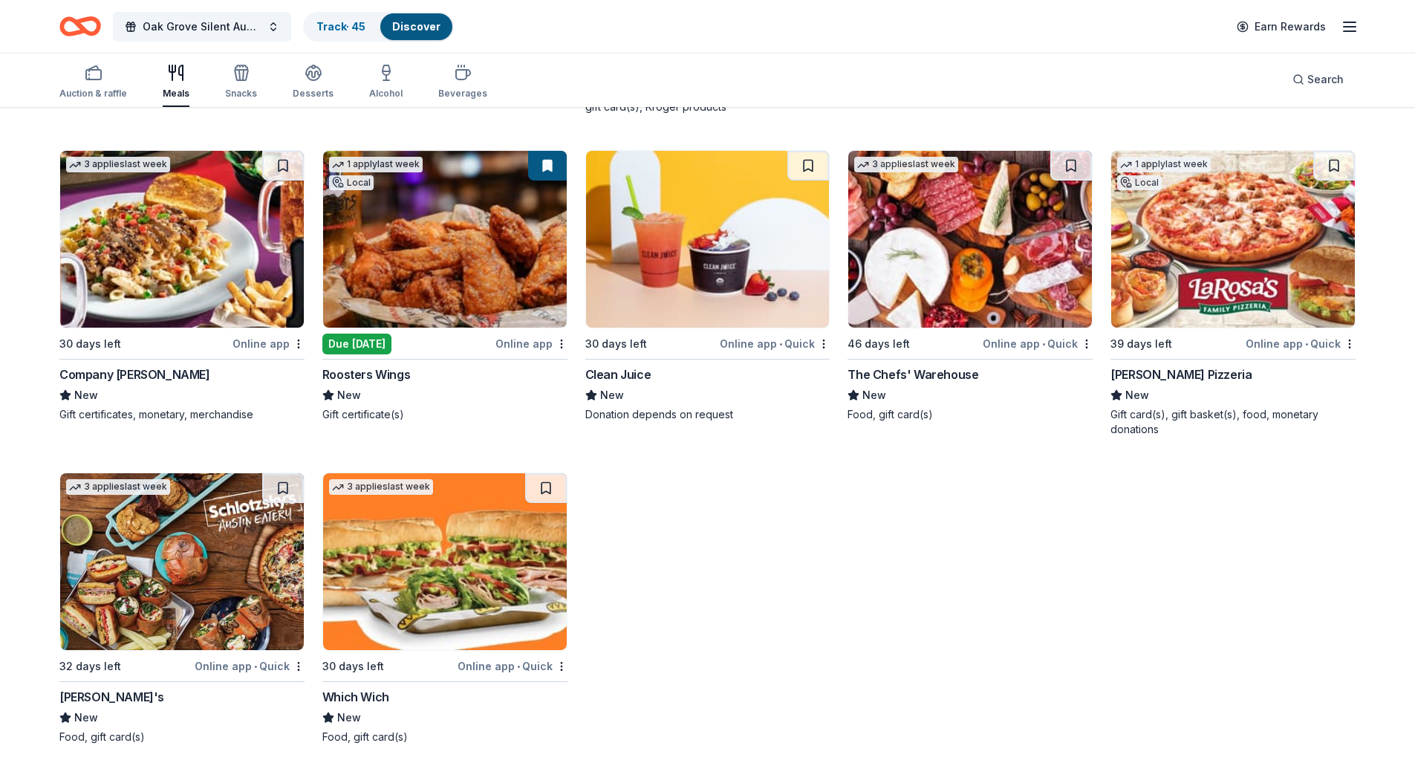
click at [218, 583] on img at bounding box center [182, 561] width 244 height 177
click at [281, 488] on button at bounding box center [283, 488] width 42 height 30
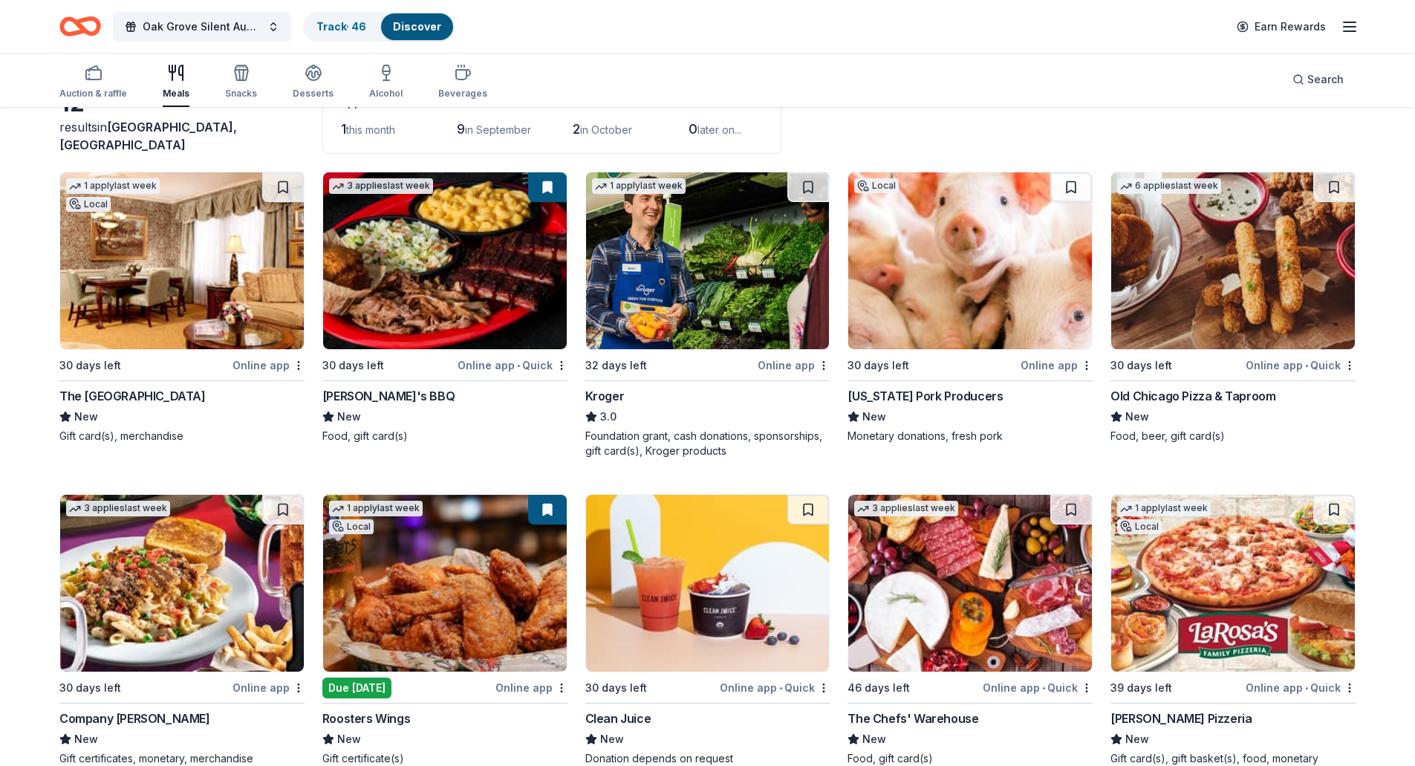
scroll to position [0, 0]
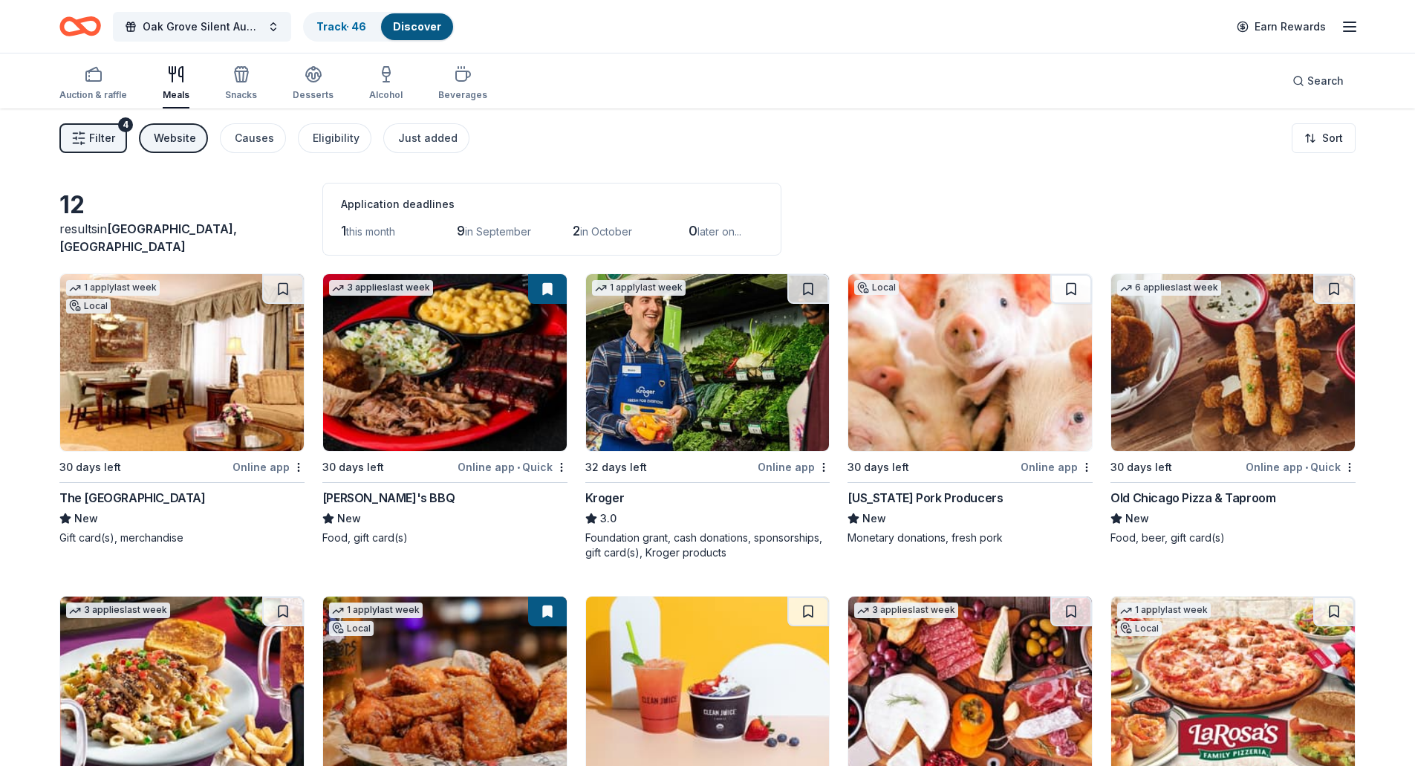
click at [674, 359] on img at bounding box center [708, 362] width 244 height 177
click at [251, 79] on div "button" at bounding box center [241, 74] width 32 height 18
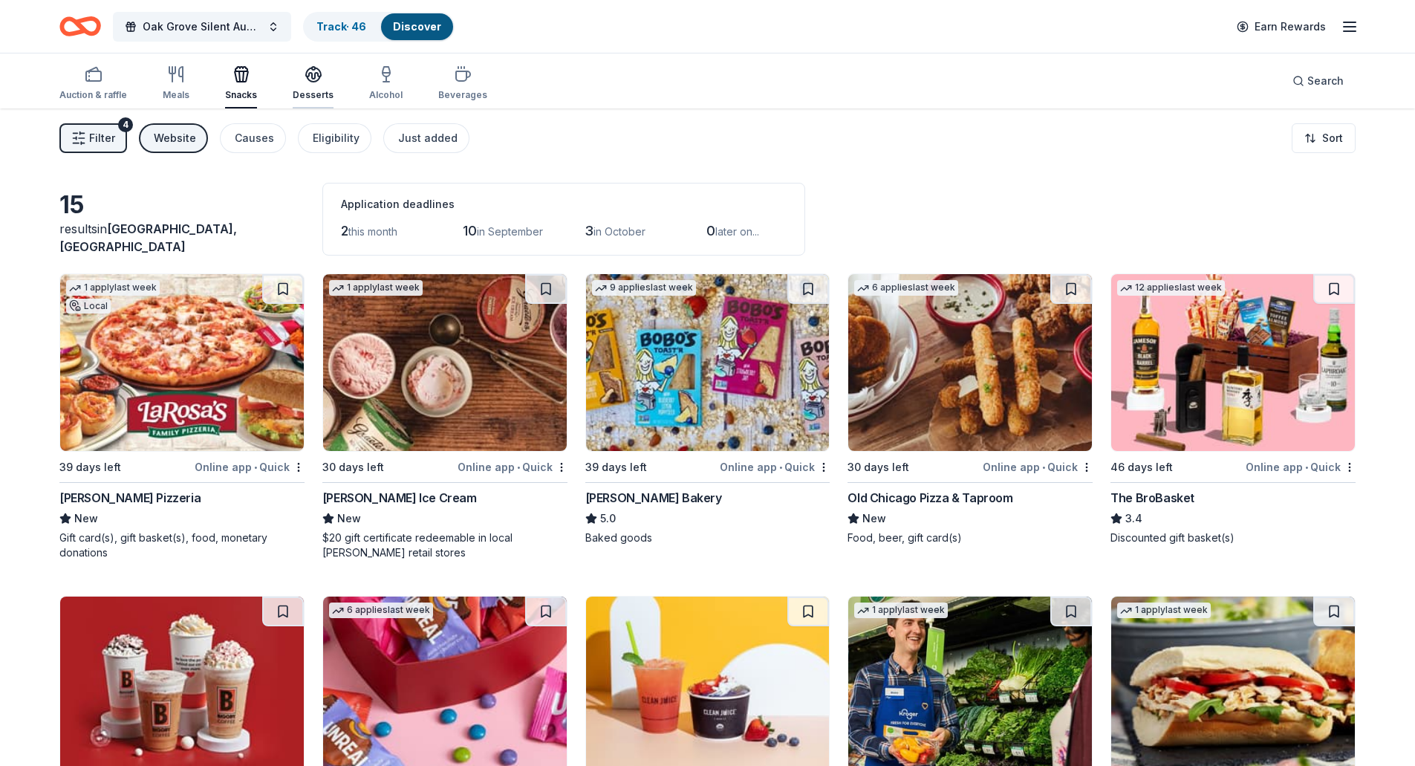
click at [312, 76] on icon "button" at bounding box center [314, 74] width 18 height 18
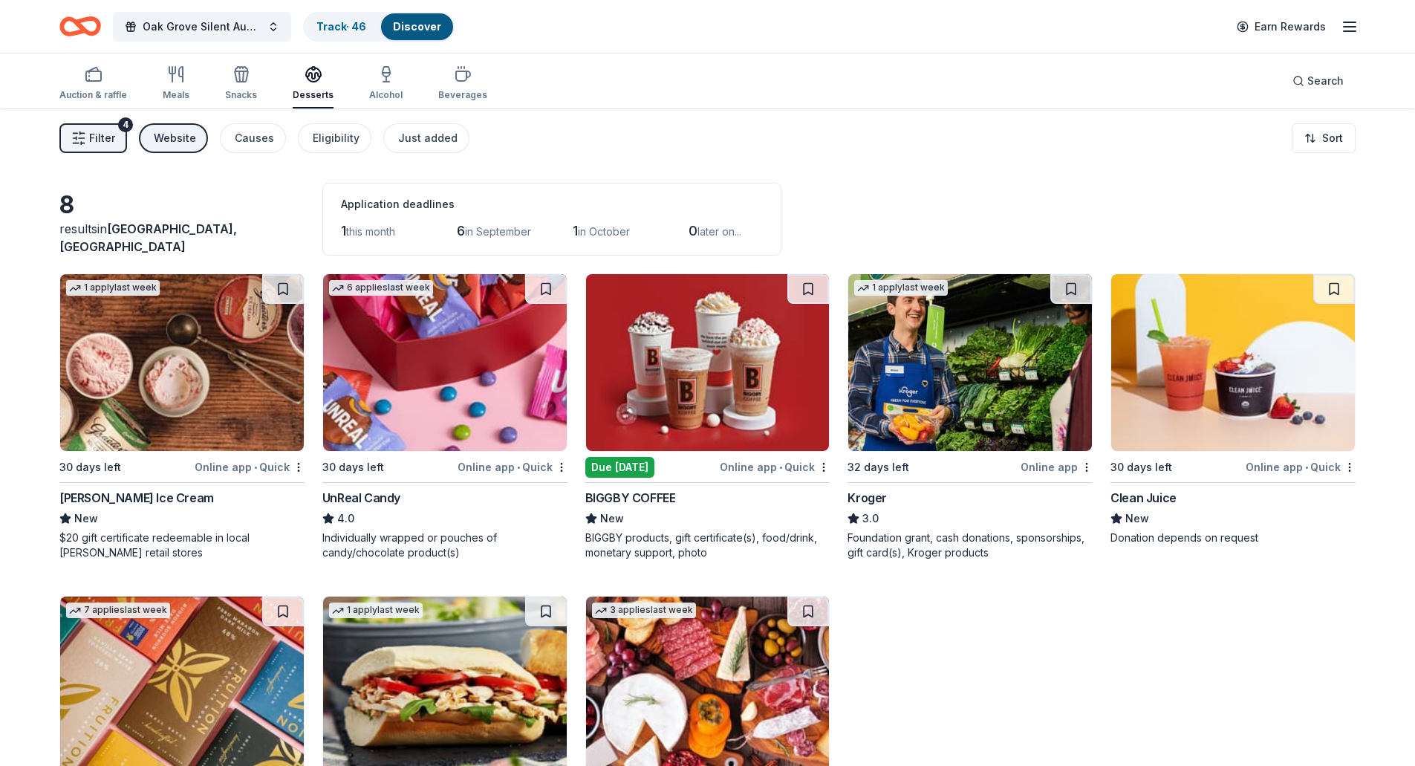
click at [658, 388] on img at bounding box center [708, 362] width 244 height 177
click at [456, 81] on icon "button" at bounding box center [463, 76] width 14 height 10
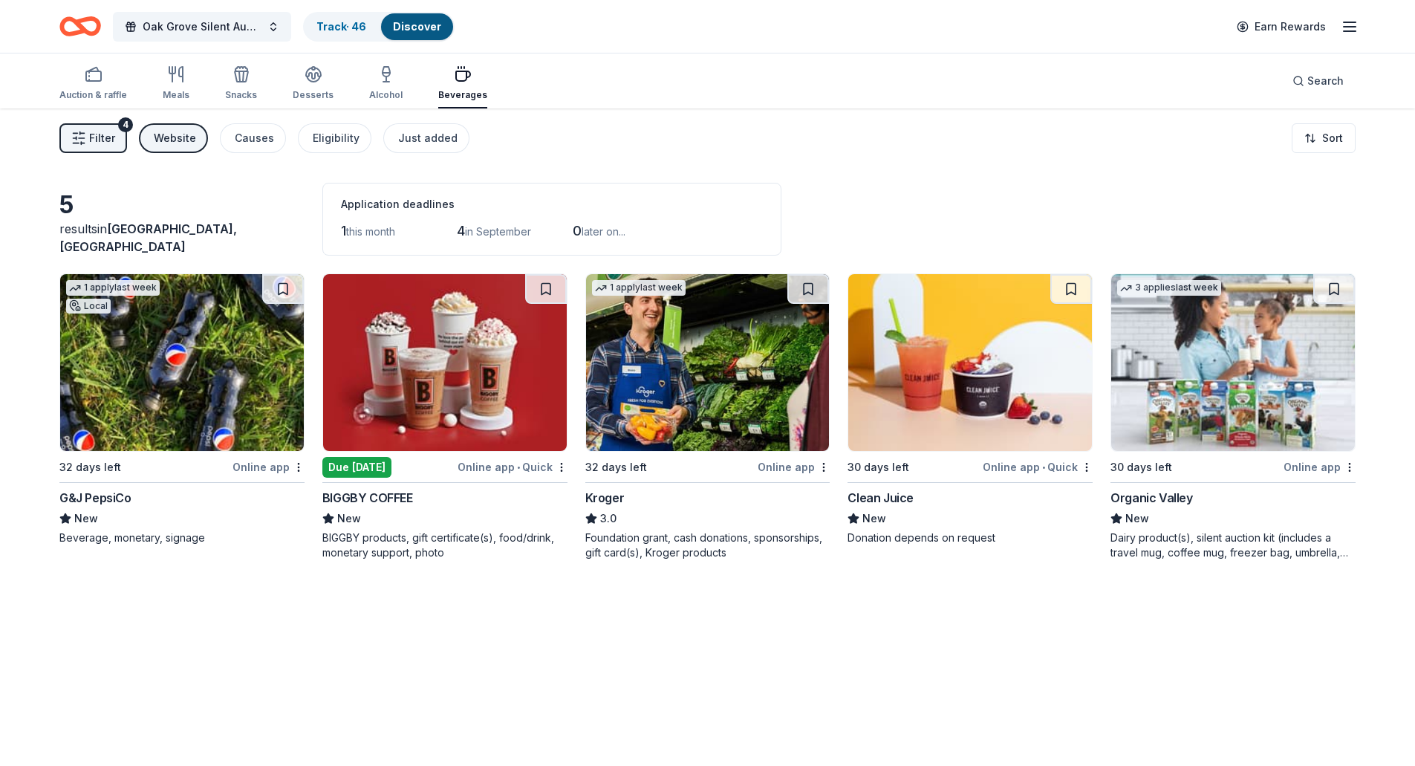
click at [200, 391] on img at bounding box center [182, 362] width 244 height 177
click at [100, 79] on rect "button" at bounding box center [93, 76] width 15 height 10
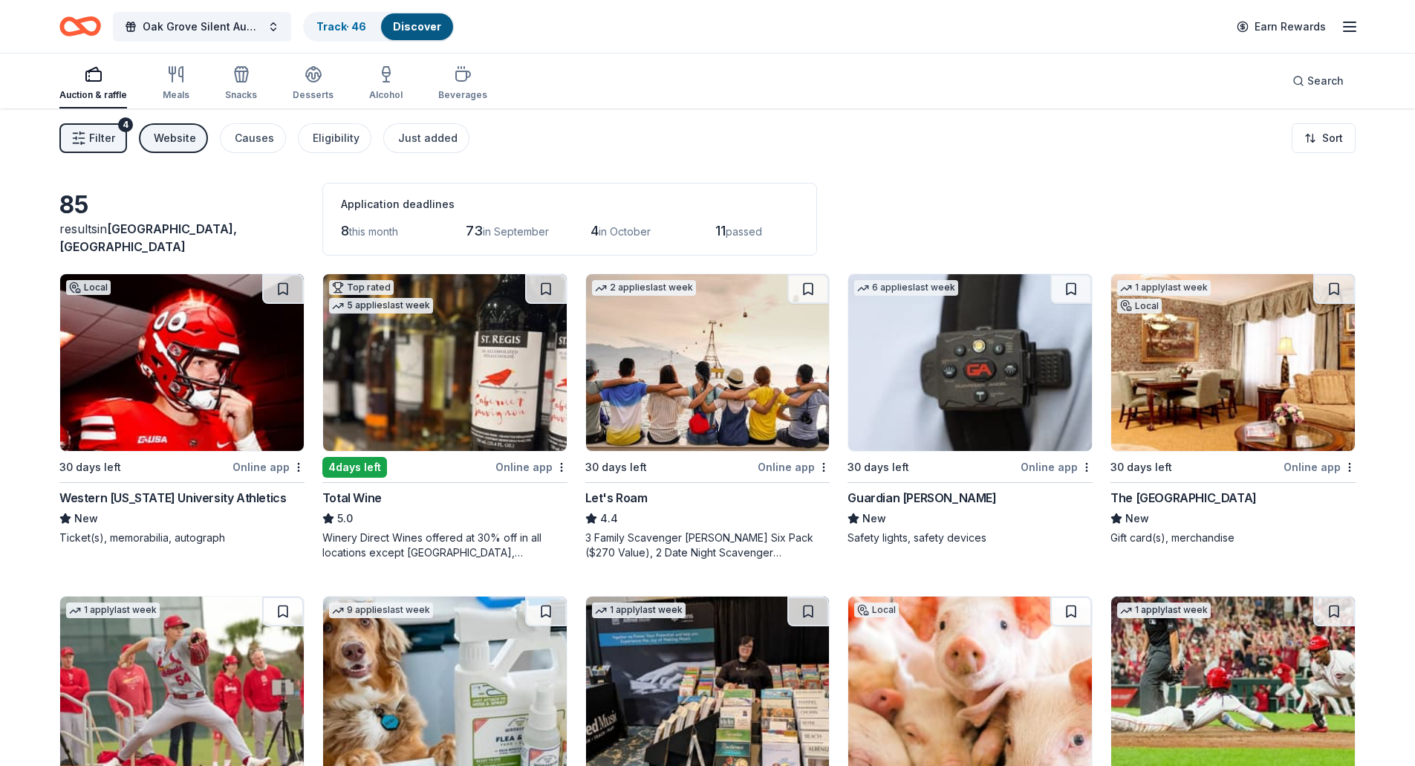
click at [164, 393] on img at bounding box center [182, 362] width 244 height 177
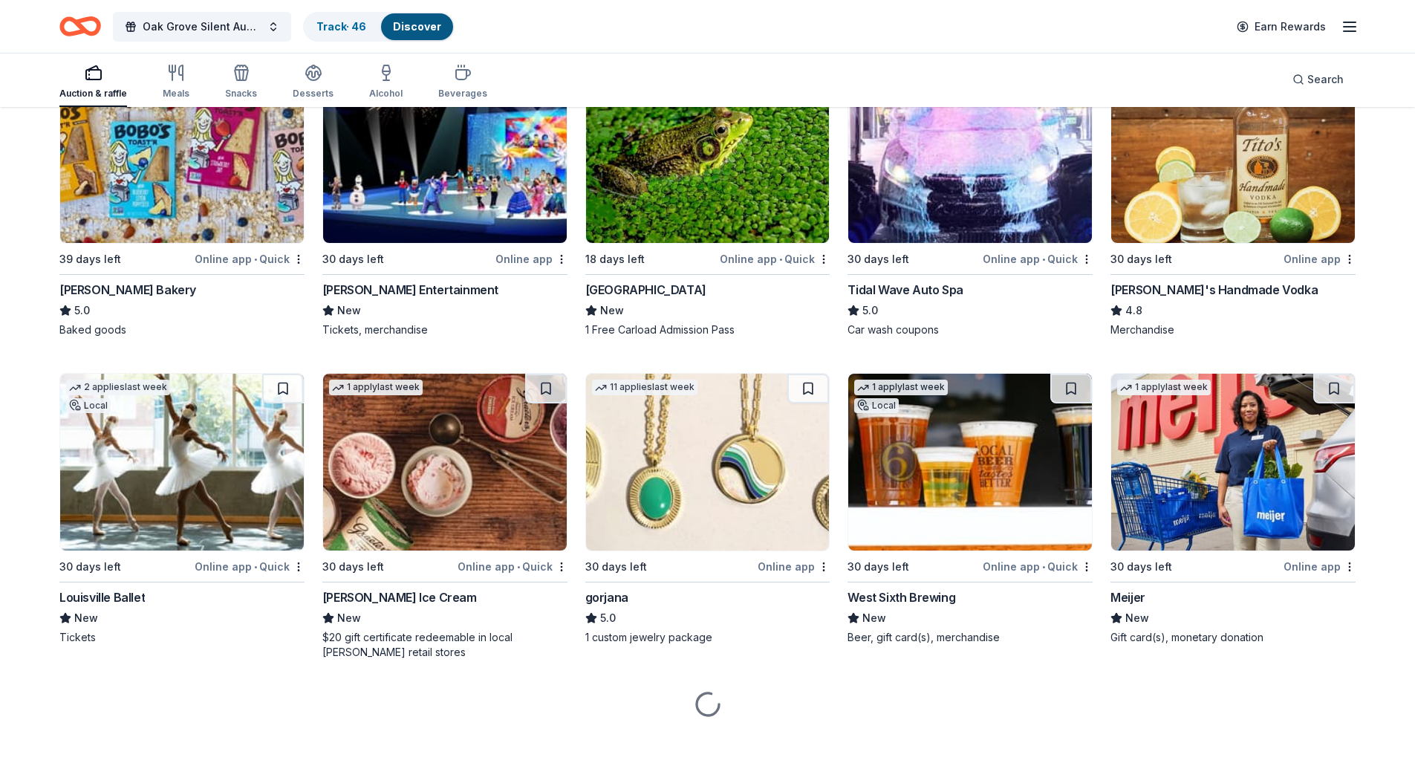
scroll to position [865, 0]
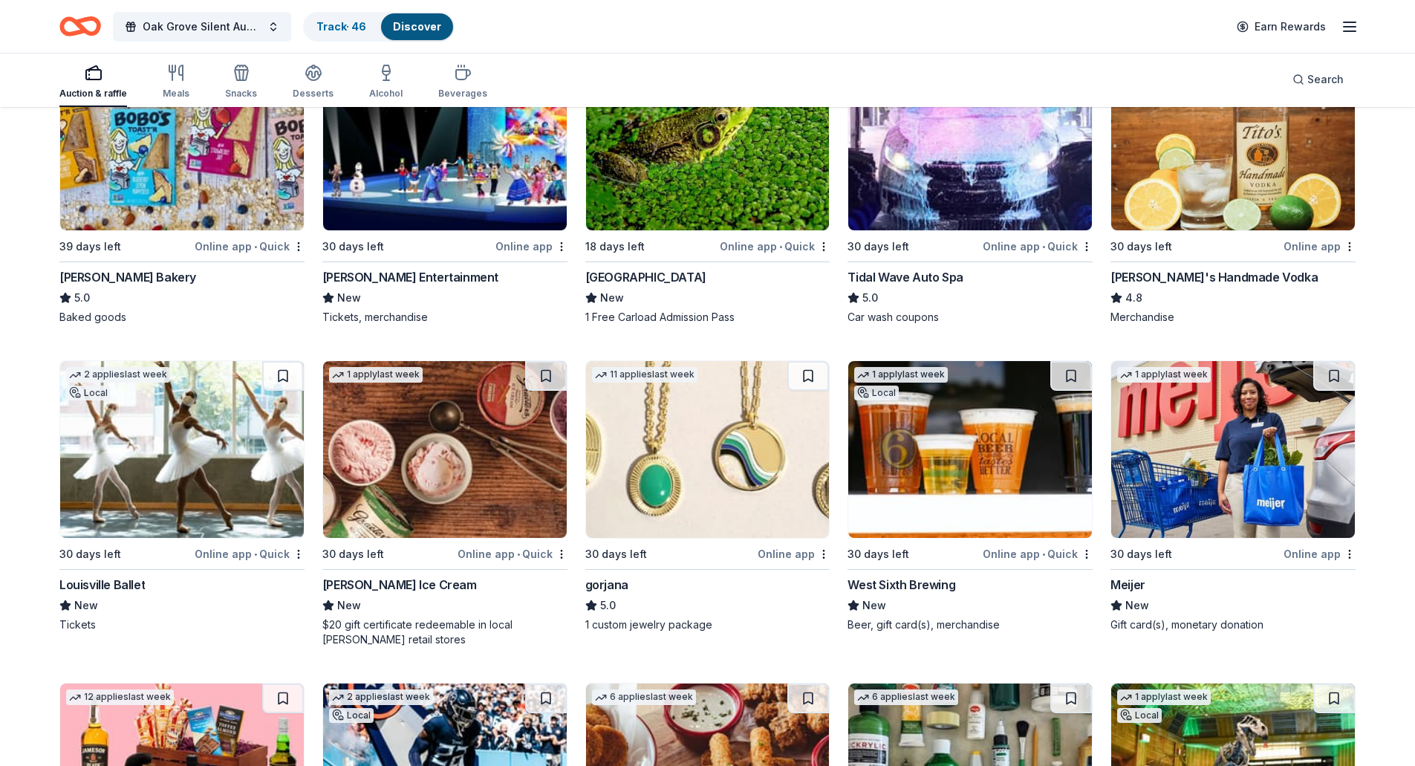
click at [1230, 472] on img at bounding box center [1233, 449] width 244 height 177
drag, startPoint x: 1336, startPoint y: 374, endPoint x: 1325, endPoint y: 389, distance: 19.2
click at [1336, 372] on button at bounding box center [1334, 376] width 42 height 30
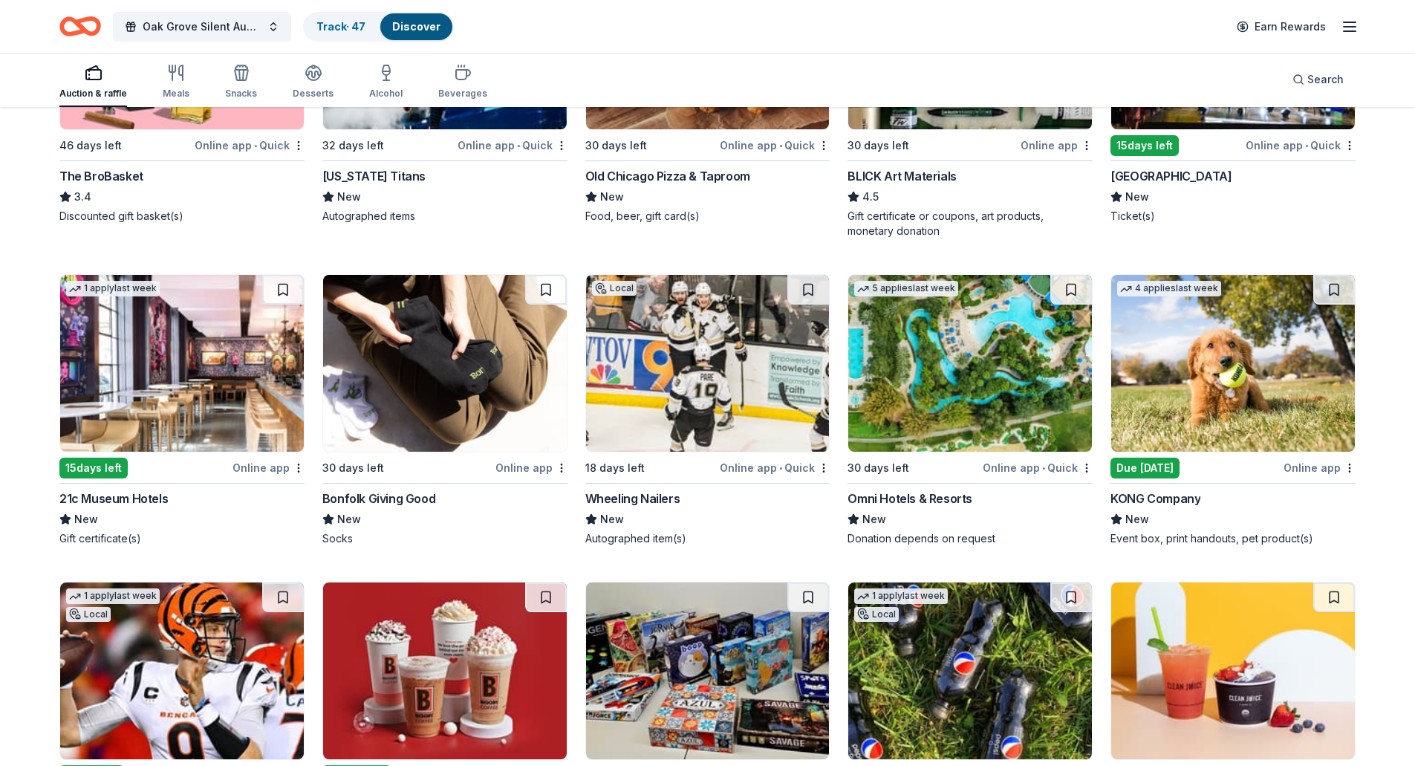
scroll to position [1608, 0]
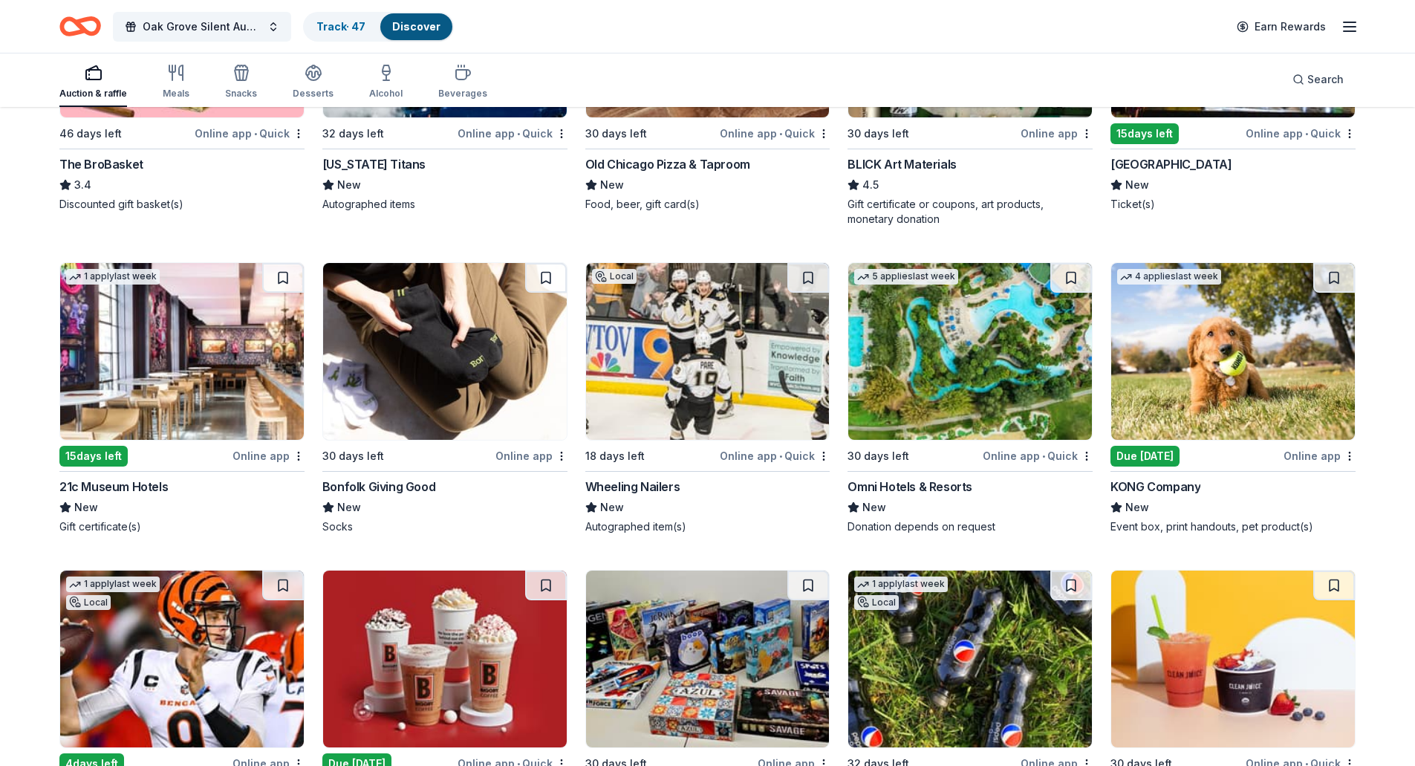
click at [960, 348] on img at bounding box center [970, 351] width 244 height 177
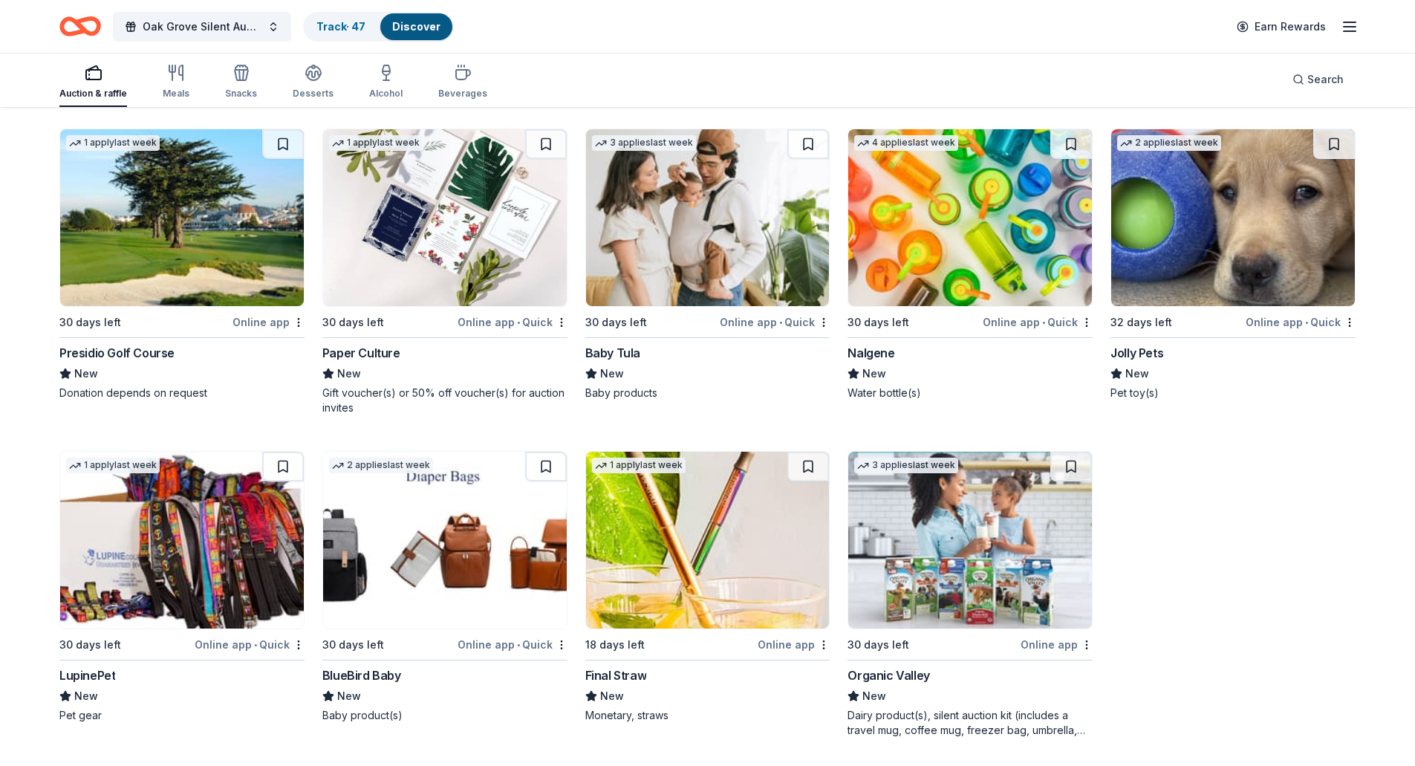
scroll to position [4922, 0]
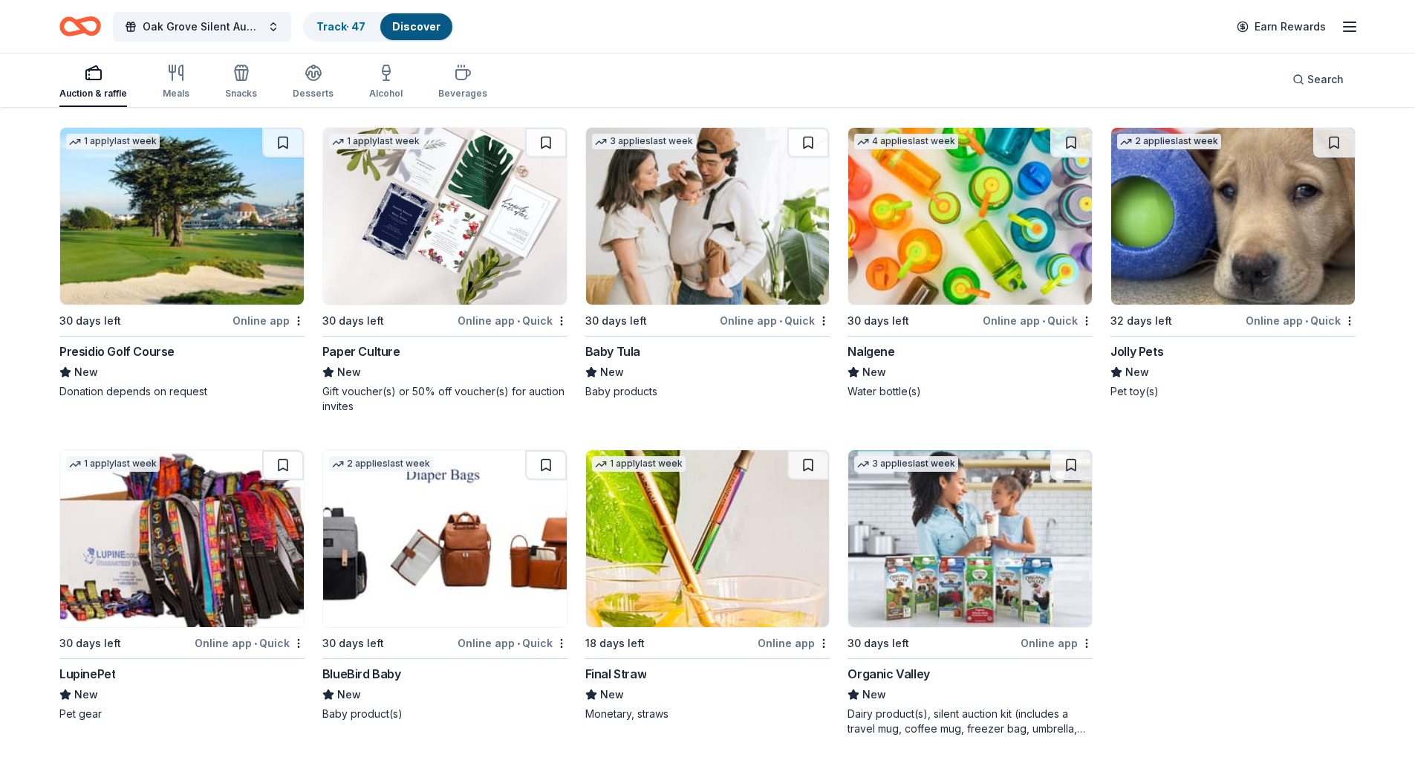
click at [215, 325] on div "30 days left" at bounding box center [144, 320] width 170 height 19
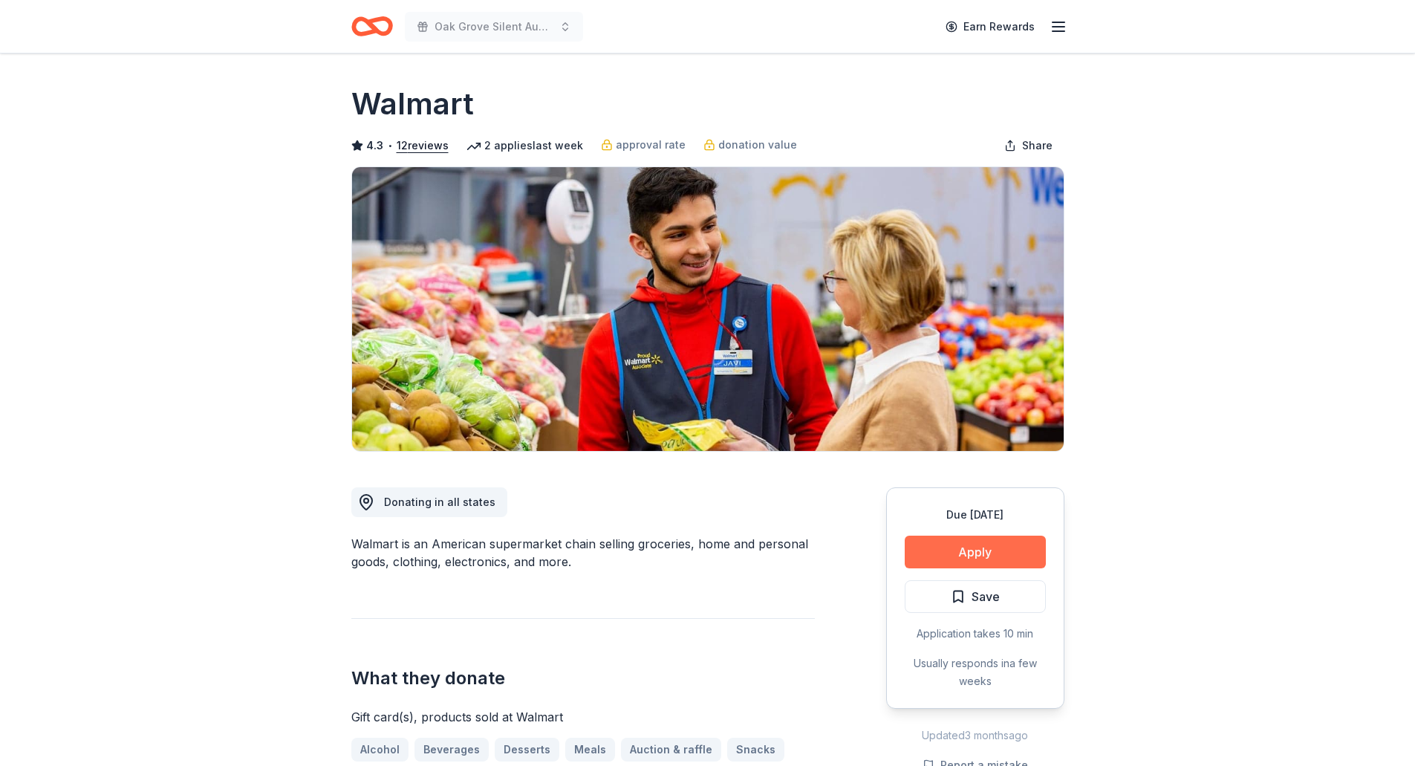
click at [960, 554] on button "Apply" at bounding box center [975, 551] width 141 height 33
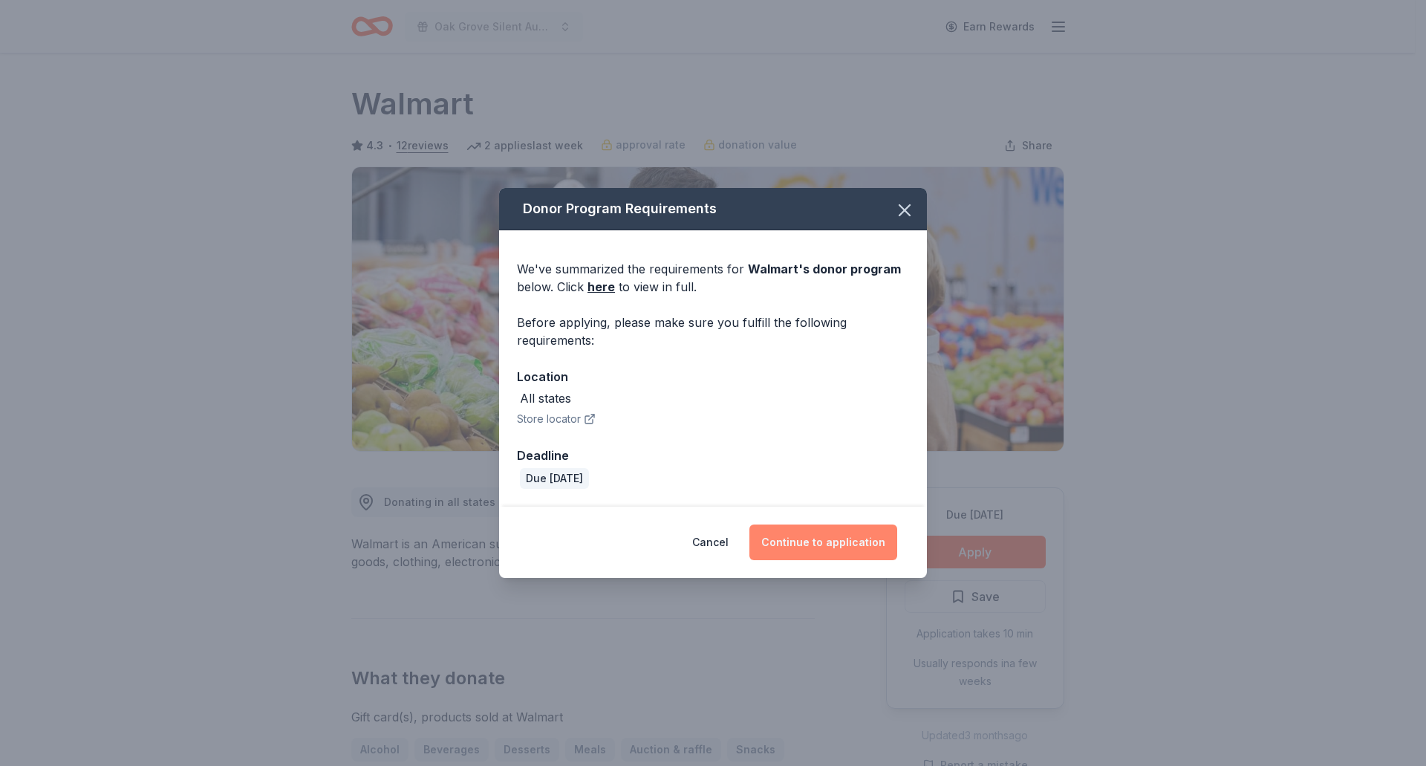
click at [853, 547] on button "Continue to application" at bounding box center [823, 542] width 148 height 36
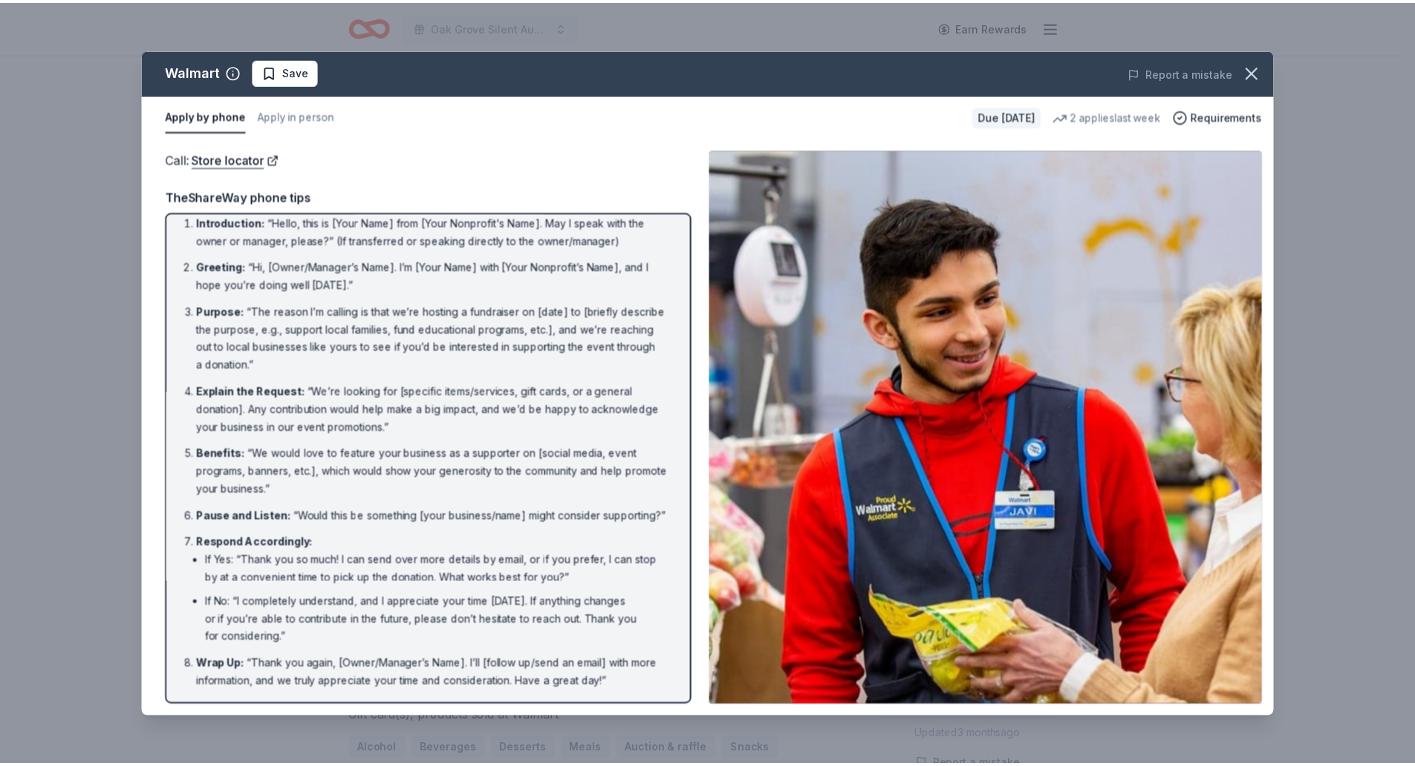
scroll to position [29, 0]
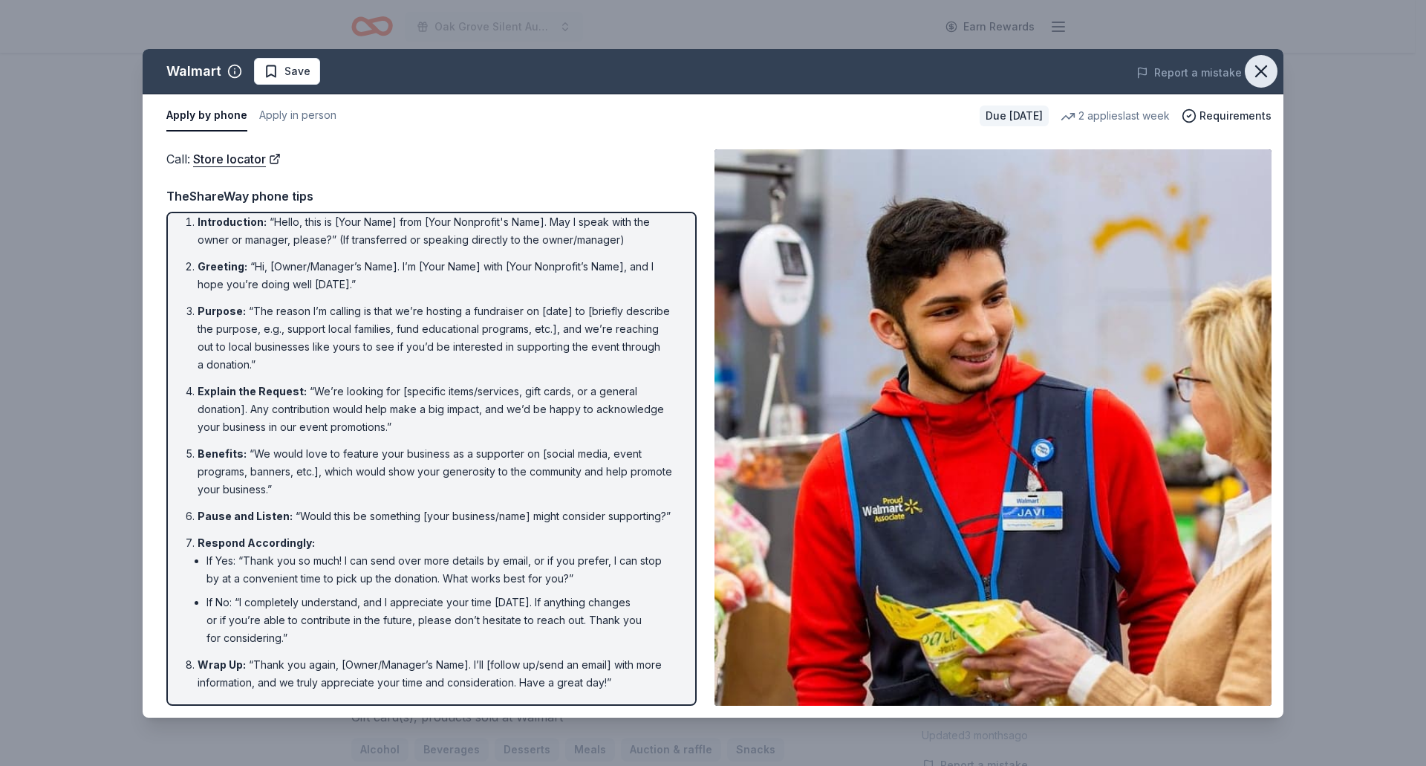
drag, startPoint x: 1264, startPoint y: 71, endPoint x: 1243, endPoint y: 71, distance: 20.8
click at [1255, 71] on icon "button" at bounding box center [1261, 71] width 21 height 21
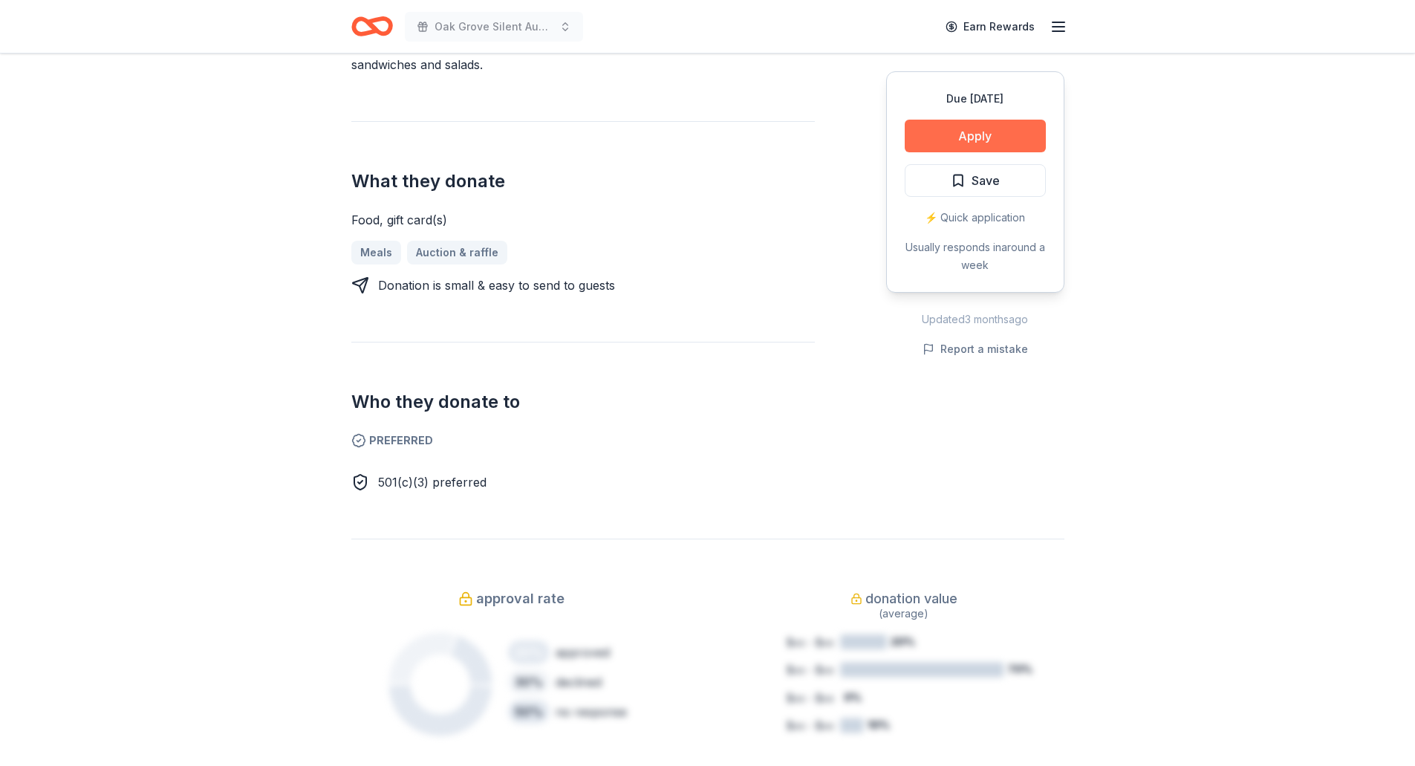
scroll to position [223, 0]
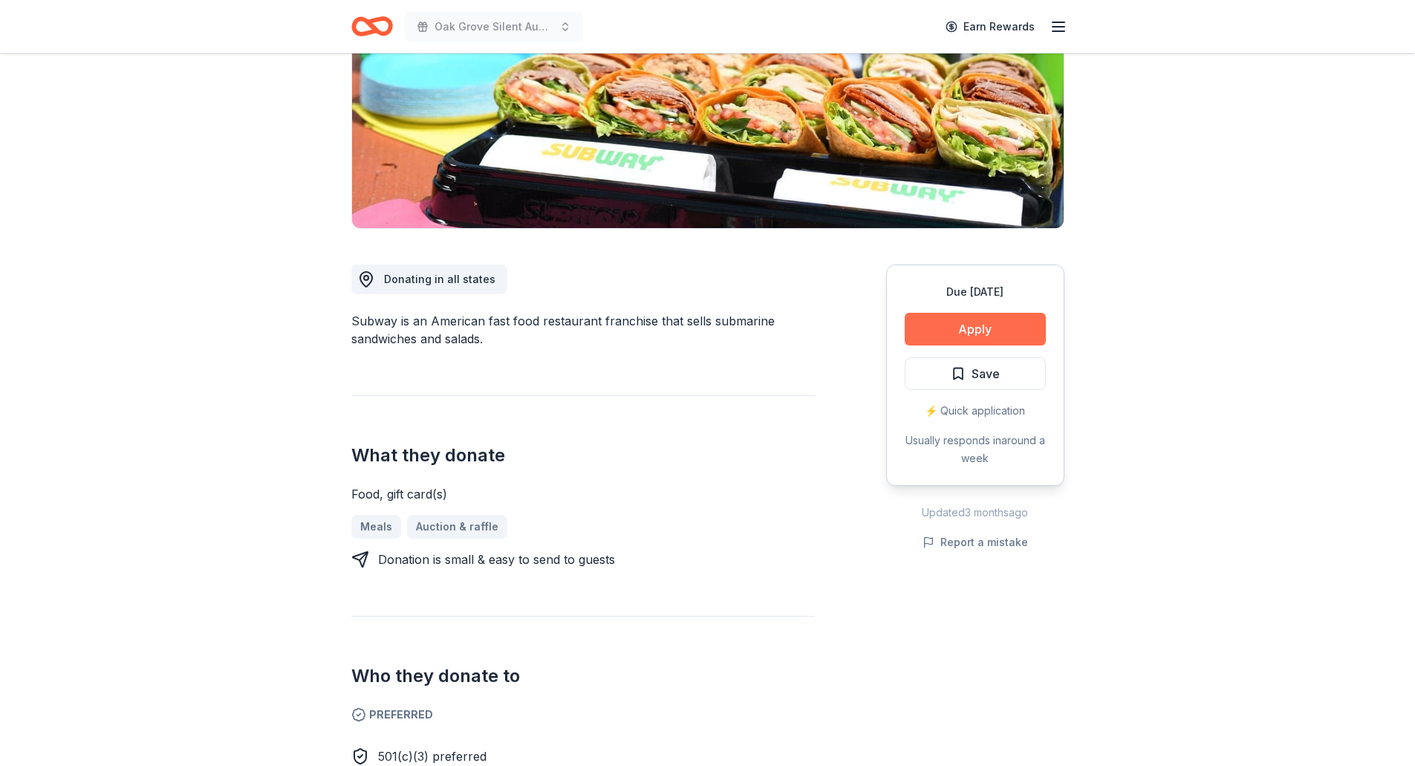
click at [976, 336] on button "Apply" at bounding box center [975, 329] width 141 height 33
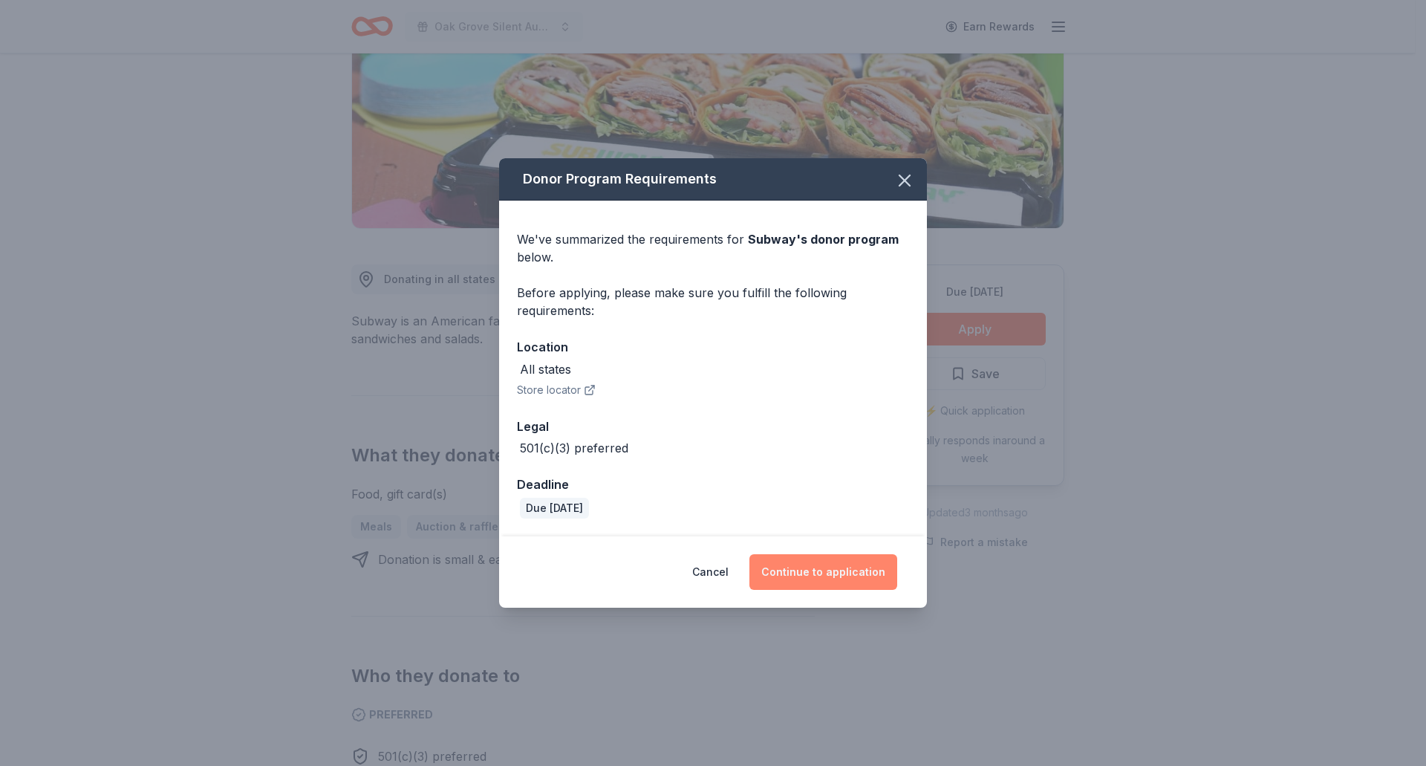
click at [821, 570] on button "Continue to application" at bounding box center [823, 572] width 148 height 36
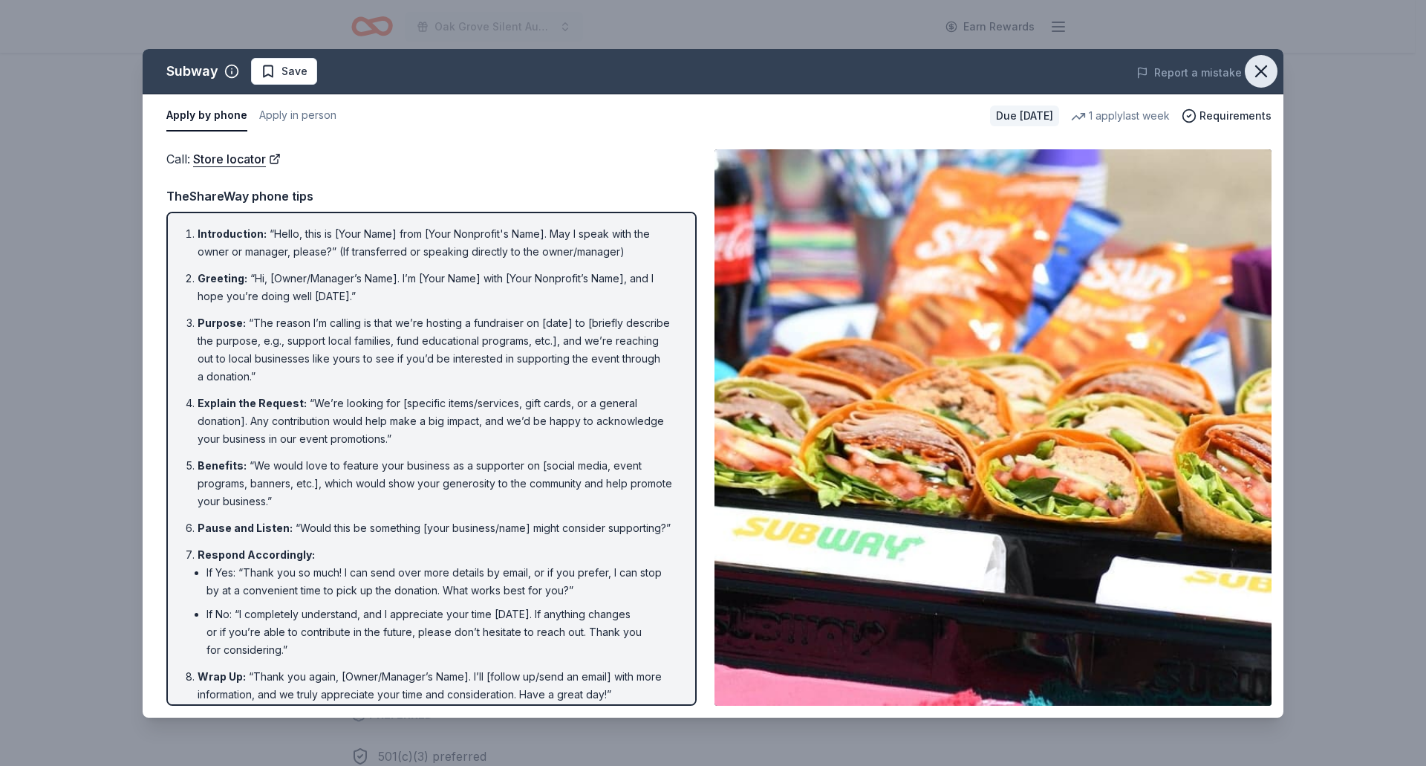
click at [1265, 67] on icon "button" at bounding box center [1261, 71] width 10 height 10
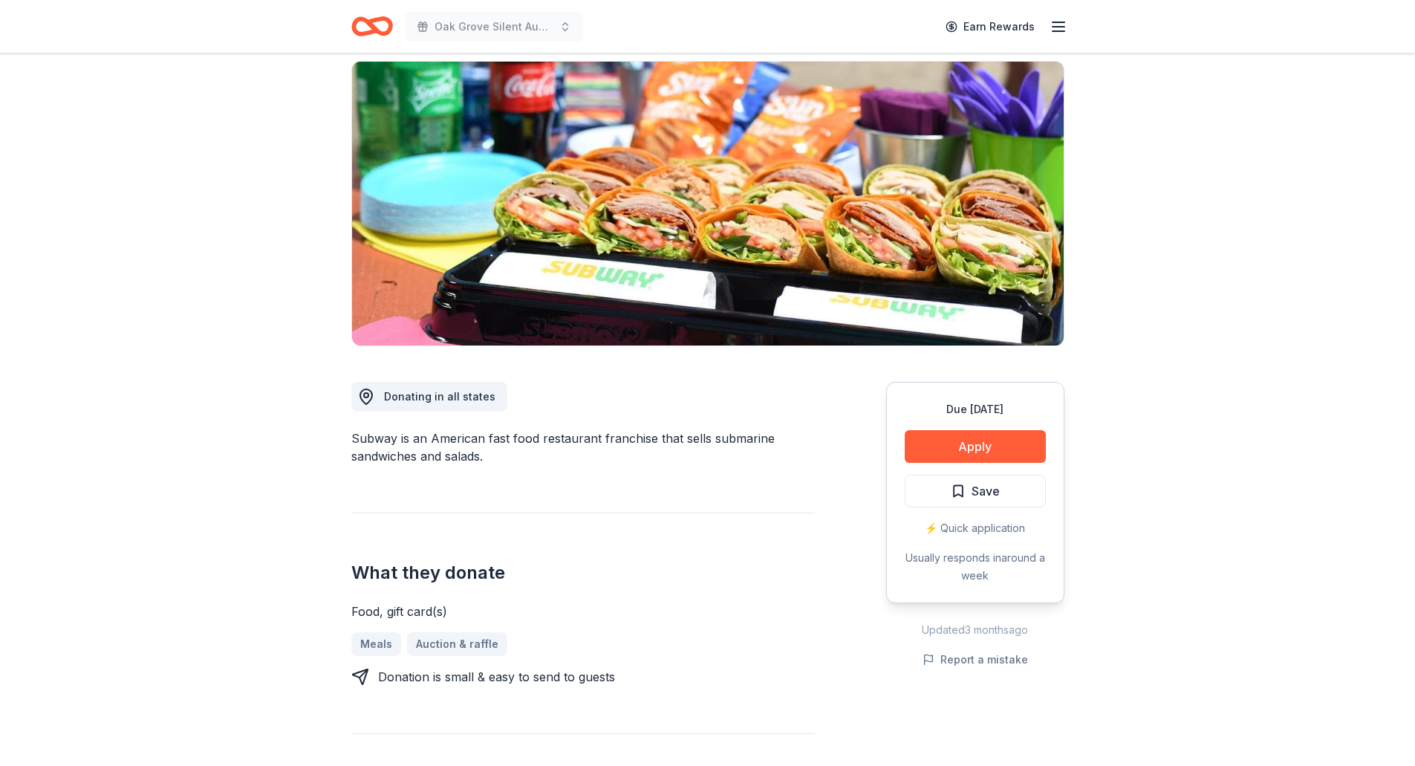
scroll to position [0, 0]
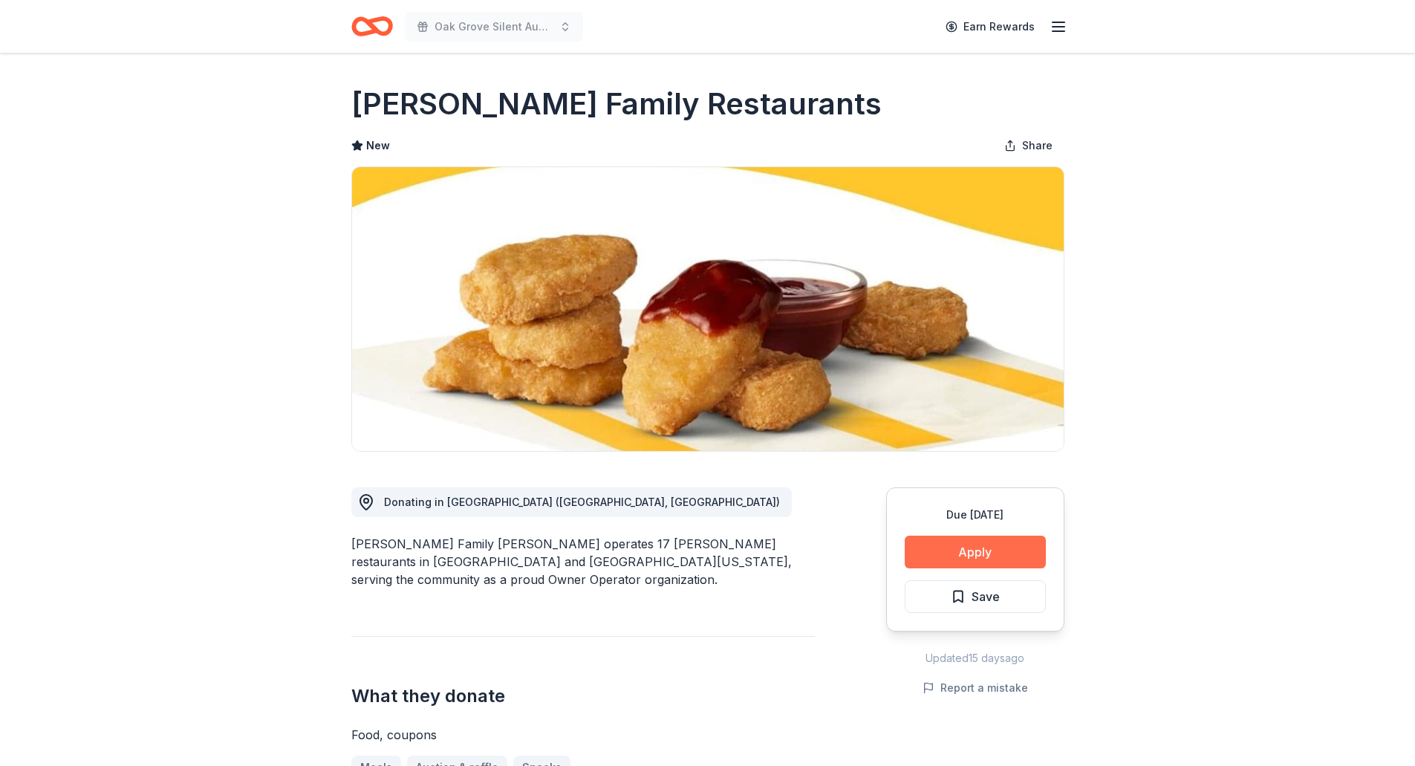
click at [1001, 550] on button "Apply" at bounding box center [975, 551] width 141 height 33
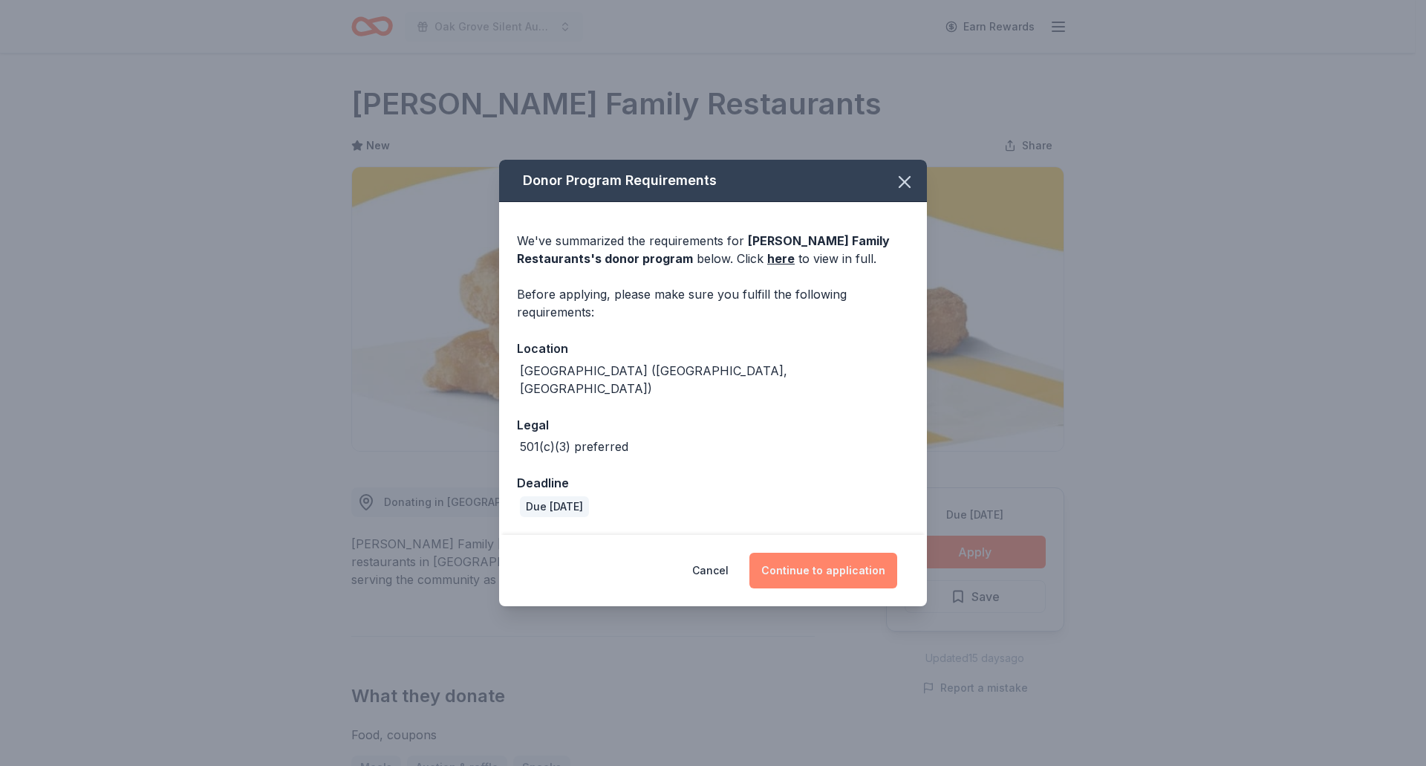
click at [824, 557] on button "Continue to application" at bounding box center [823, 571] width 148 height 36
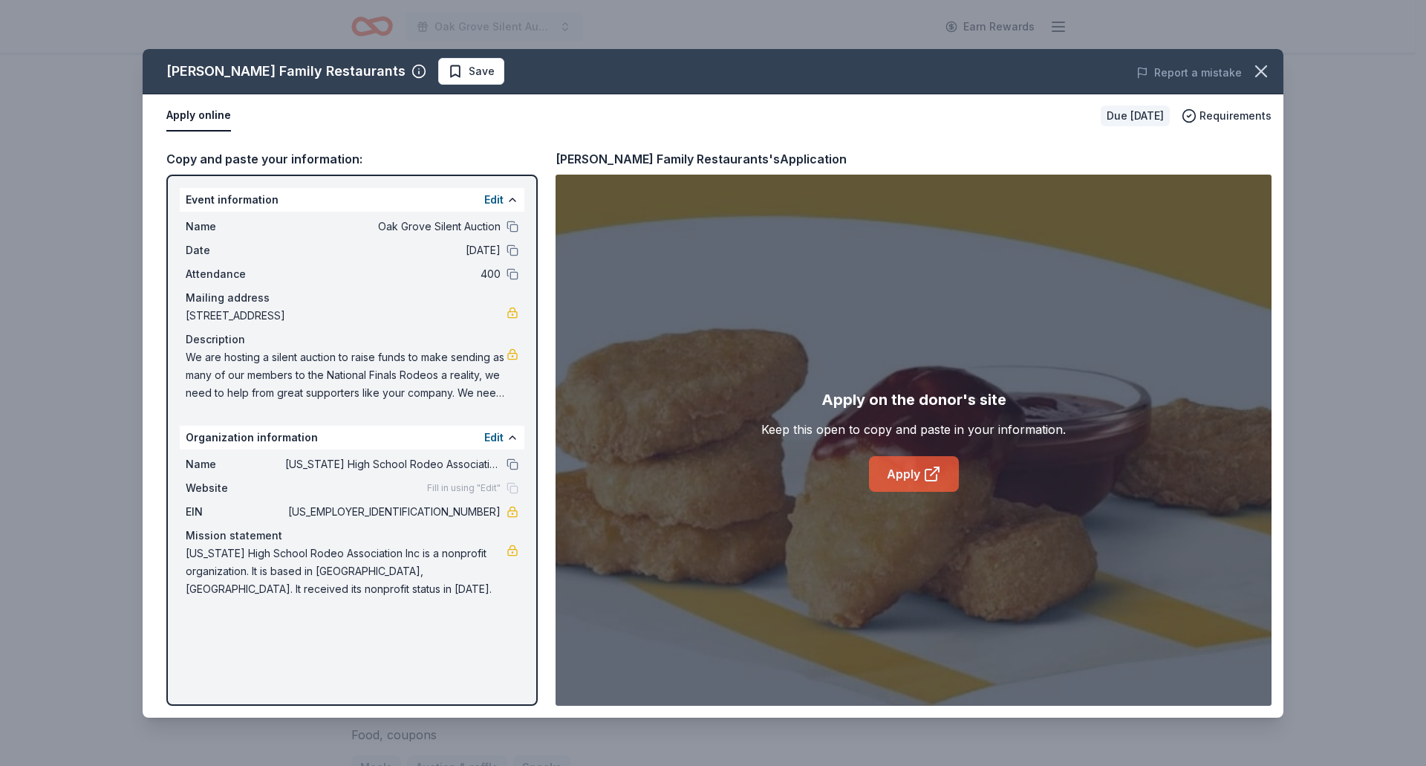
click at [917, 474] on link "Apply" at bounding box center [914, 474] width 90 height 36
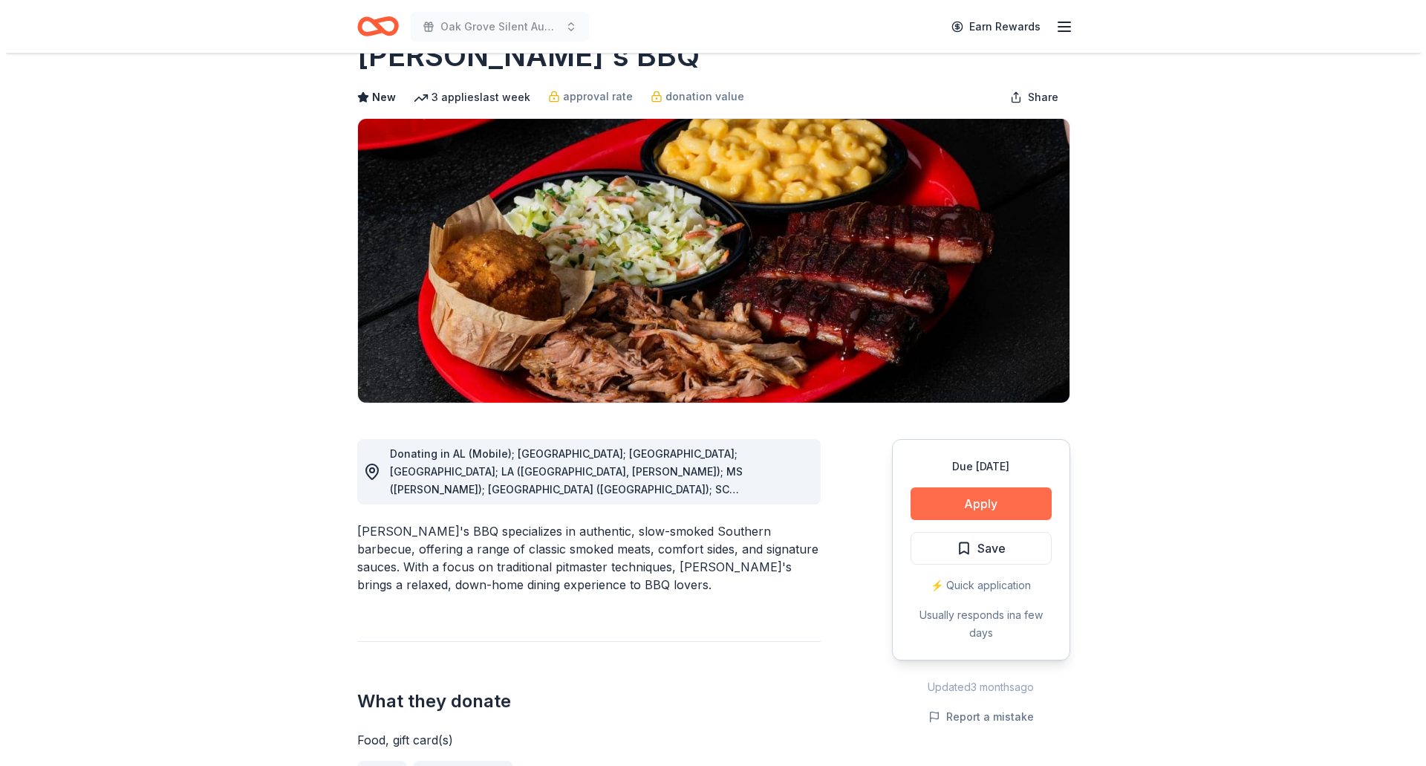
scroll to position [74, 0]
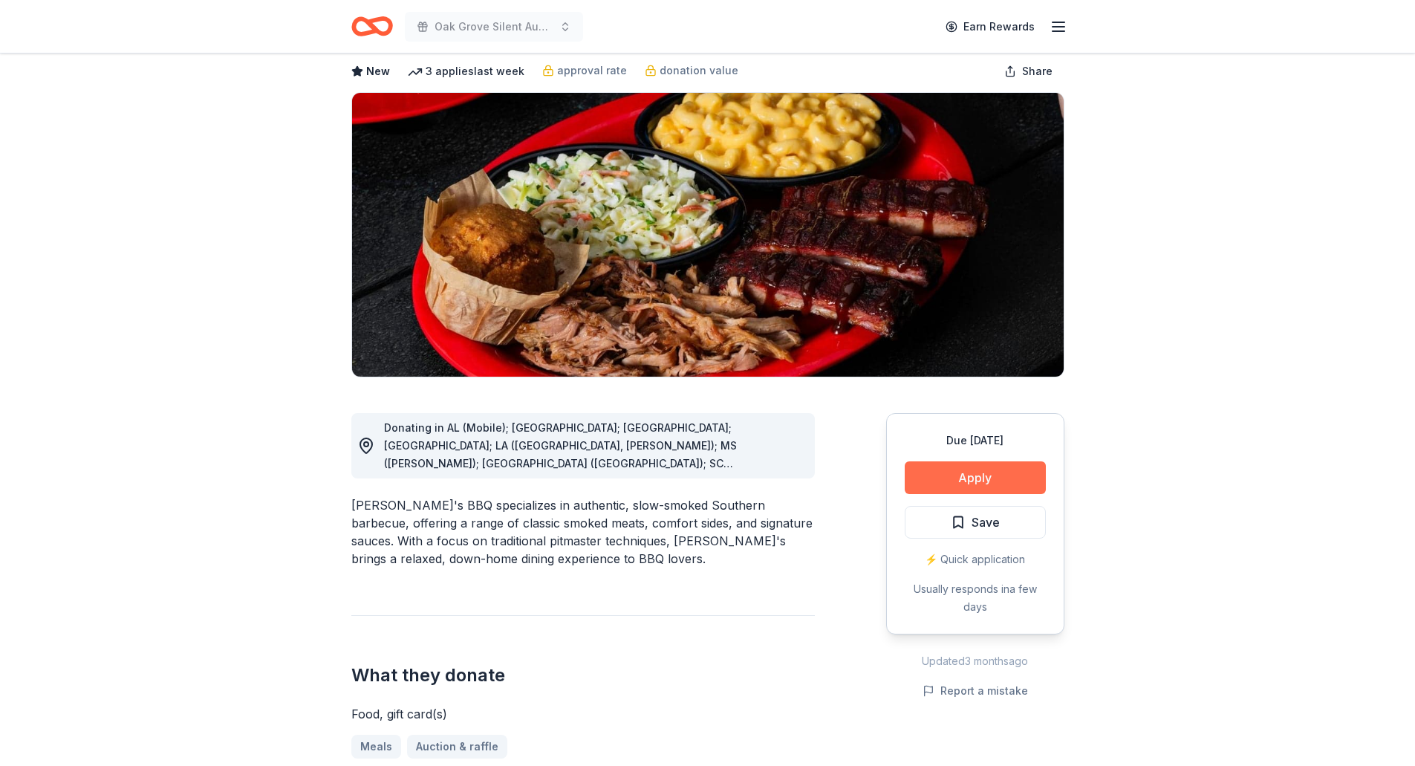
click at [953, 474] on button "Apply" at bounding box center [975, 477] width 141 height 33
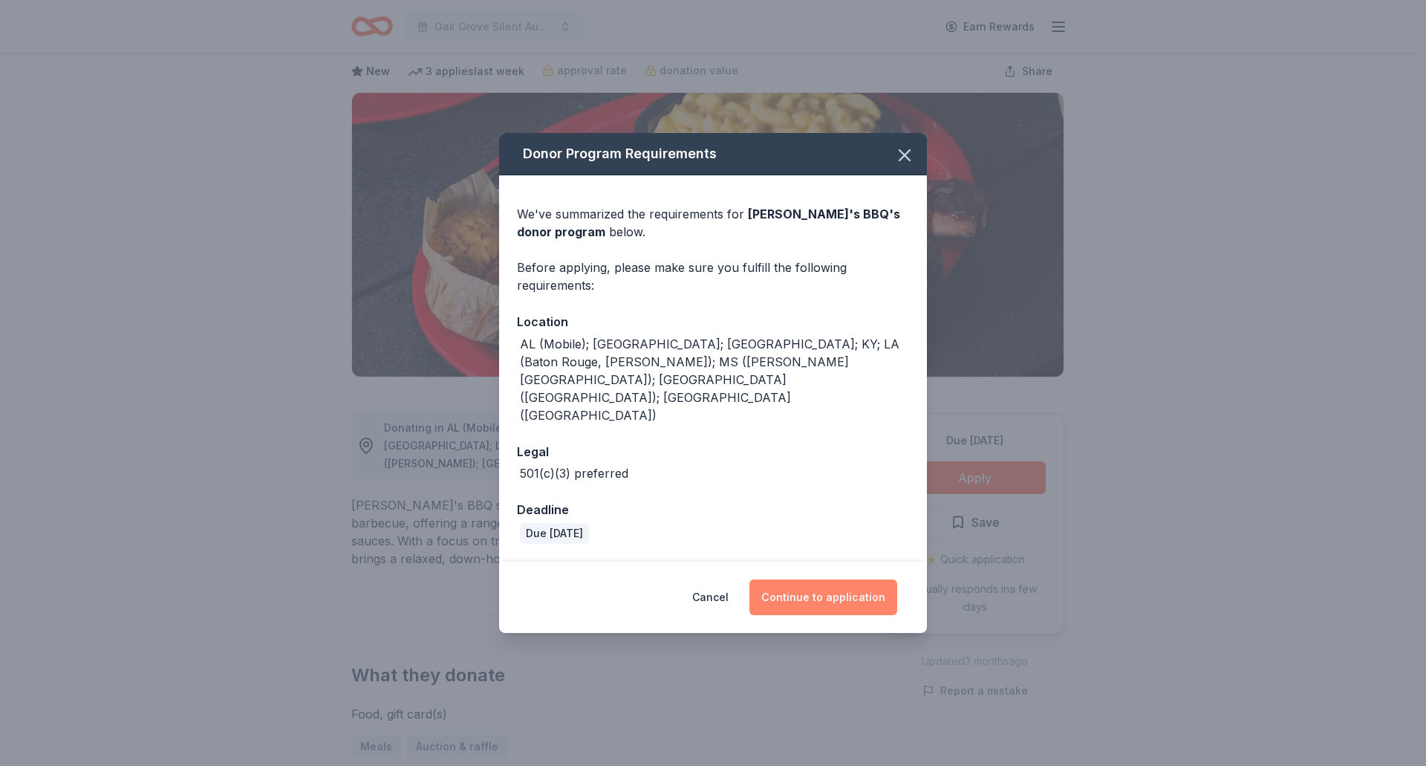
click at [833, 579] on button "Continue to application" at bounding box center [823, 597] width 148 height 36
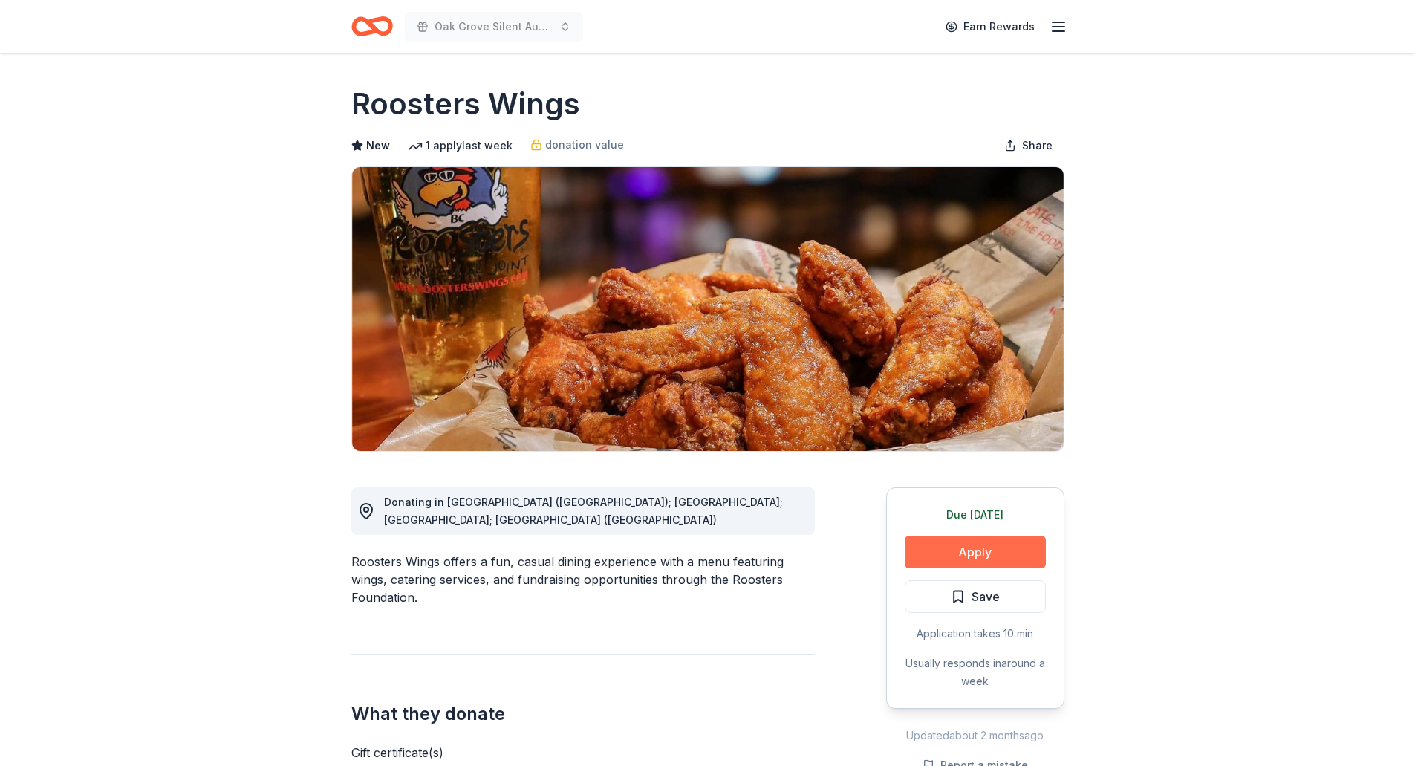
click at [955, 553] on button "Apply" at bounding box center [975, 551] width 141 height 33
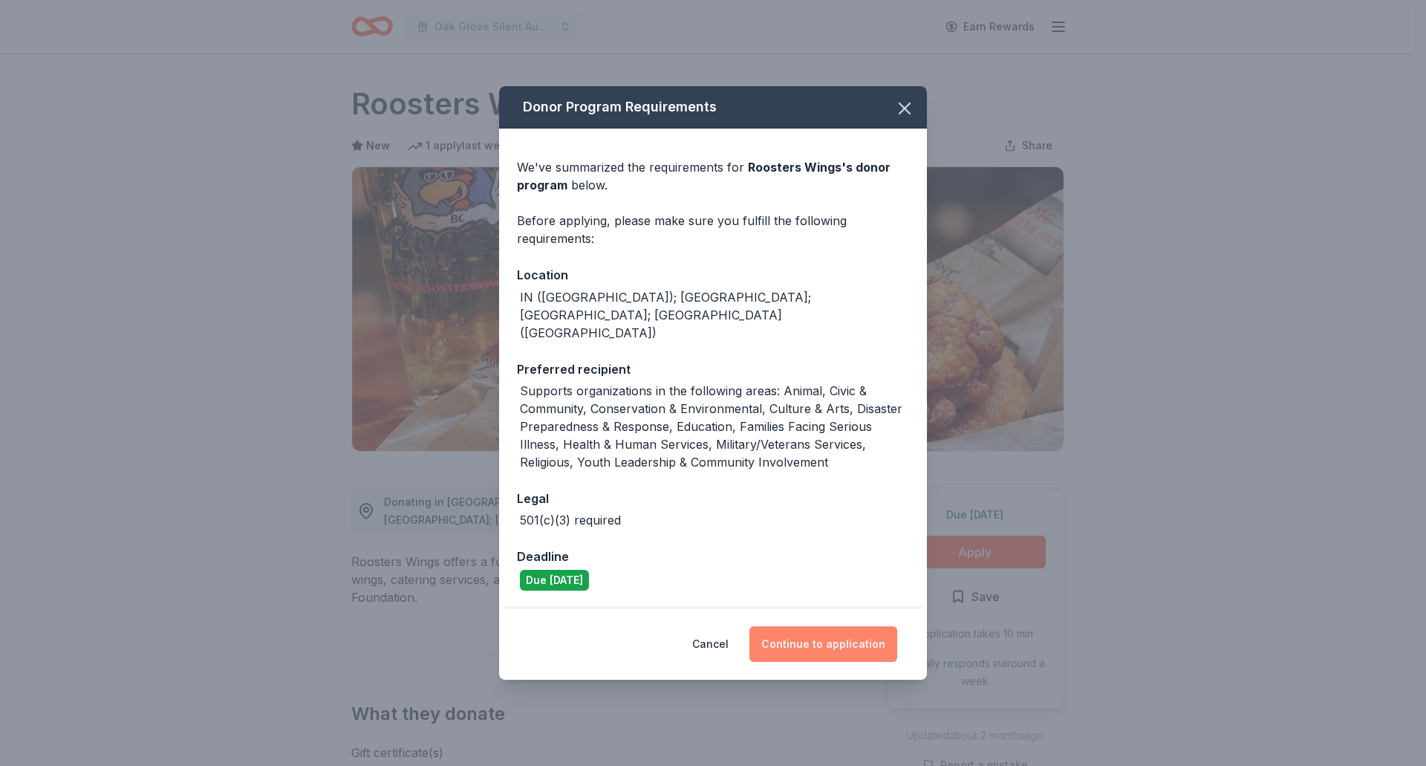
click at [821, 626] on button "Continue to application" at bounding box center [823, 644] width 148 height 36
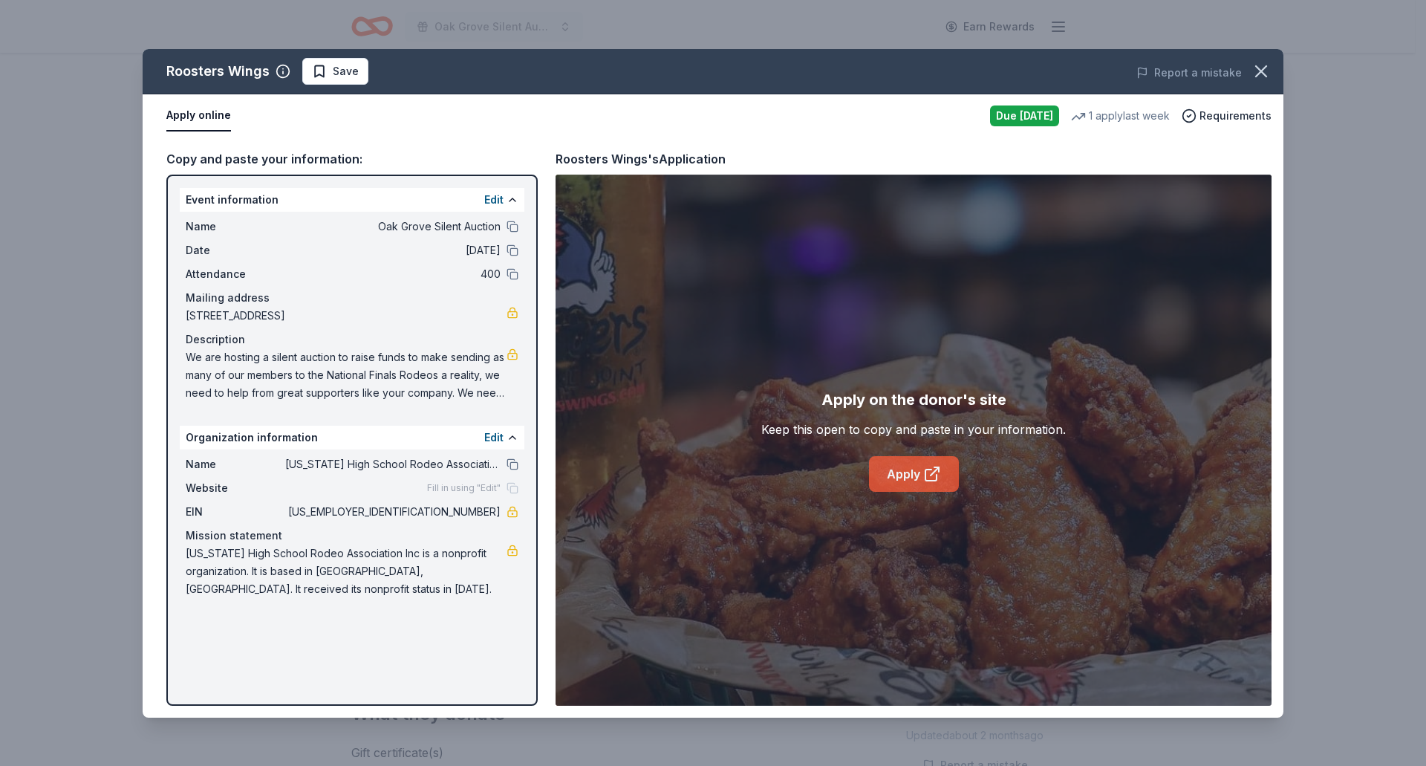
click at [923, 475] on icon at bounding box center [932, 474] width 18 height 18
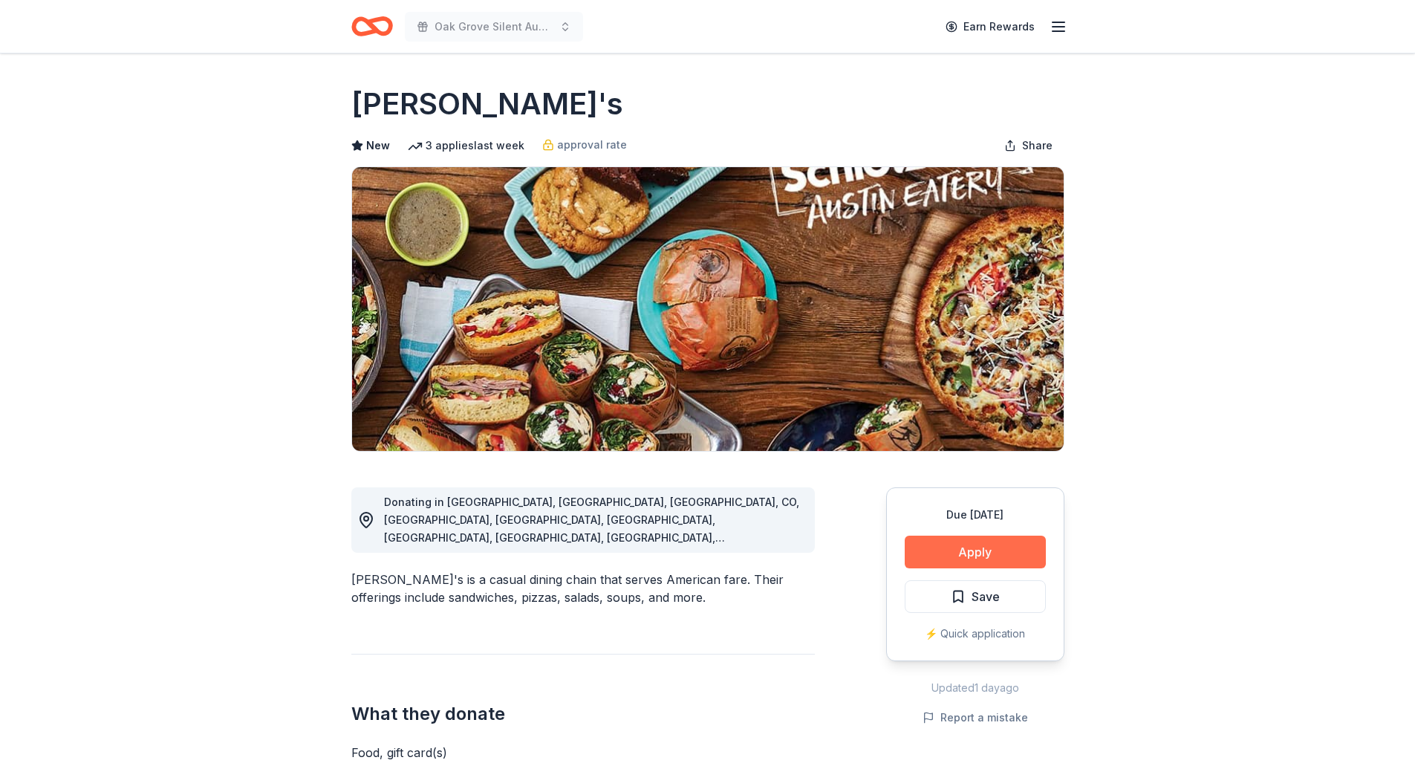
click at [968, 549] on button "Apply" at bounding box center [975, 551] width 141 height 33
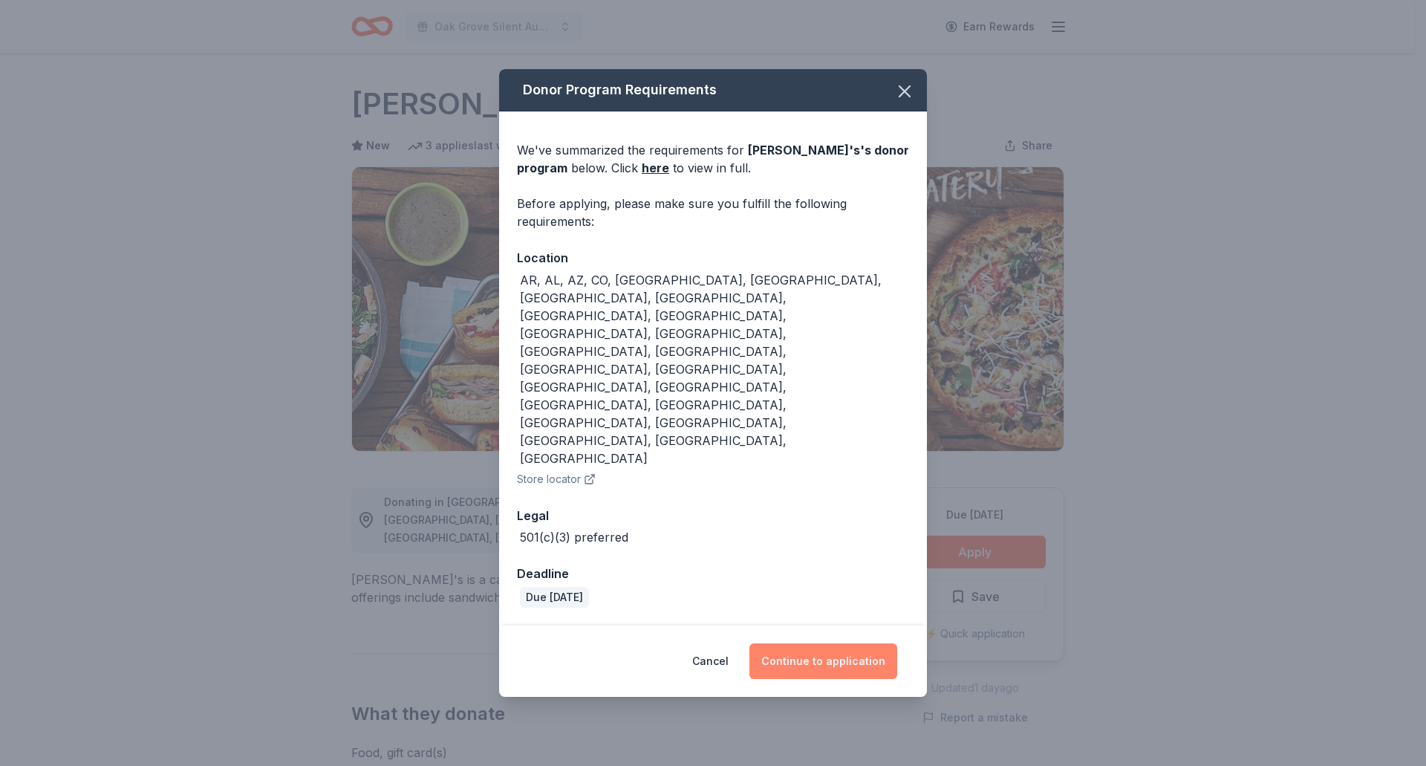
click at [830, 643] on button "Continue to application" at bounding box center [823, 661] width 148 height 36
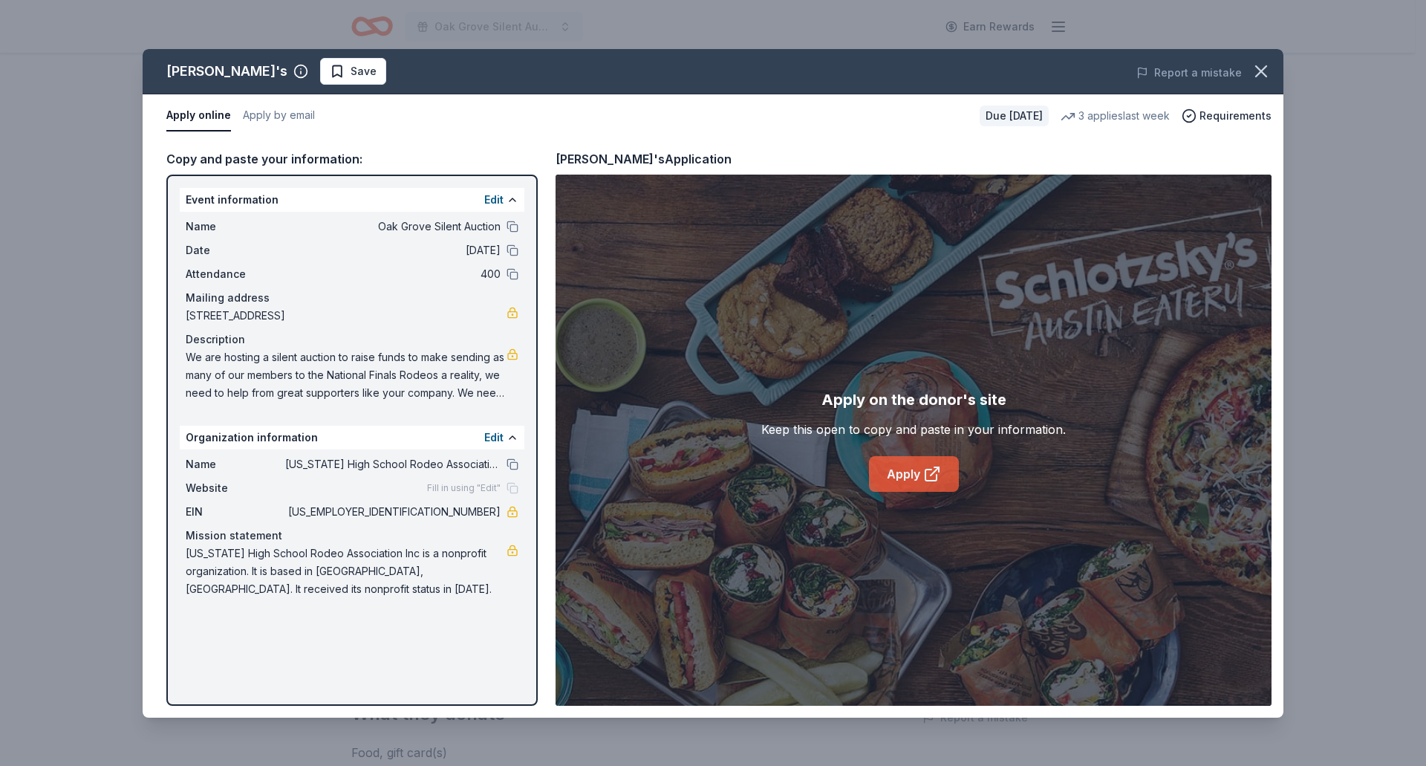
click at [902, 478] on link "Apply" at bounding box center [914, 474] width 90 height 36
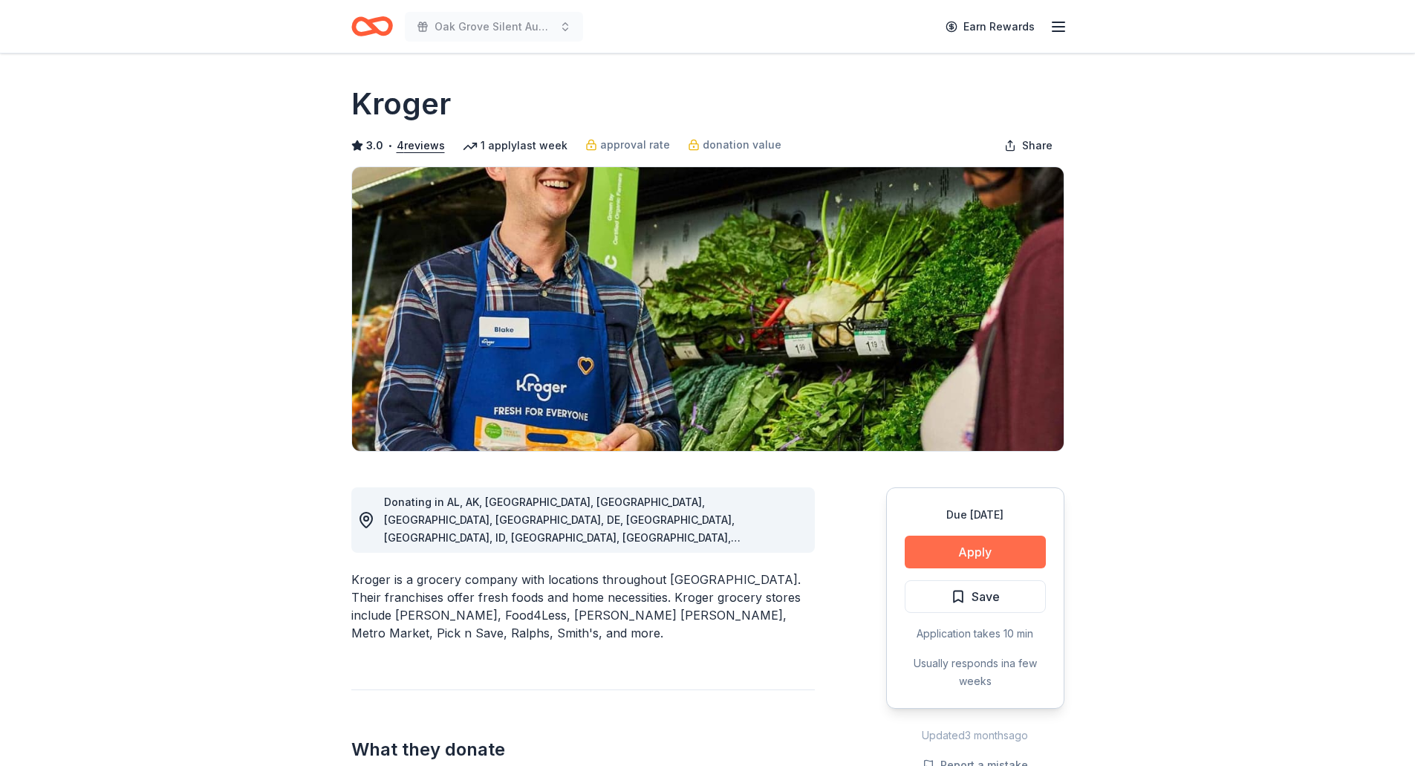
click at [989, 549] on button "Apply" at bounding box center [975, 551] width 141 height 33
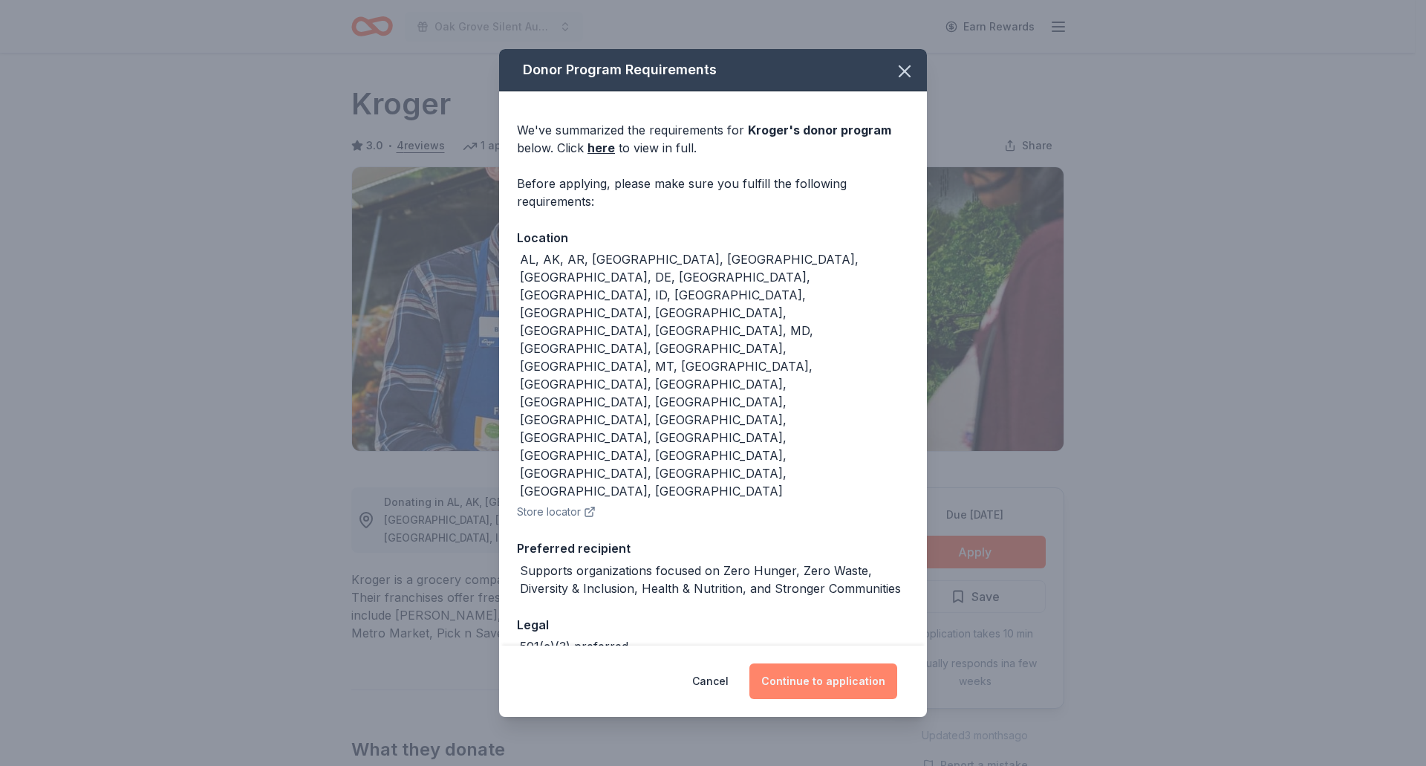
click at [856, 663] on button "Continue to application" at bounding box center [823, 681] width 148 height 36
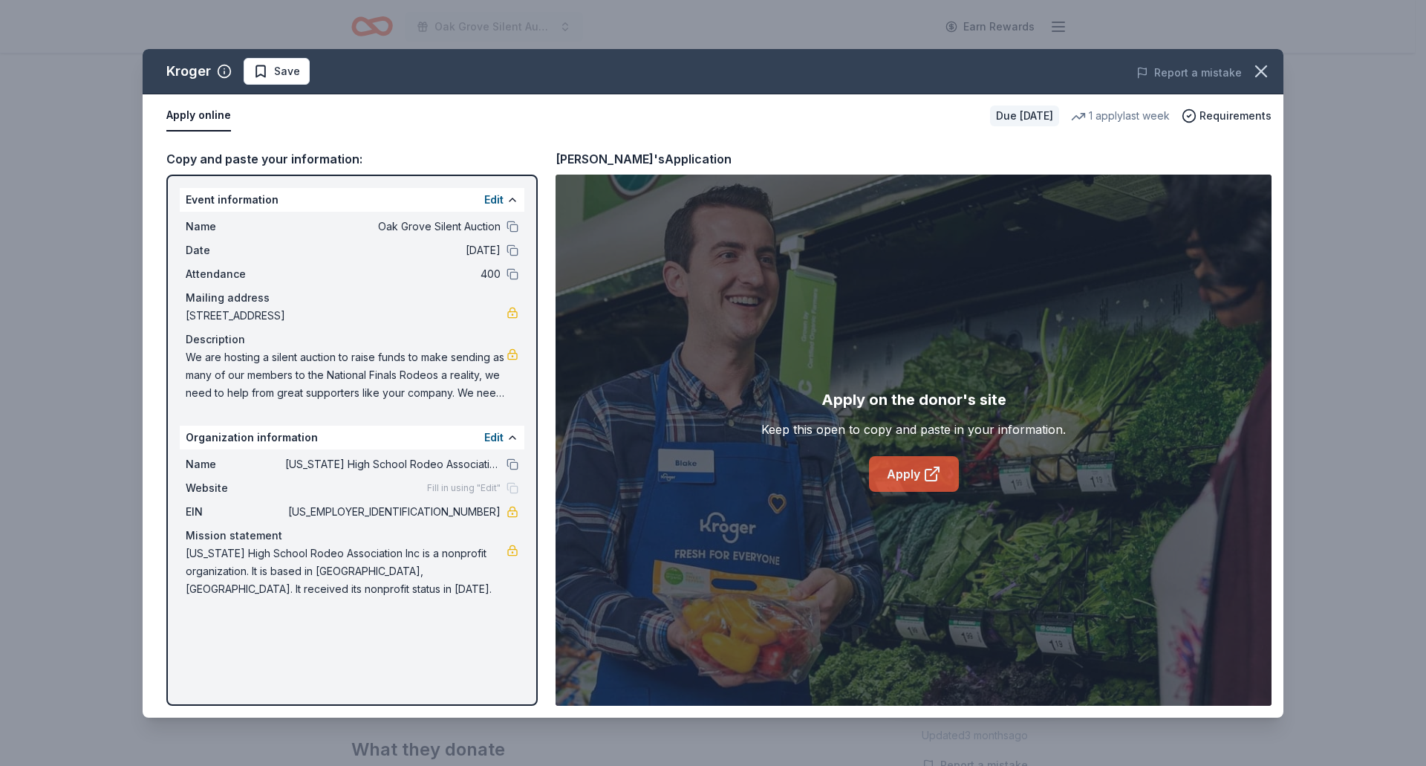
click at [896, 477] on link "Apply" at bounding box center [914, 474] width 90 height 36
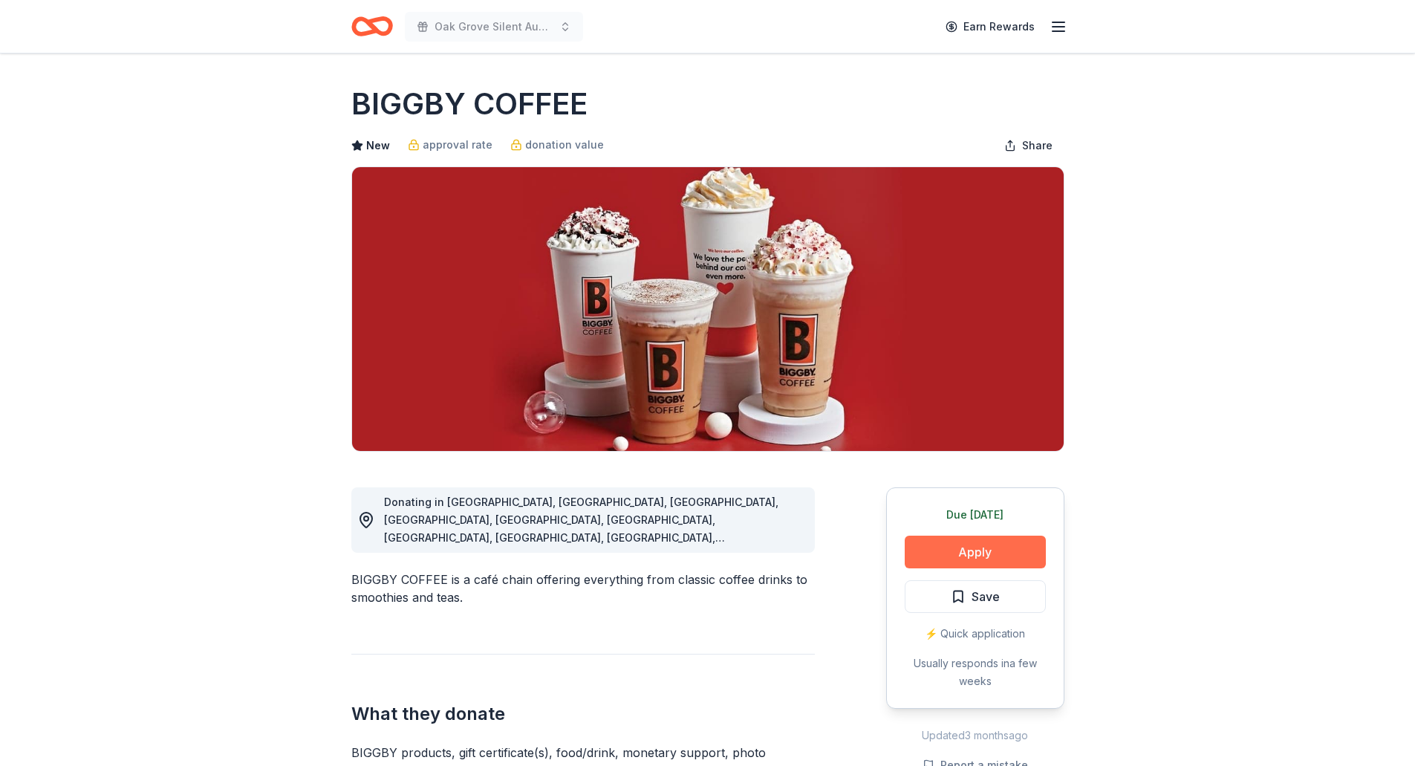
click at [978, 547] on button "Apply" at bounding box center [975, 551] width 141 height 33
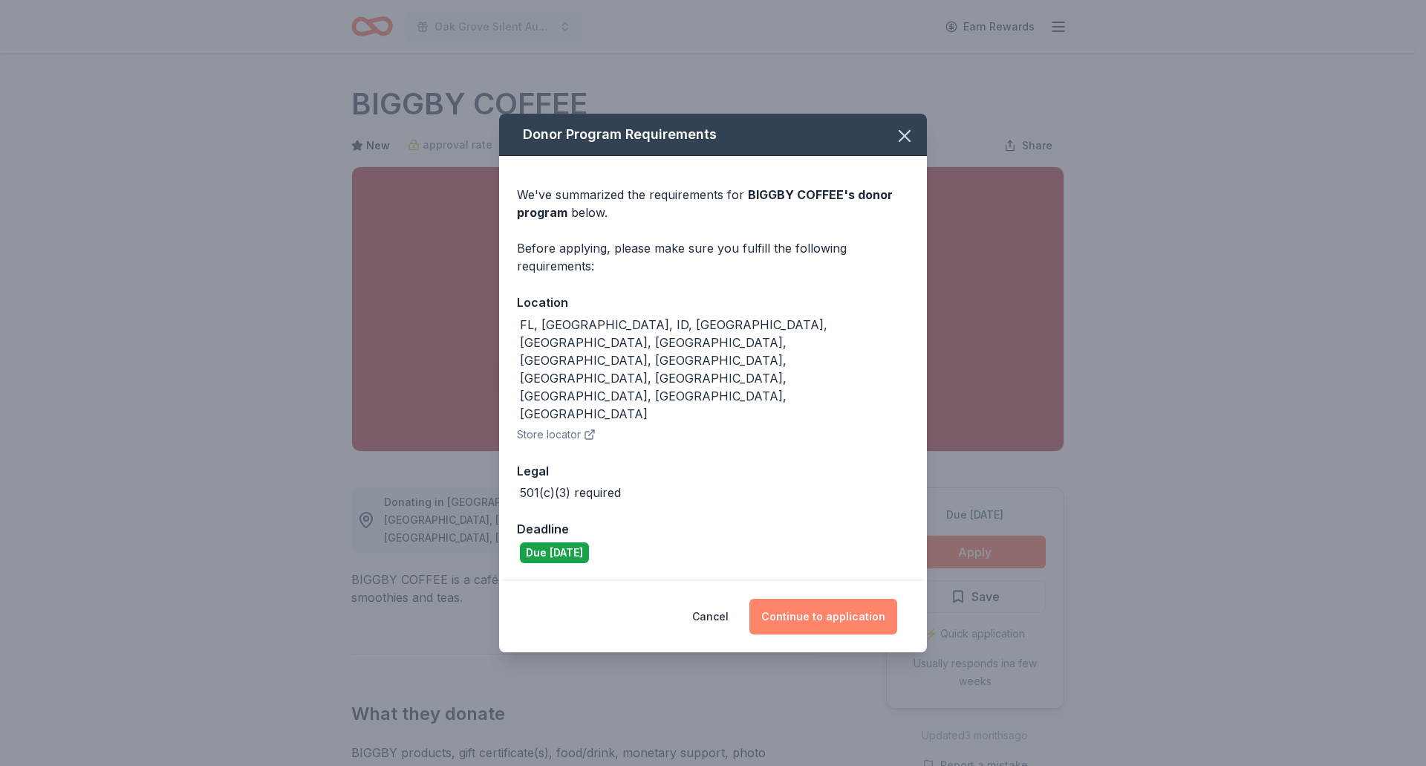
click at [802, 599] on button "Continue to application" at bounding box center [823, 617] width 148 height 36
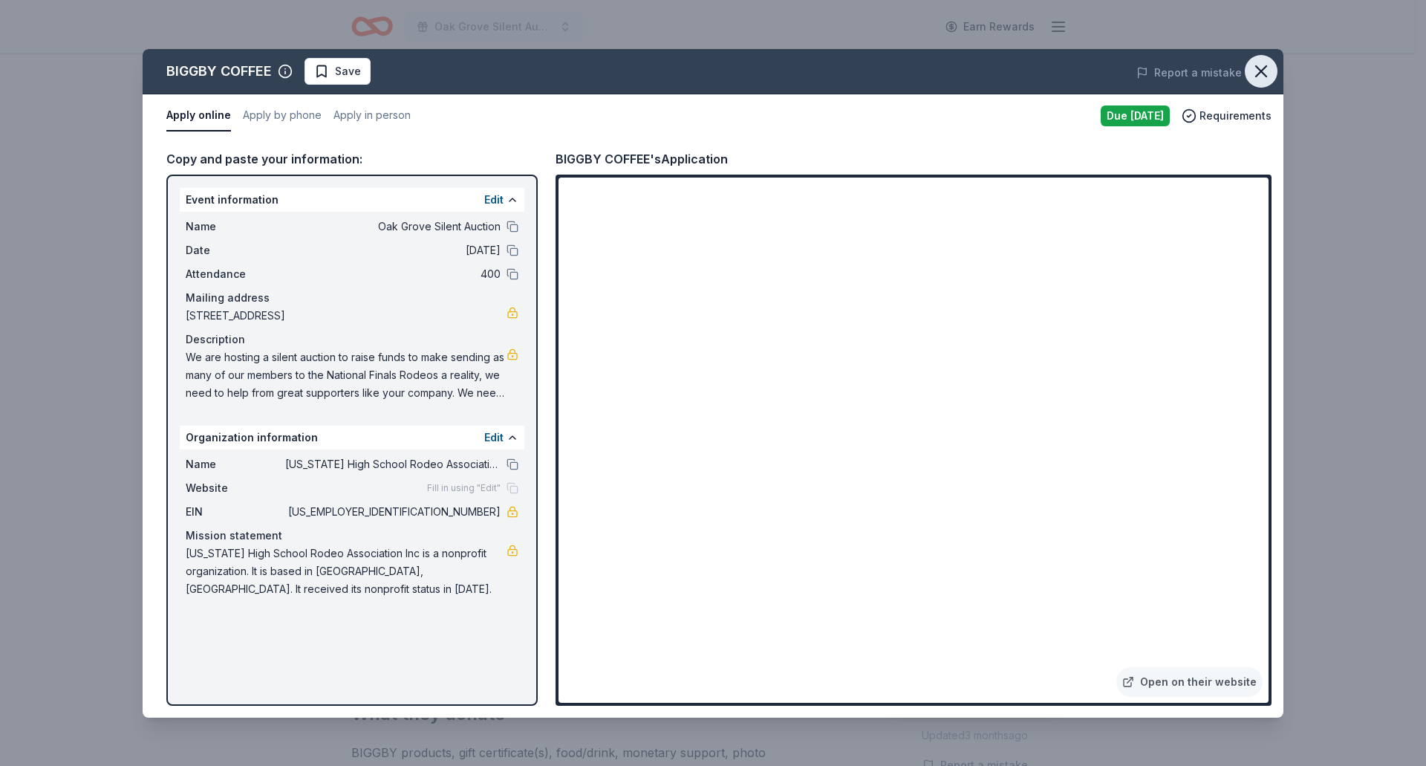
click at [1258, 68] on icon "button" at bounding box center [1261, 71] width 10 height 10
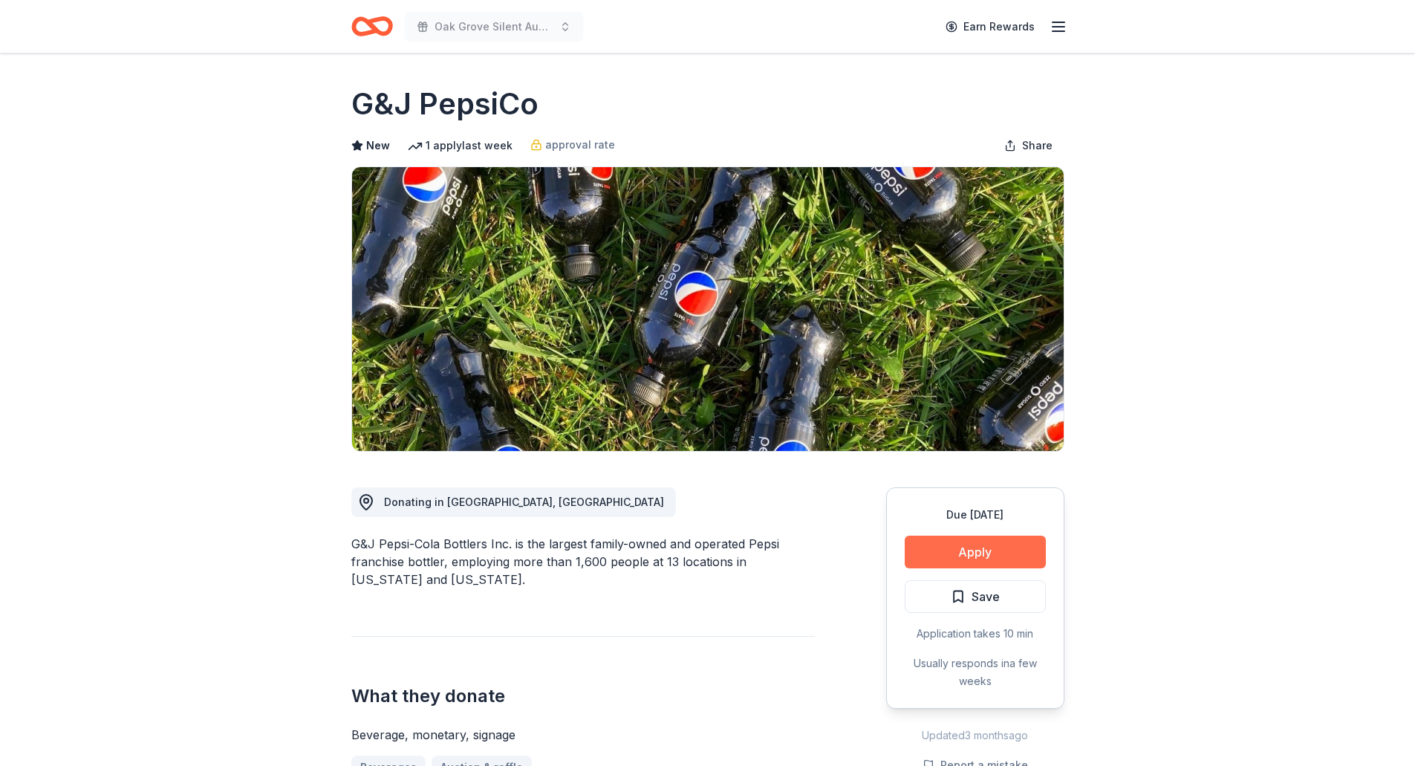
click at [987, 551] on button "Apply" at bounding box center [975, 551] width 141 height 33
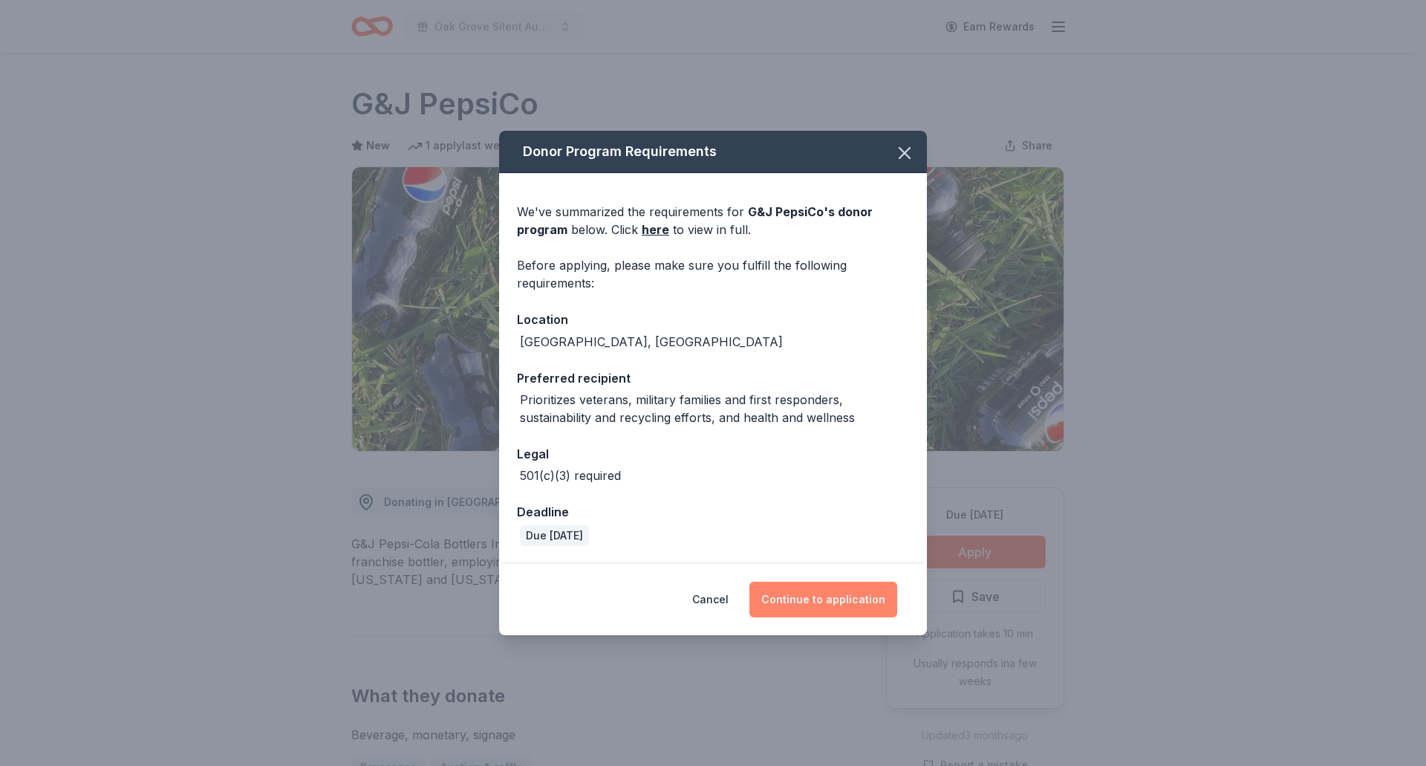
click at [830, 596] on button "Continue to application" at bounding box center [823, 600] width 148 height 36
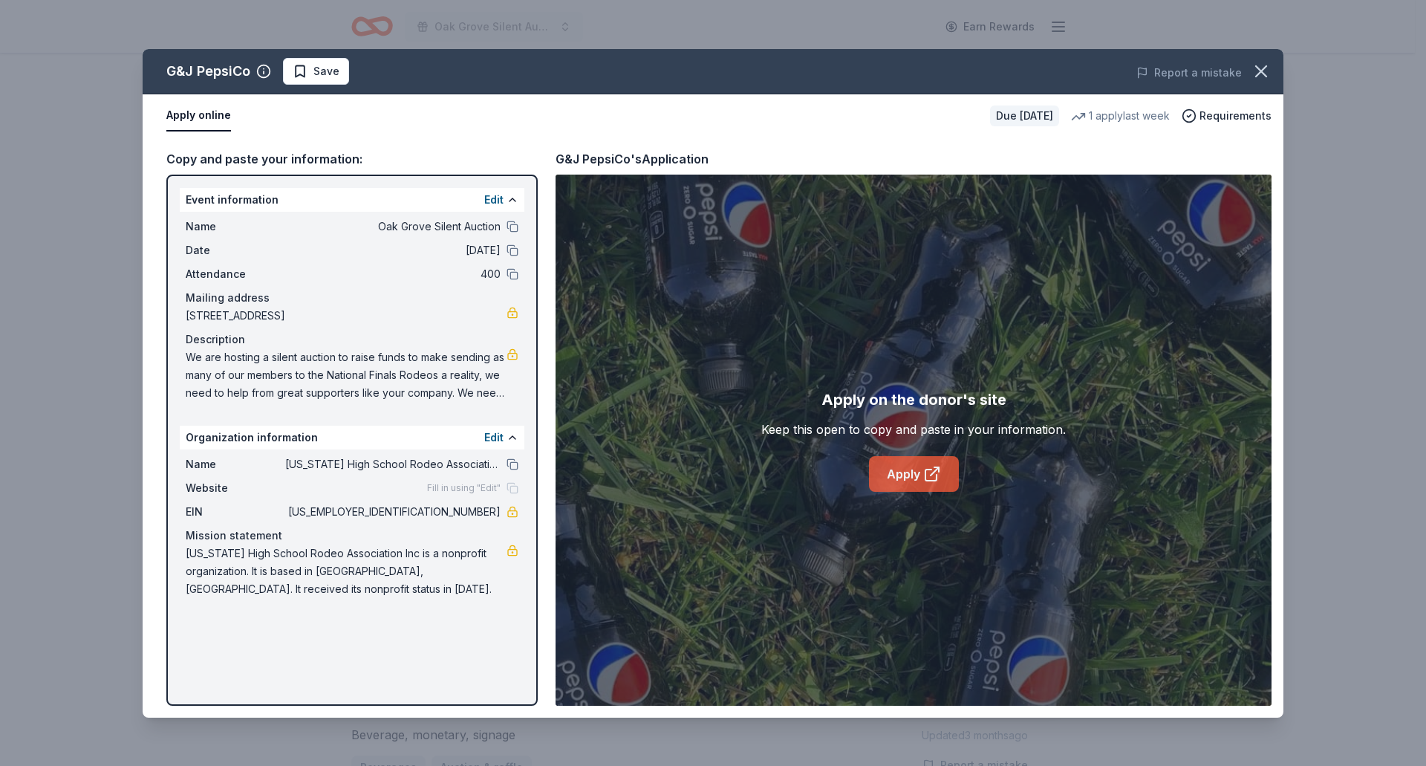
drag, startPoint x: 929, startPoint y: 452, endPoint x: 922, endPoint y: 469, distance: 18.3
click at [929, 454] on div "Apply on the donor's site Keep this open to copy and paste in your information.…" at bounding box center [913, 440] width 305 height 104
click at [911, 485] on link "Apply" at bounding box center [914, 474] width 90 height 36
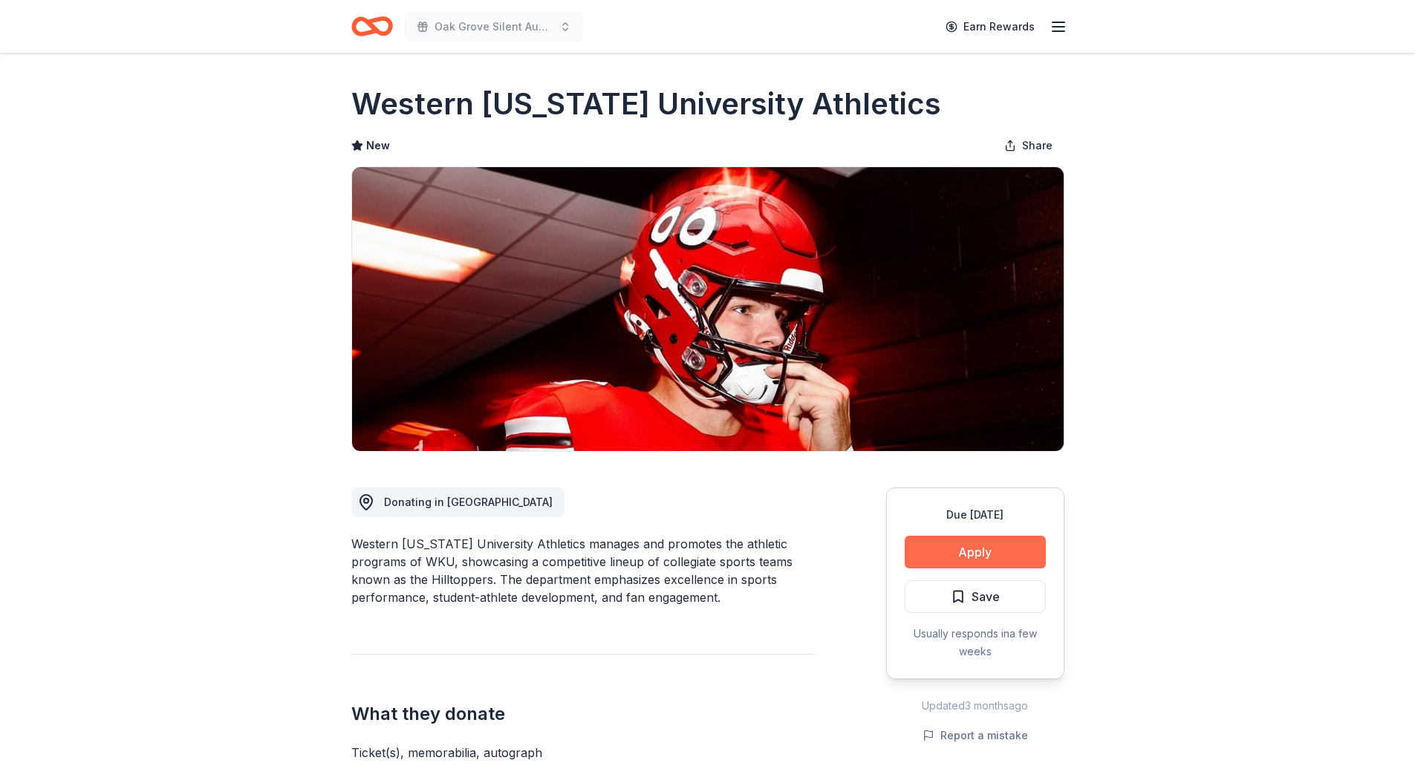
click at [968, 561] on button "Apply" at bounding box center [975, 551] width 141 height 33
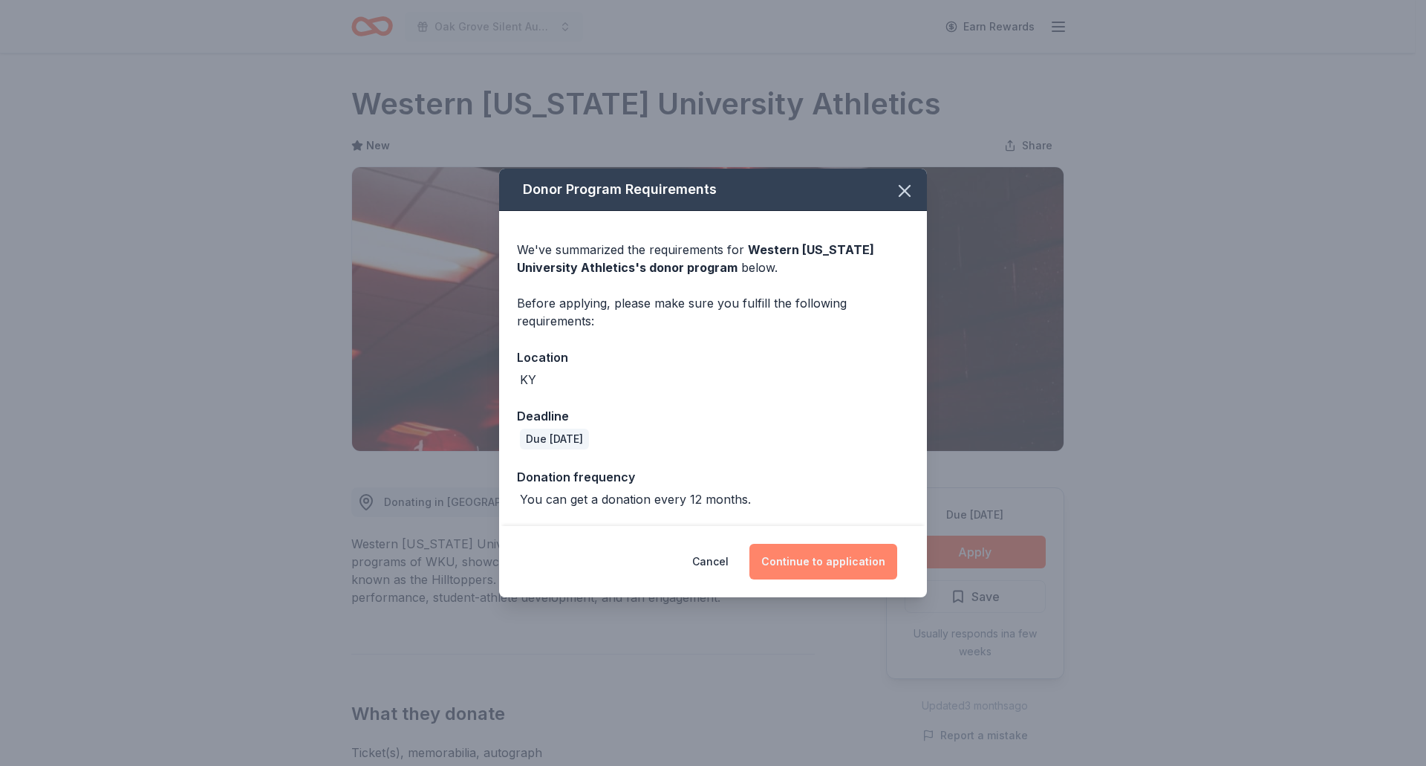
click at [861, 564] on button "Continue to application" at bounding box center [823, 562] width 148 height 36
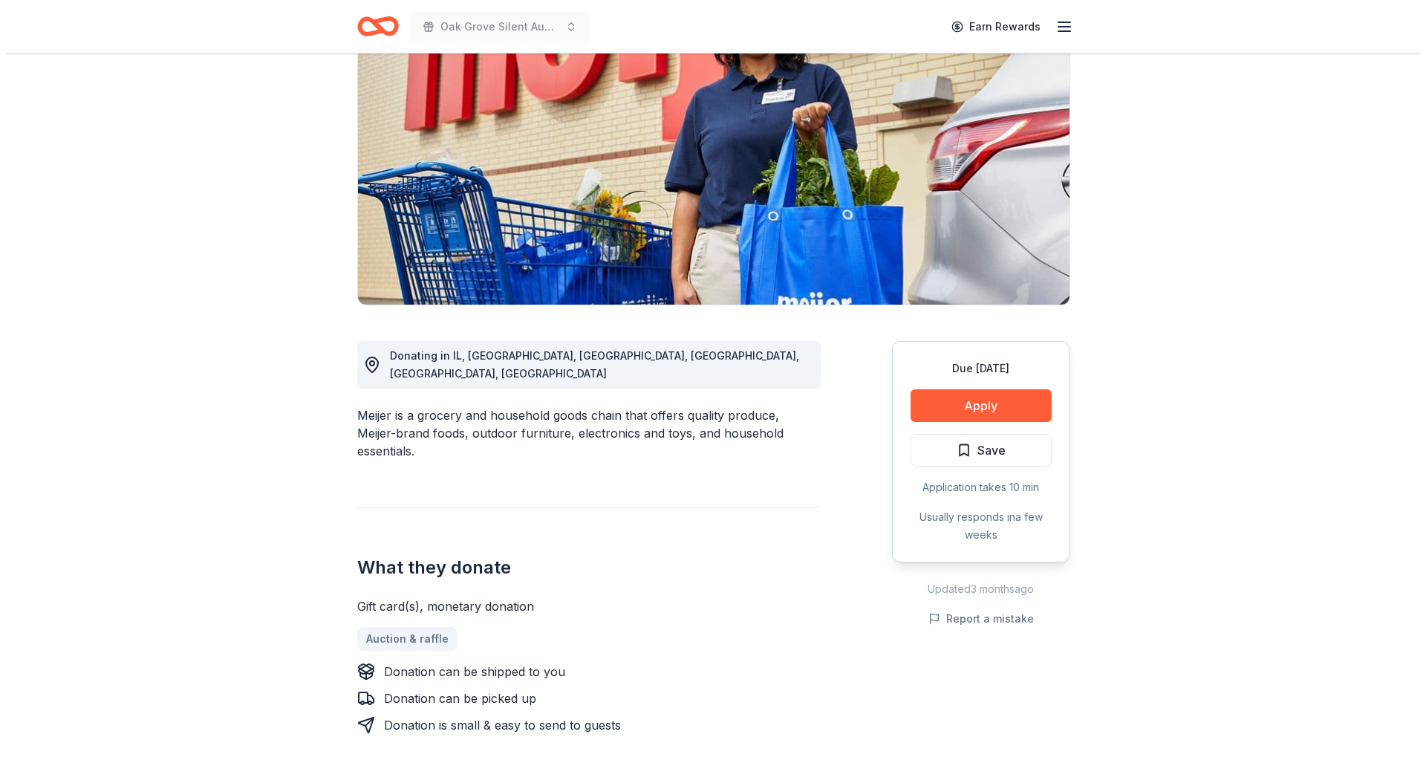
scroll to position [223, 0]
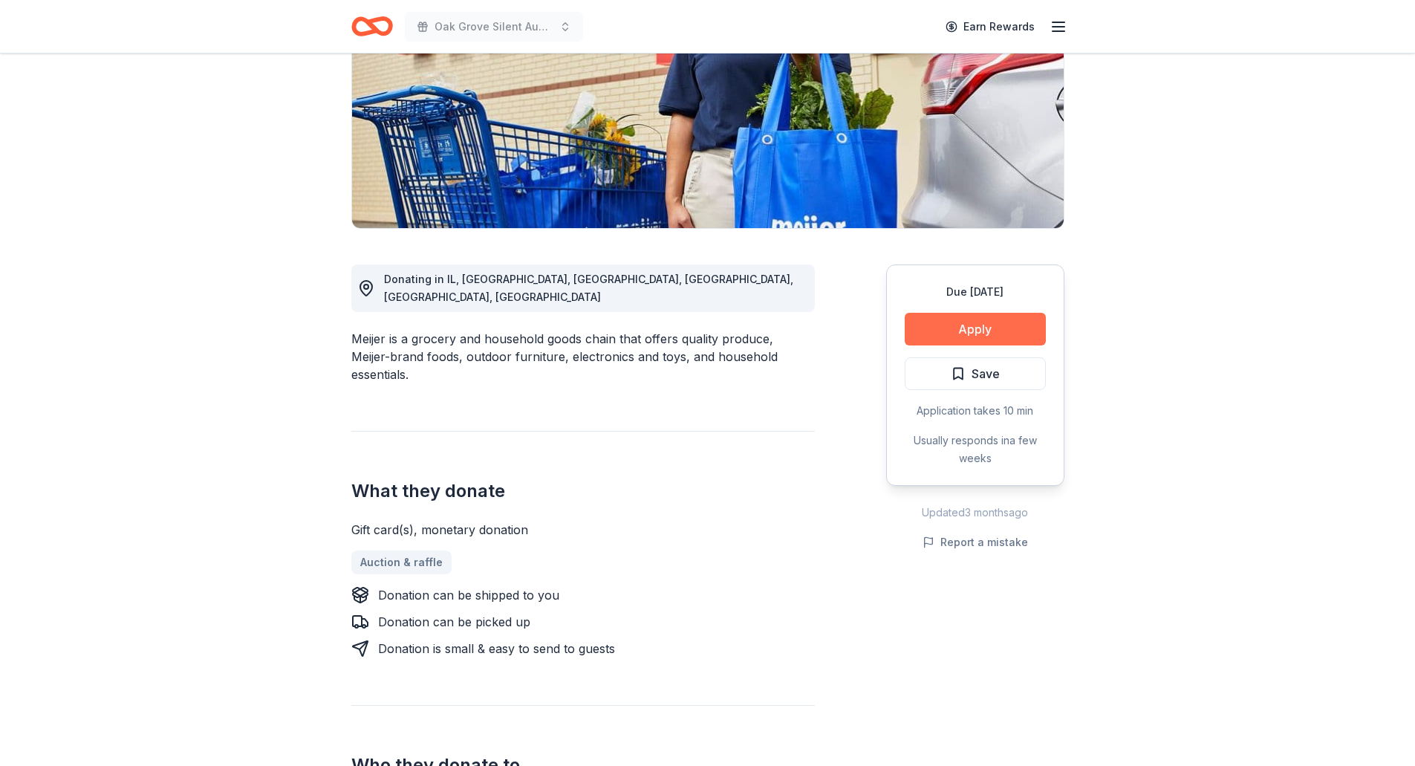
click at [980, 326] on button "Apply" at bounding box center [975, 329] width 141 height 33
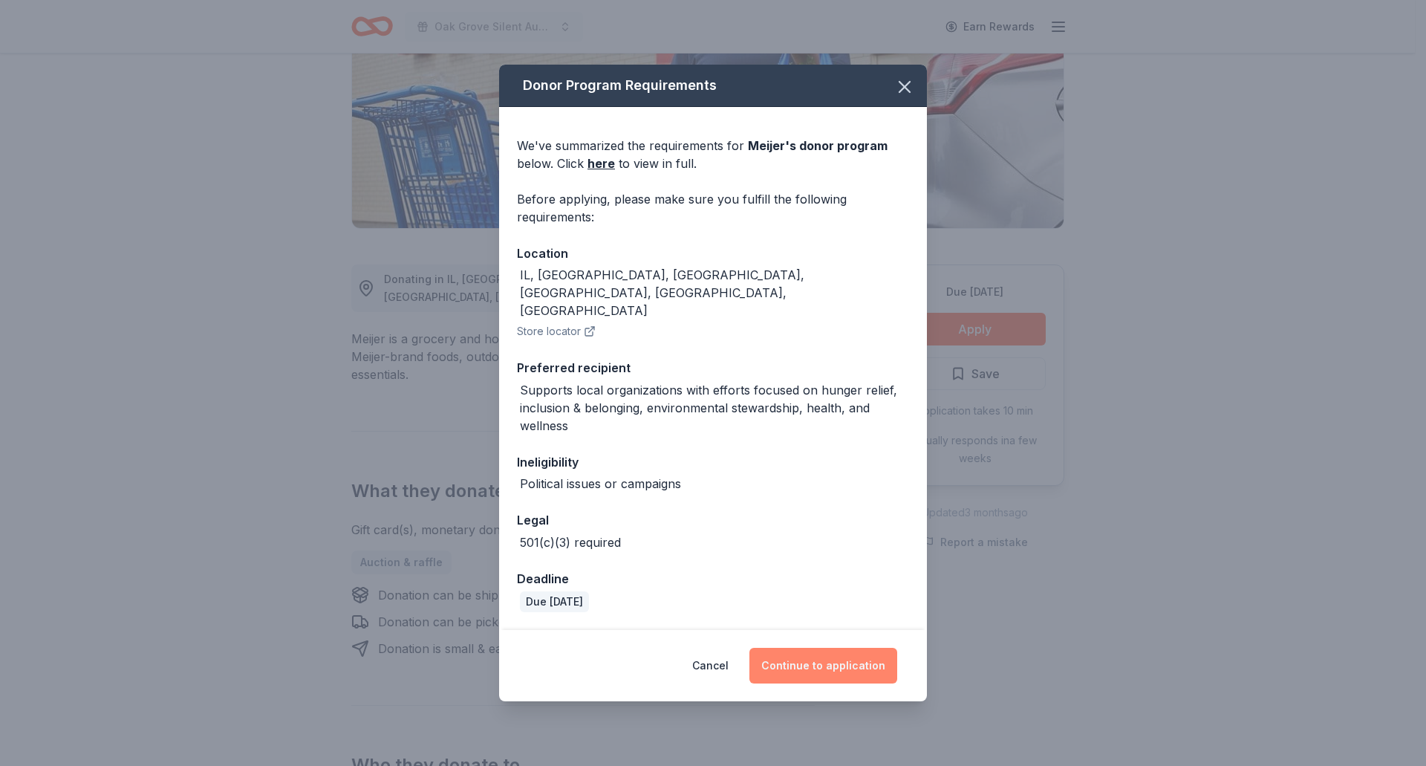
click at [814, 659] on button "Continue to application" at bounding box center [823, 666] width 148 height 36
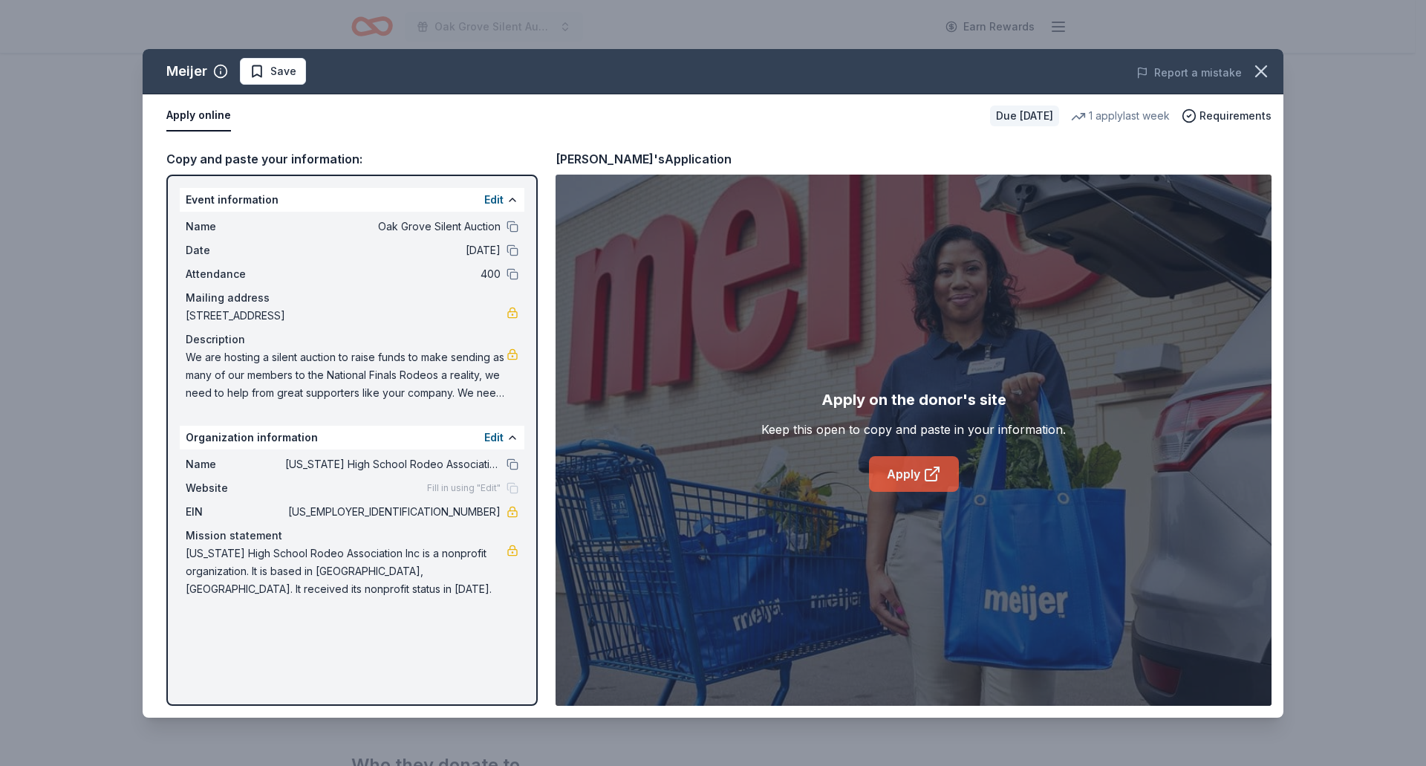
click at [911, 480] on link "Apply" at bounding box center [914, 474] width 90 height 36
click at [918, 483] on link "Apply" at bounding box center [914, 474] width 90 height 36
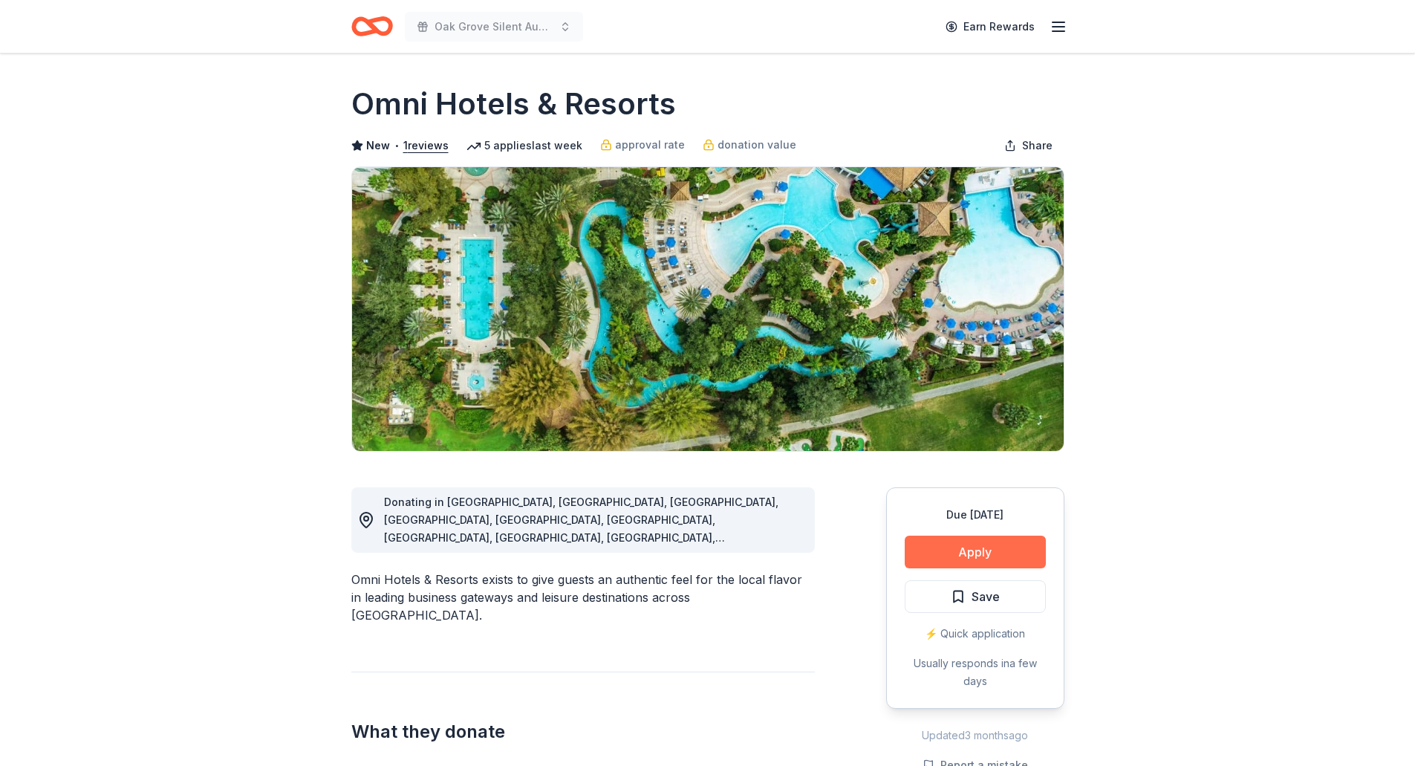
click at [975, 550] on button "Apply" at bounding box center [975, 551] width 141 height 33
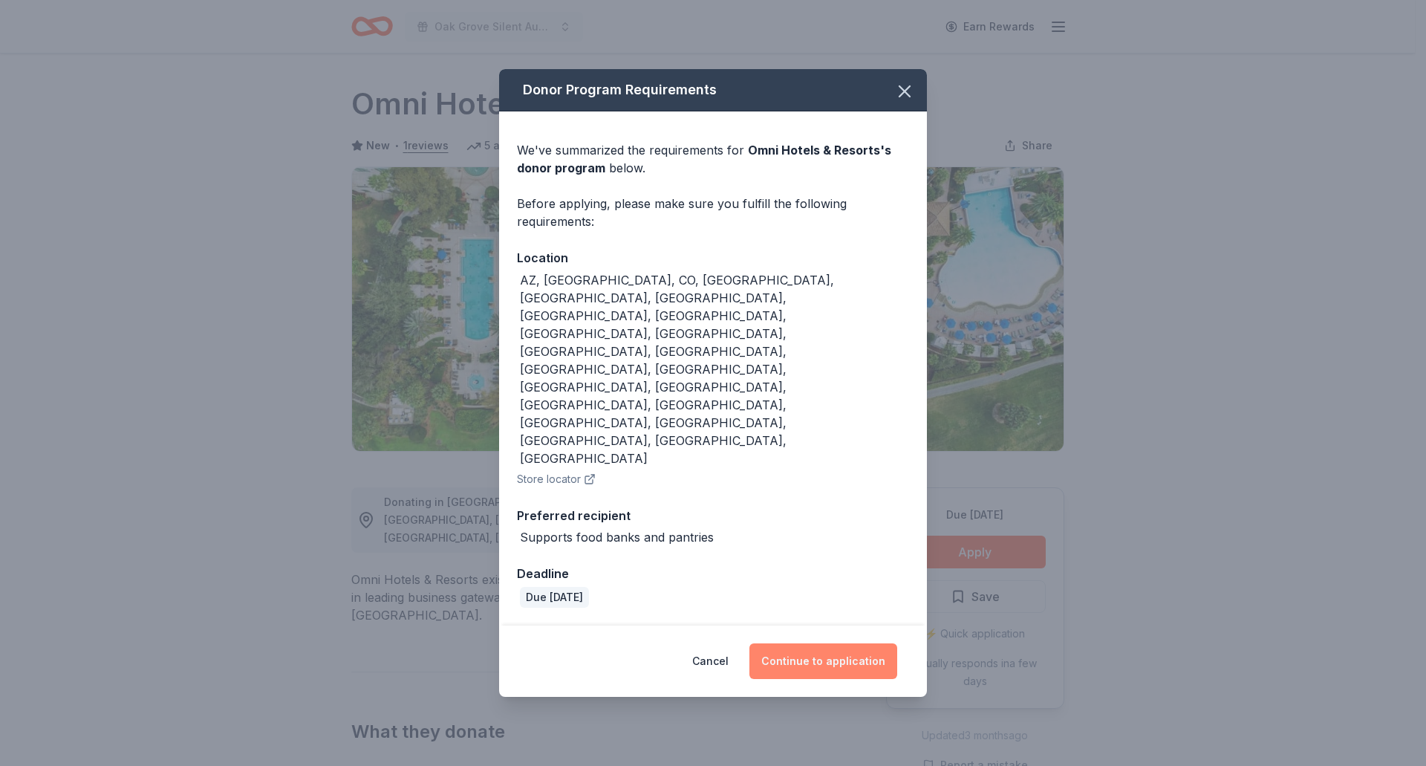
click at [818, 643] on button "Continue to application" at bounding box center [823, 661] width 148 height 36
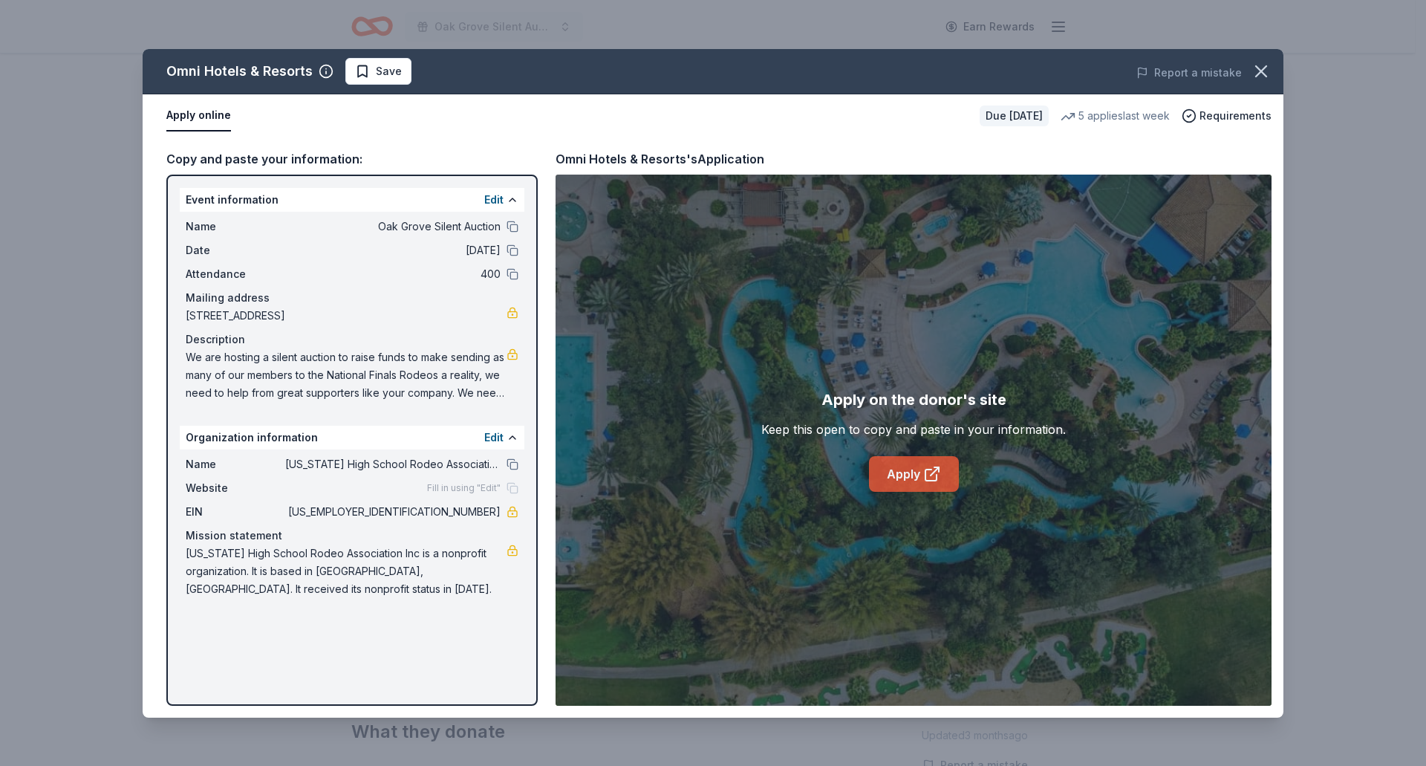
click at [907, 472] on link "Apply" at bounding box center [914, 474] width 90 height 36
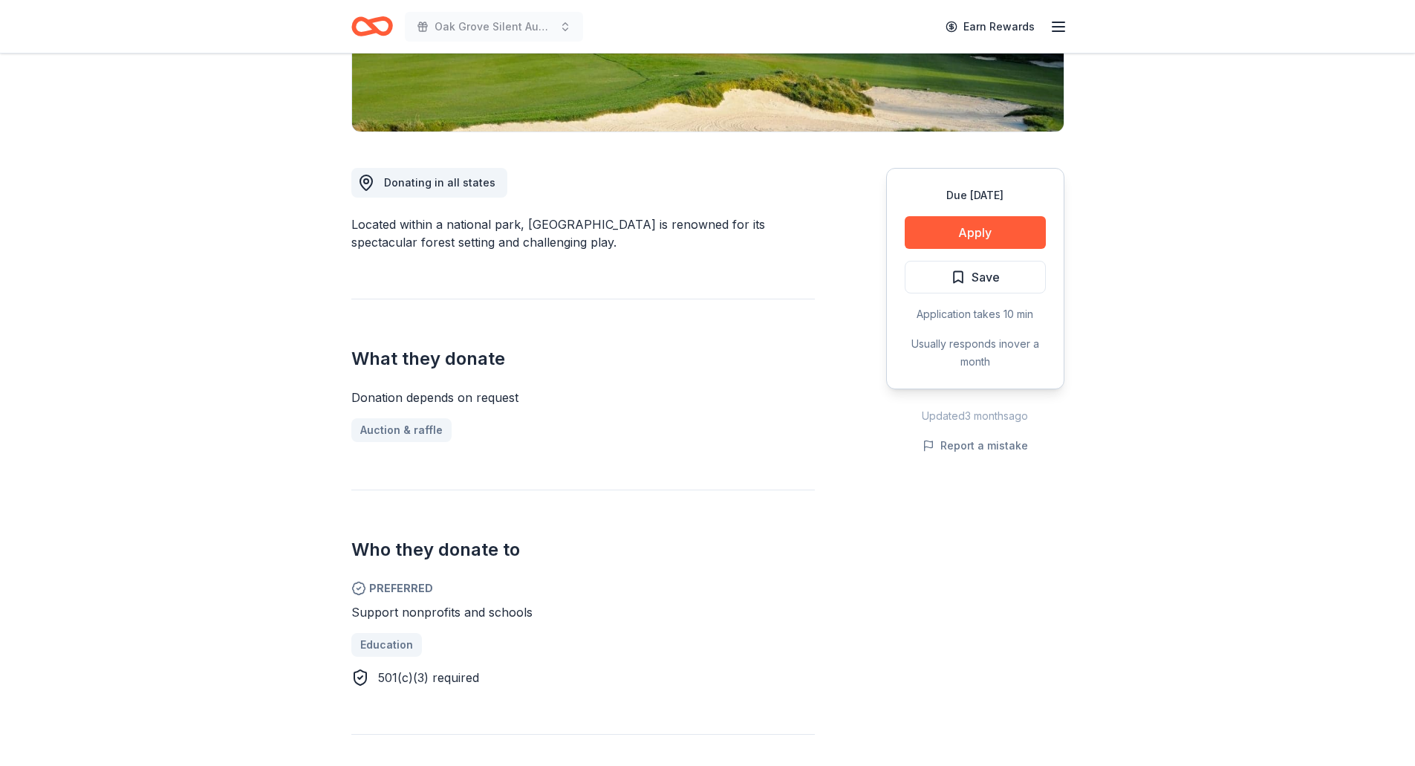
scroll to position [223, 0]
